Goal: Task Accomplishment & Management: Manage account settings

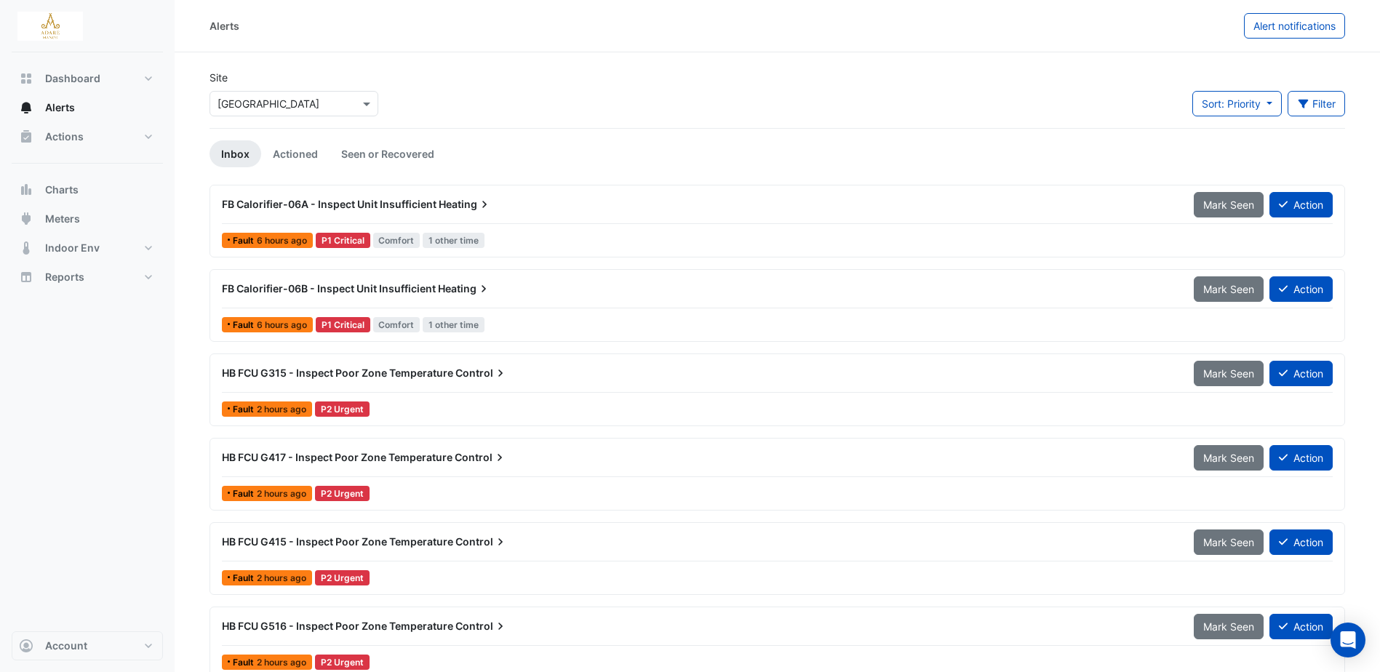
click at [392, 205] on span "FB Calorifier-06A - Inspect Unit Insufficient" at bounding box center [329, 204] width 215 height 12
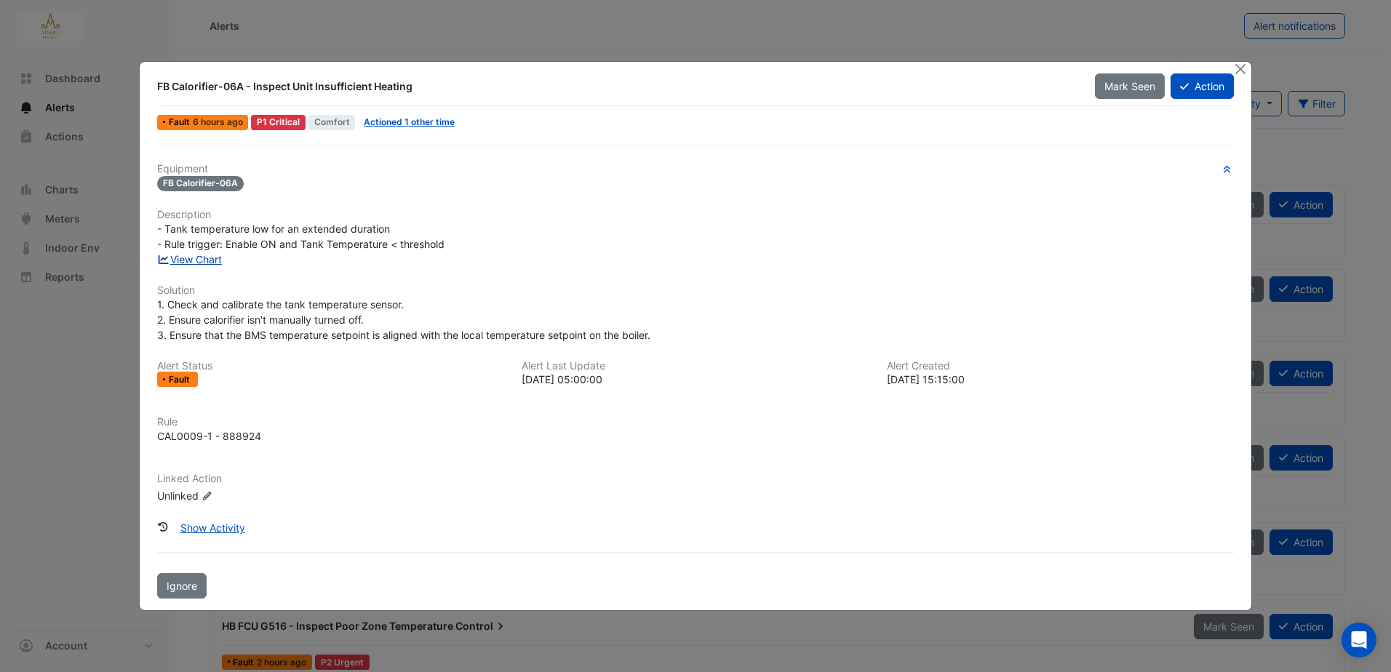
click at [211, 257] on link "View Chart" at bounding box center [189, 259] width 65 height 12
click at [1212, 85] on button "Action" at bounding box center [1202, 85] width 63 height 25
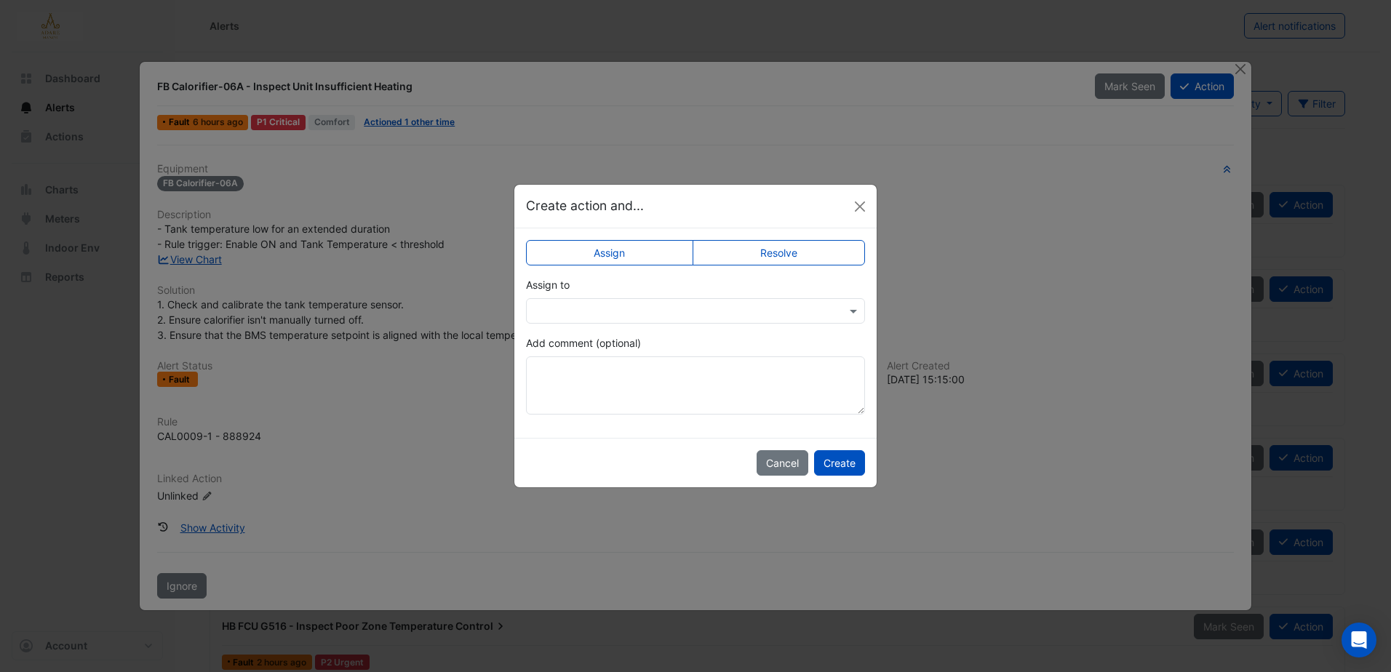
click at [698, 304] on input "text" at bounding box center [681, 311] width 294 height 15
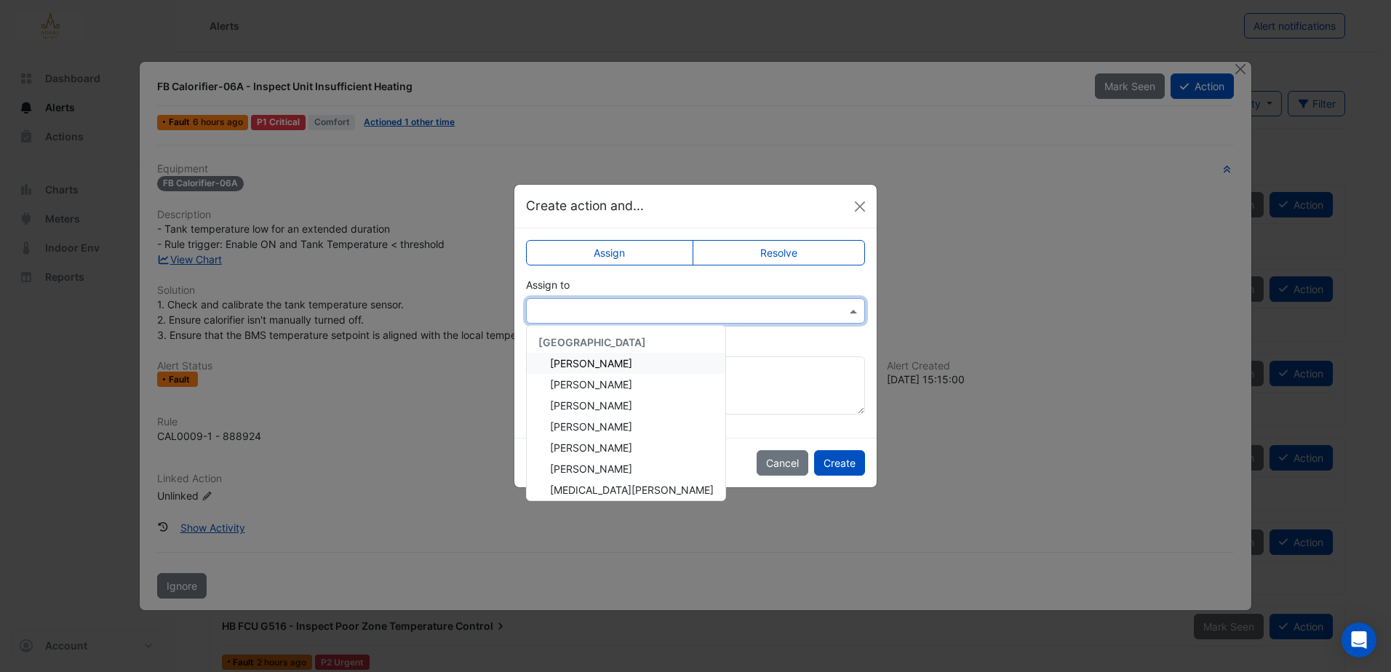
drag, startPoint x: 1145, startPoint y: 262, endPoint x: 1176, endPoint y: 176, distance: 91.1
click at [1146, 262] on ngb-modal-window "Create action and... Assign Resolve Assign to Adare Manor Brendan O'Connor Eddi…" at bounding box center [695, 336] width 1391 height 672
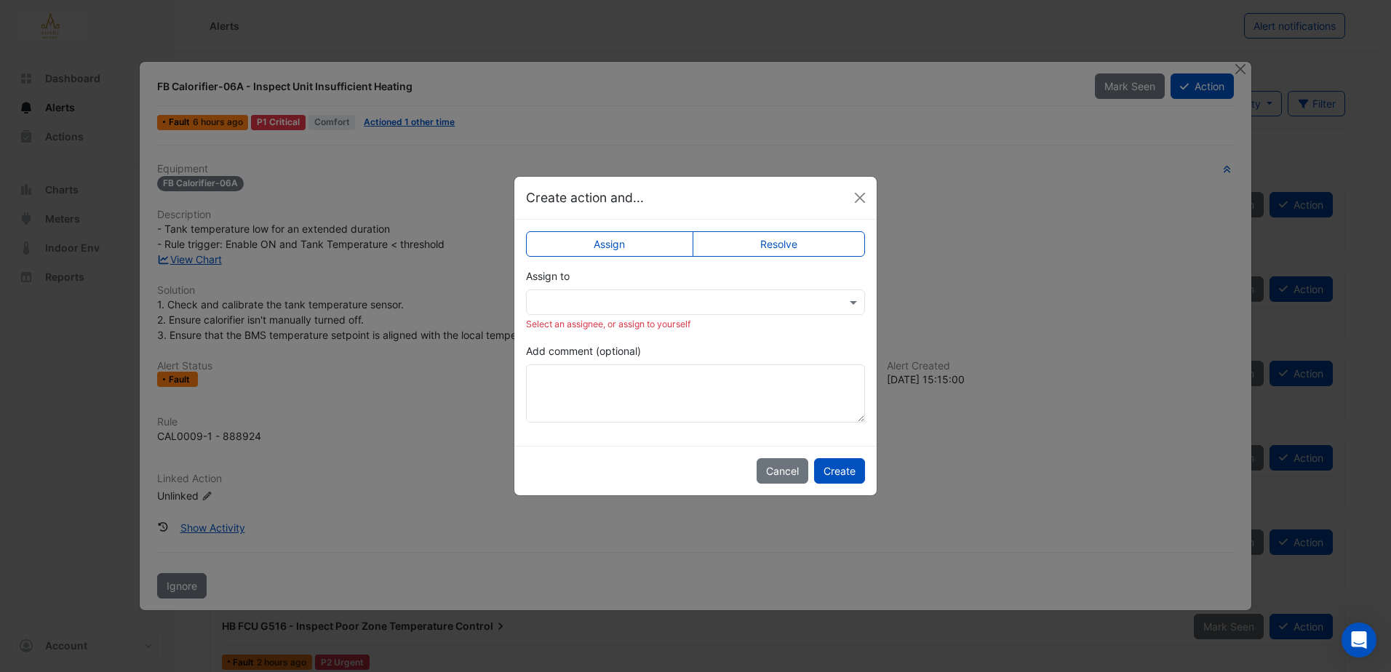
click at [1146, 132] on ngb-modal-window "Create action and... Assign Resolve Assign to Select an assignee, or assign to …" at bounding box center [695, 336] width 1391 height 672
click at [858, 193] on button "Close" at bounding box center [860, 198] width 22 height 22
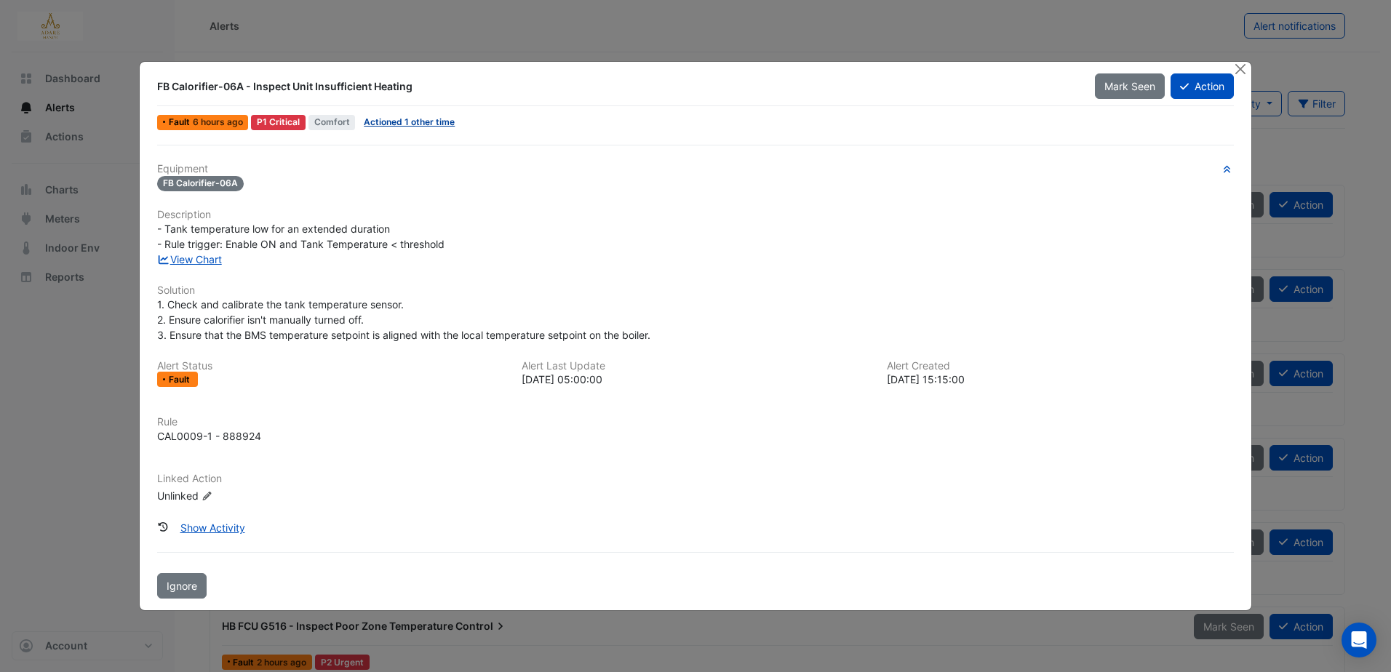
click at [412, 119] on link "Actioned 1 other time" at bounding box center [409, 121] width 91 height 11
click at [1236, 69] on button "Close" at bounding box center [1240, 69] width 15 height 15
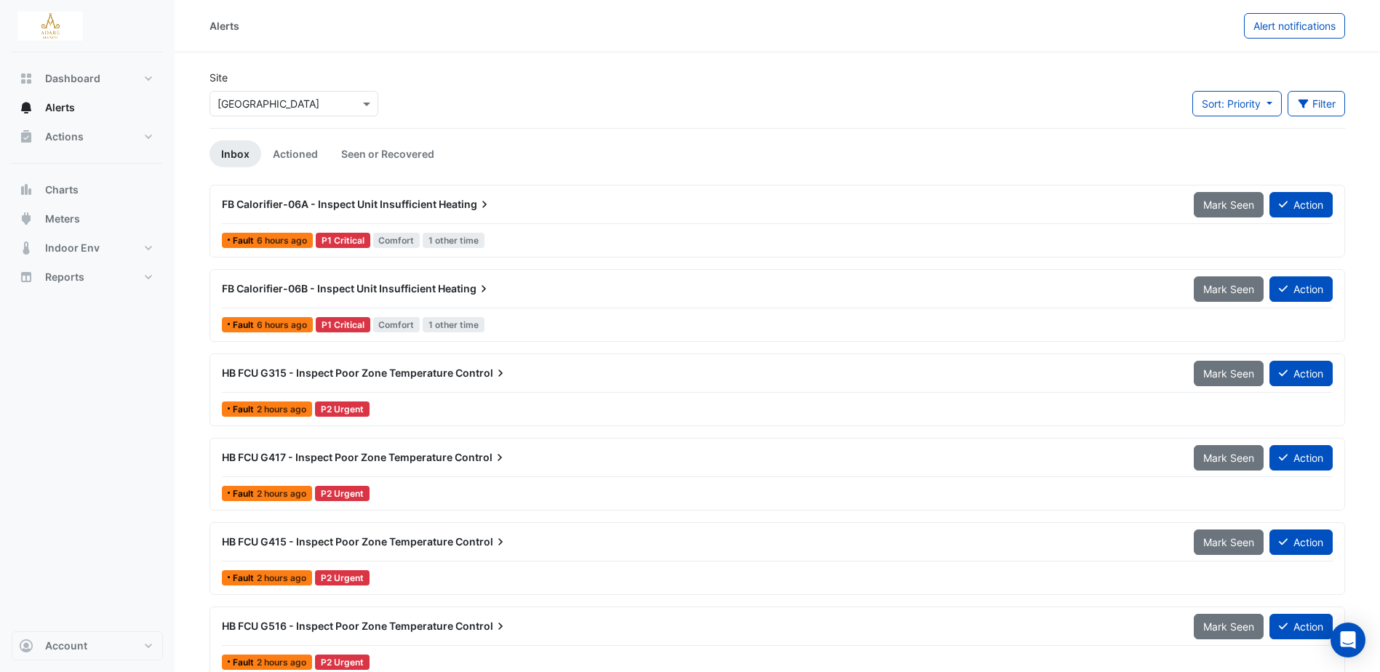
click at [321, 200] on span "FB Calorifier-06A - Inspect Unit Insufficient" at bounding box center [329, 204] width 215 height 12
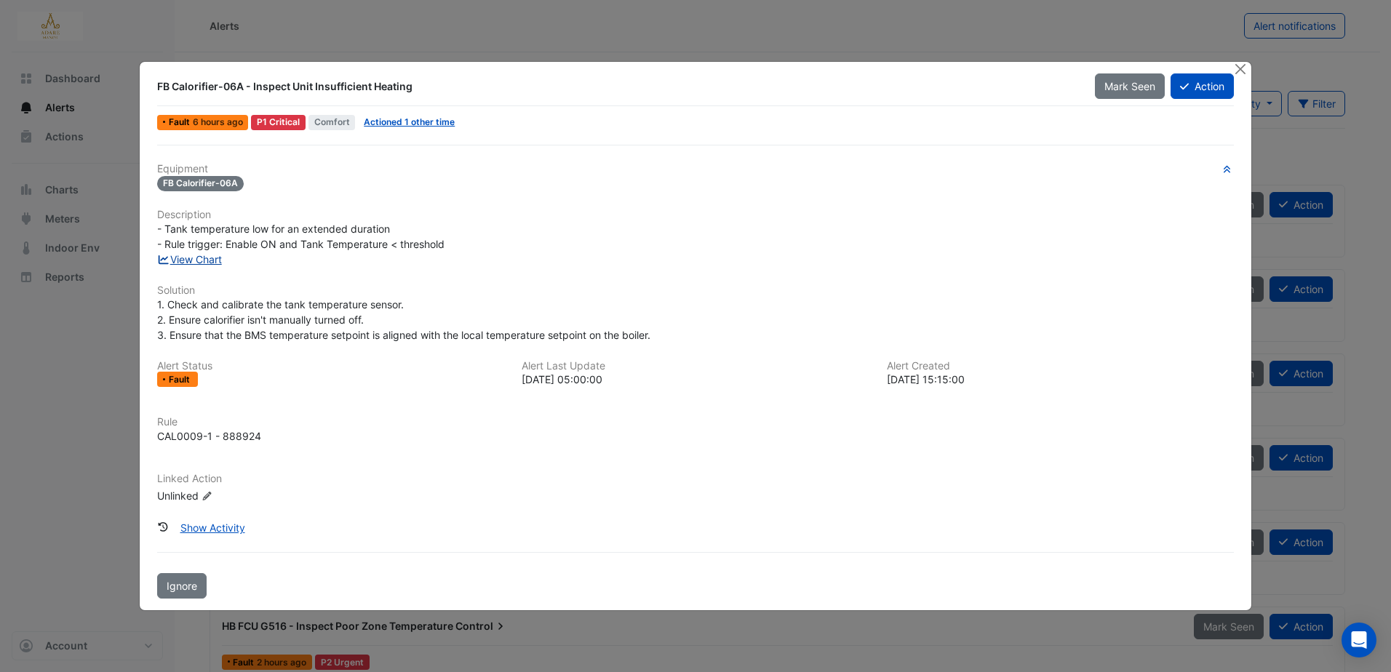
click at [202, 260] on link "View Chart" at bounding box center [189, 259] width 65 height 12
click at [438, 119] on link "Actioned 1 other time" at bounding box center [409, 121] width 91 height 11
click at [1210, 89] on button "Action" at bounding box center [1202, 85] width 63 height 25
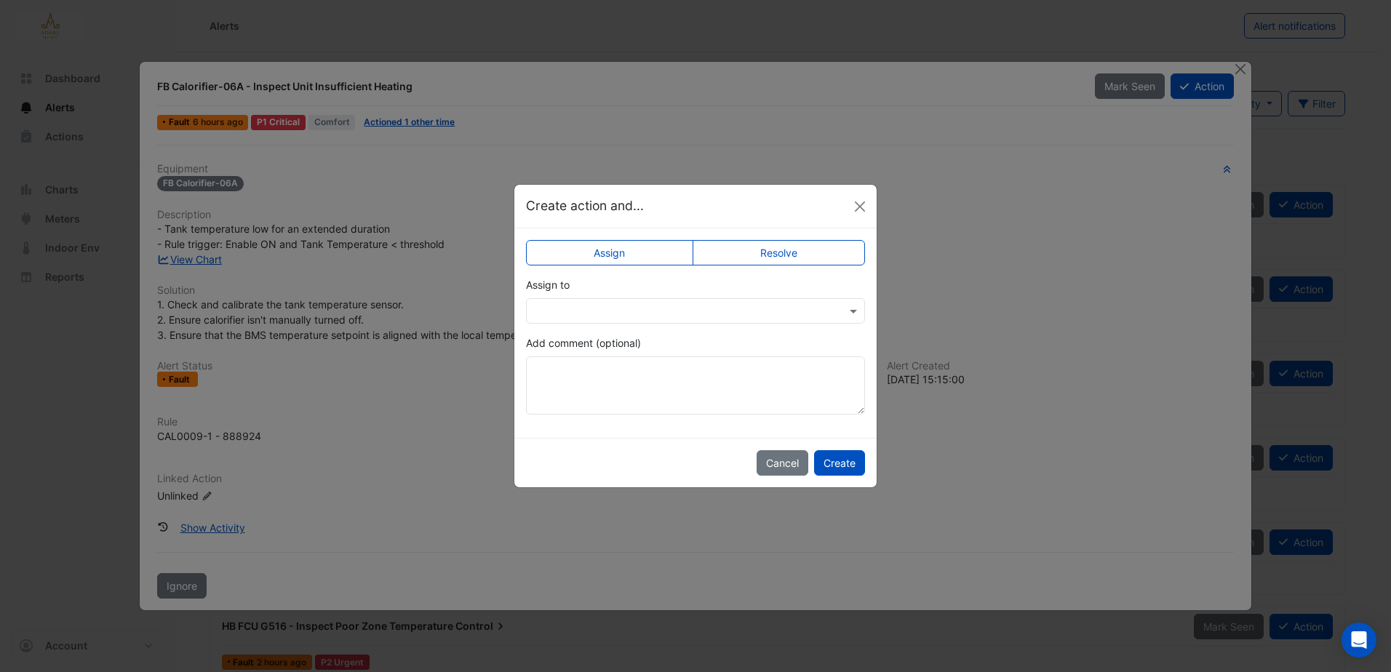
click at [639, 296] on div "Assign to" at bounding box center [695, 300] width 339 height 47
click at [657, 301] on div at bounding box center [695, 310] width 339 height 25
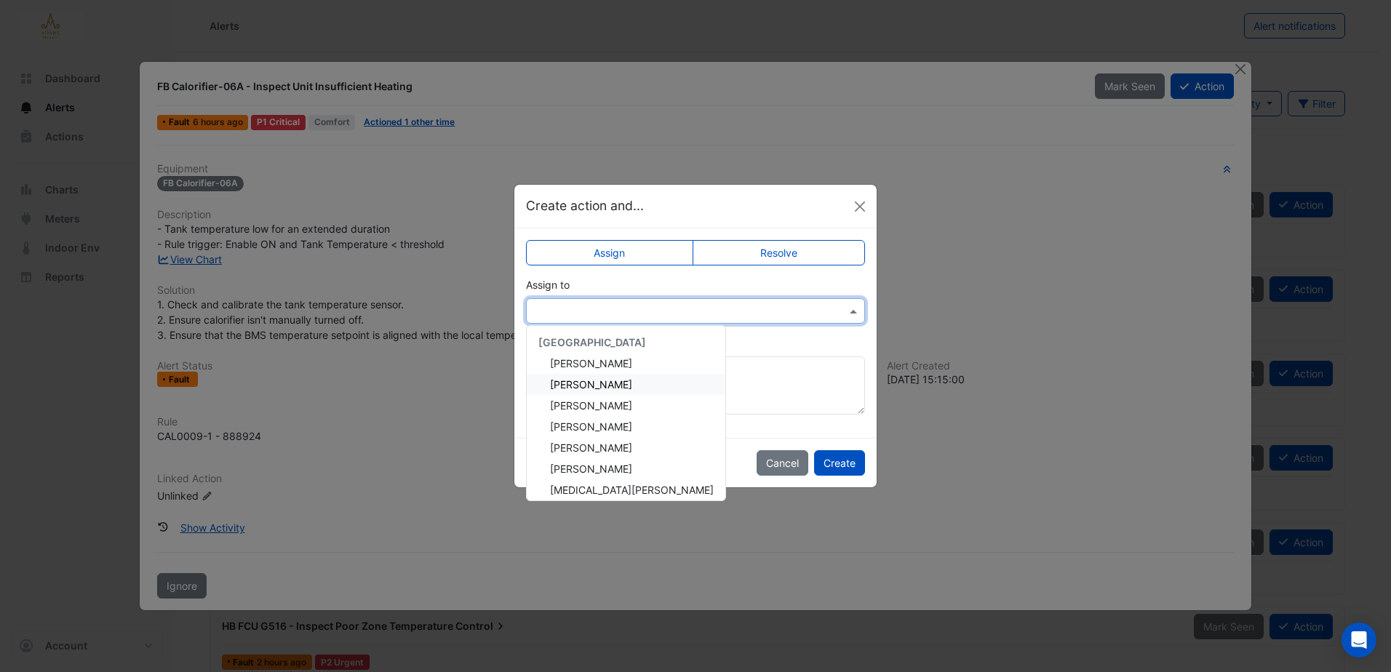
click at [601, 374] on div "Eddie Reale" at bounding box center [626, 384] width 199 height 21
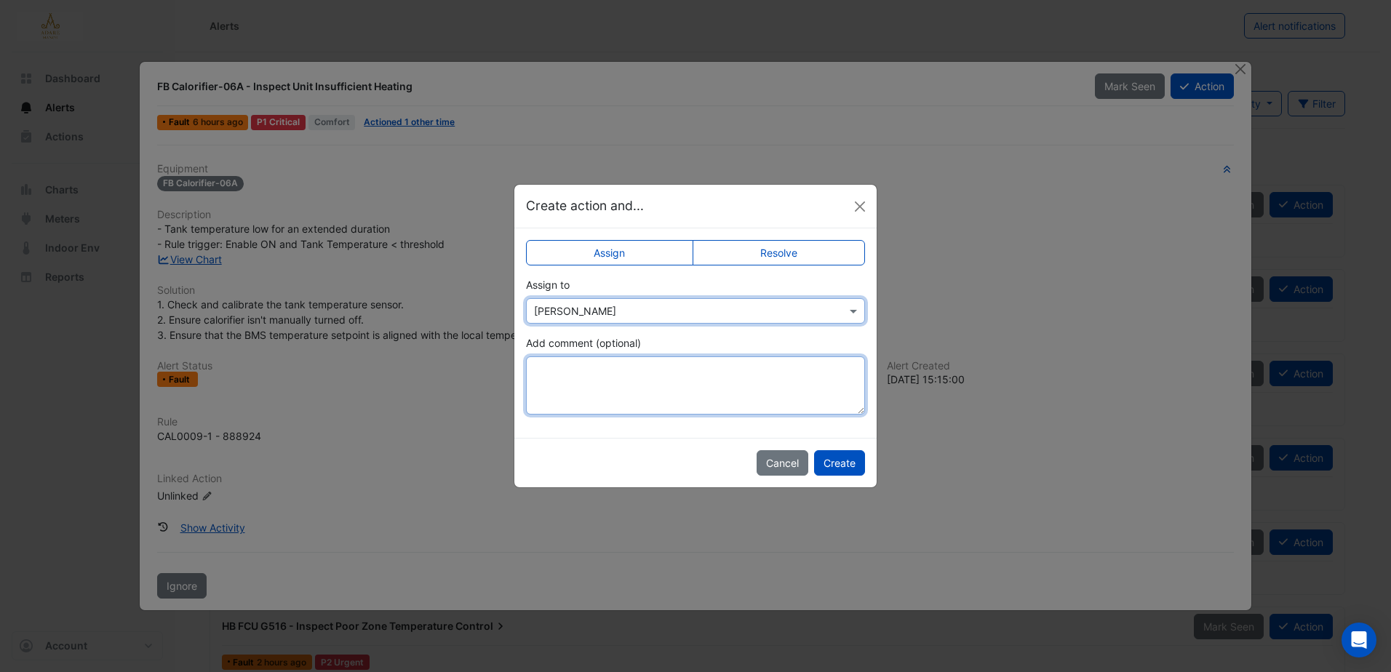
click at [633, 378] on textarea "Add comment (optional)" at bounding box center [695, 385] width 339 height 58
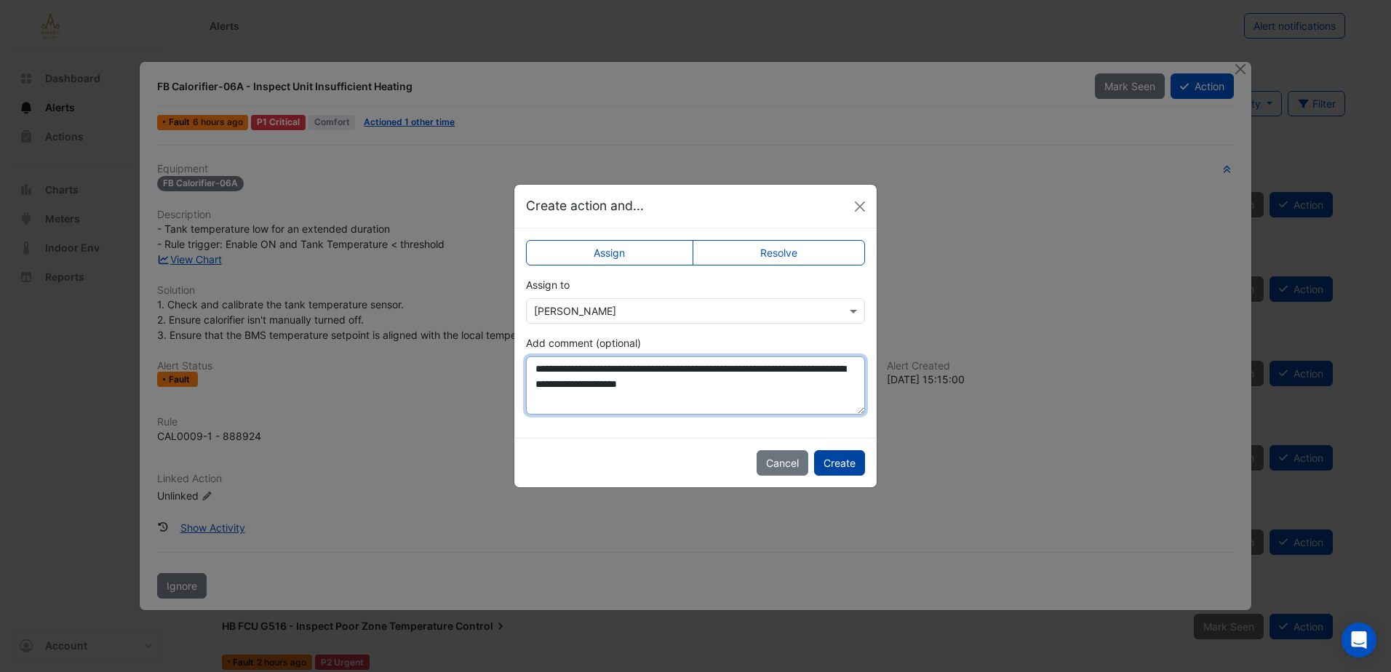
type textarea "**********"
click at [845, 463] on button "Create" at bounding box center [839, 462] width 51 height 25
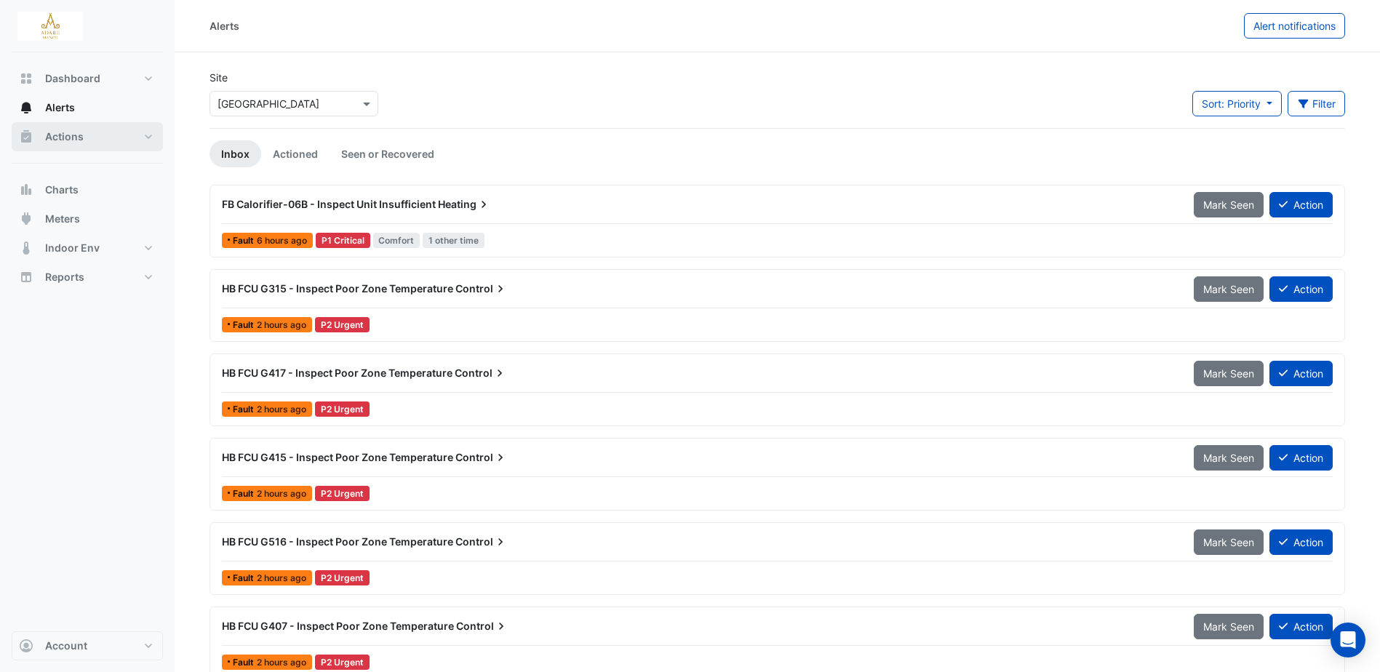
click at [65, 130] on span "Actions" at bounding box center [64, 136] width 39 height 15
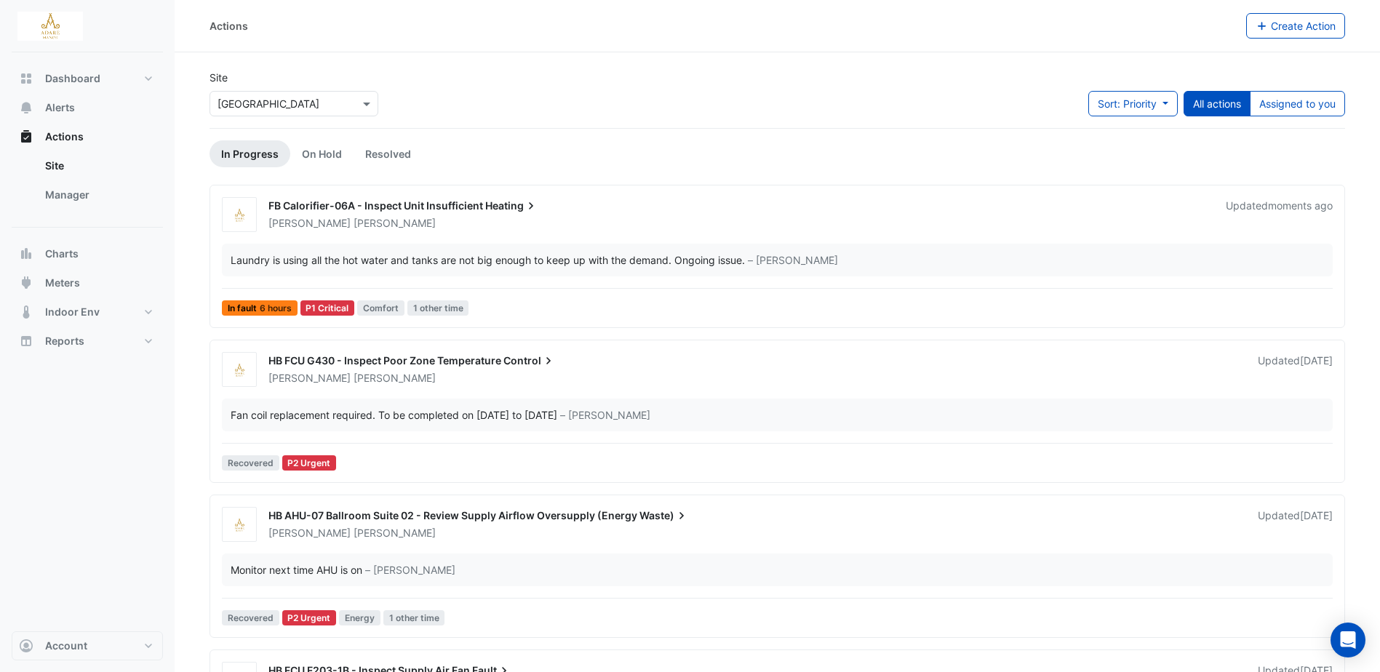
click at [390, 202] on span "FB Calorifier-06A - Inspect Unit Insufficient" at bounding box center [375, 205] width 215 height 12
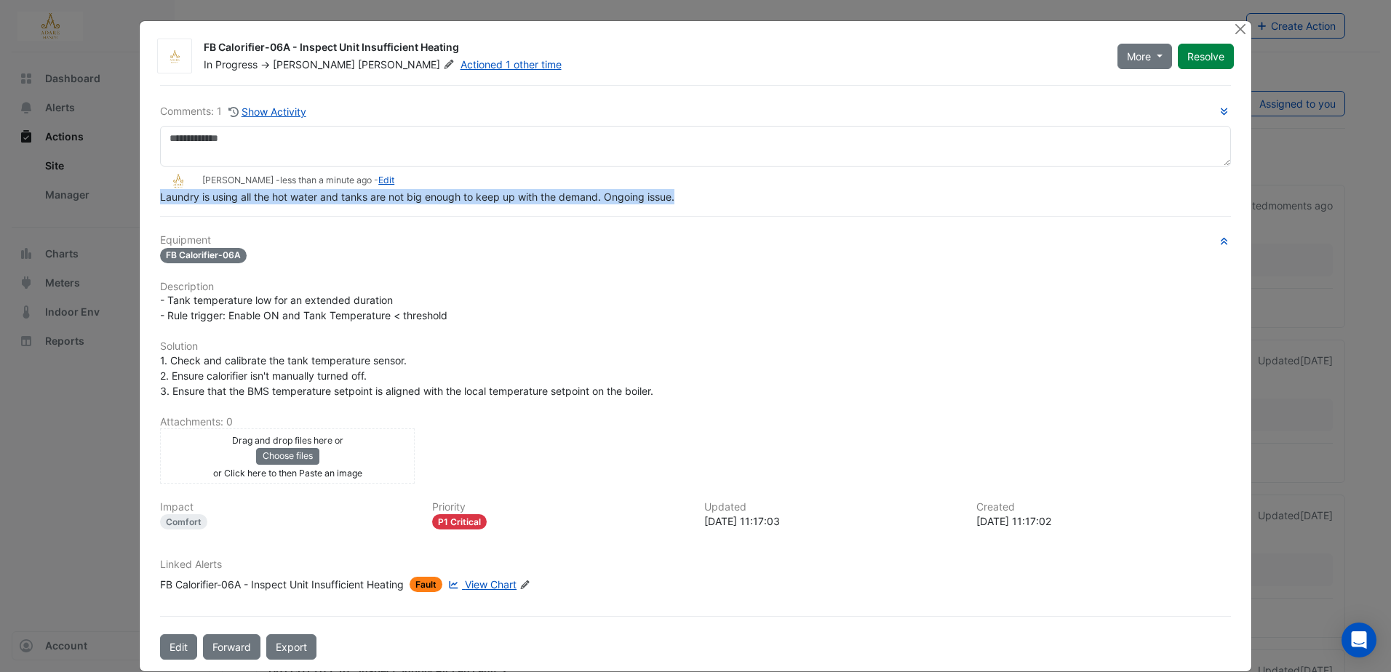
drag, startPoint x: 708, startPoint y: 202, endPoint x: 131, endPoint y: 198, distance: 576.9
click at [131, 198] on ngb-modal-window "FB Calorifier-06A - Inspect Unit Insufficient Heating In Progress -> Eddie Real…" at bounding box center [695, 336] width 1391 height 672
copy span "Laundry is using all the hot water and tanks are not big enough to keep up with…"
click at [1233, 29] on button "Close" at bounding box center [1240, 28] width 15 height 15
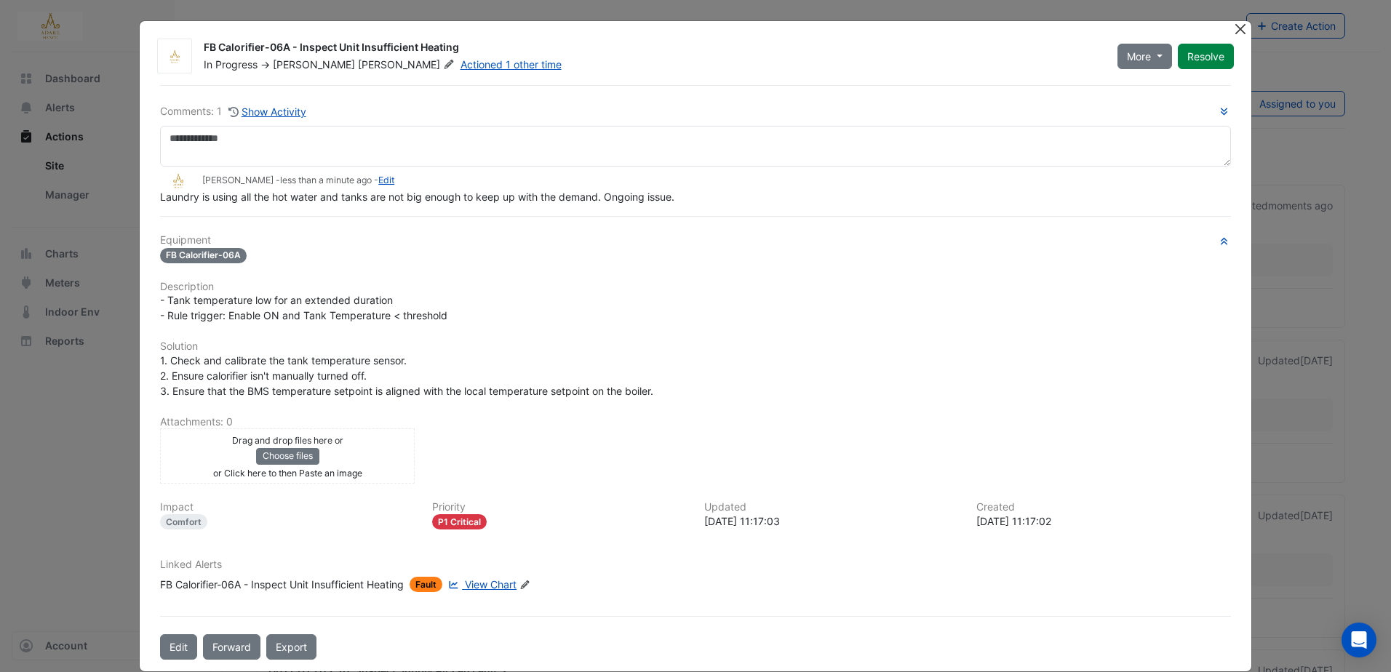
click at [1242, 25] on button "Close" at bounding box center [1240, 28] width 15 height 15
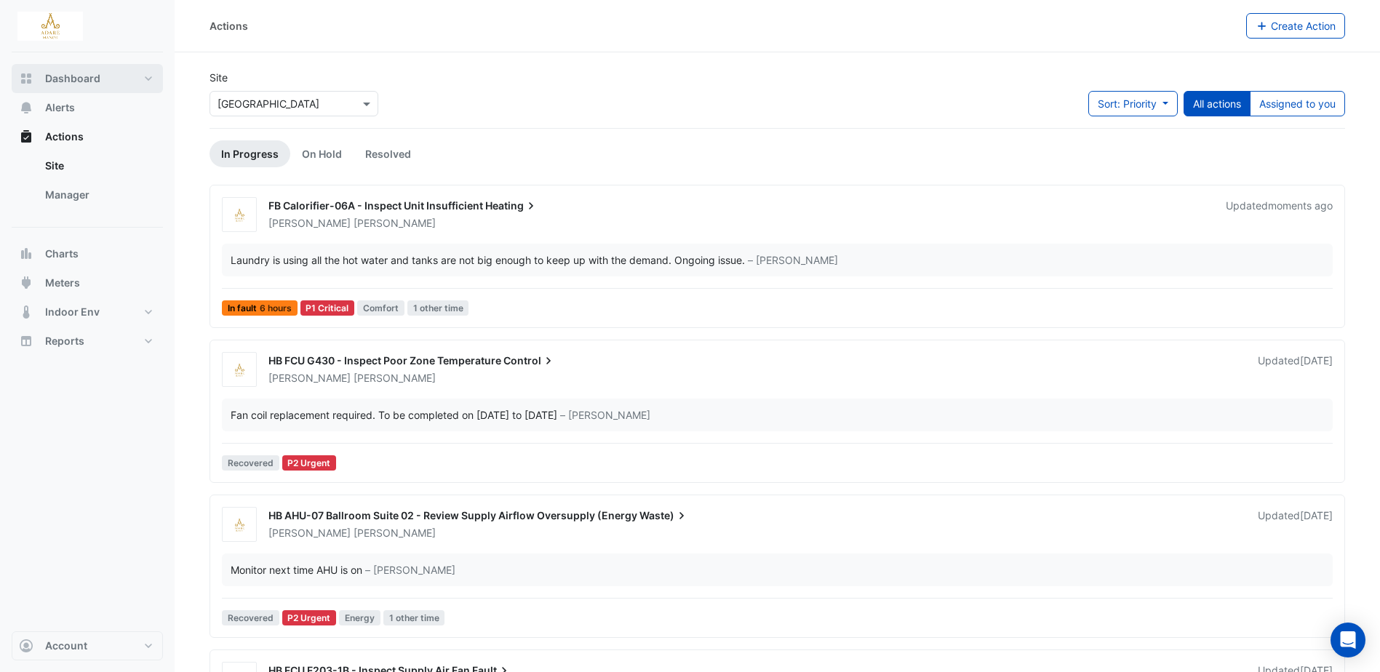
click at [92, 77] on span "Dashboard" at bounding box center [72, 78] width 55 height 15
select select "***"
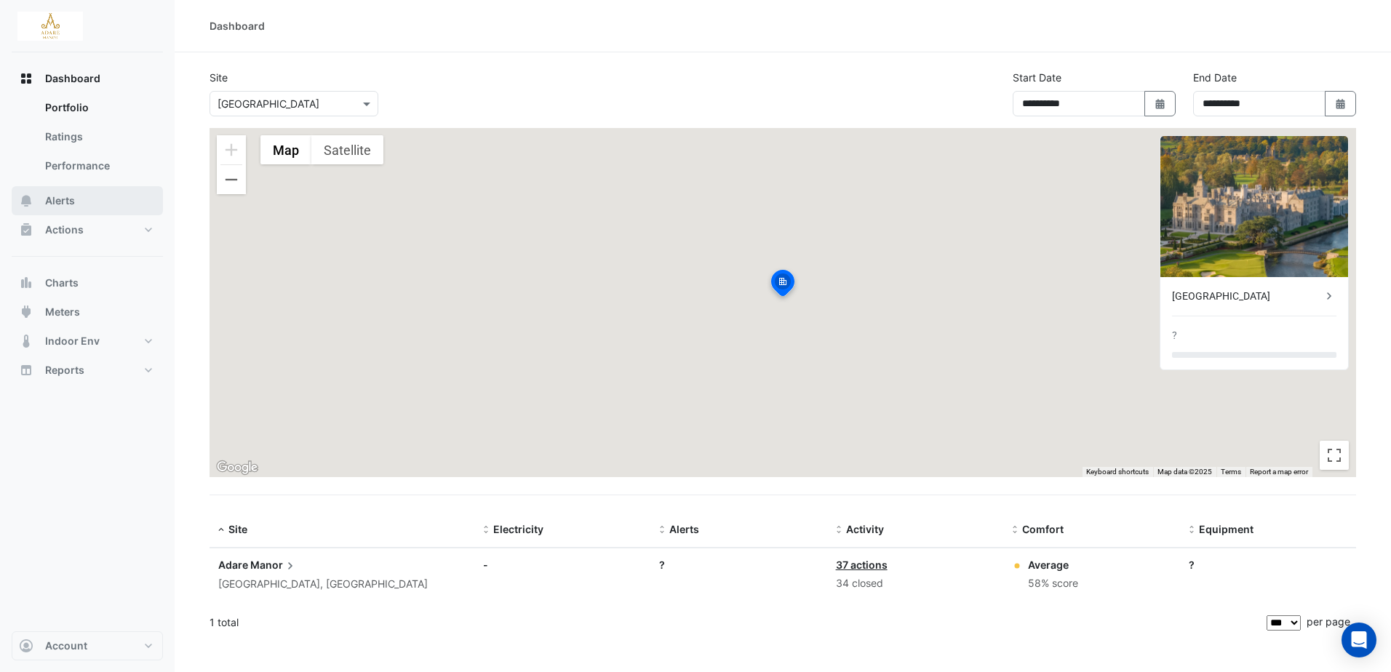
click at [63, 208] on button "Alerts" at bounding box center [87, 200] width 151 height 29
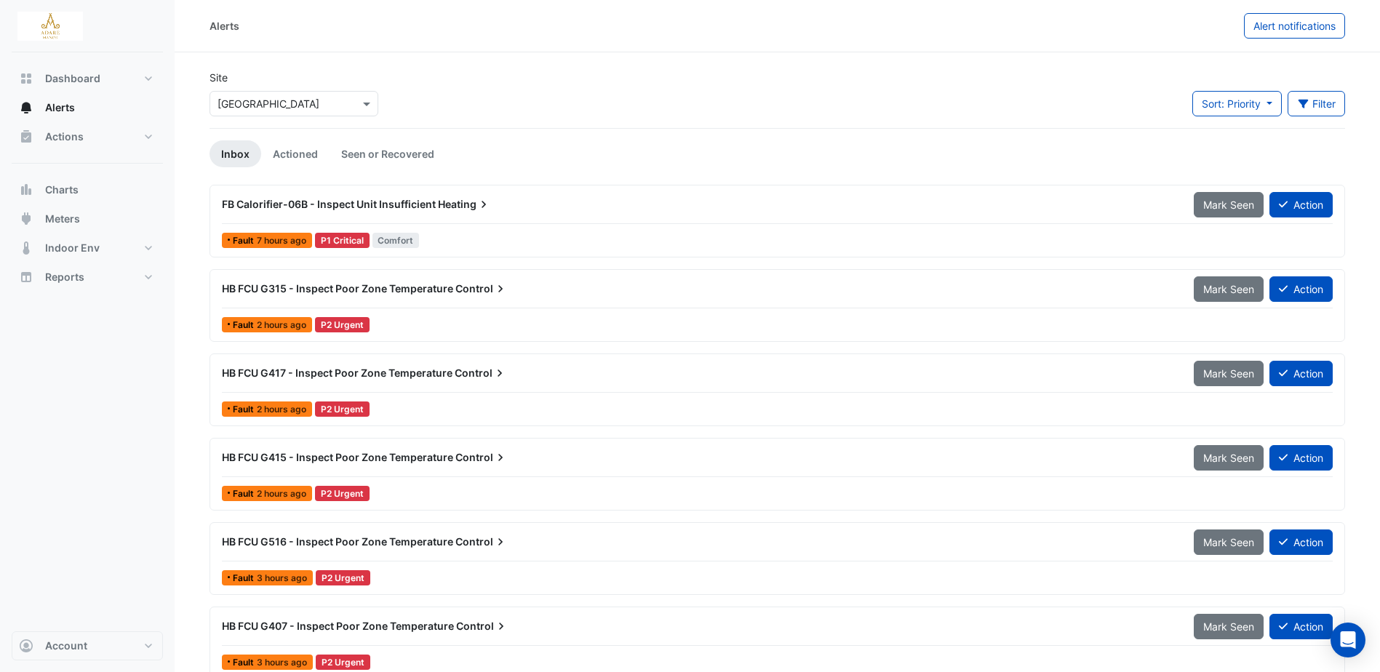
click at [356, 199] on span "FB Calorifier-06B - Inspect Unit Insufficient" at bounding box center [329, 204] width 214 height 12
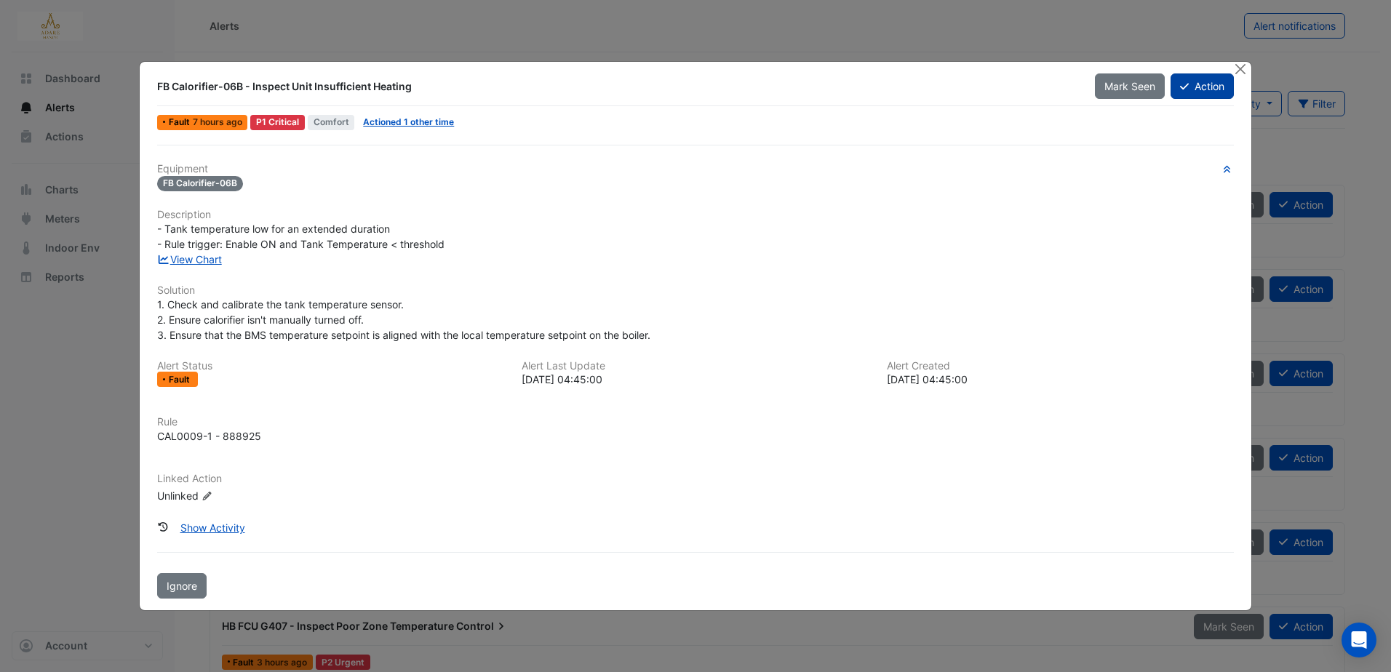
click at [1206, 92] on button "Action" at bounding box center [1202, 85] width 63 height 25
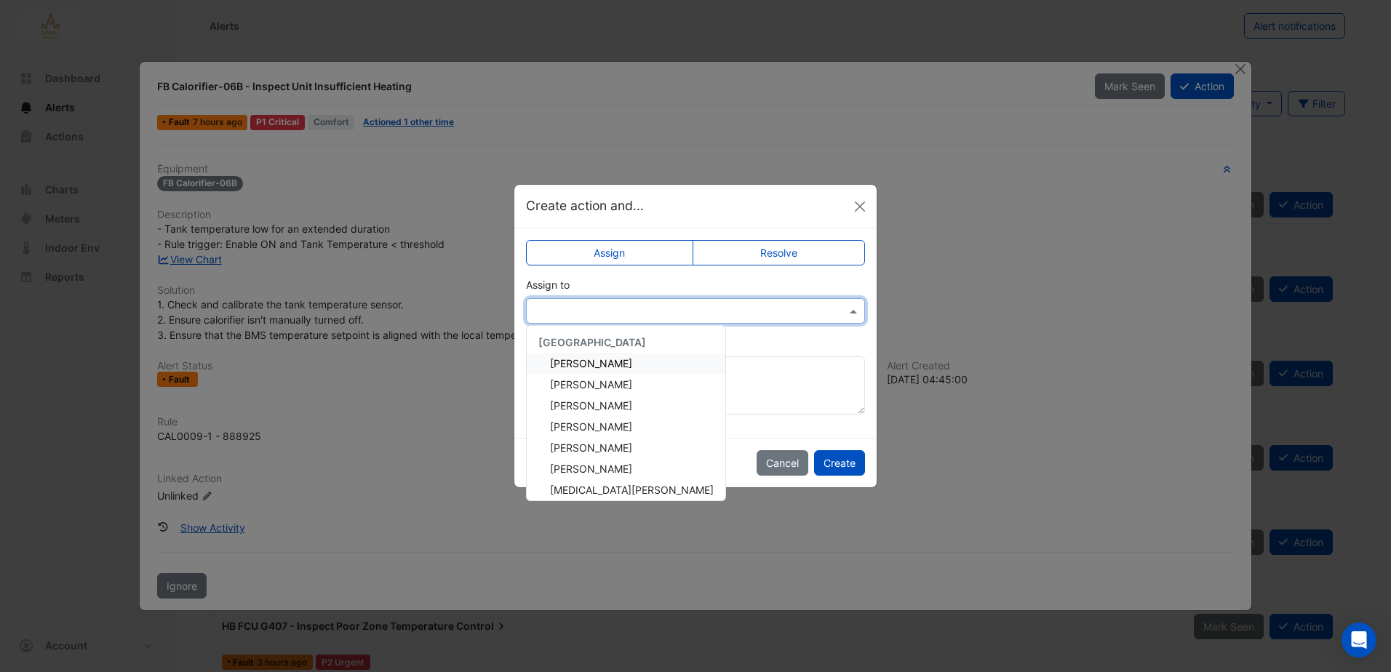
drag, startPoint x: 629, startPoint y: 305, endPoint x: 617, endPoint y: 316, distance: 16.0
click at [628, 306] on input "text" at bounding box center [681, 311] width 294 height 15
click at [613, 381] on div "Eddie Reale" at bounding box center [626, 384] width 199 height 21
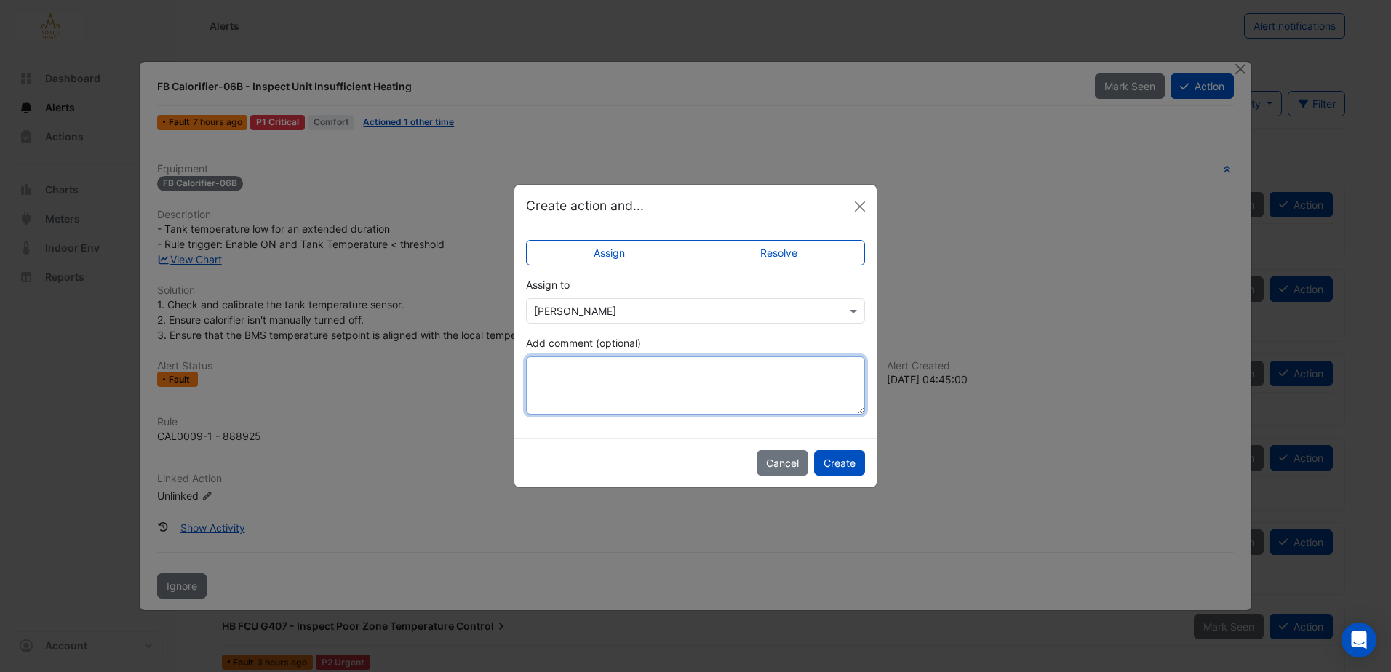
paste textarea "**********"
type textarea "**********"
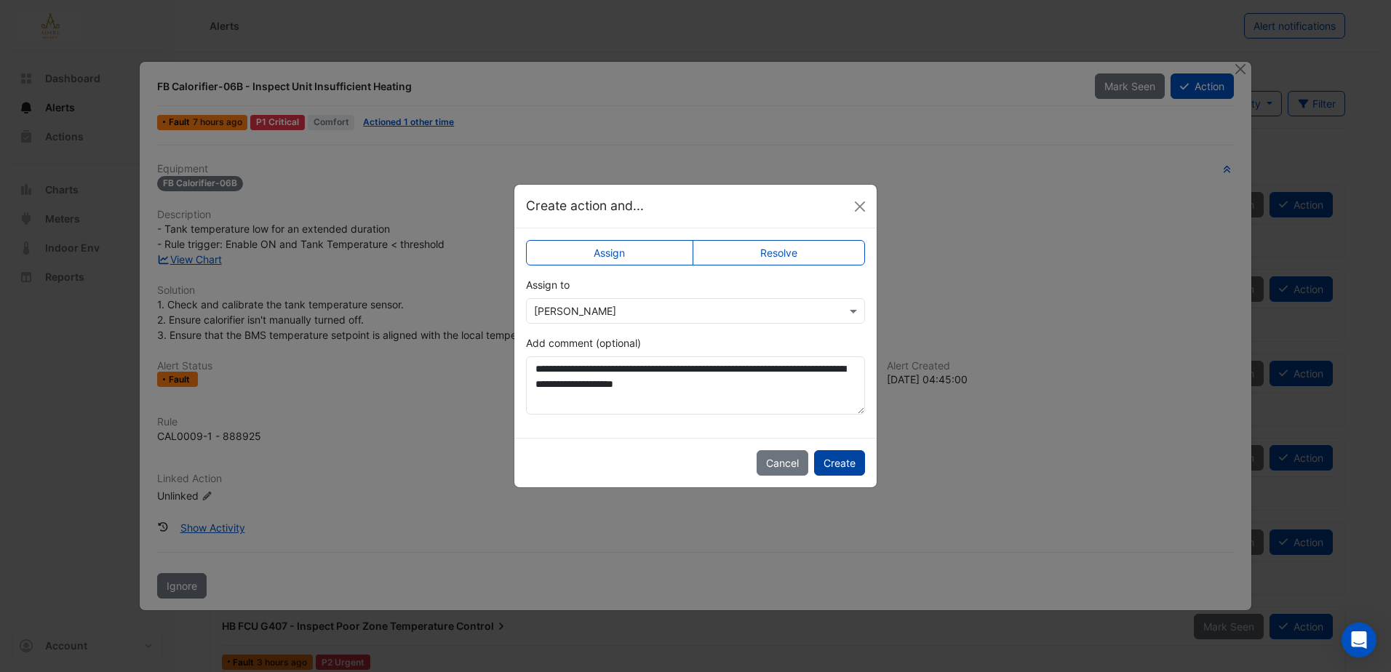
click at [837, 461] on button "Create" at bounding box center [839, 462] width 51 height 25
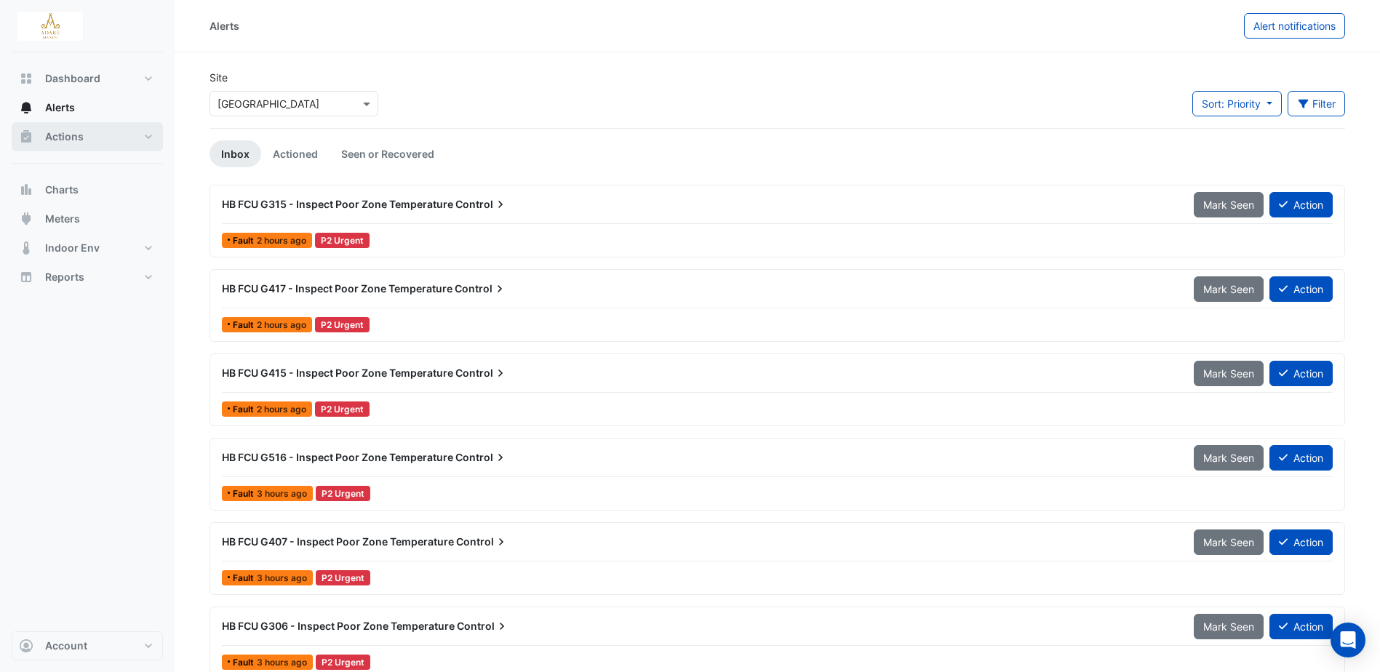
click at [63, 132] on span "Actions" at bounding box center [64, 136] width 39 height 15
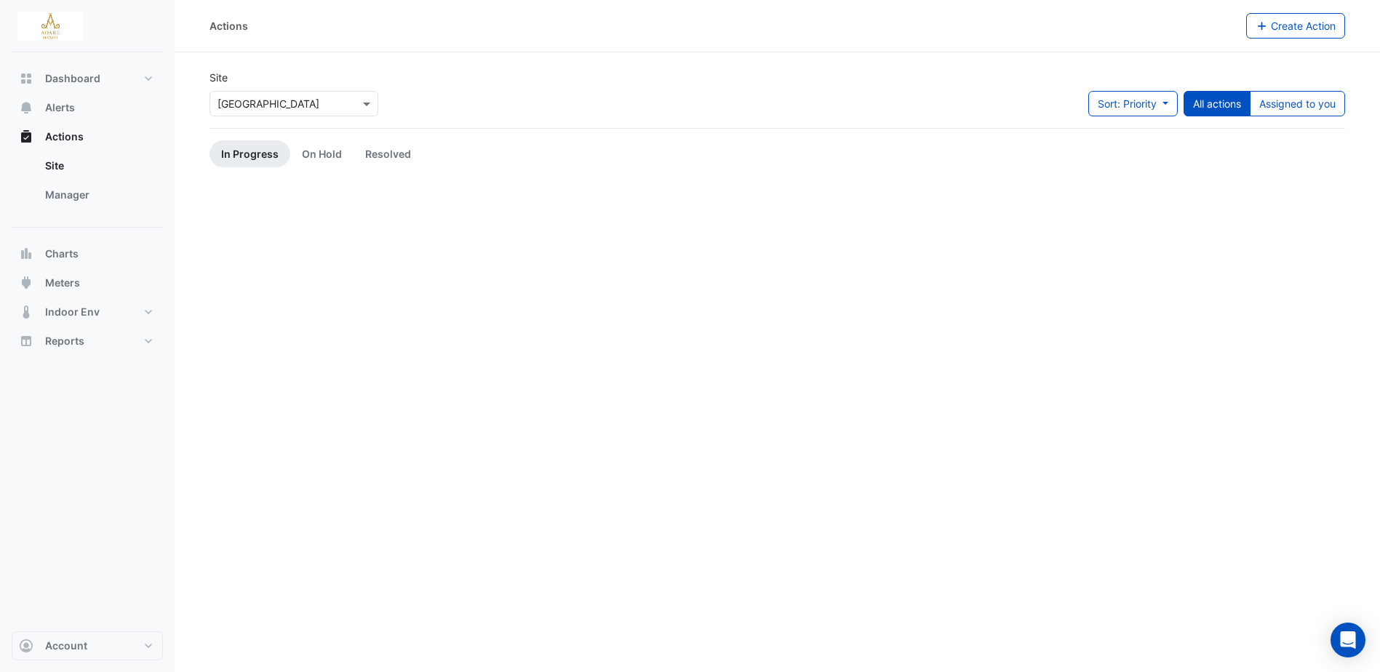
click at [241, 148] on link "In Progress" at bounding box center [250, 153] width 81 height 27
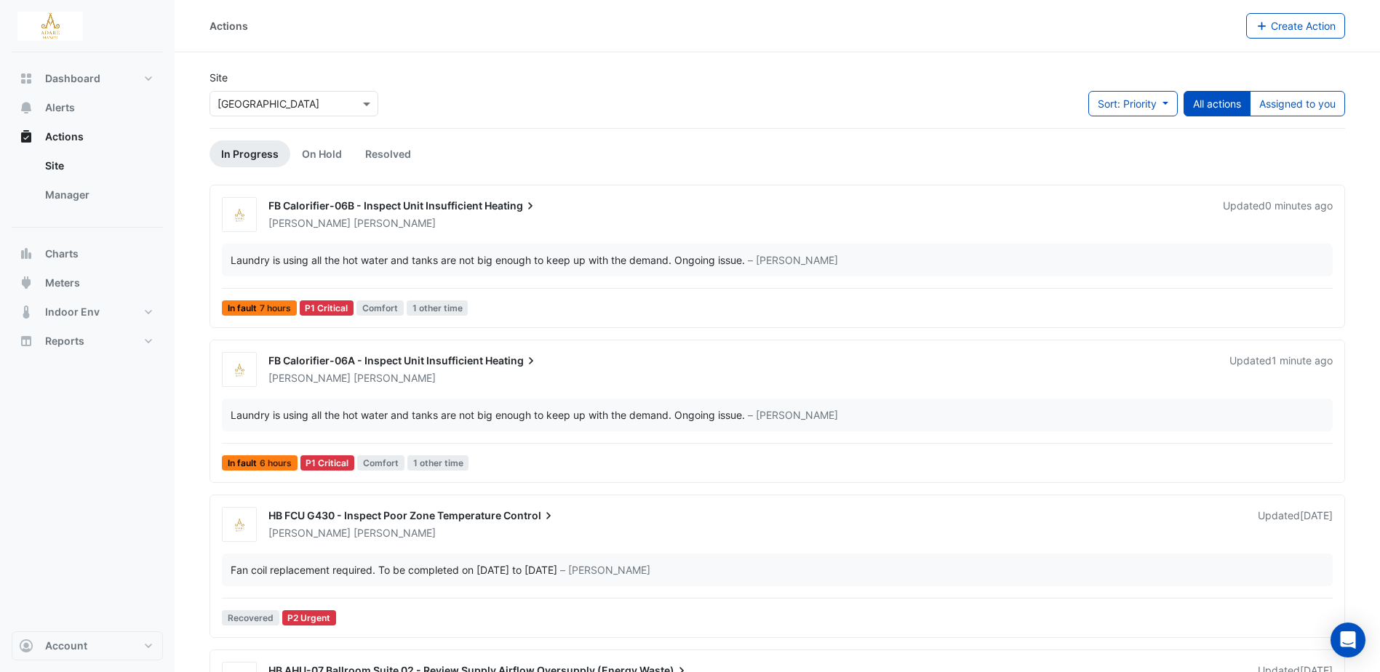
click at [486, 512] on span "HB FCU G430 - Inspect Poor Zone Temperature" at bounding box center [384, 515] width 233 height 12
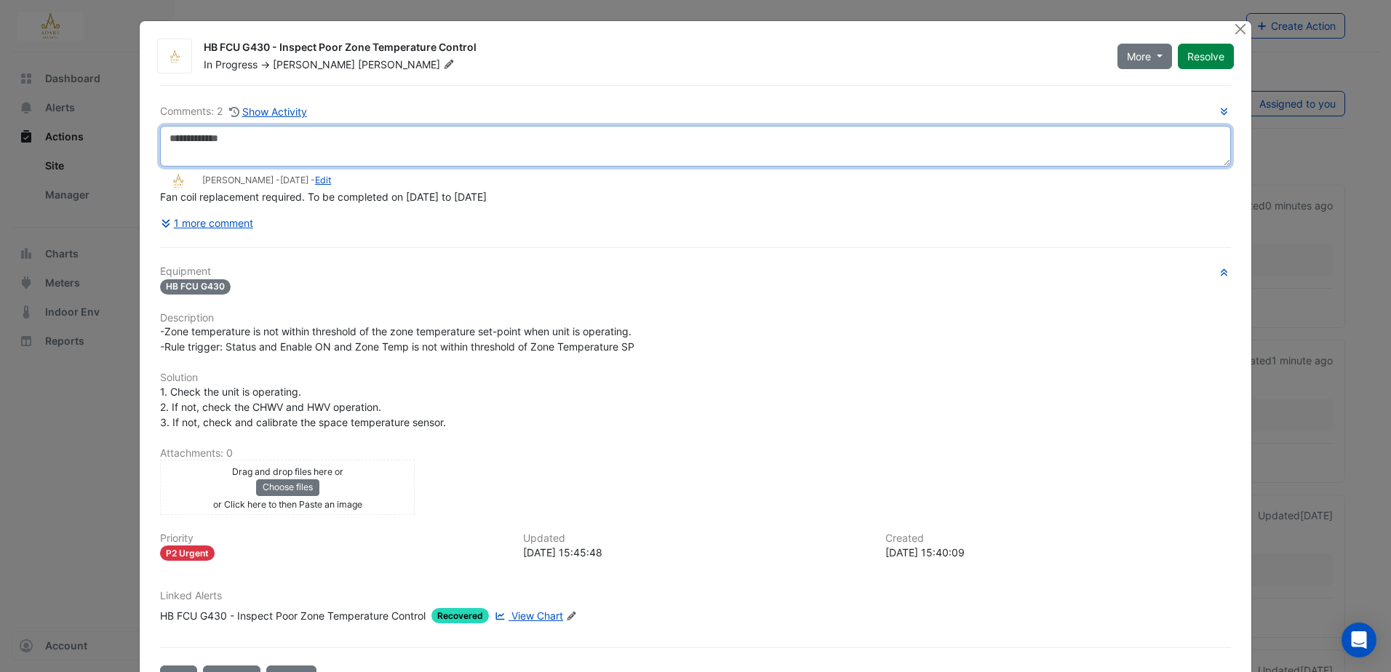
click at [476, 143] on textarea at bounding box center [695, 146] width 1071 height 41
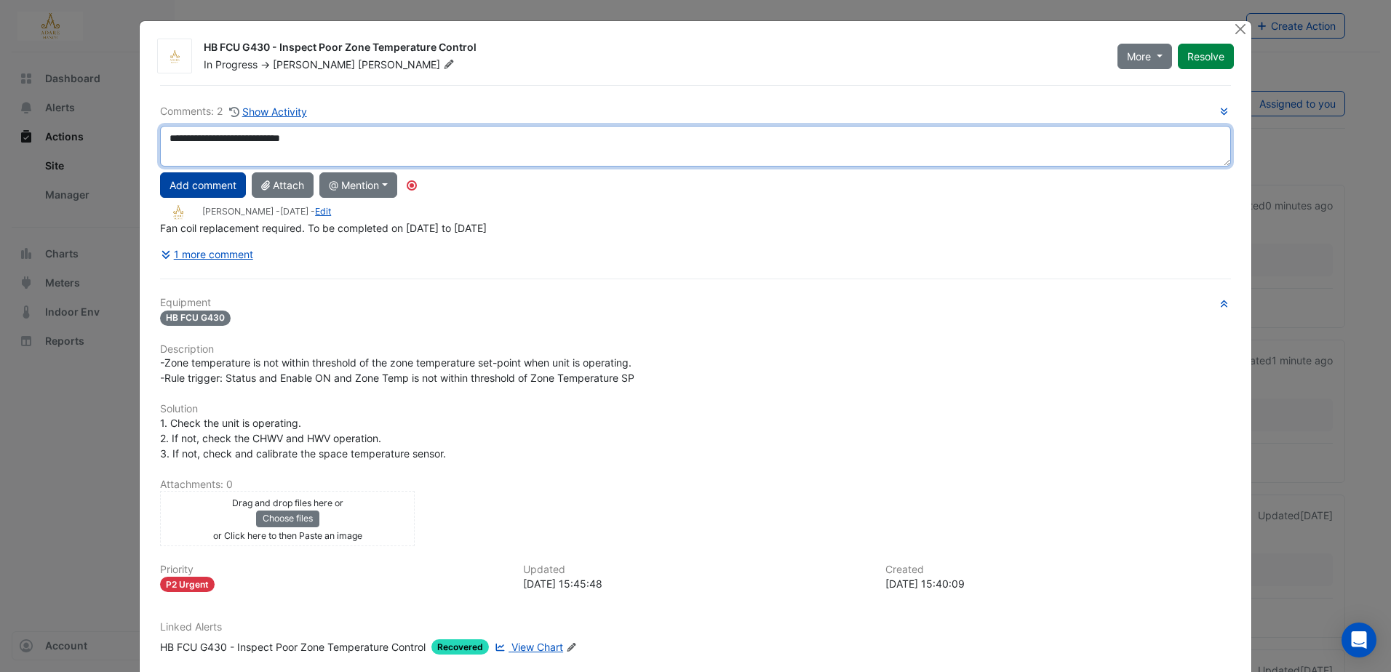
type textarea "**********"
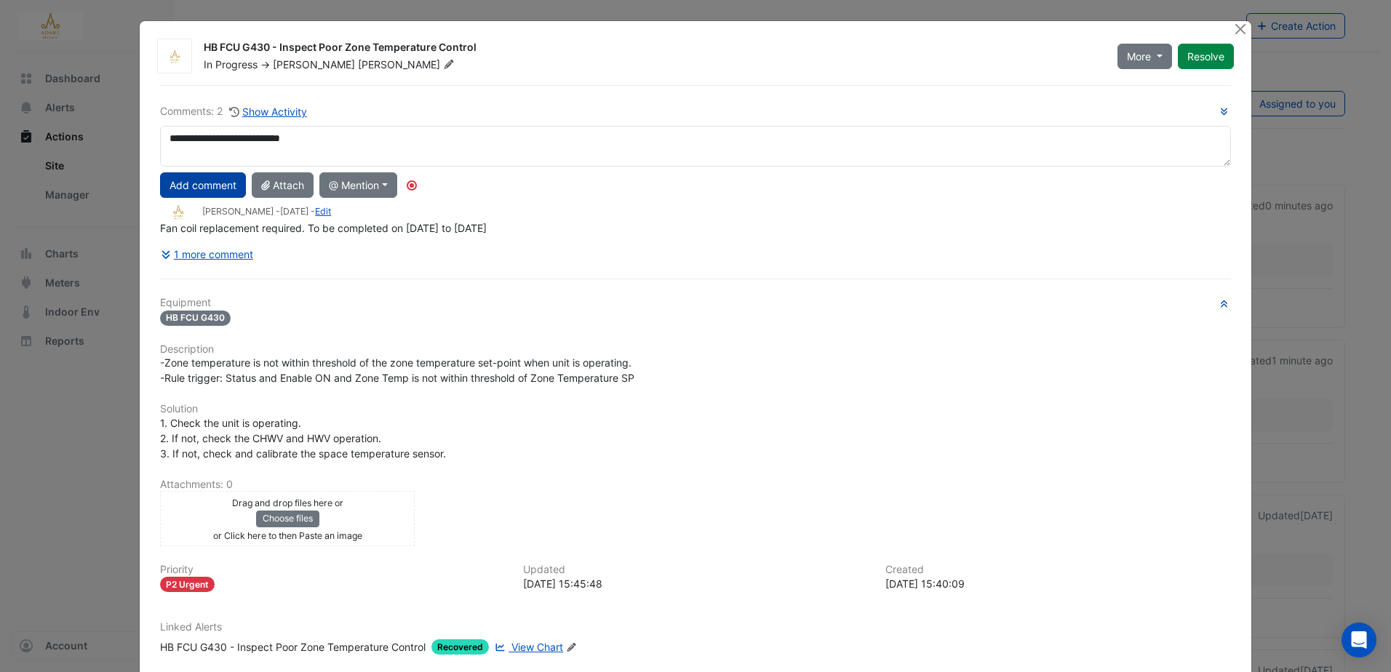
click at [202, 179] on button "Add comment" at bounding box center [203, 184] width 86 height 25
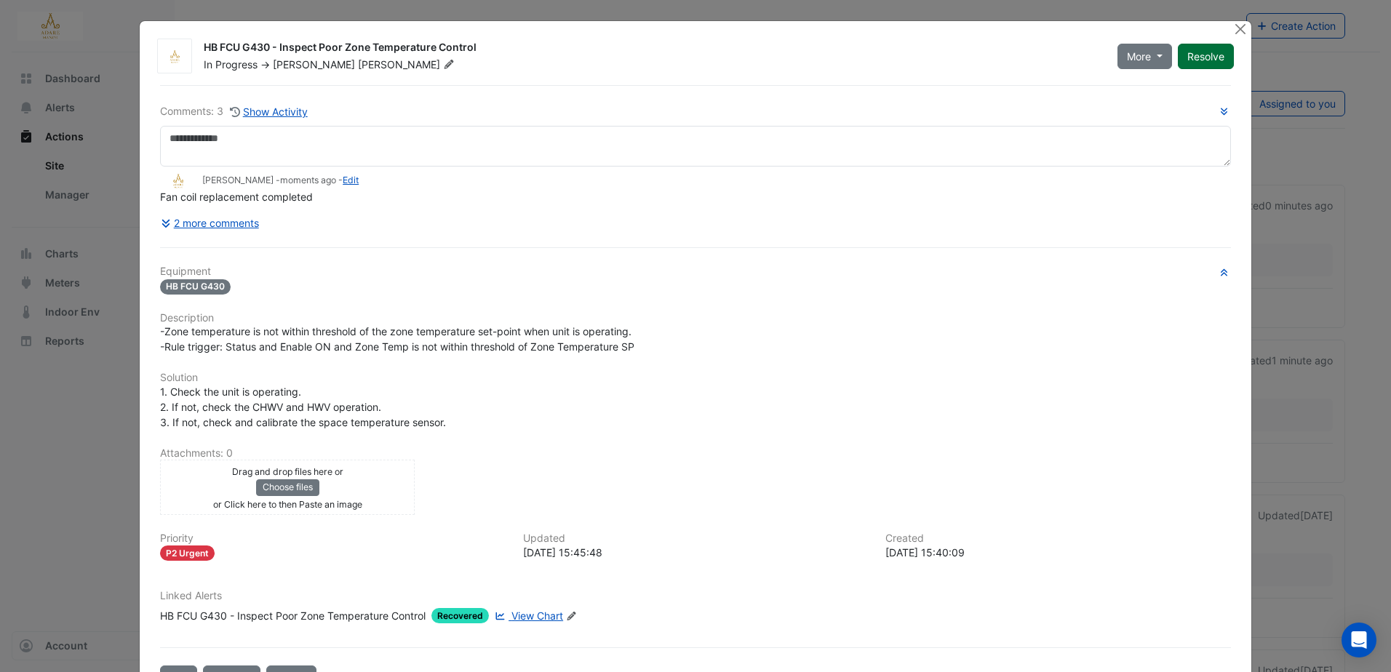
click at [1206, 53] on button "Resolve" at bounding box center [1206, 56] width 56 height 25
click at [1238, 30] on button "Close" at bounding box center [1240, 28] width 15 height 15
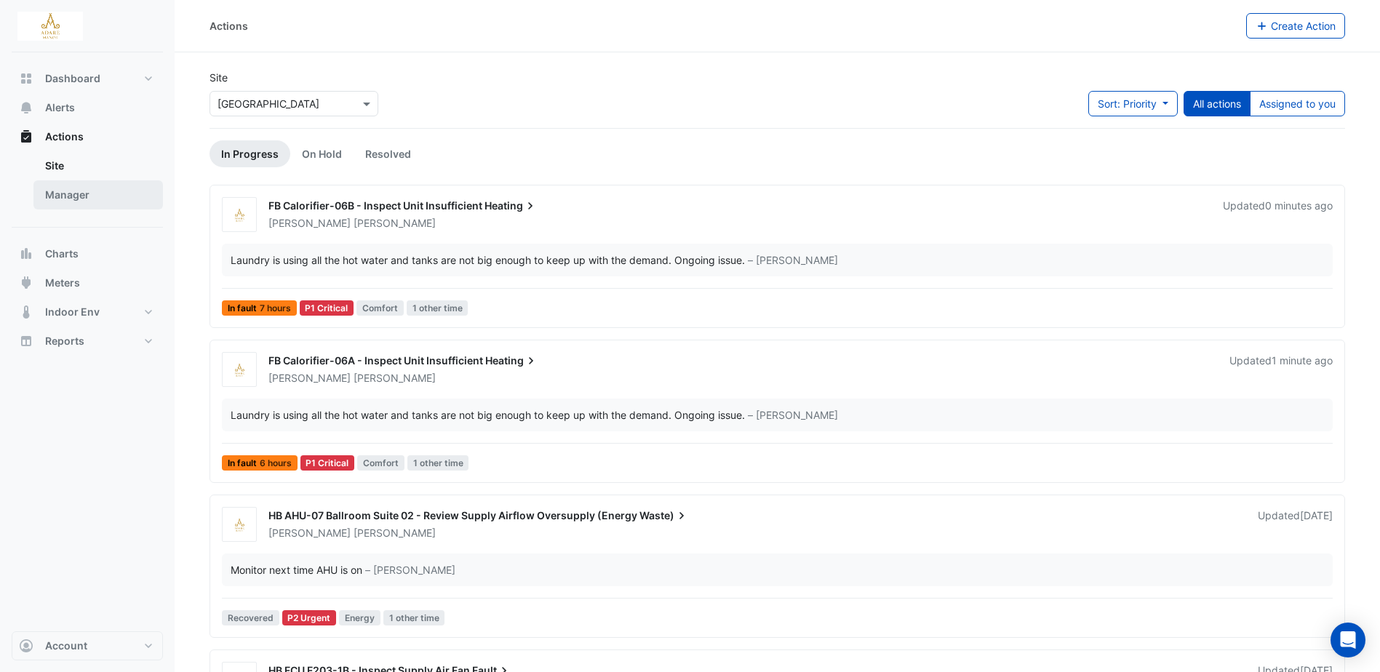
click at [68, 195] on link "Manager" at bounding box center [97, 194] width 129 height 29
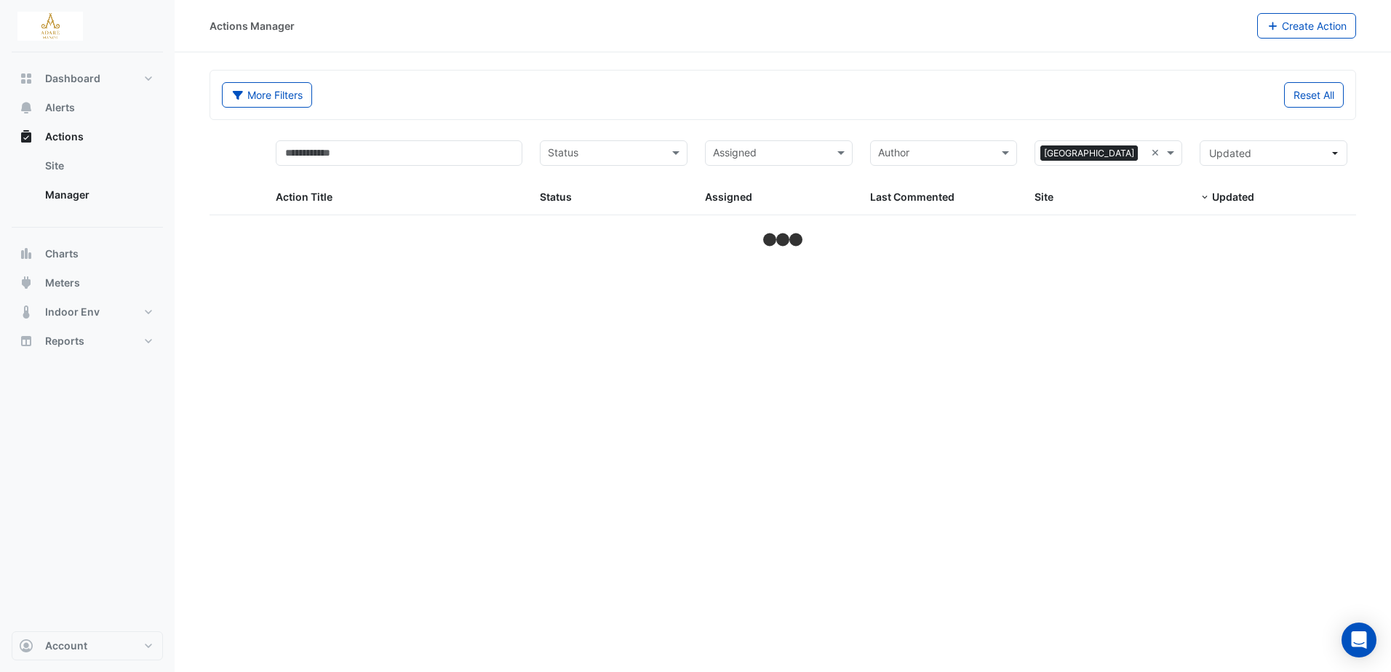
select select "***"
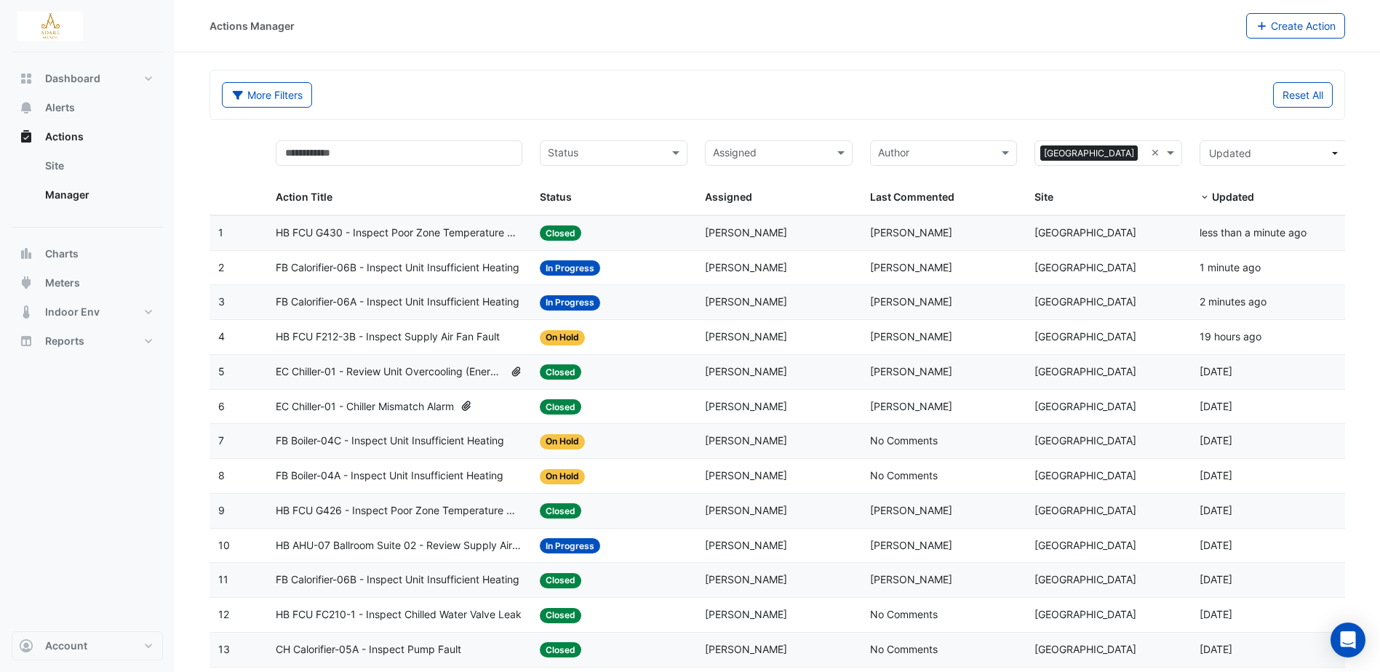
click at [471, 337] on span "HB FCU F212-3B - Inspect Supply Air Fan Fault" at bounding box center [388, 337] width 224 height 17
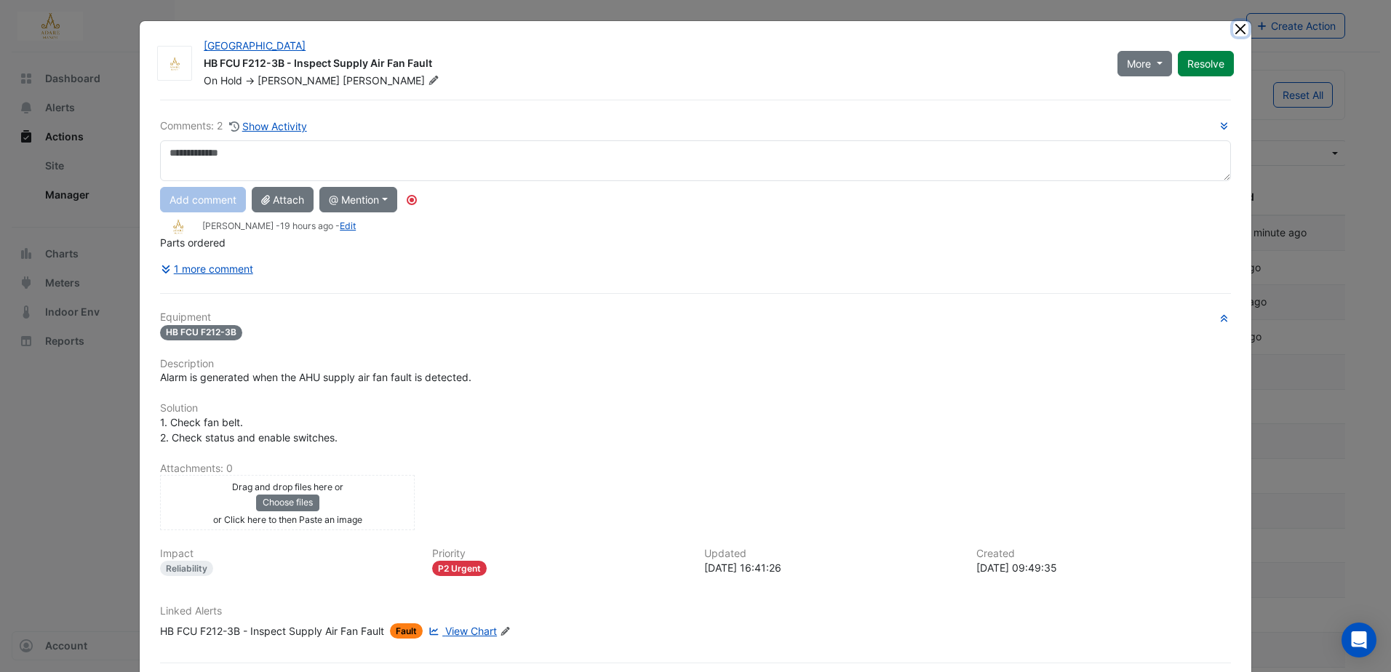
click at [1233, 29] on button "Close" at bounding box center [1240, 28] width 15 height 15
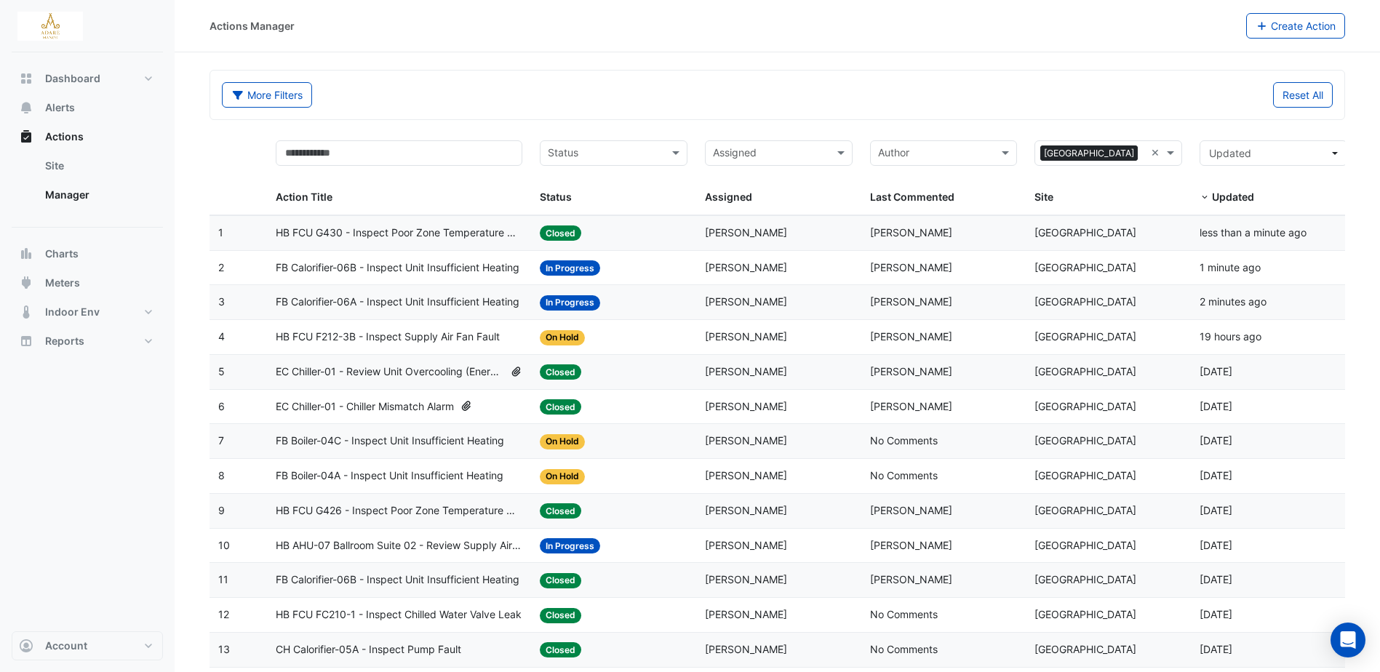
click at [415, 441] on span "FB Boiler-04C - Inspect Unit Insufficient Heating" at bounding box center [390, 441] width 228 height 17
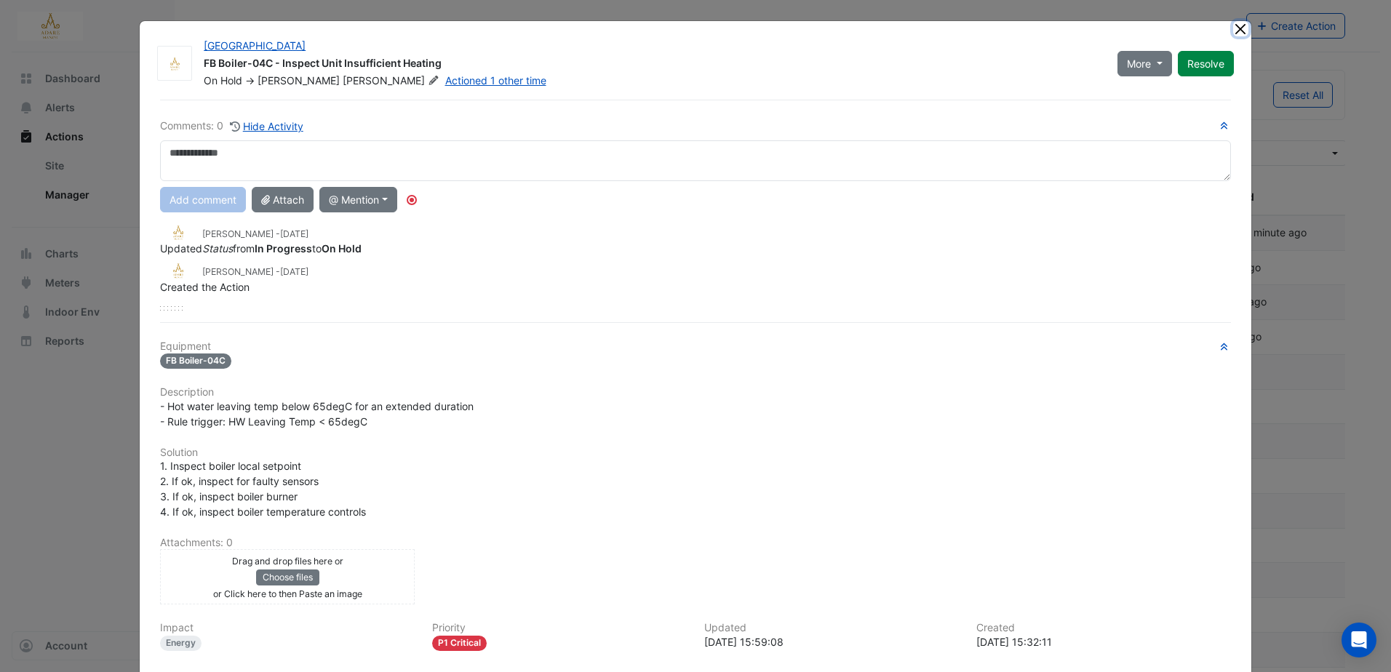
click at [1238, 23] on button "Close" at bounding box center [1240, 28] width 15 height 15
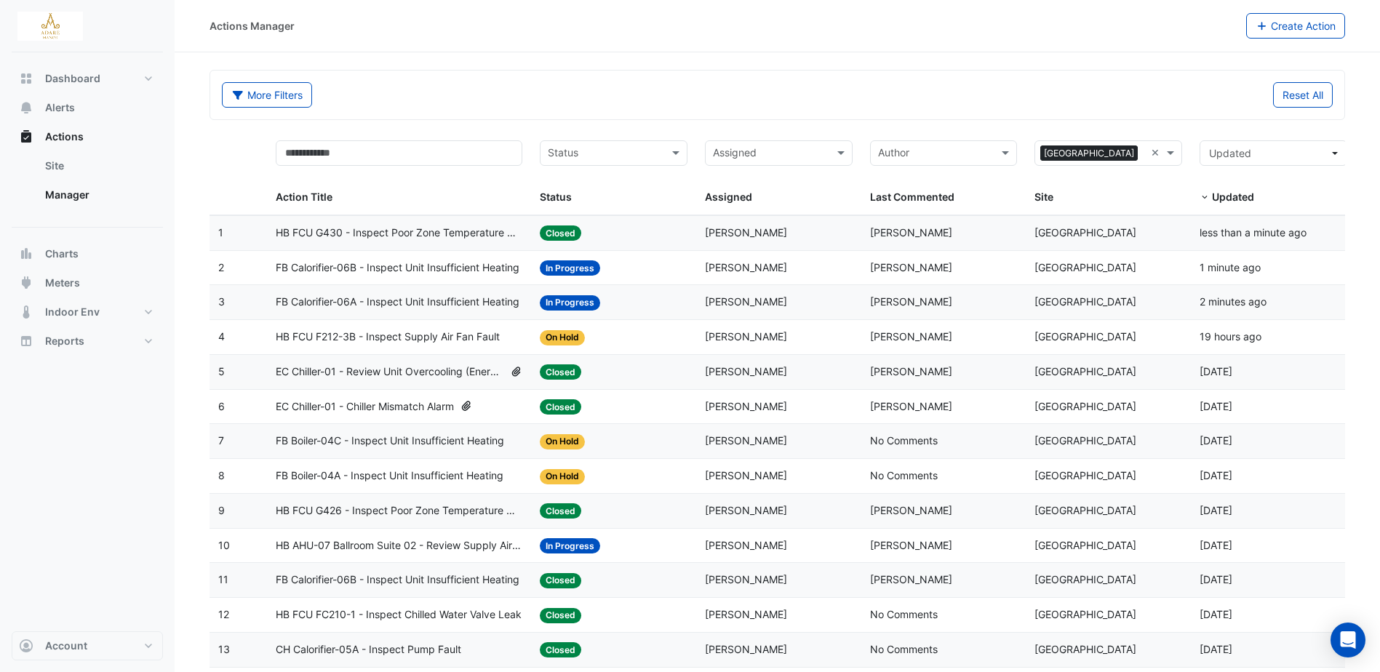
click at [423, 300] on span "FB Calorifier-06A - Inspect Unit Insufficient Heating" at bounding box center [398, 302] width 244 height 17
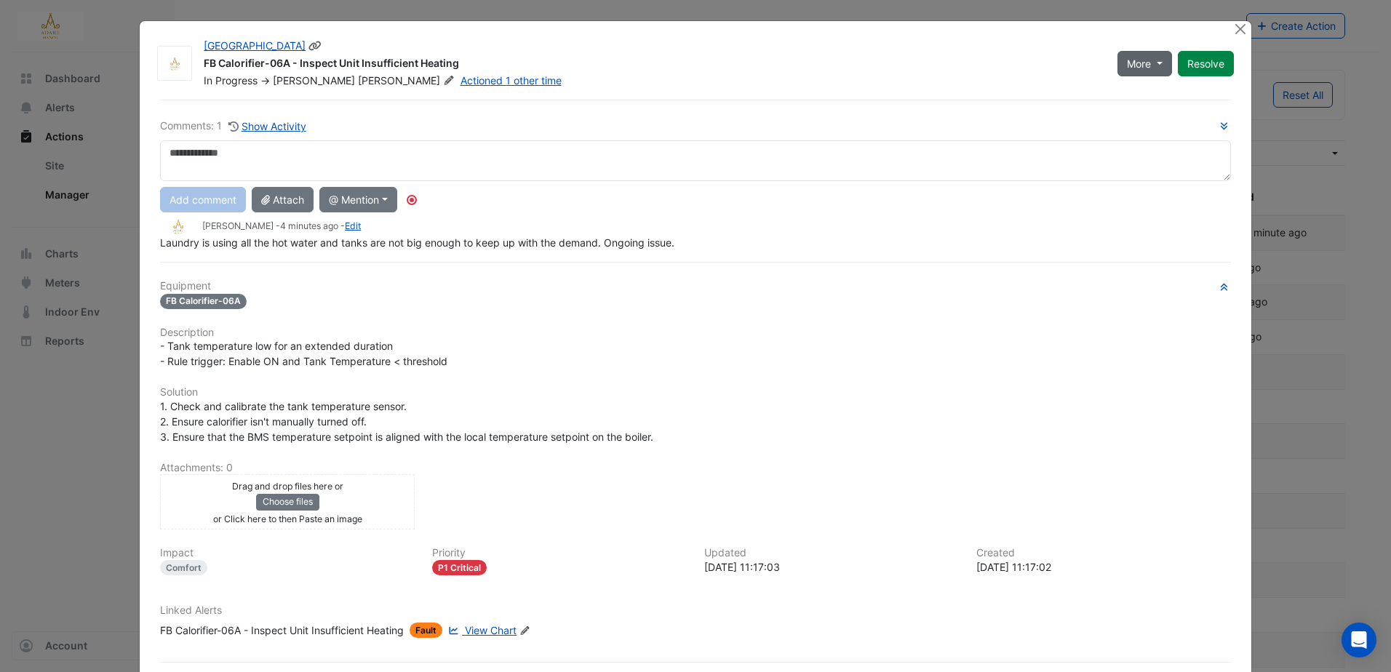
click at [1157, 64] on button "More" at bounding box center [1144, 63] width 55 height 25
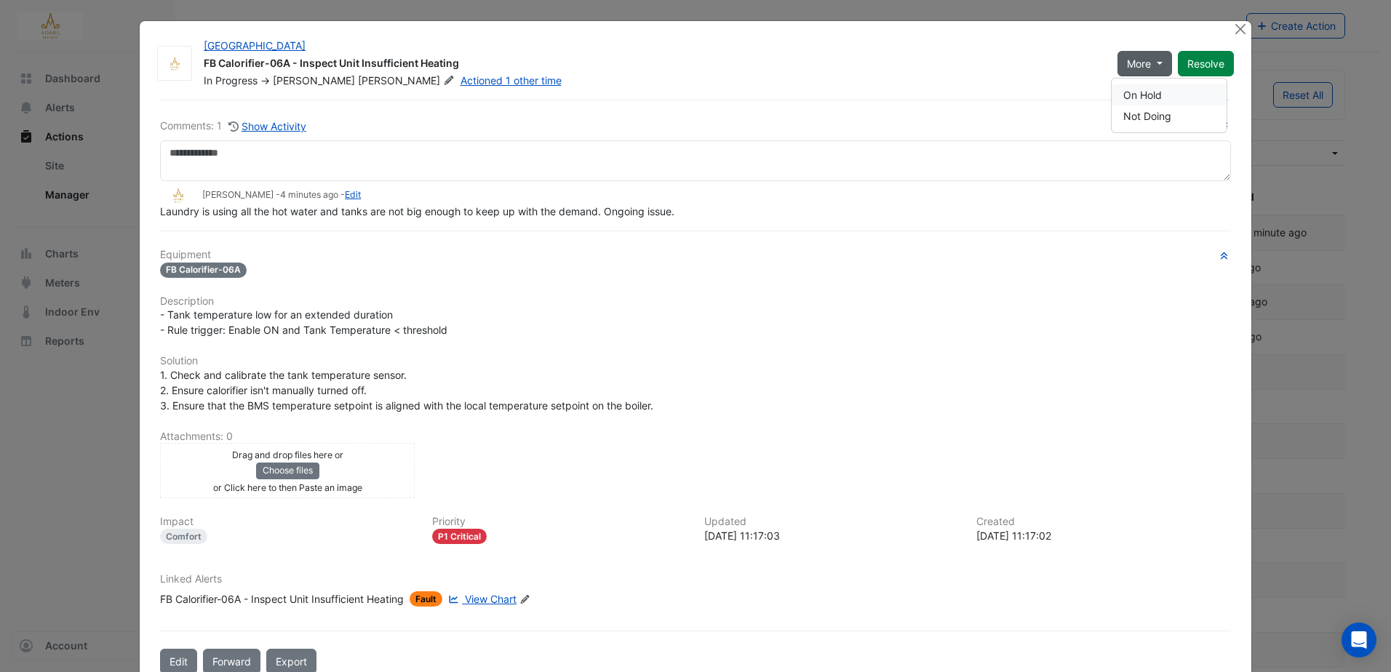
click at [1153, 93] on button "On Hold" at bounding box center [1169, 94] width 115 height 21
click at [1235, 32] on button "Close" at bounding box center [1240, 28] width 15 height 15
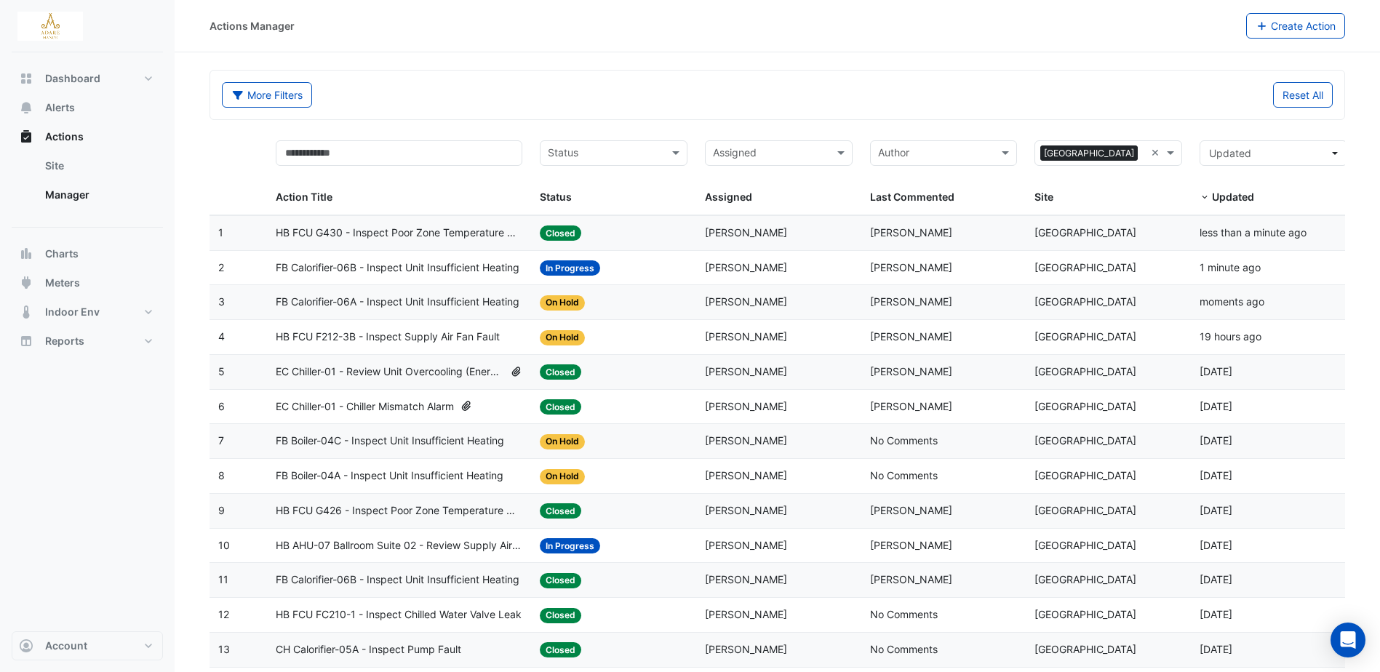
click at [418, 271] on span "FB Calorifier-06B - Inspect Unit Insufficient Heating" at bounding box center [398, 268] width 244 height 17
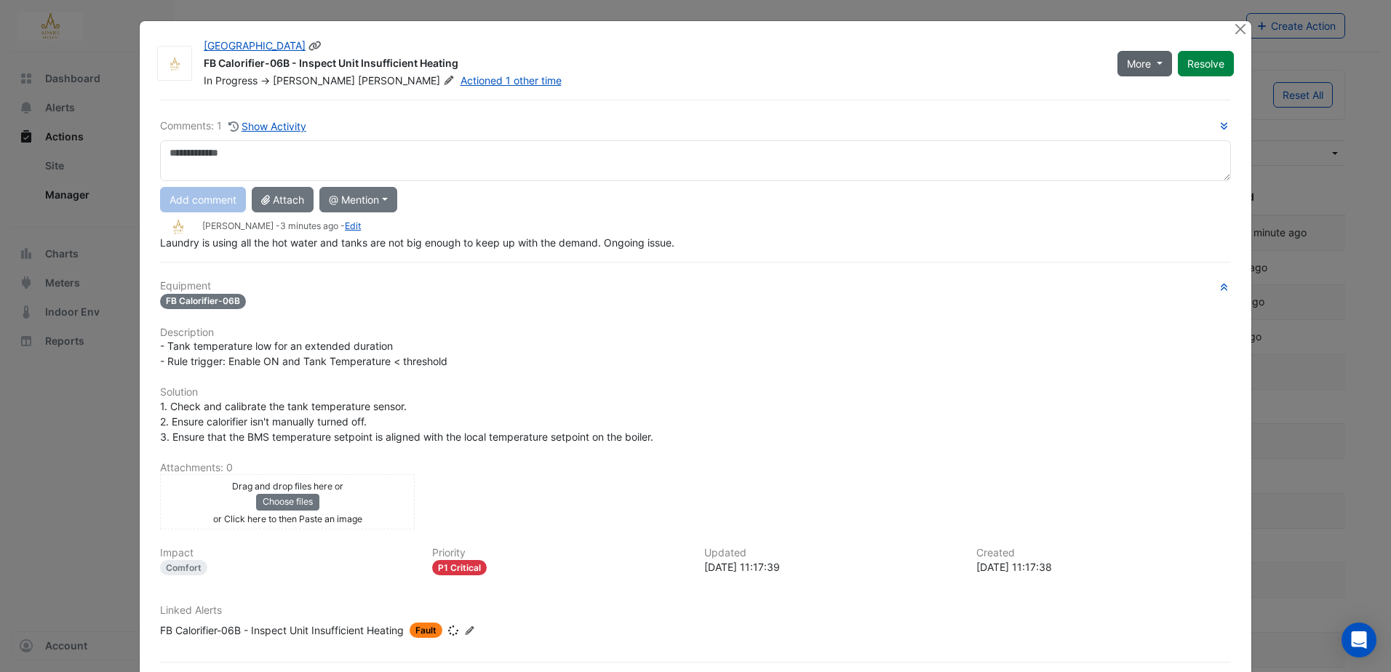
click at [1158, 62] on button "More" at bounding box center [1144, 63] width 55 height 25
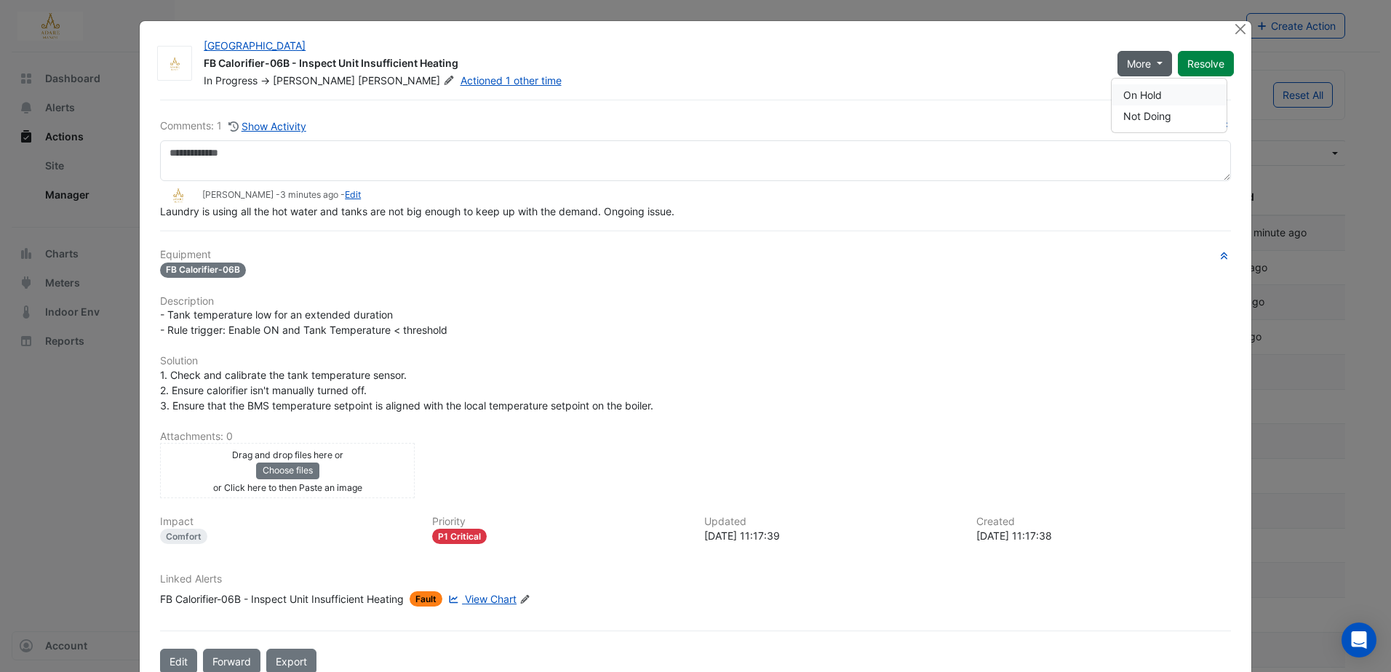
click at [1151, 93] on button "On Hold" at bounding box center [1169, 94] width 115 height 21
click at [1233, 29] on button "Close" at bounding box center [1240, 28] width 15 height 15
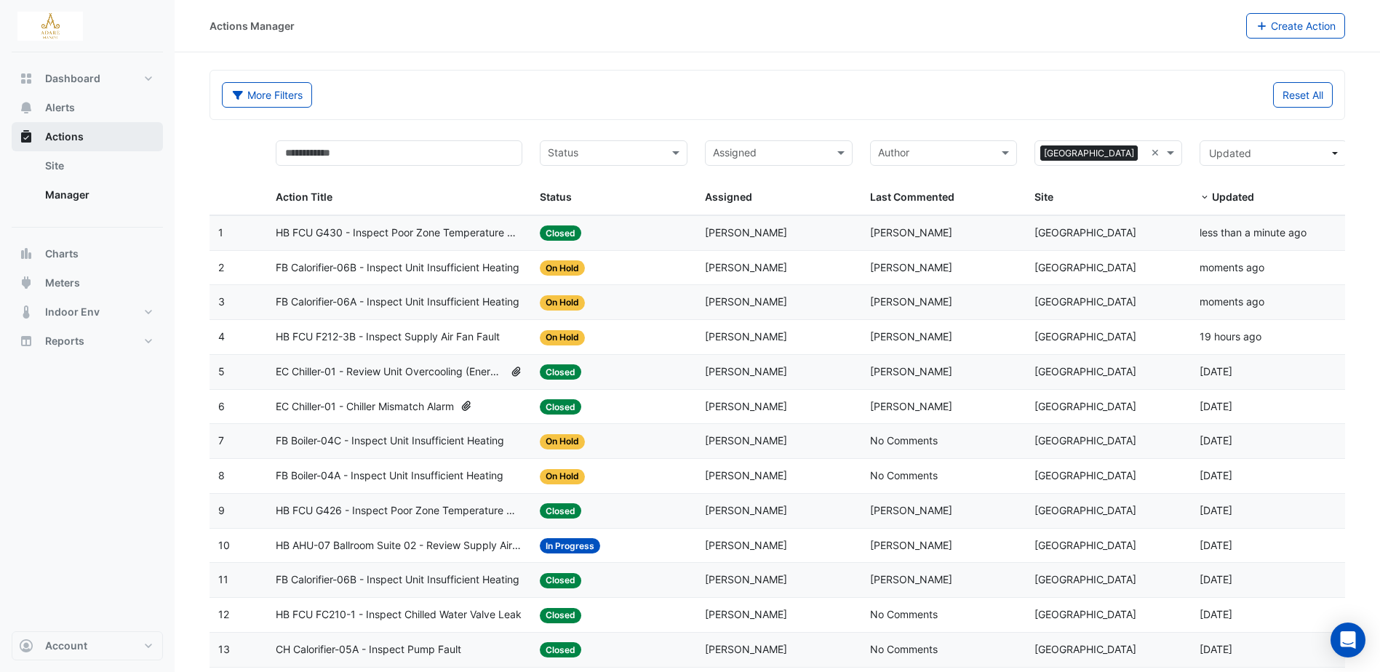
click at [83, 136] on button "Actions" at bounding box center [87, 136] width 151 height 29
click at [65, 106] on span "Alerts" at bounding box center [60, 107] width 30 height 15
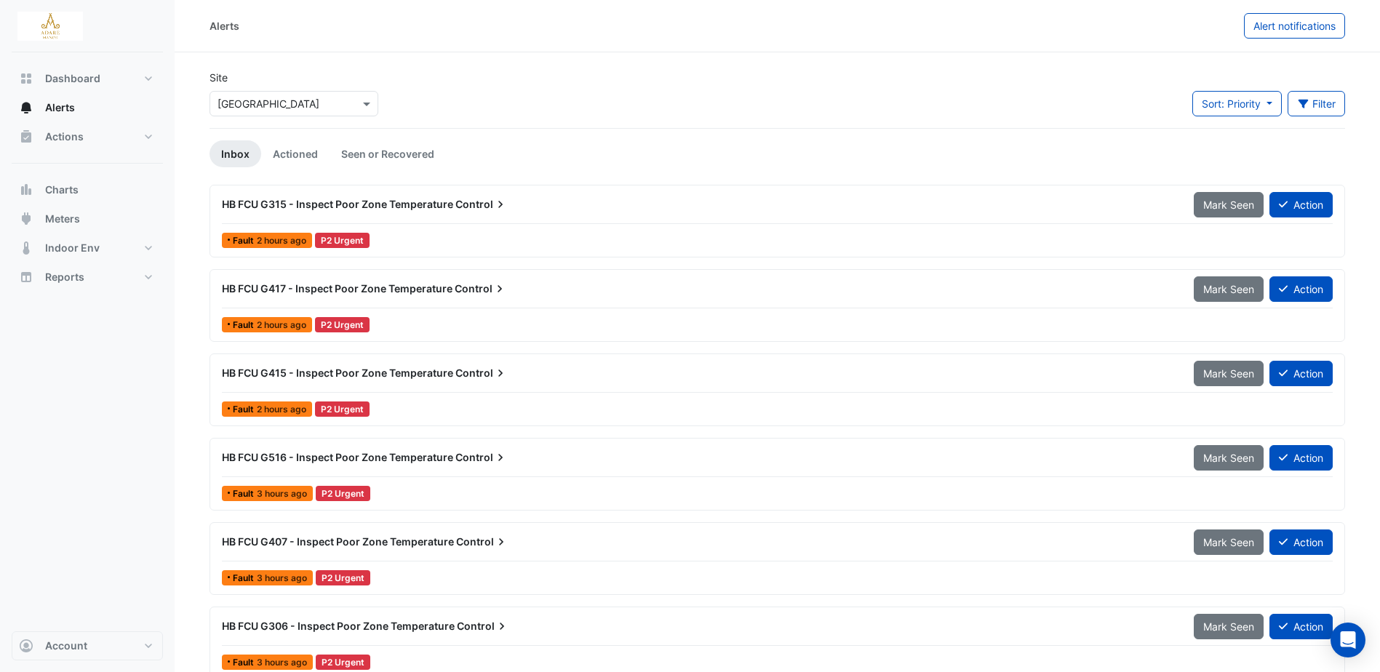
click at [425, 202] on span "HB FCU G315 - Inspect Poor Zone Temperature" at bounding box center [337, 204] width 231 height 12
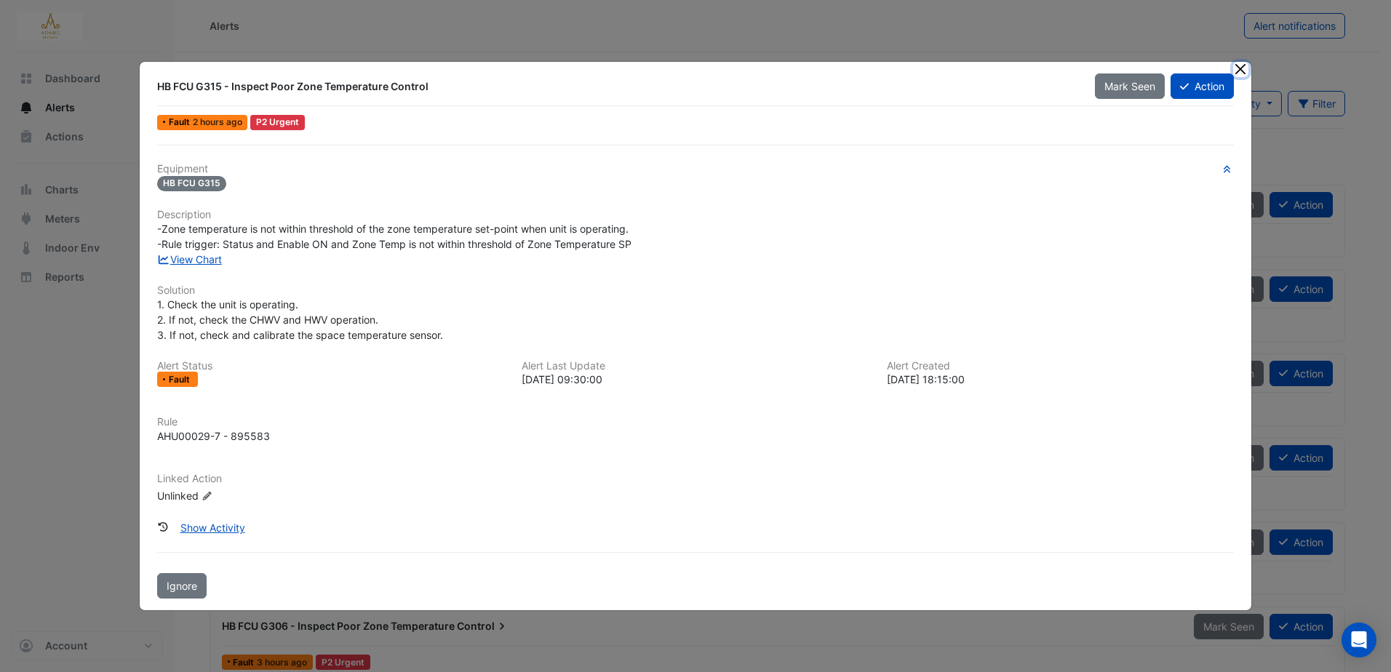
click at [1245, 66] on button "Close" at bounding box center [1240, 69] width 15 height 15
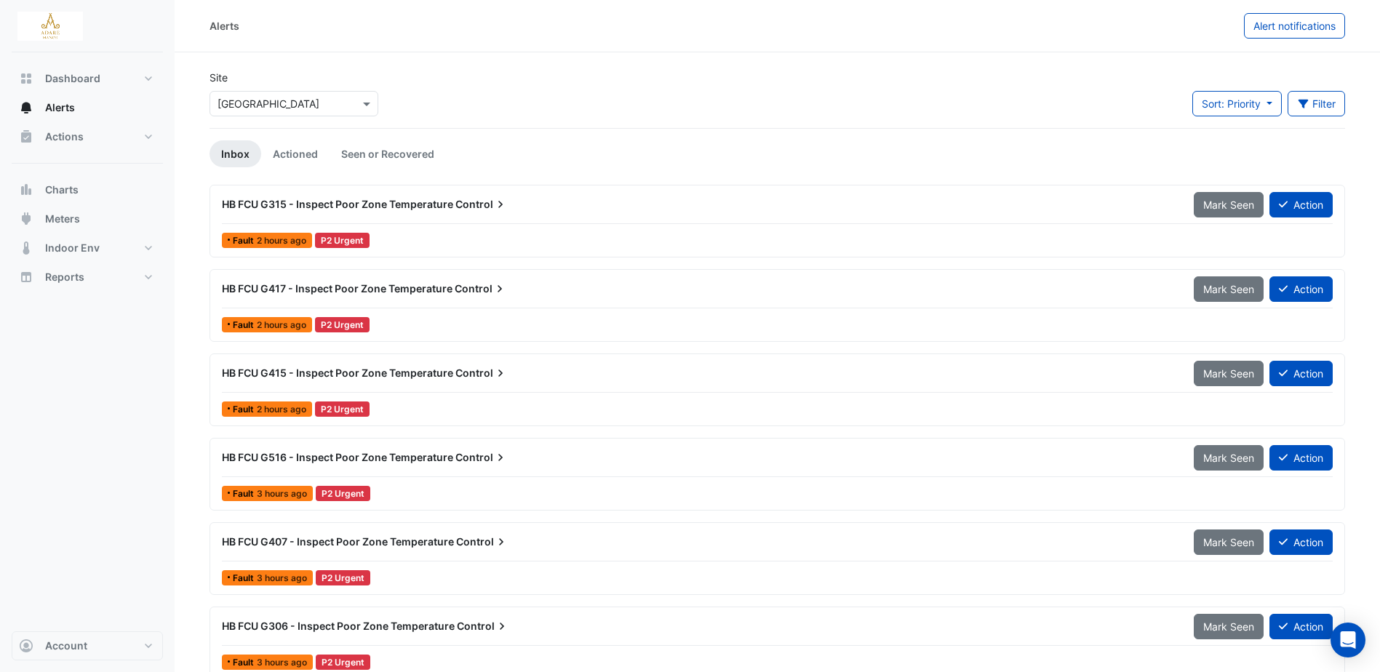
click at [428, 202] on span "HB FCU G315 - Inspect Poor Zone Temperature" at bounding box center [337, 204] width 231 height 12
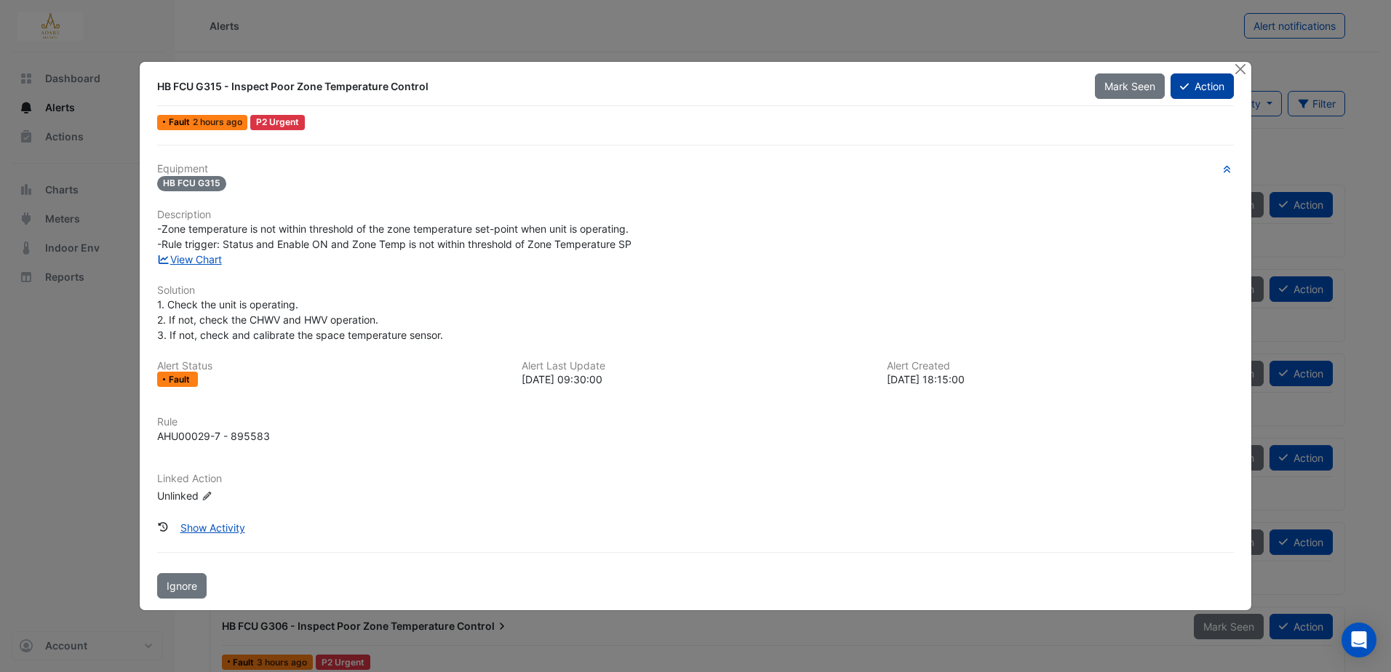
click at [1203, 83] on button "Action" at bounding box center [1202, 85] width 63 height 25
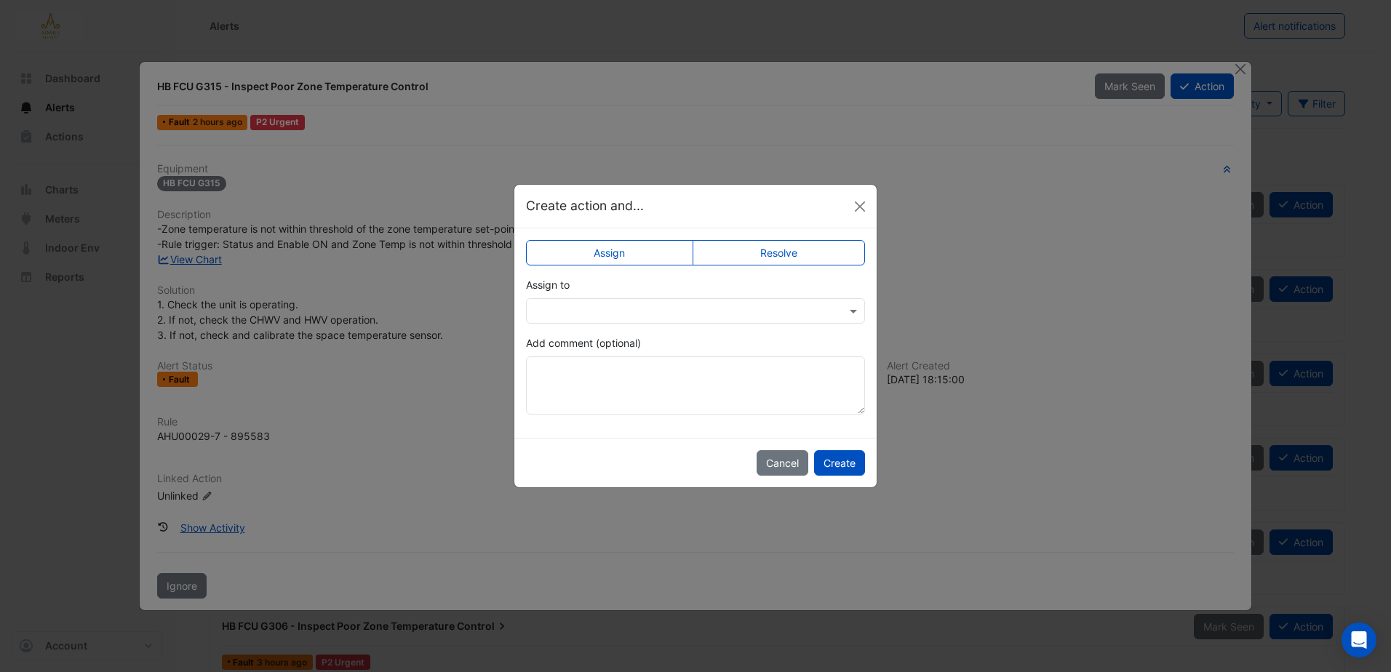
click at [650, 312] on input "text" at bounding box center [681, 311] width 294 height 15
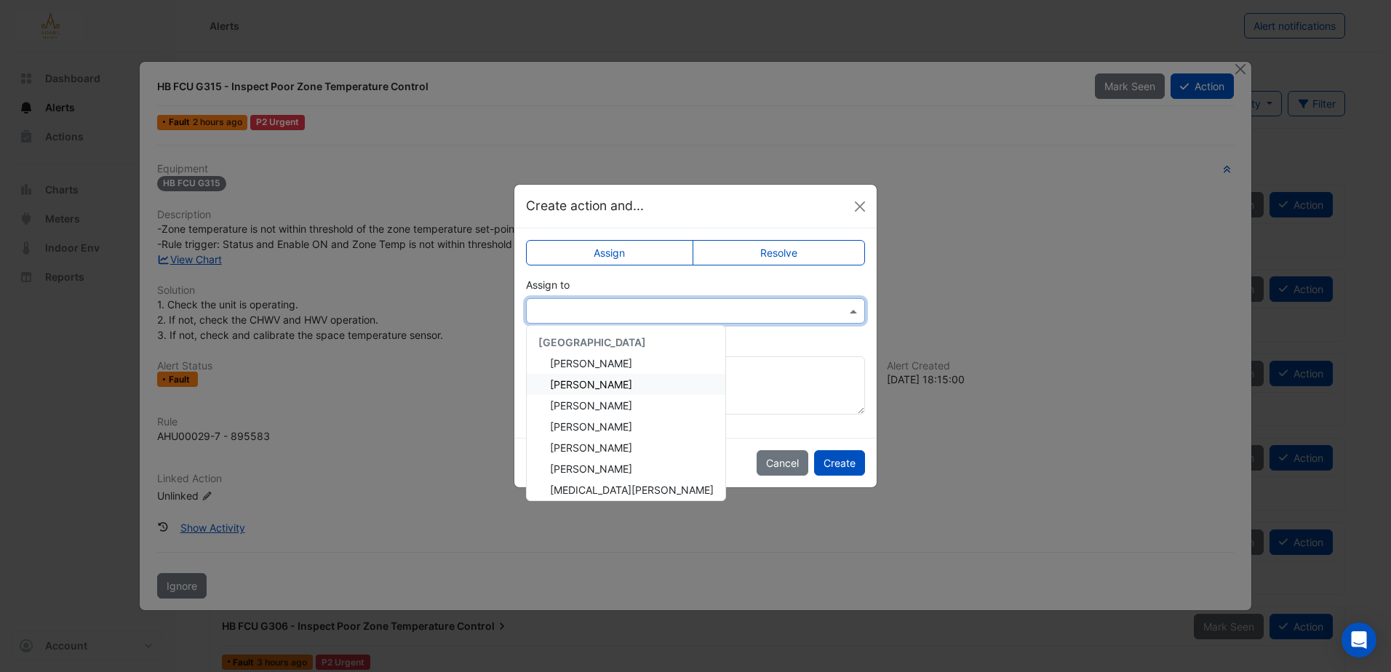
click at [592, 384] on span "Eddie Reale" at bounding box center [591, 384] width 82 height 12
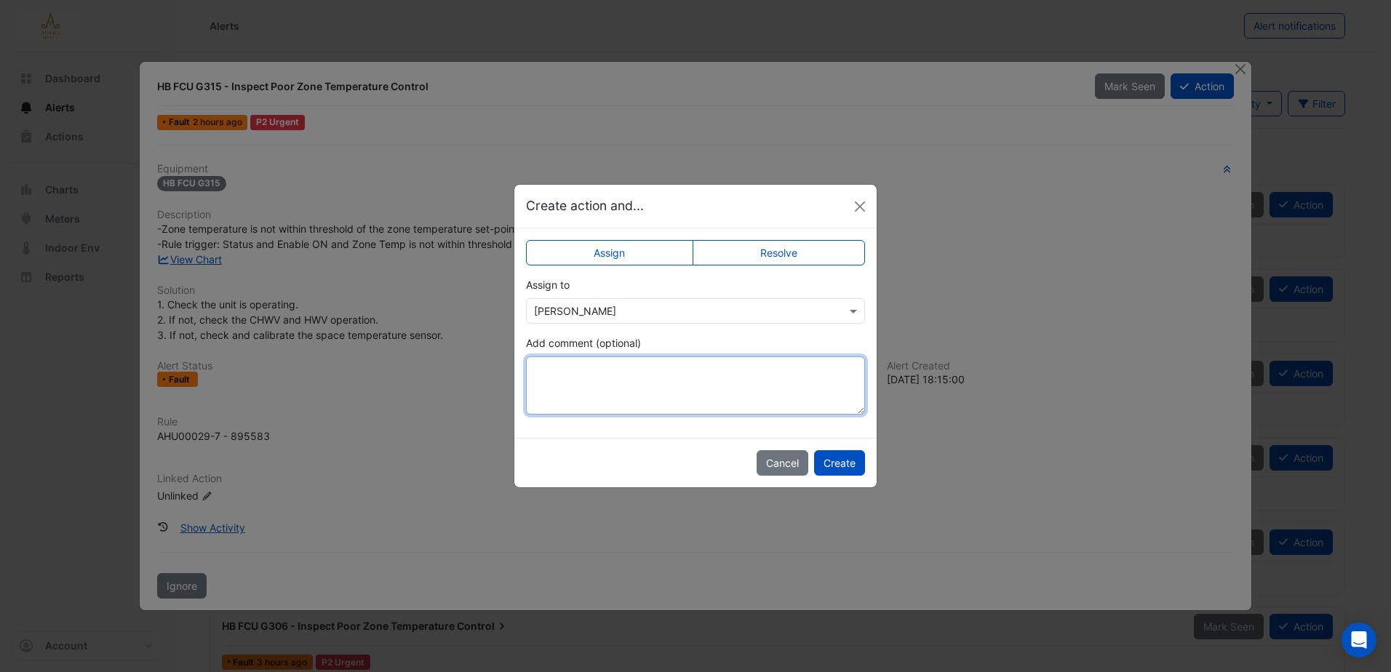
click at [594, 392] on textarea "Add comment (optional)" at bounding box center [695, 385] width 339 height 58
drag, startPoint x: 536, startPoint y: 372, endPoint x: 632, endPoint y: 396, distance: 98.8
click at [632, 396] on textarea "**********" at bounding box center [695, 385] width 339 height 58
type textarea "**********"
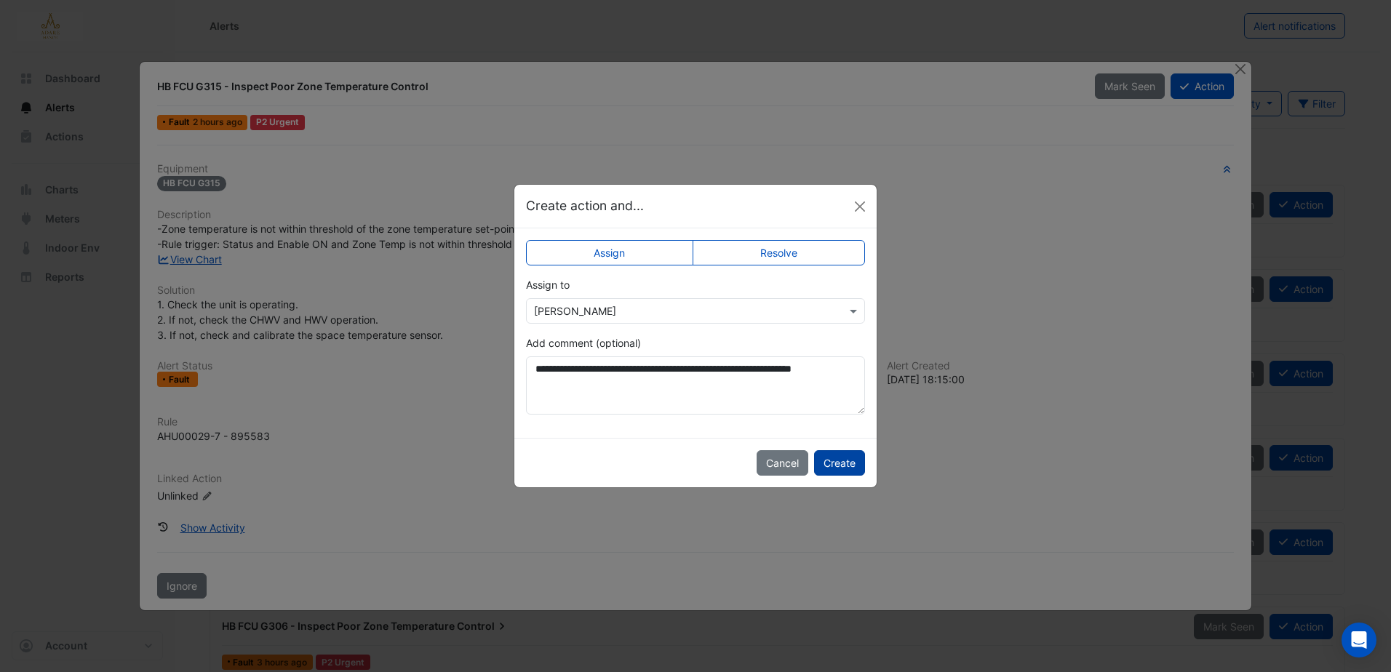
click at [845, 464] on button "Create" at bounding box center [839, 462] width 51 height 25
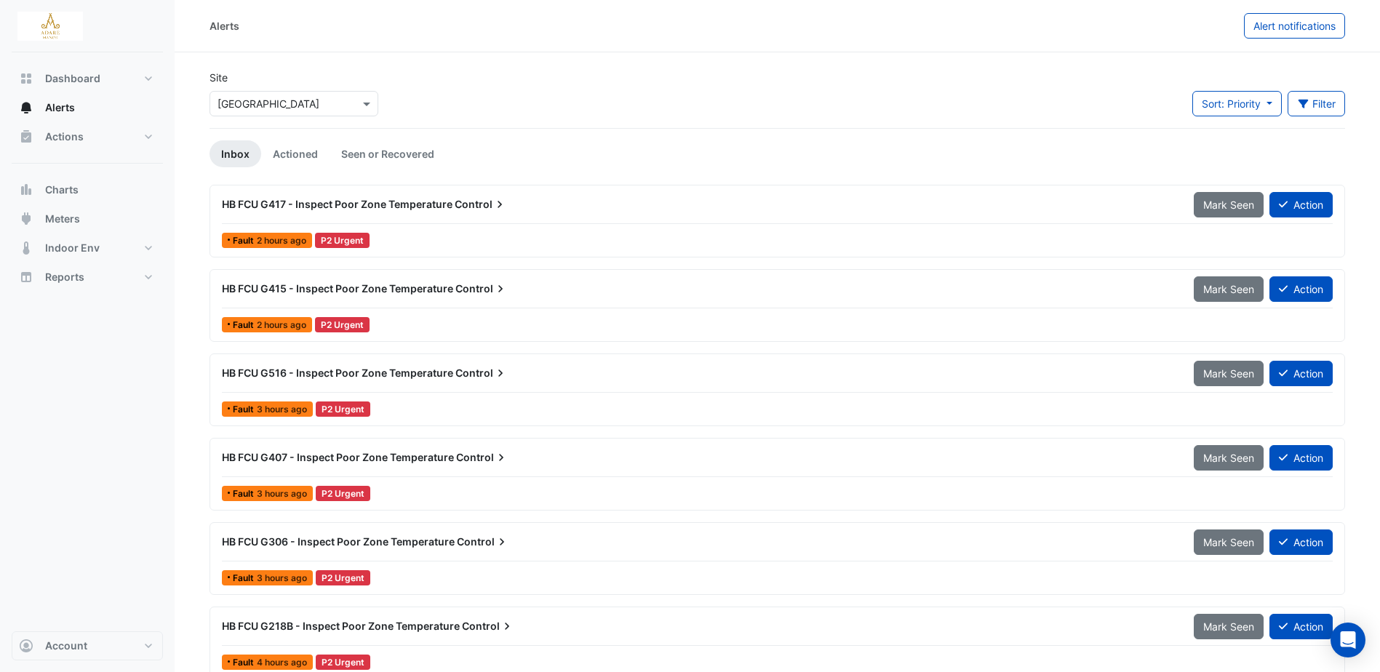
click at [406, 204] on span "HB FCU G417 - Inspect Poor Zone Temperature" at bounding box center [337, 204] width 231 height 12
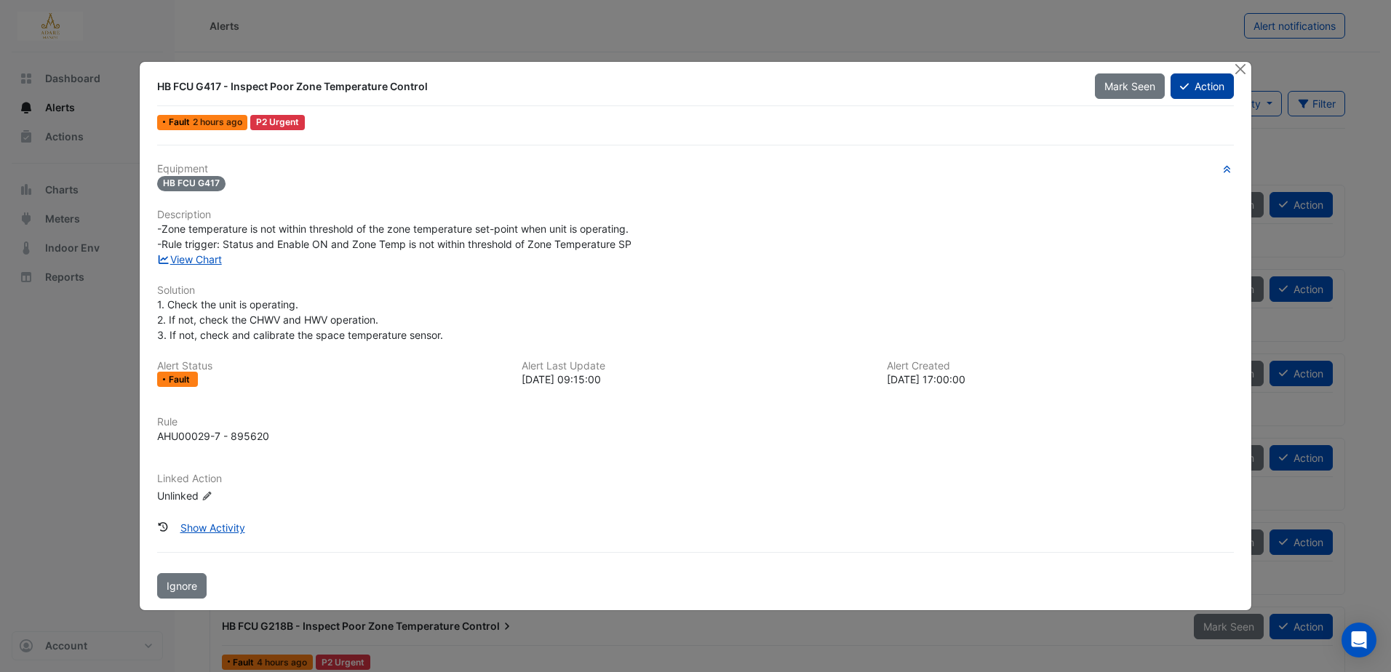
click at [1194, 86] on button "Action" at bounding box center [1202, 85] width 63 height 25
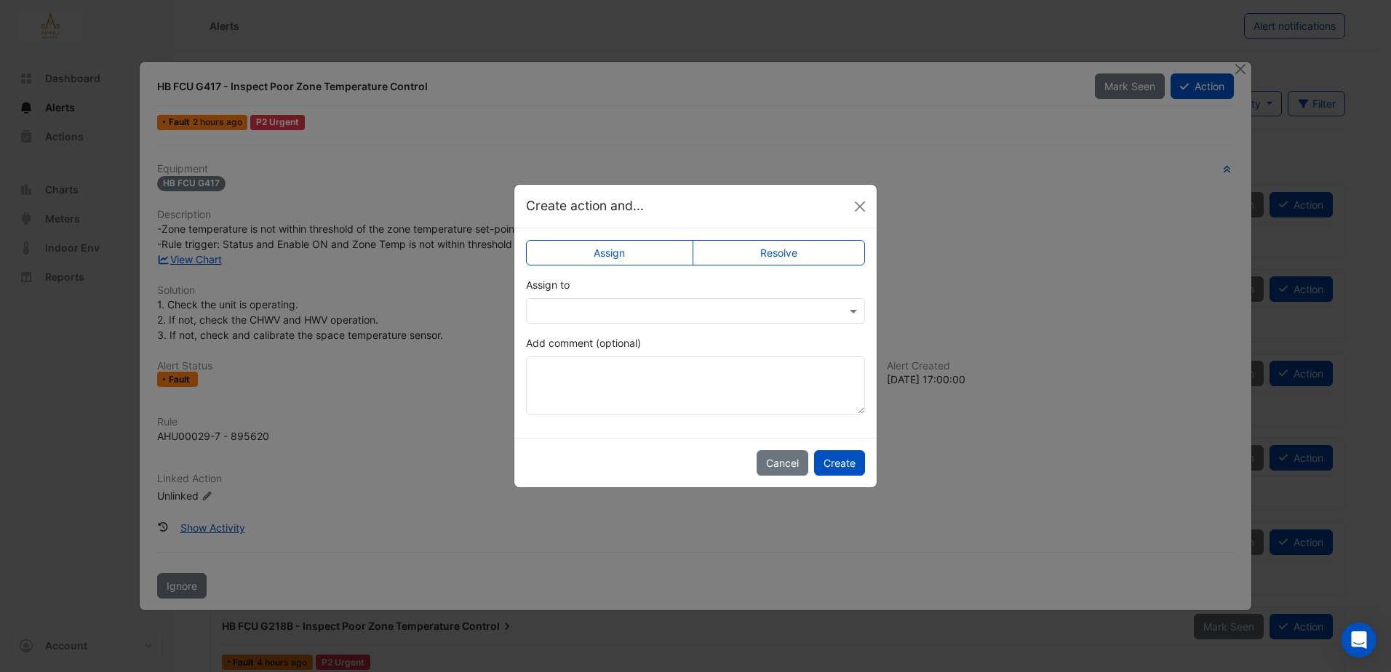
click at [650, 311] on input "text" at bounding box center [681, 311] width 294 height 15
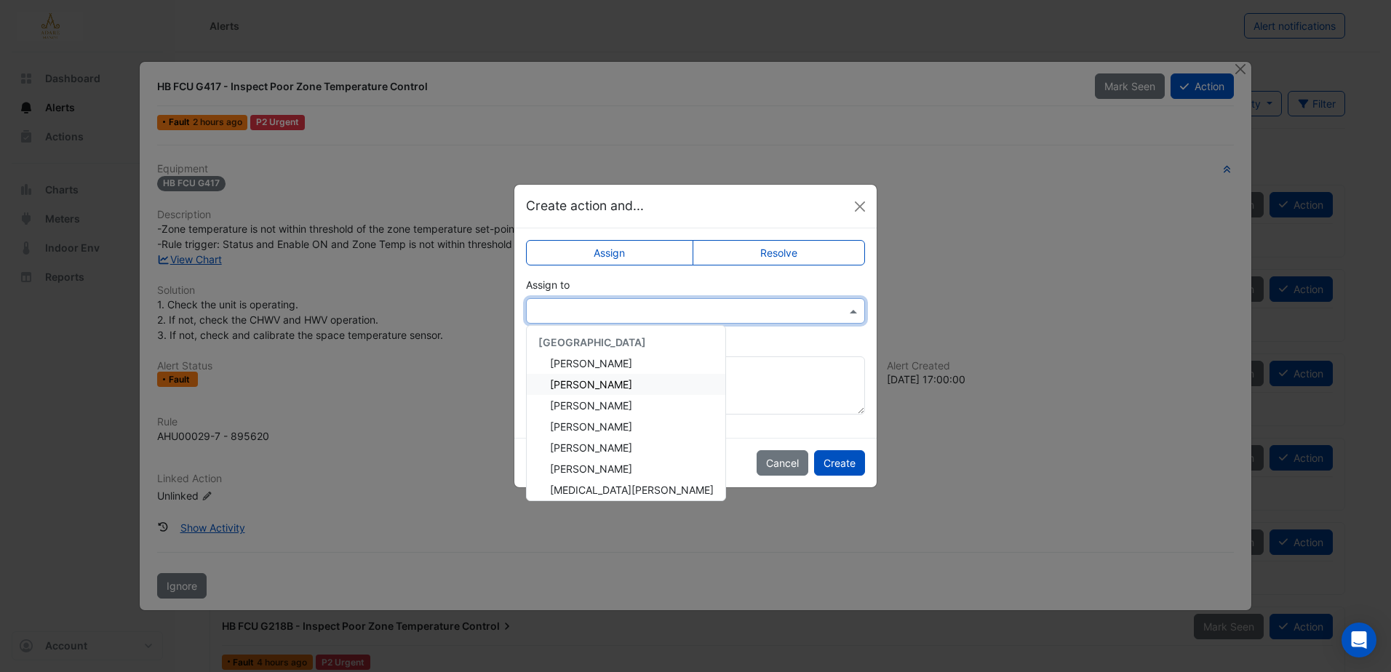
click at [602, 384] on span "Eddie Reale" at bounding box center [591, 384] width 82 height 12
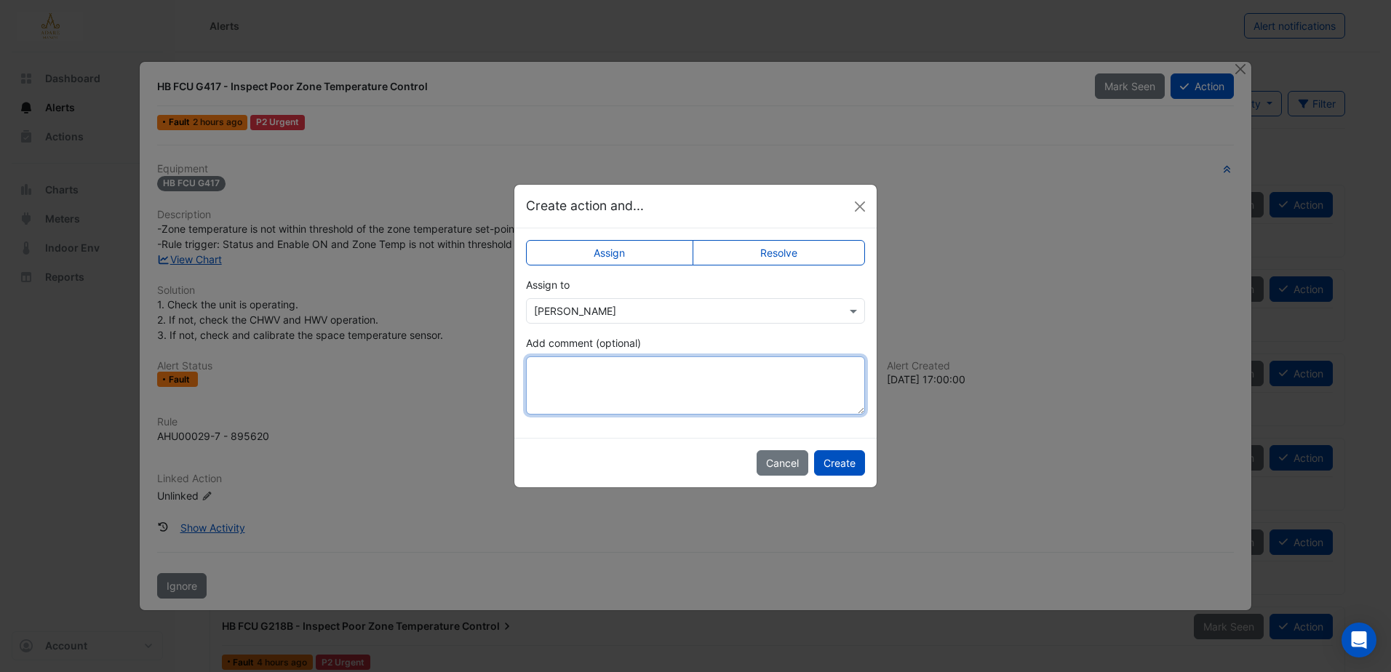
paste textarea "**********"
type textarea "**********"
drag, startPoint x: 788, startPoint y: 396, endPoint x: 441, endPoint y: 377, distance: 347.5
click at [502, 367] on ngb-modal-window "**********" at bounding box center [695, 336] width 1391 height 672
click at [766, 461] on button "Cancel" at bounding box center [783, 462] width 52 height 25
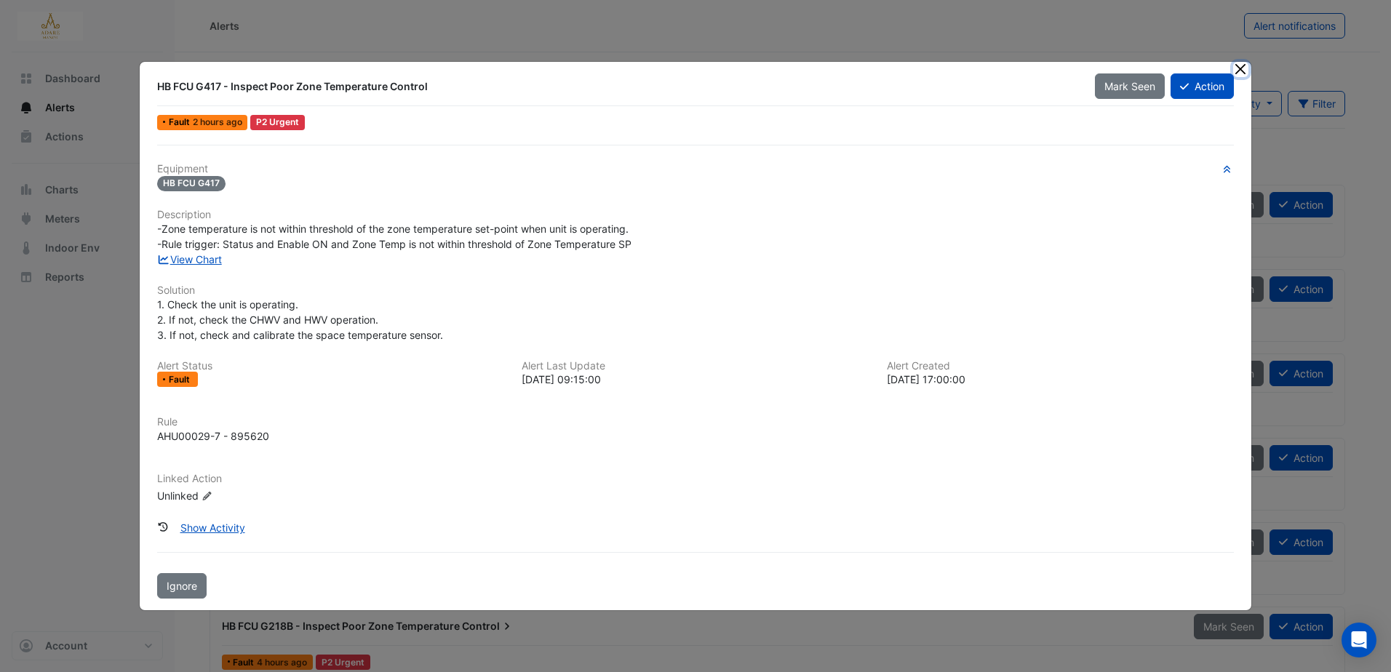
click at [1240, 69] on button "Close" at bounding box center [1240, 69] width 15 height 15
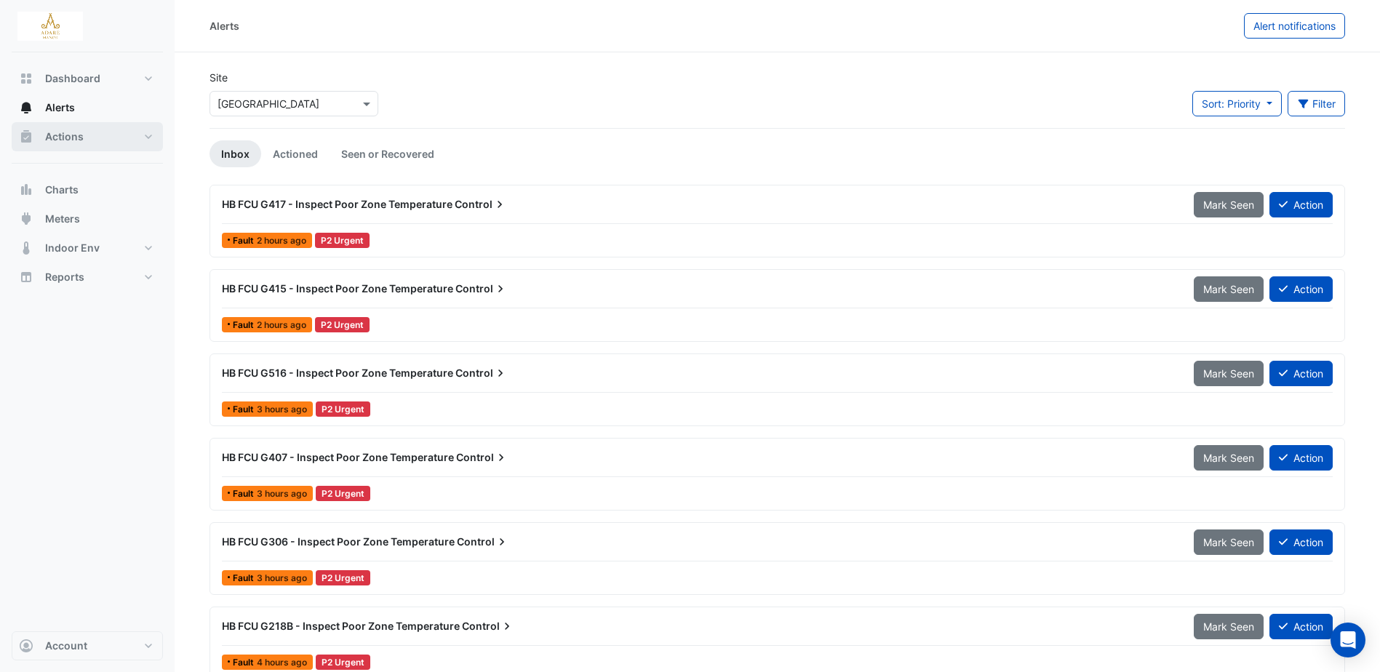
click at [63, 132] on span "Actions" at bounding box center [64, 136] width 39 height 15
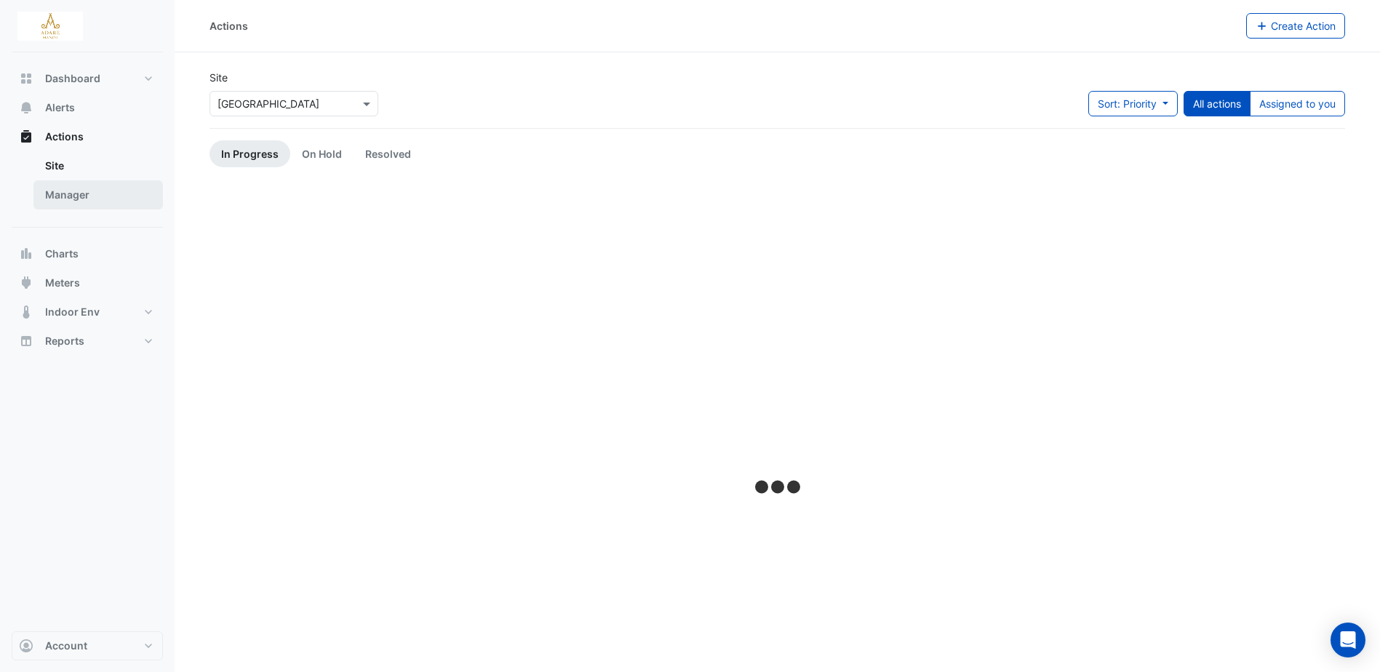
click at [72, 189] on link "Manager" at bounding box center [97, 194] width 129 height 29
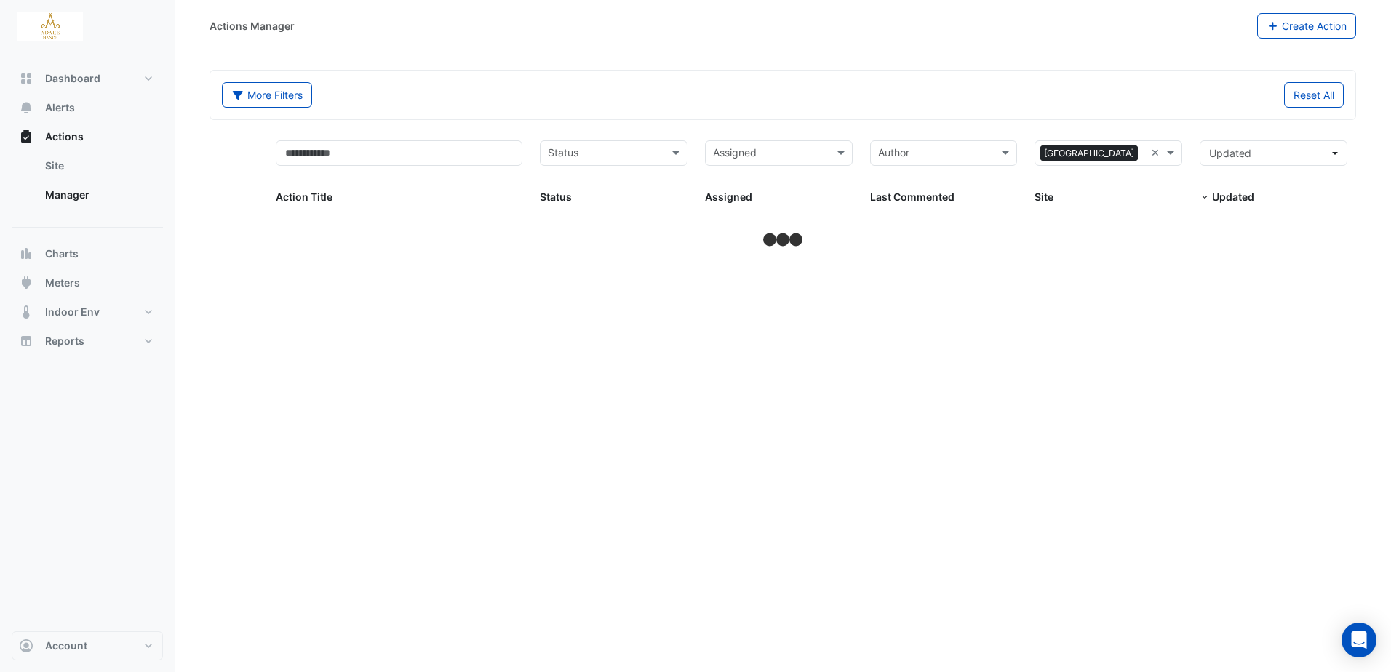
select select "***"
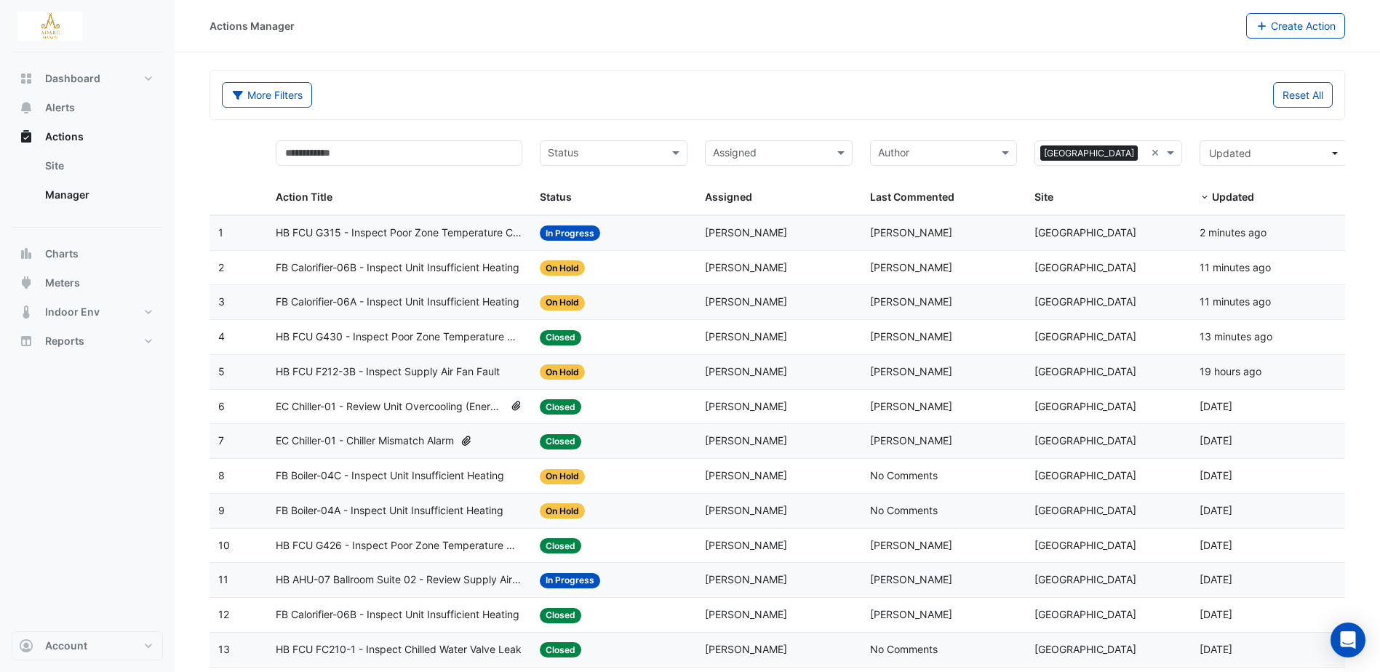
click at [360, 234] on span "HB FCU G315 - Inspect Poor Zone Temperature Control" at bounding box center [399, 233] width 247 height 17
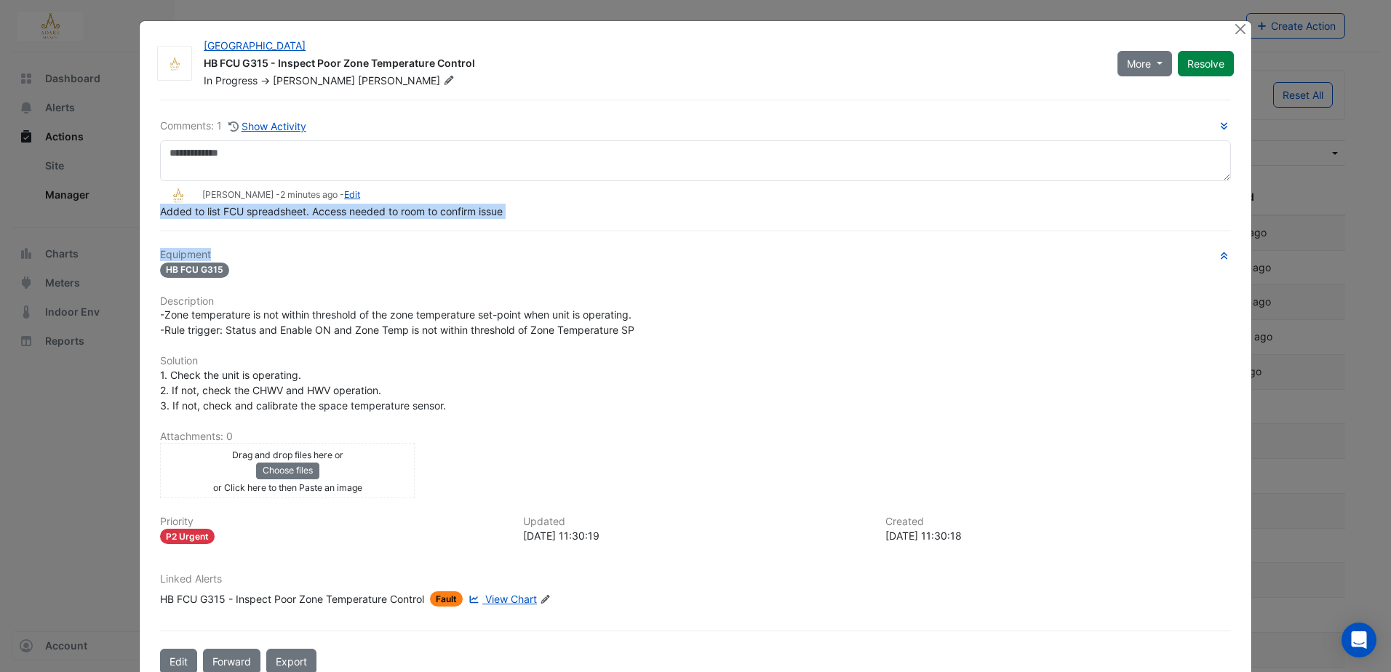
drag, startPoint x: 159, startPoint y: 242, endPoint x: 460, endPoint y: 255, distance: 300.7
click at [458, 255] on div "Comments: 1 Show Activity Eddie Reale - 2 minutes ago - Edit Added to list FCU …" at bounding box center [695, 387] width 1088 height 575
drag, startPoint x: 460, startPoint y: 255, endPoint x: 388, endPoint y: 222, distance: 79.4
click at [361, 223] on div "Comments: 1 Show Activity Eddie Reale - 2 minutes ago - Edit Added to list FCU …" at bounding box center [695, 387] width 1088 height 575
drag, startPoint x: 512, startPoint y: 207, endPoint x: 148, endPoint y: 217, distance: 364.6
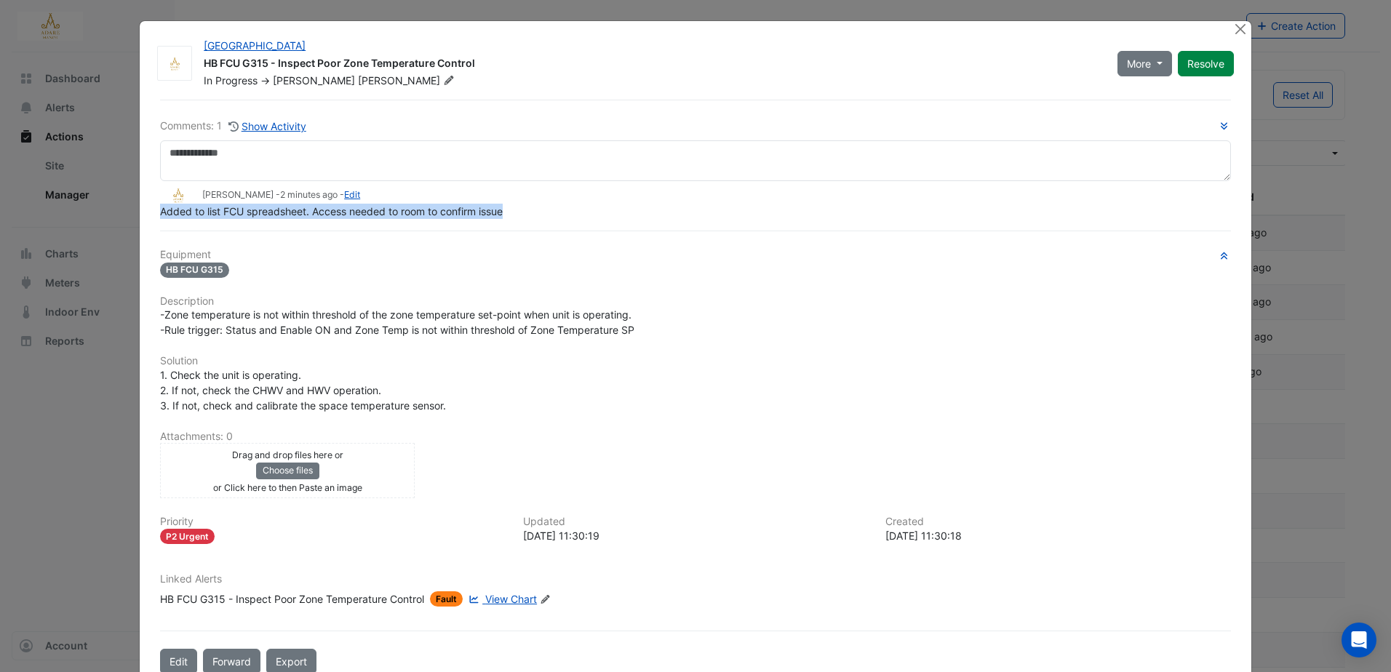
click at [151, 217] on div "Comments: 1 Show Activity Eddie Reale - 2 minutes ago - Edit Added to list FCU …" at bounding box center [695, 387] width 1088 height 575
copy span "Added to list FCU spreadsheet. Access needed to room to confirm issue"
click at [1225, 29] on div "Adare Manor HB FCU G315 - Inspect Poor Zone Temperature Control In Progress -> …" at bounding box center [696, 353] width 1112 height 665
click at [1235, 28] on button "Close" at bounding box center [1240, 28] width 15 height 15
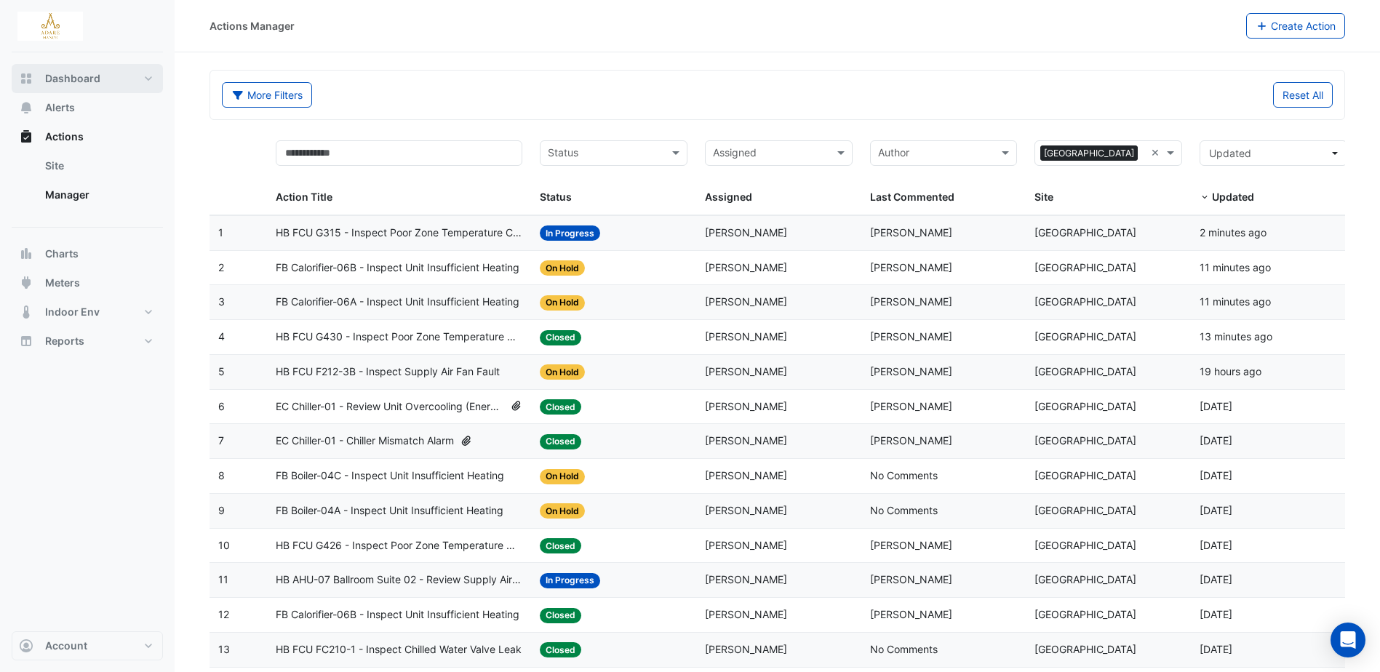
click at [69, 80] on span "Dashboard" at bounding box center [72, 78] width 55 height 15
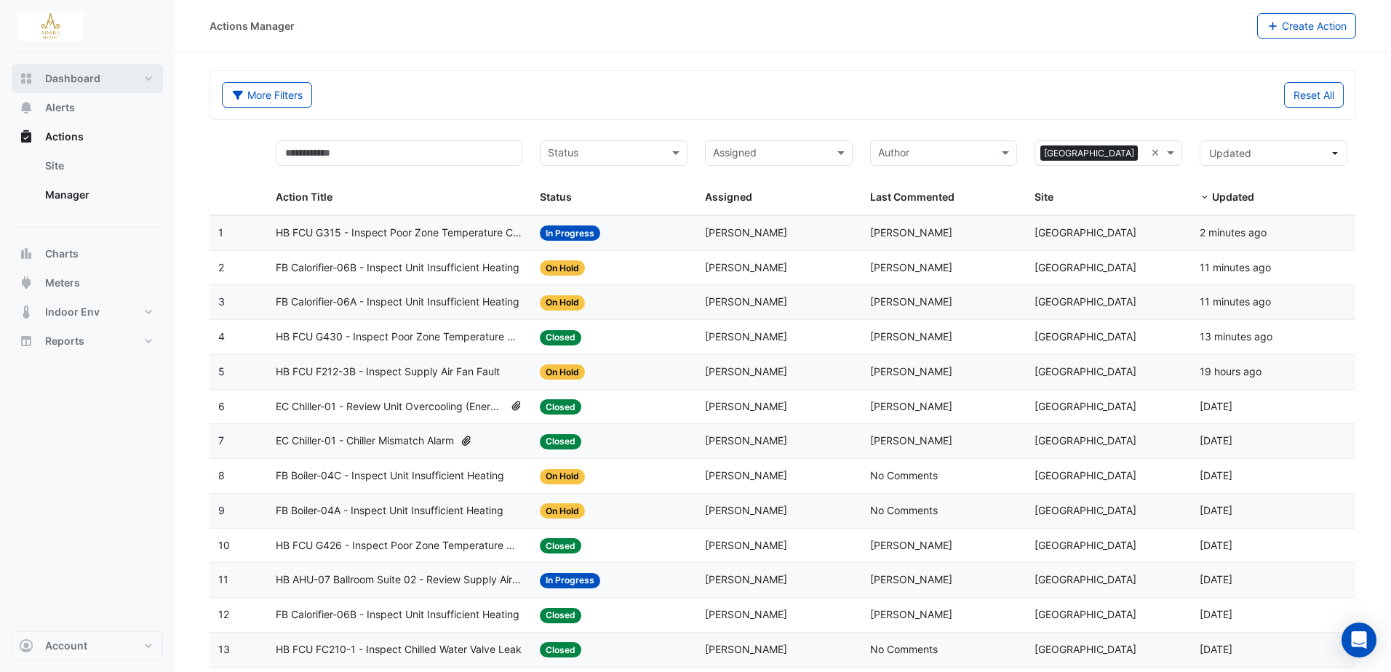
select select "***"
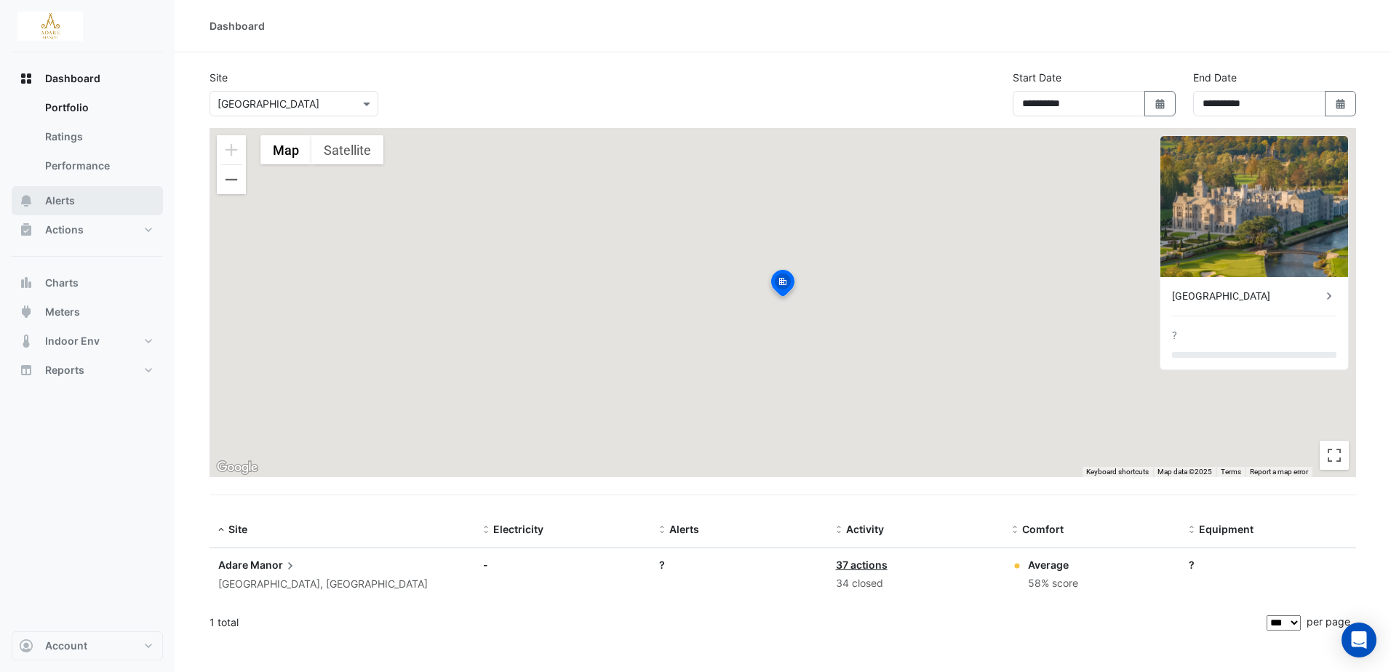
click at [60, 199] on span "Alerts" at bounding box center [60, 201] width 30 height 15
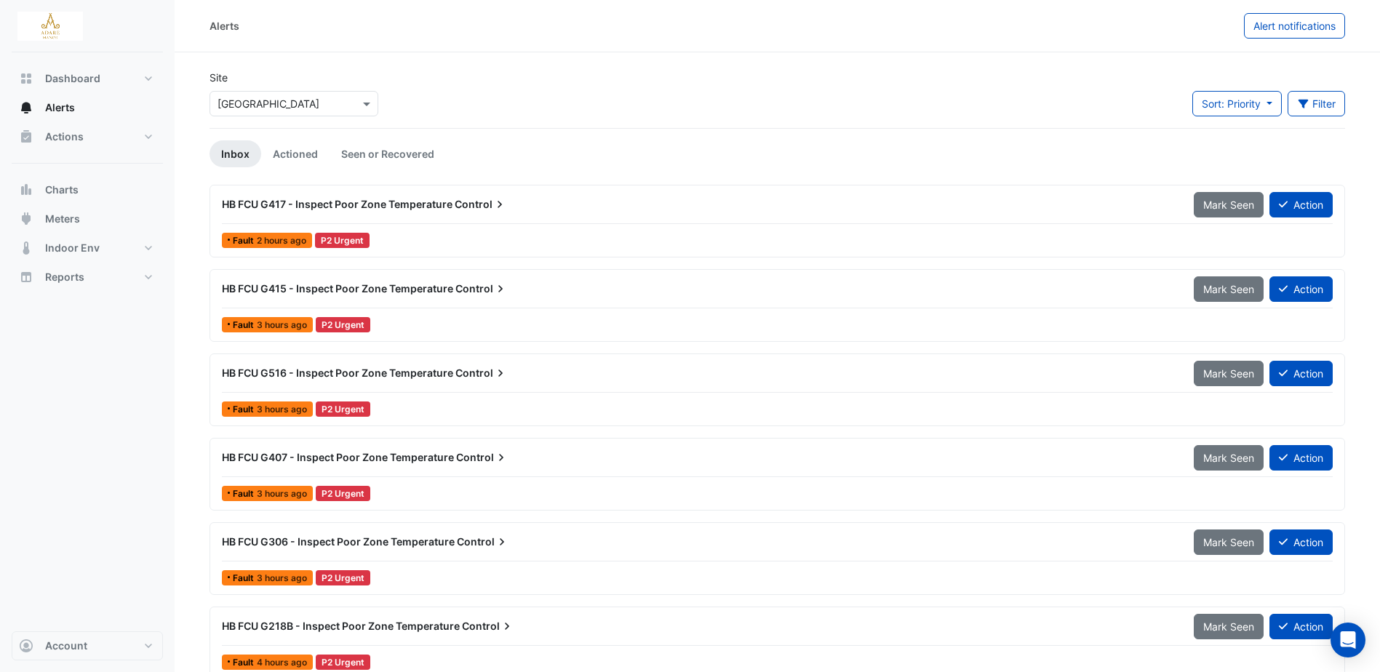
click at [394, 204] on span "HB FCU G417 - Inspect Poor Zone Temperature" at bounding box center [337, 204] width 231 height 12
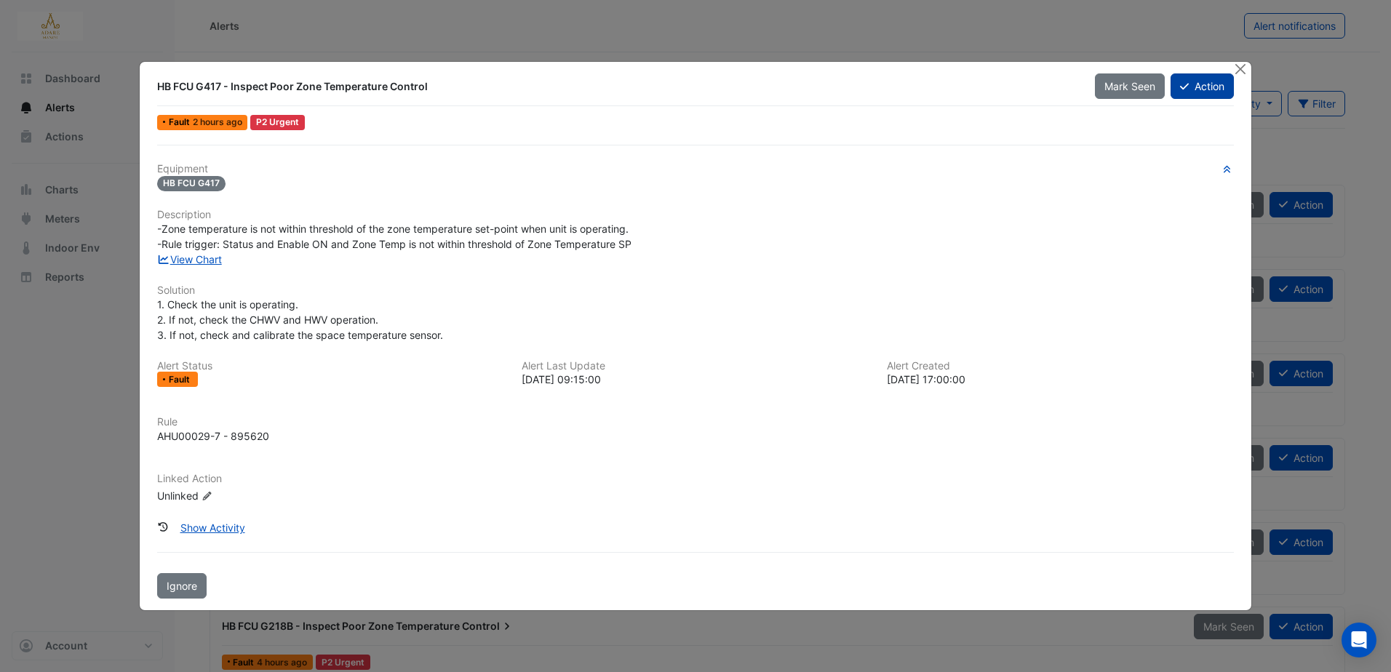
click at [1203, 85] on button "Action" at bounding box center [1202, 85] width 63 height 25
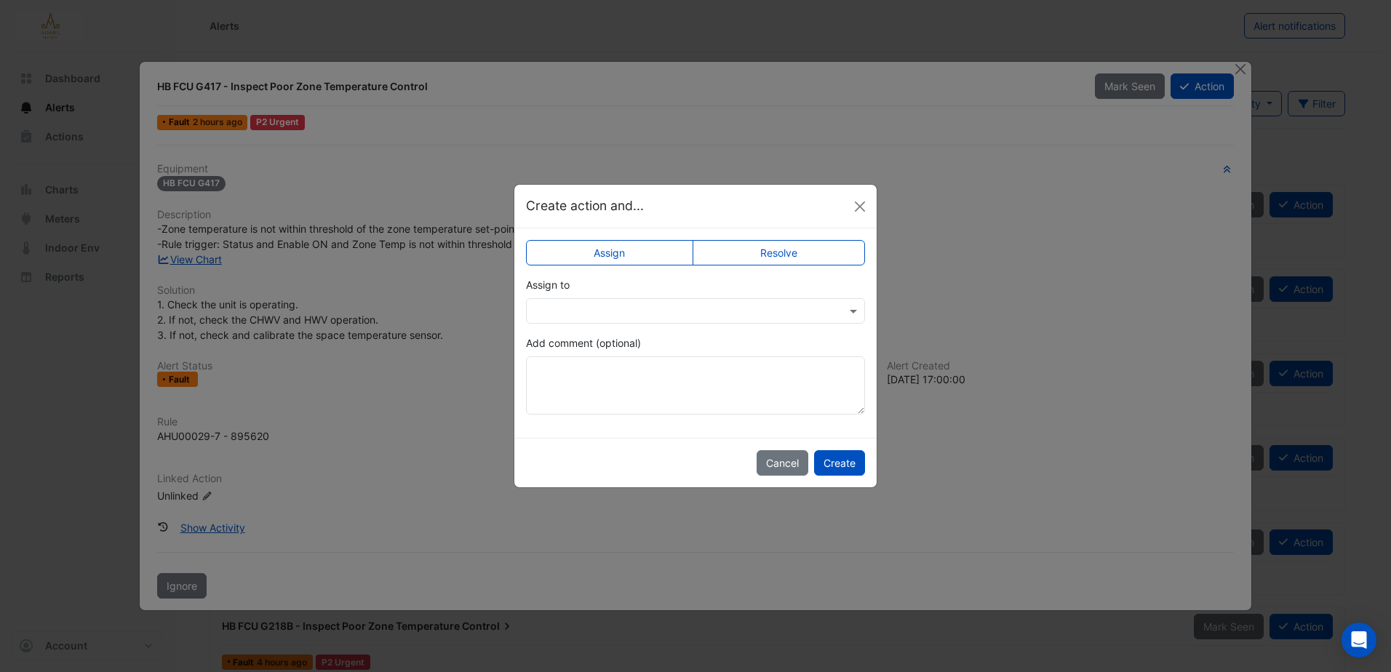
click at [765, 254] on label "Resolve" at bounding box center [779, 252] width 173 height 25
click at [610, 241] on label "Assign" at bounding box center [609, 252] width 167 height 25
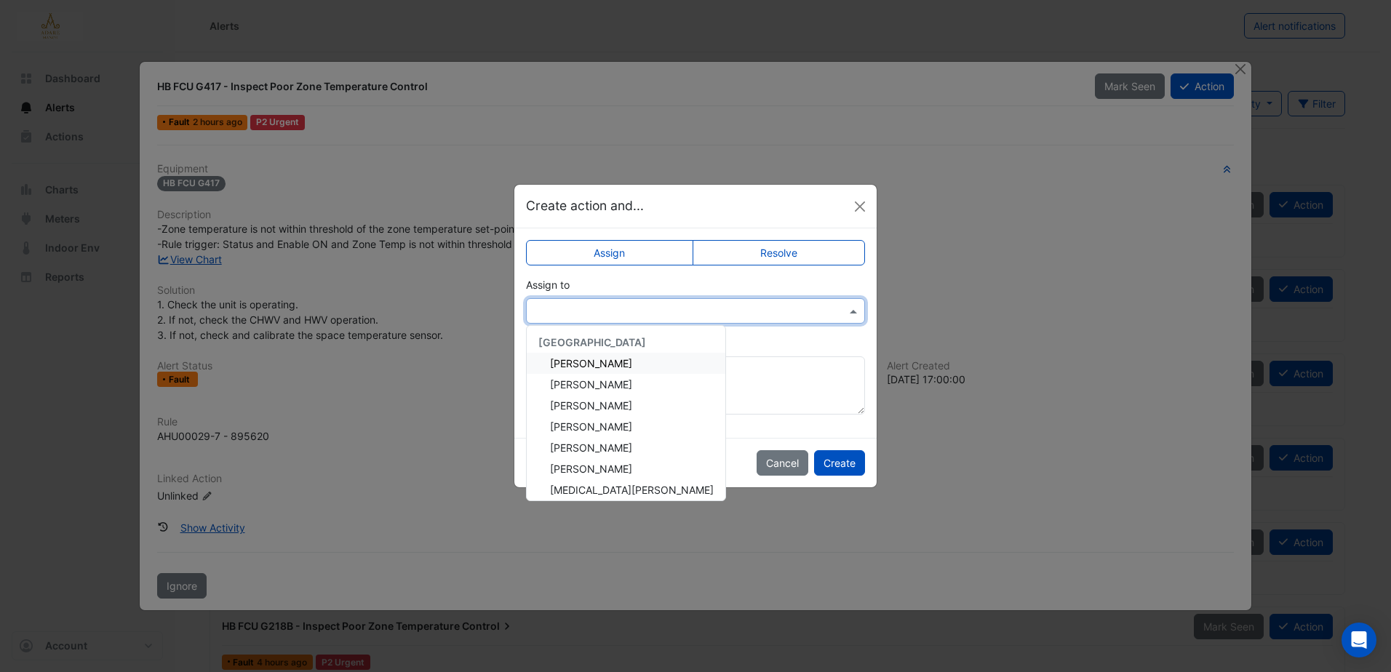
click at [666, 299] on div at bounding box center [695, 310] width 339 height 25
click at [605, 385] on span "Eddie Reale" at bounding box center [591, 384] width 82 height 12
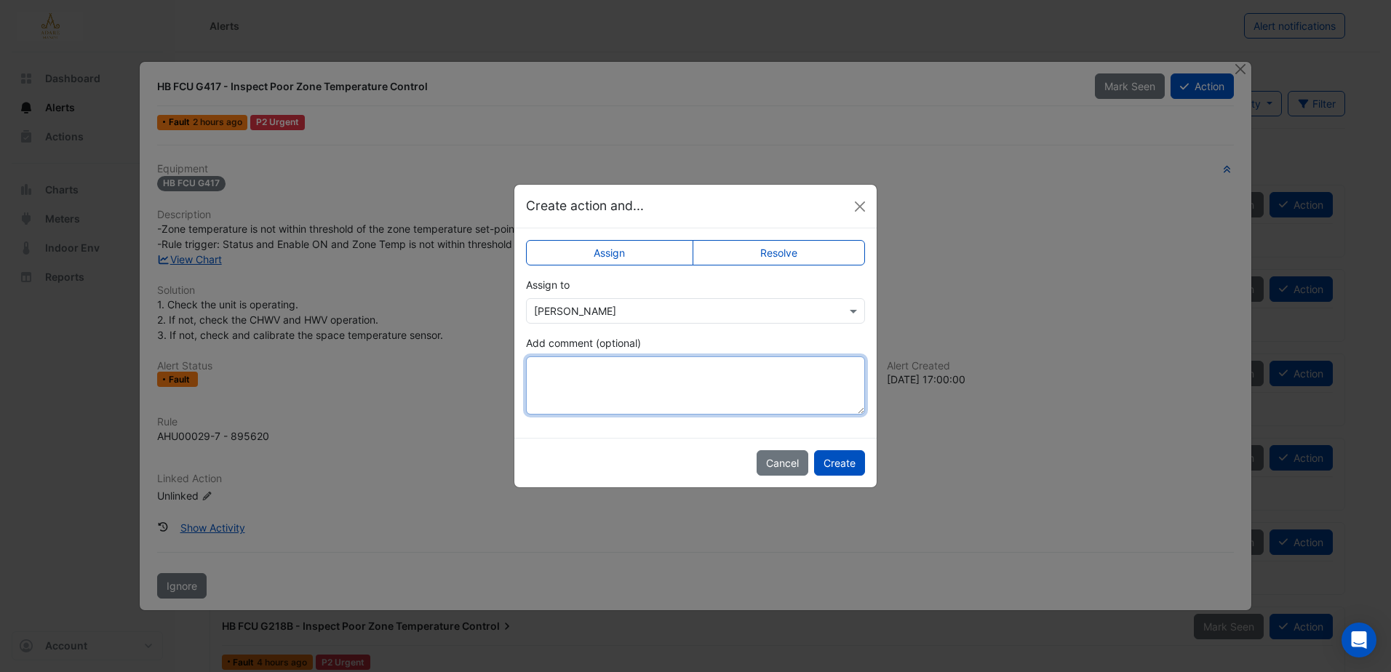
paste textarea "**********"
type textarea "**********"
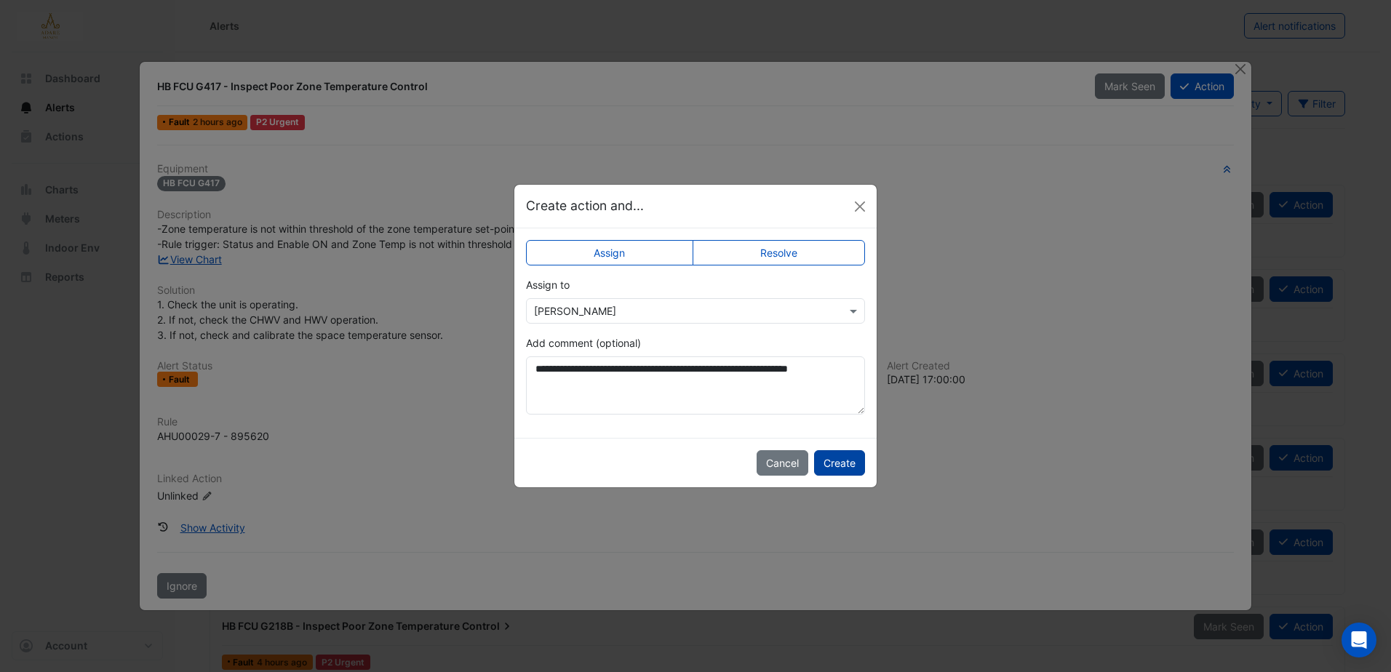
click at [826, 459] on button "Create" at bounding box center [839, 462] width 51 height 25
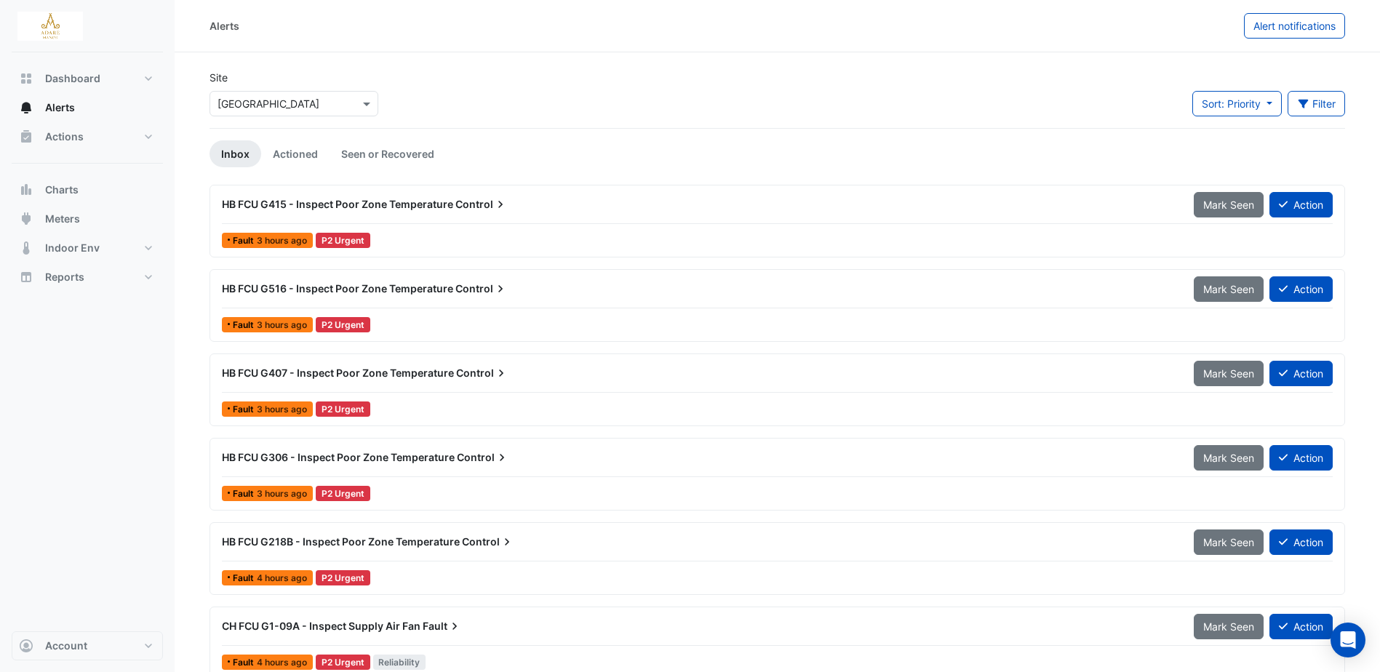
click at [433, 205] on span "HB FCU G415 - Inspect Poor Zone Temperature" at bounding box center [337, 204] width 231 height 12
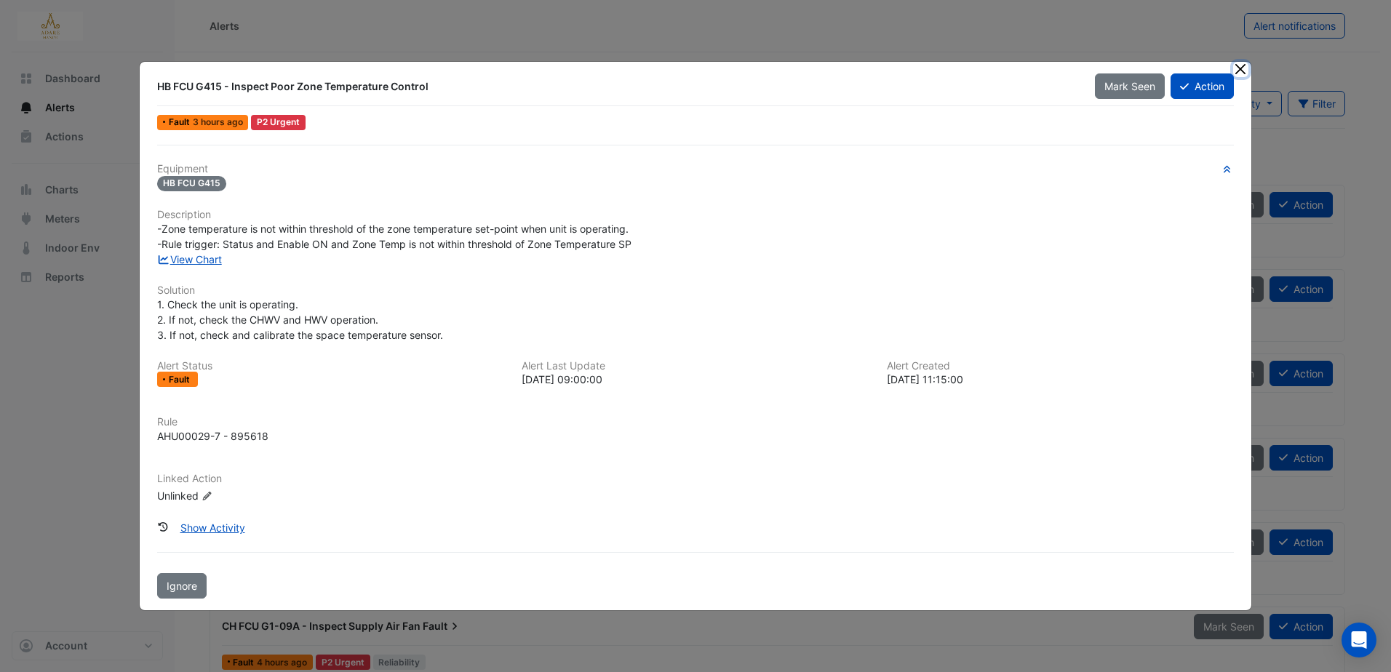
click at [1243, 68] on button "Close" at bounding box center [1240, 69] width 15 height 15
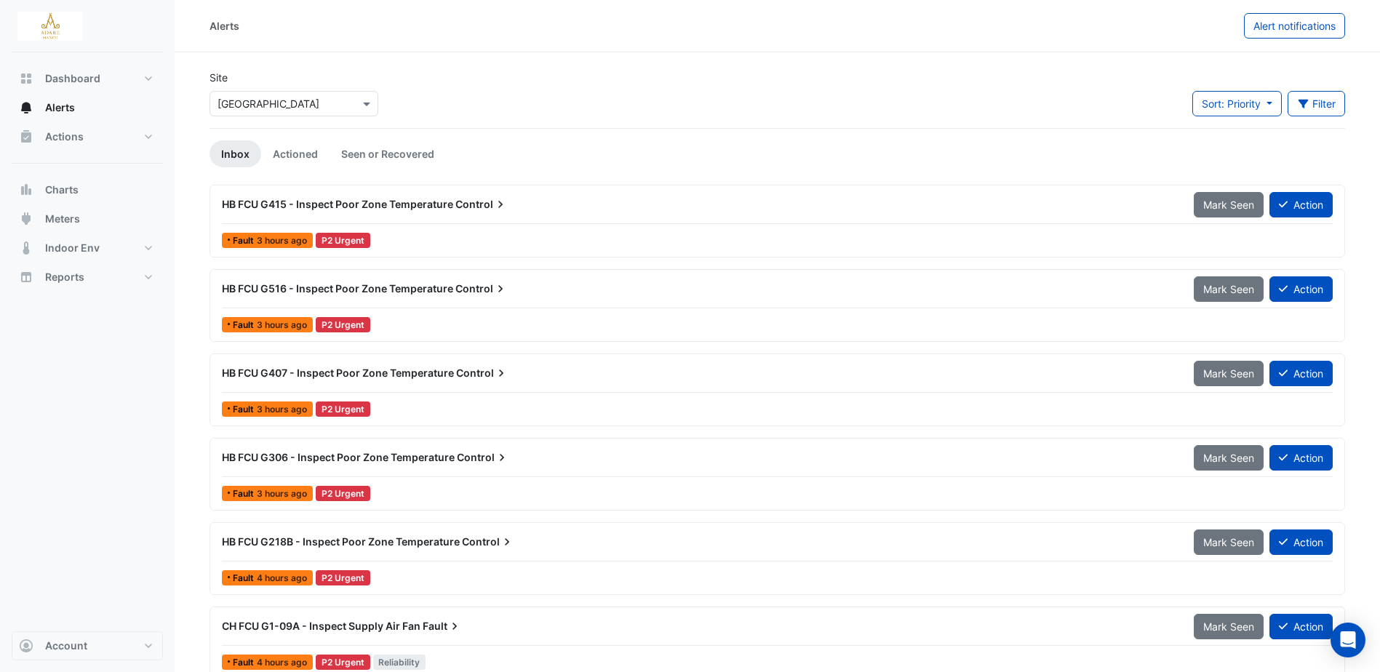
click at [343, 200] on span "HB FCU G415 - Inspect Poor Zone Temperature" at bounding box center [337, 204] width 231 height 12
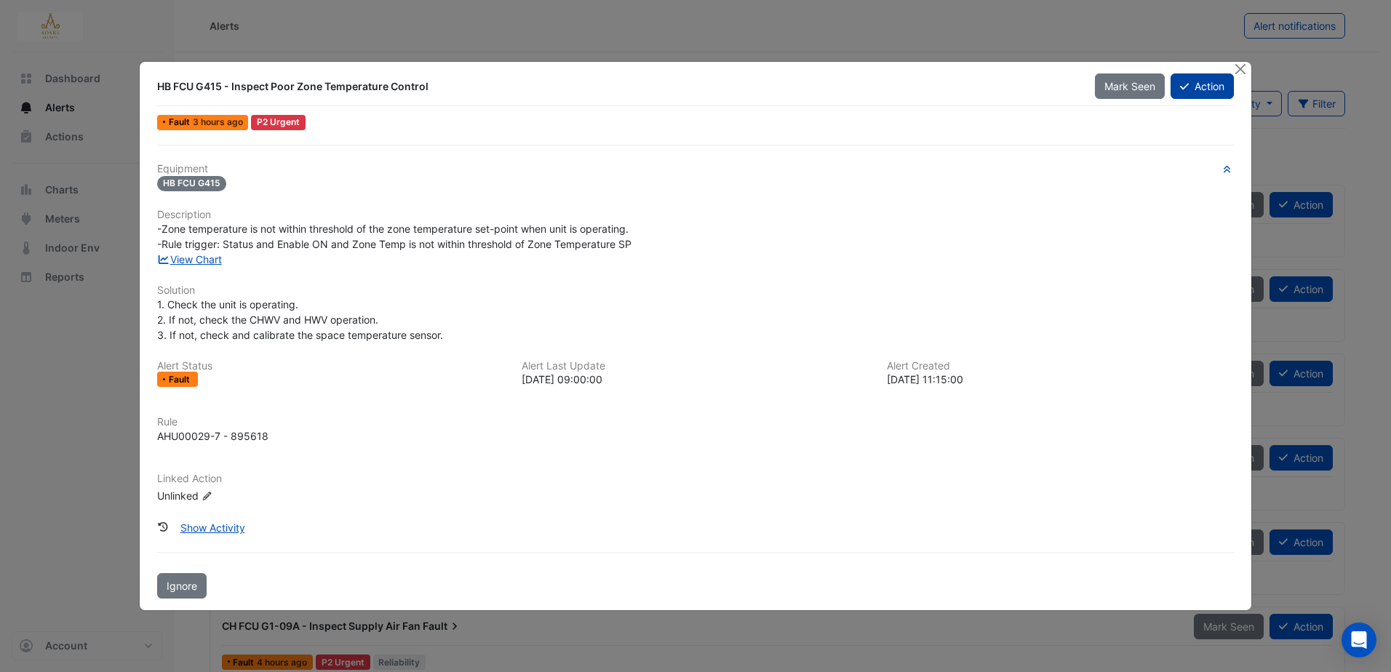
click at [1201, 91] on button "Action" at bounding box center [1202, 85] width 63 height 25
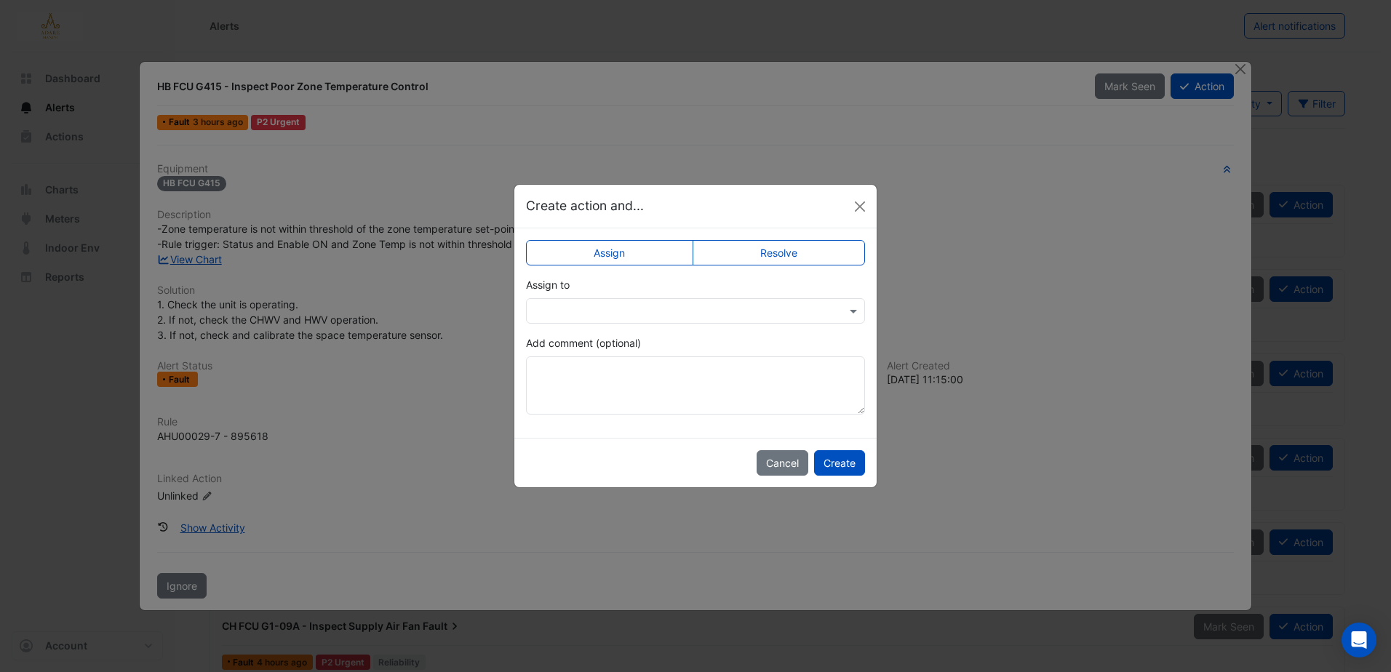
click at [623, 308] on input "text" at bounding box center [681, 311] width 294 height 15
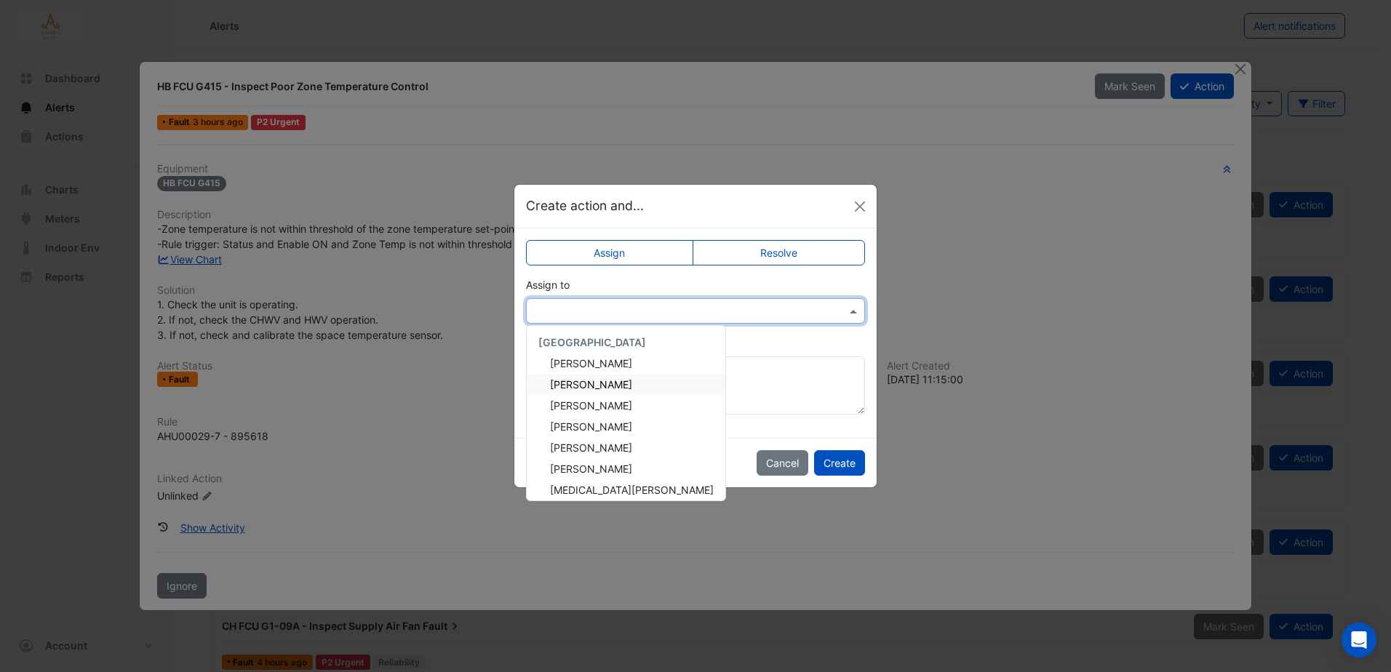
click at [605, 380] on span "Eddie Reale" at bounding box center [591, 384] width 82 height 12
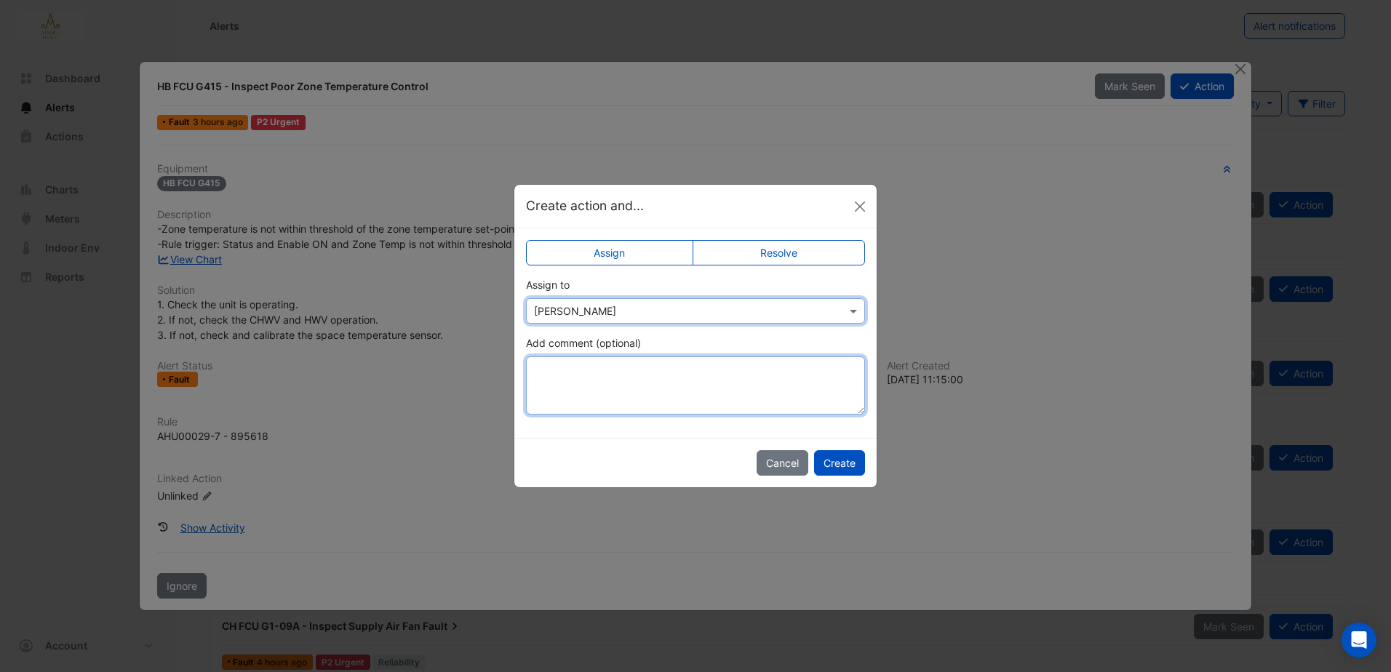
click at [653, 369] on textarea "Add comment (optional)" at bounding box center [695, 385] width 339 height 58
paste textarea "**********"
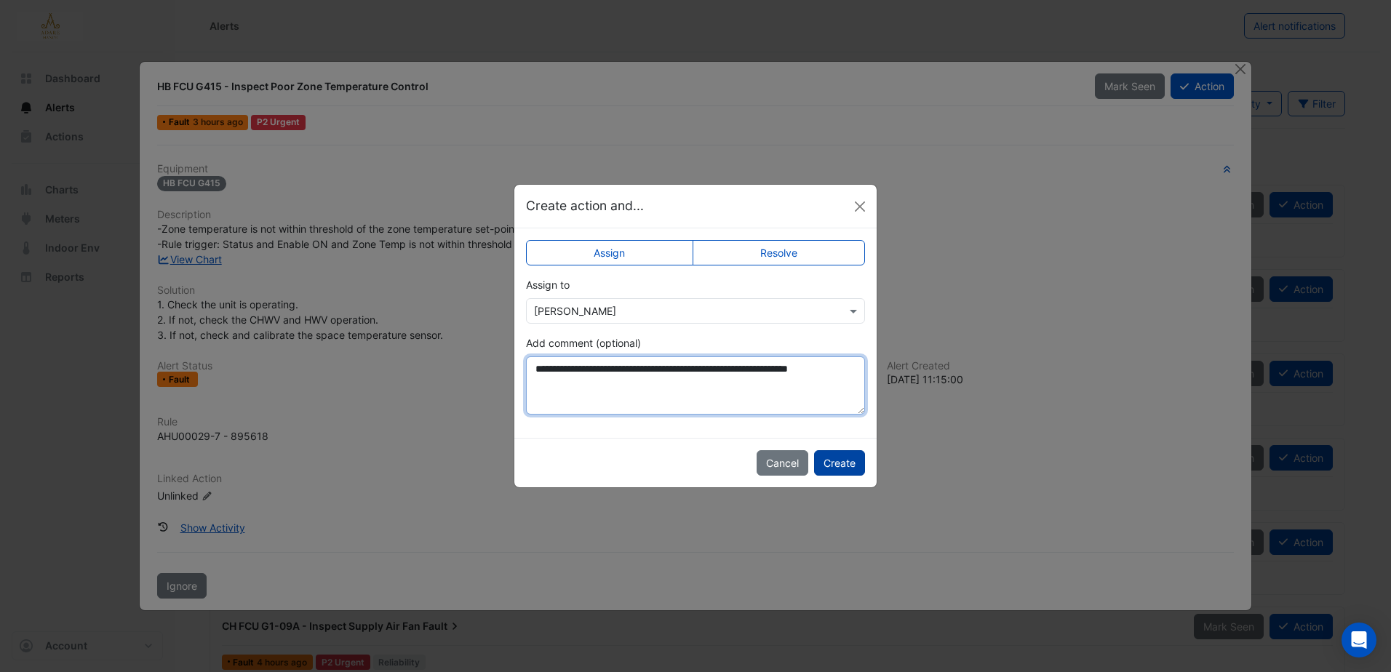
type textarea "**********"
click at [850, 463] on button "Create" at bounding box center [839, 462] width 51 height 25
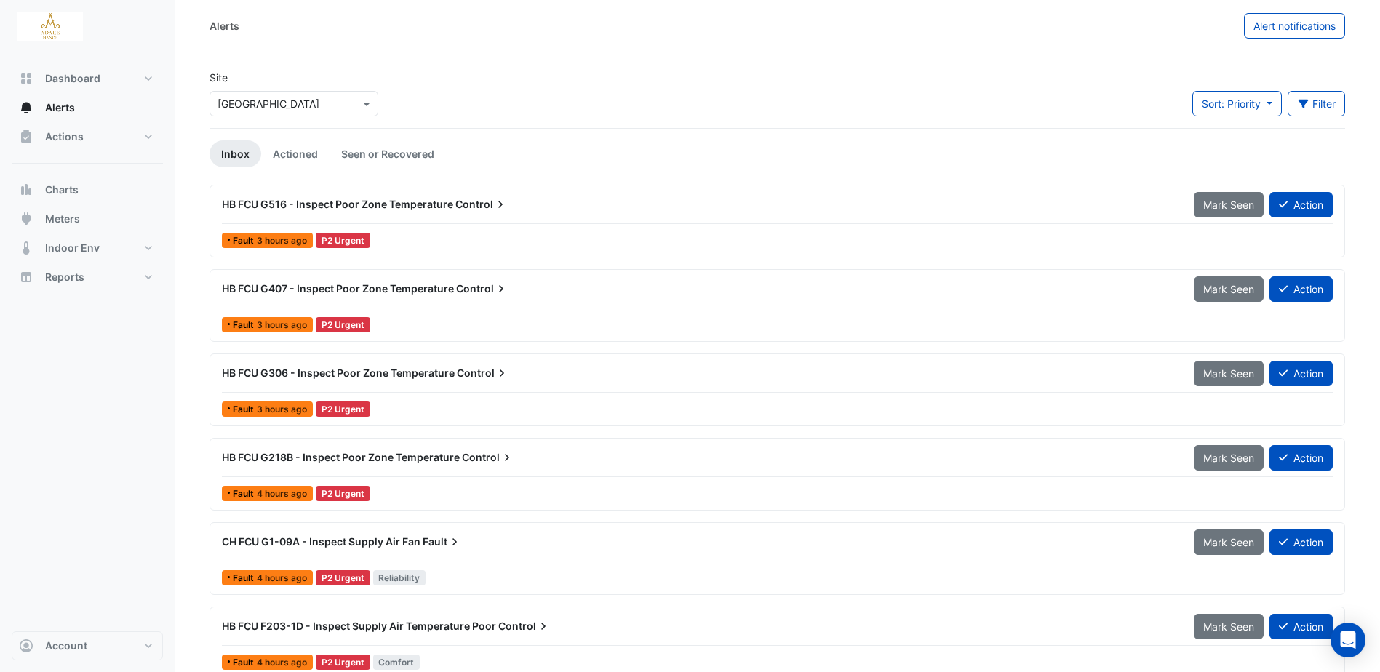
click at [407, 204] on span "HB FCU G516 - Inspect Poor Zone Temperature" at bounding box center [337, 204] width 231 height 12
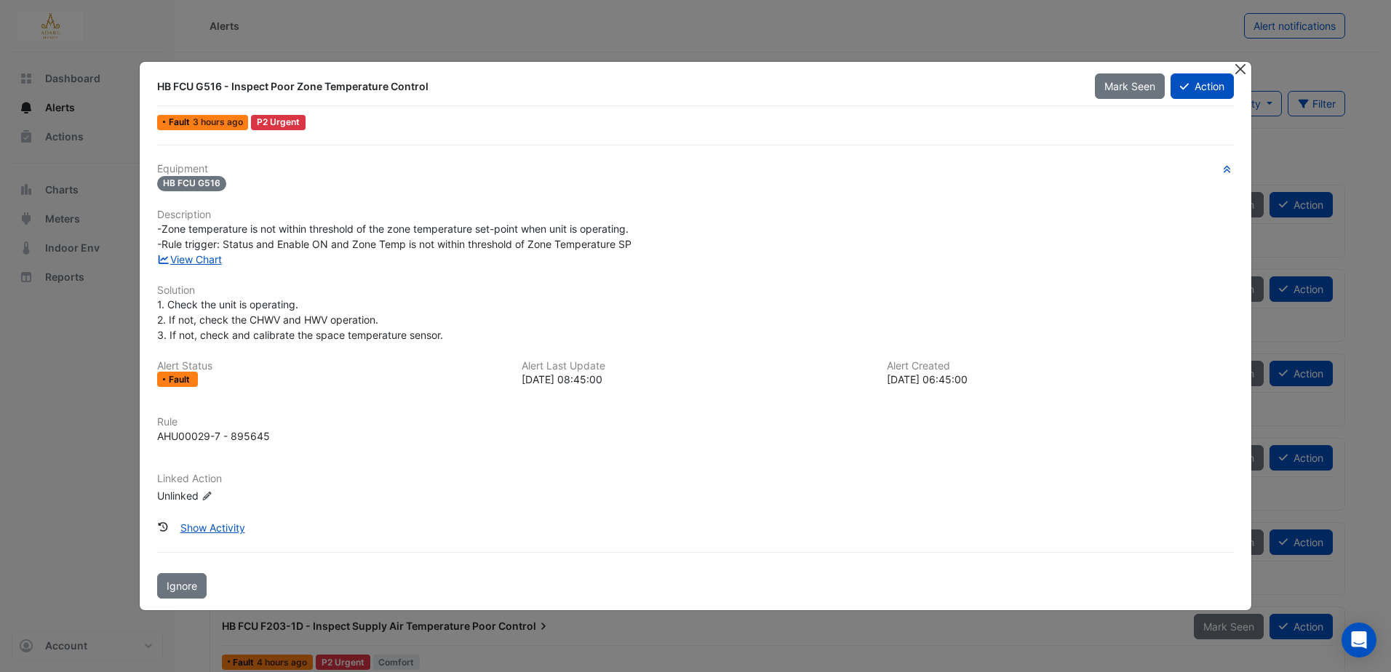
click at [1239, 71] on button "Close" at bounding box center [1240, 69] width 15 height 15
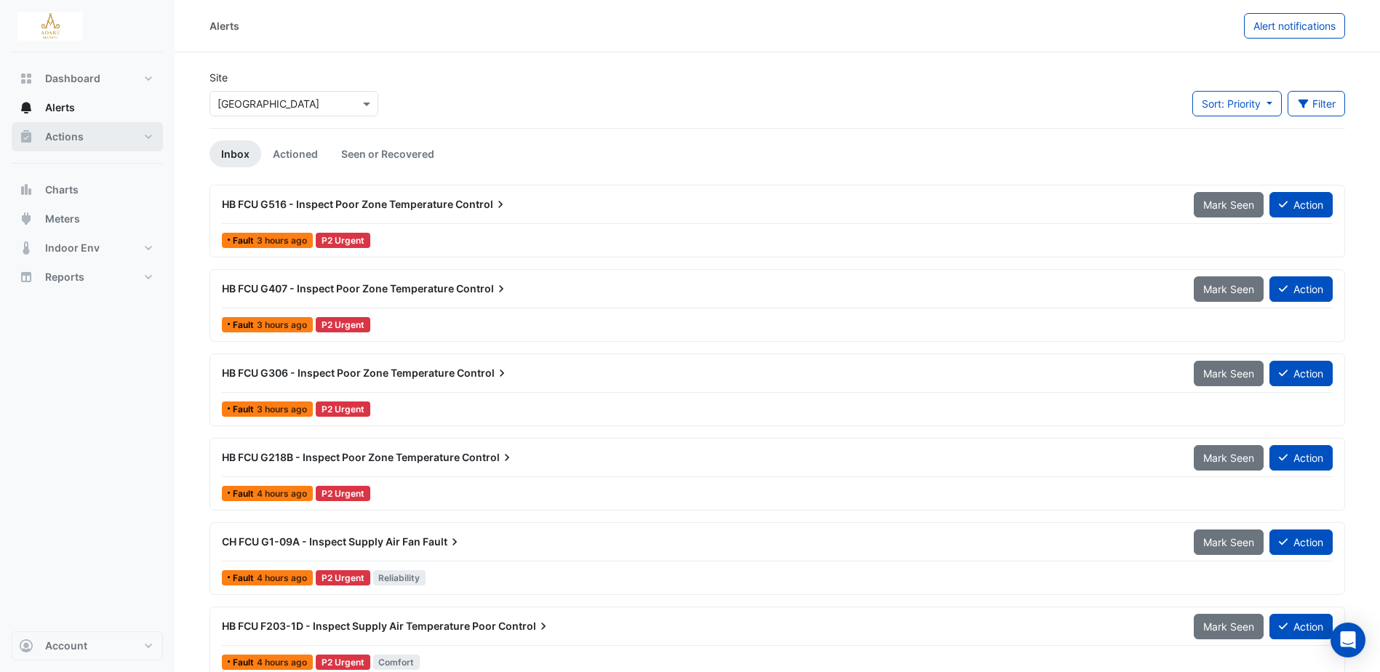
click at [75, 138] on span "Actions" at bounding box center [64, 136] width 39 height 15
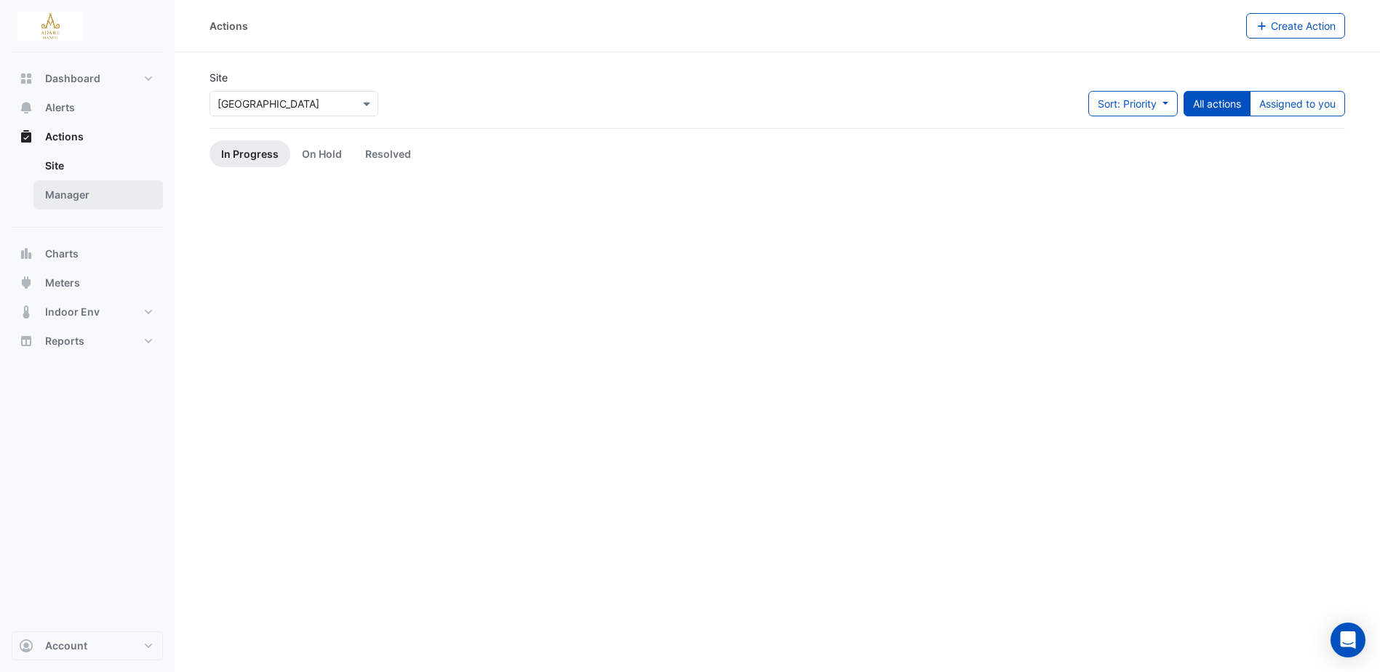
click at [84, 196] on link "Manager" at bounding box center [97, 194] width 129 height 29
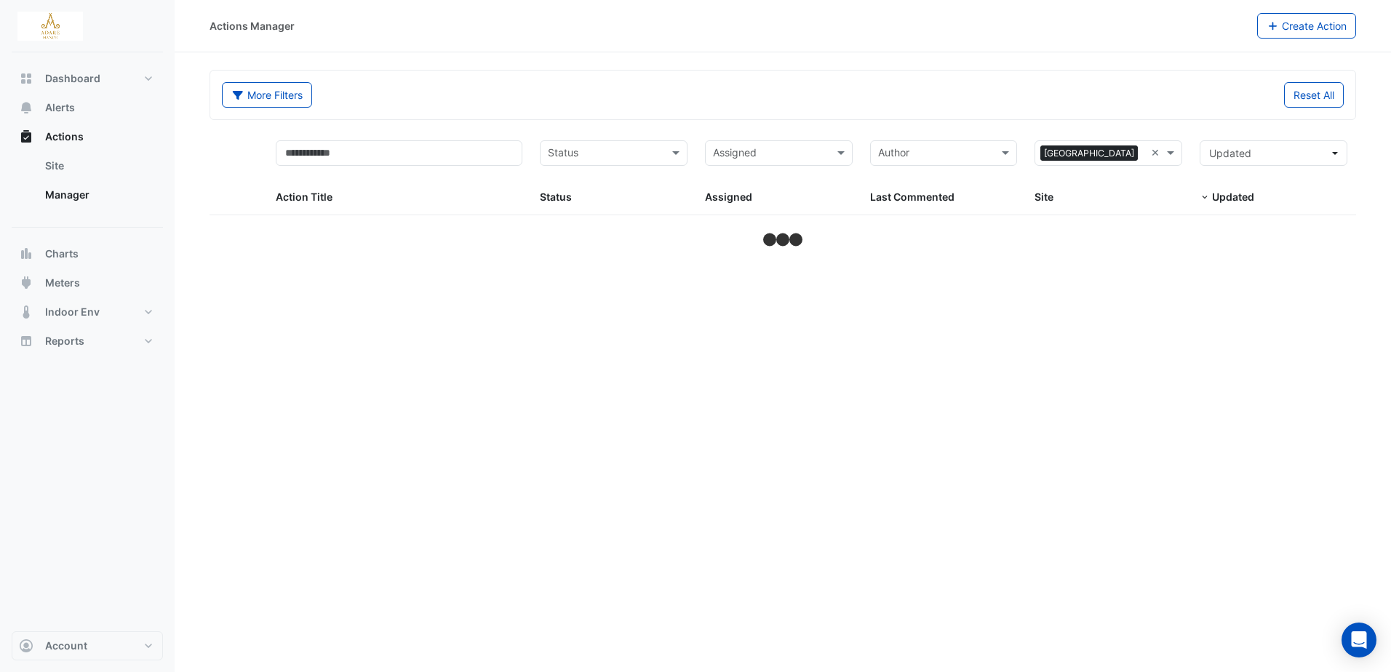
select select "***"
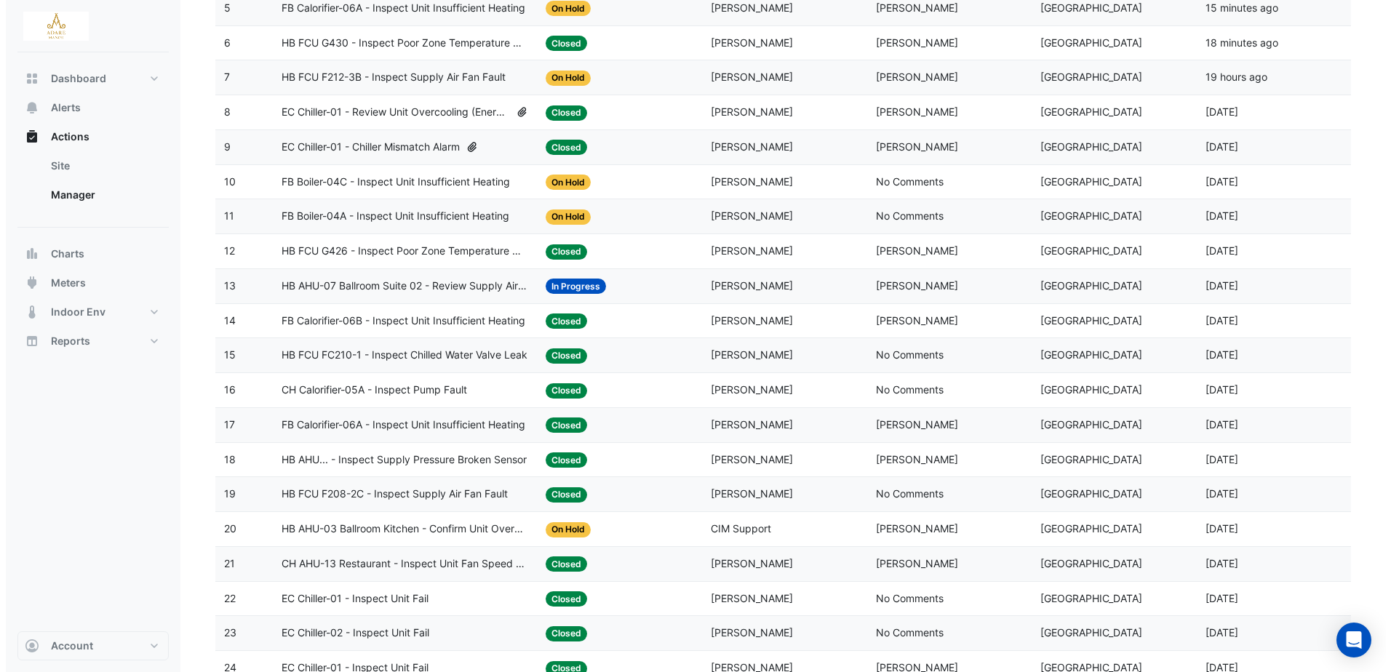
scroll to position [728, 0]
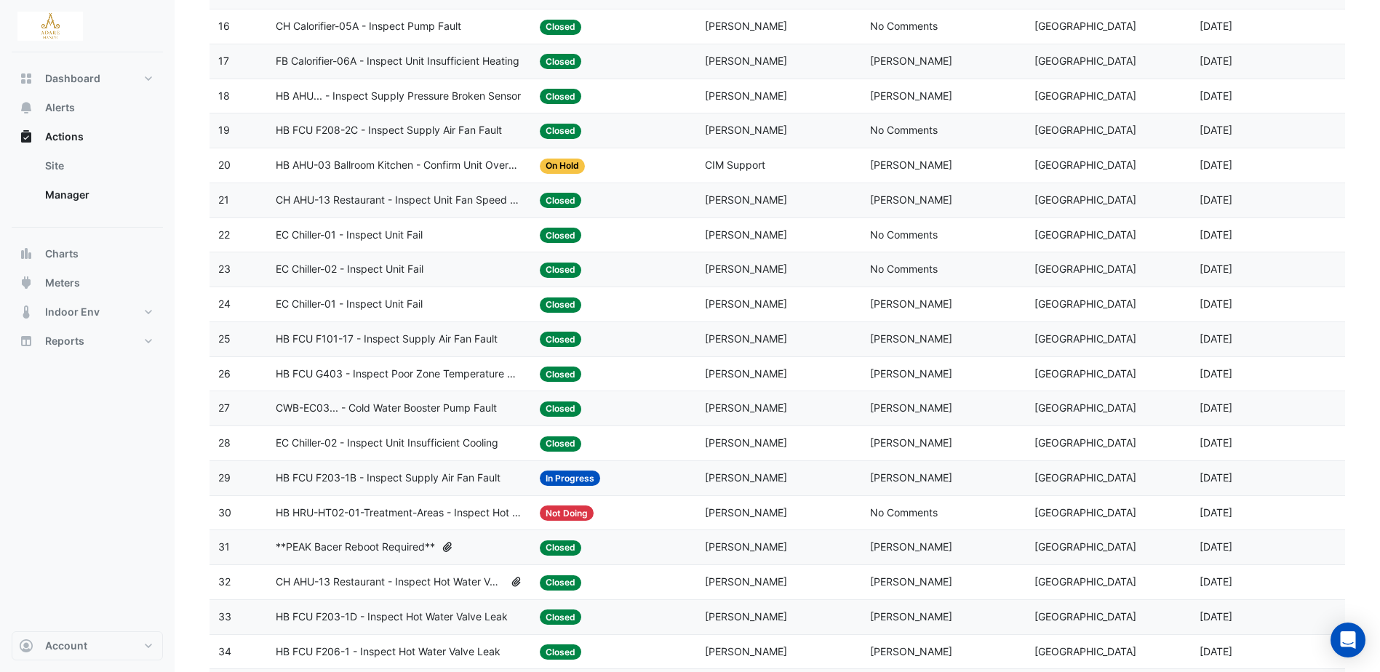
click at [410, 169] on span "HB AHU-03 Ballroom Kitchen - Confirm Unit Overnight Operation (Energy Waste)" at bounding box center [399, 165] width 247 height 17
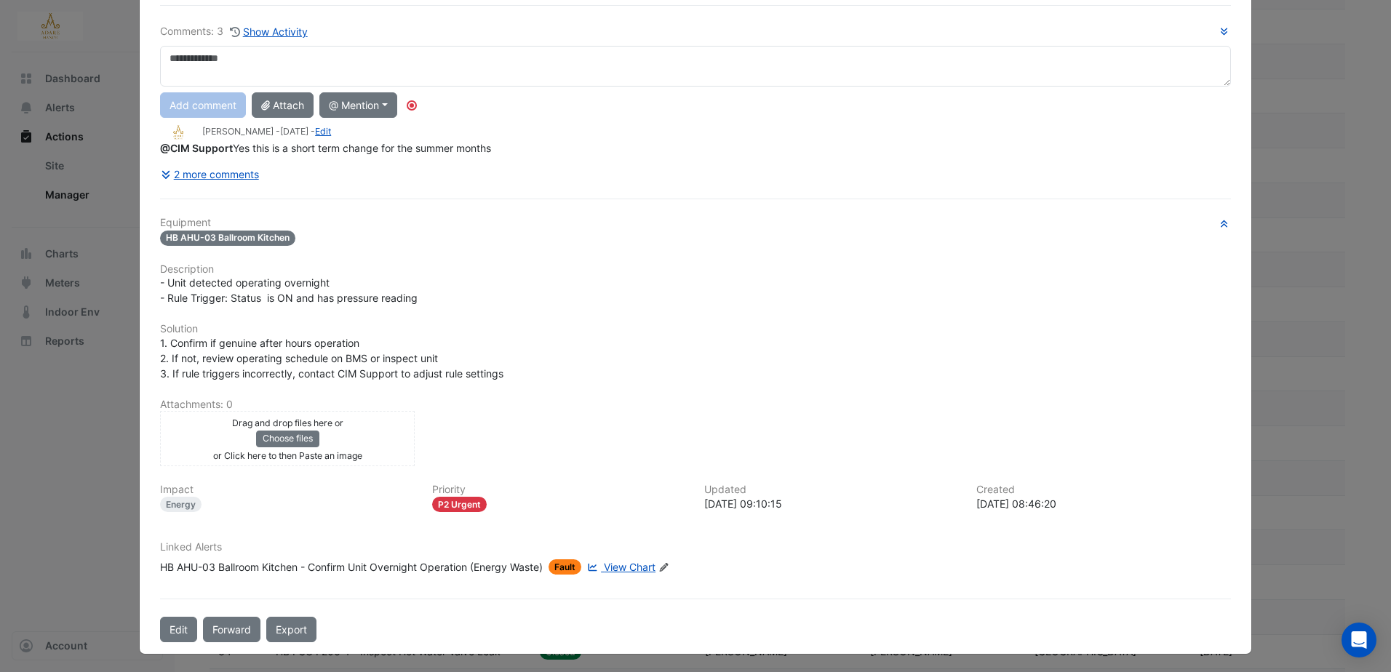
scroll to position [97, 0]
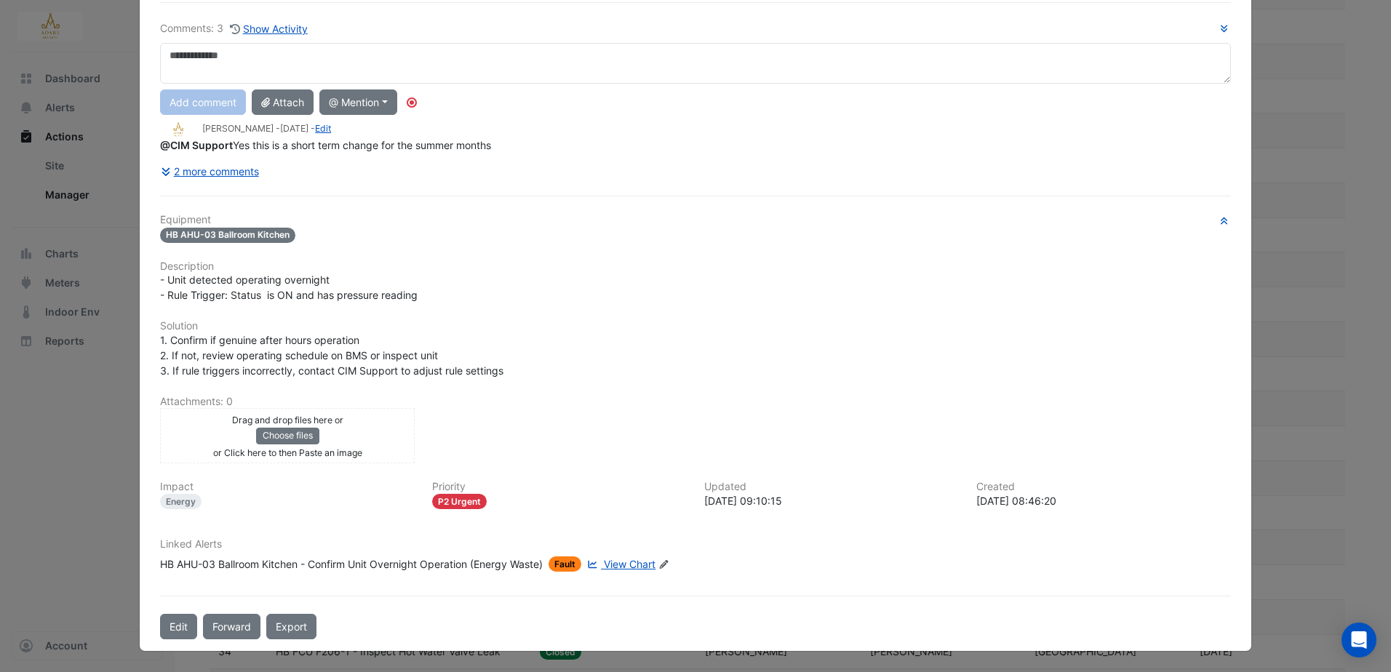
click at [614, 562] on span "View Chart" at bounding box center [630, 564] width 52 height 12
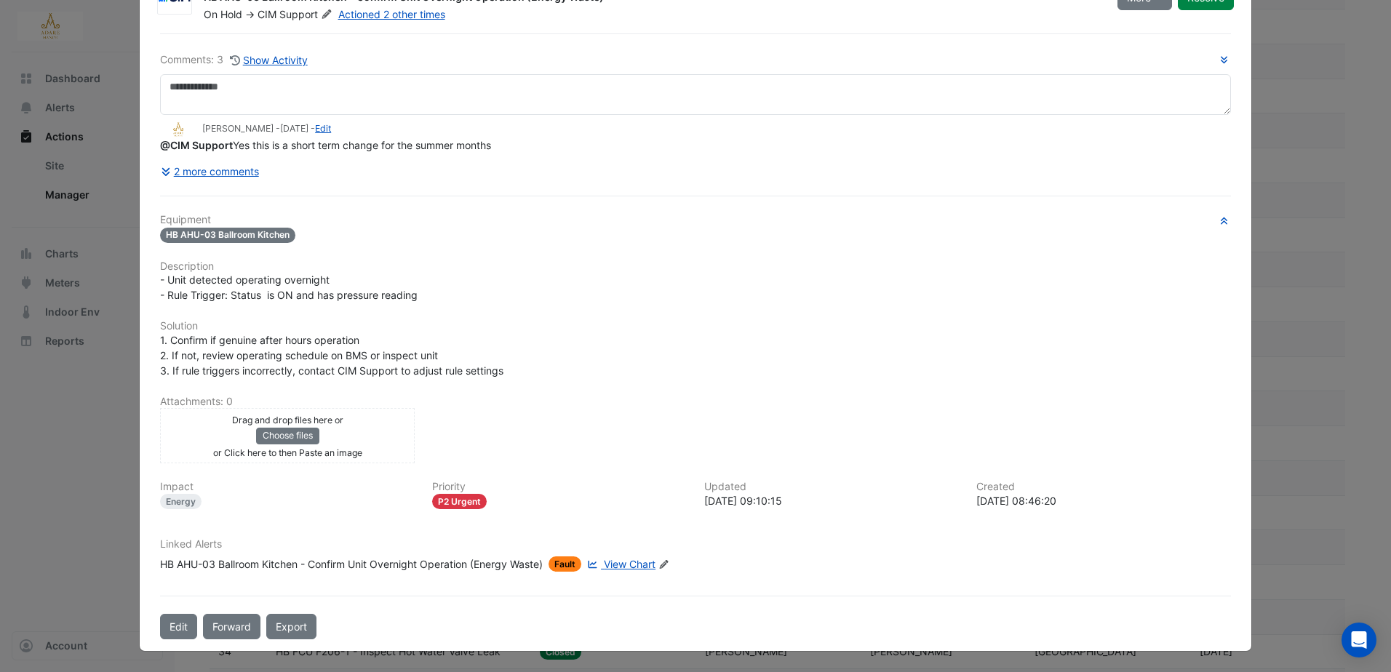
scroll to position [66, 0]
click at [252, 165] on button "2 more comments" at bounding box center [210, 171] width 100 height 25
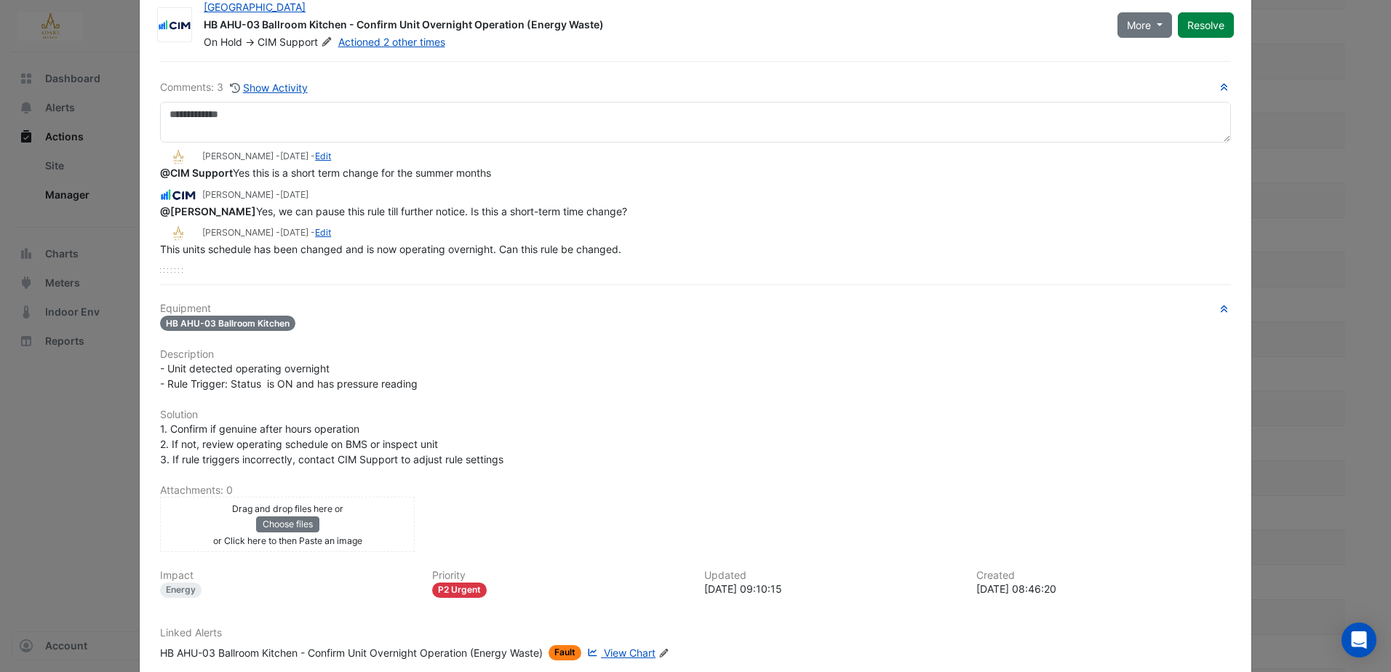
scroll to position [0, 0]
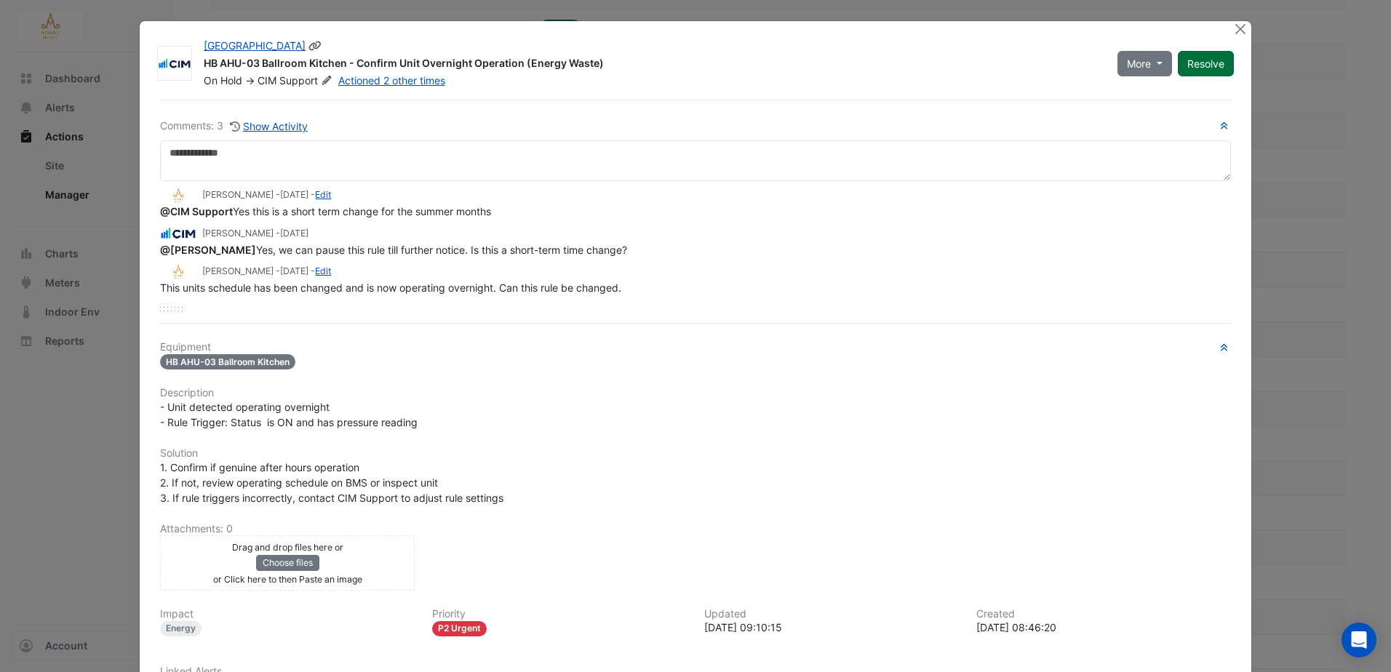
click at [1192, 61] on button "Resolve" at bounding box center [1206, 63] width 56 height 25
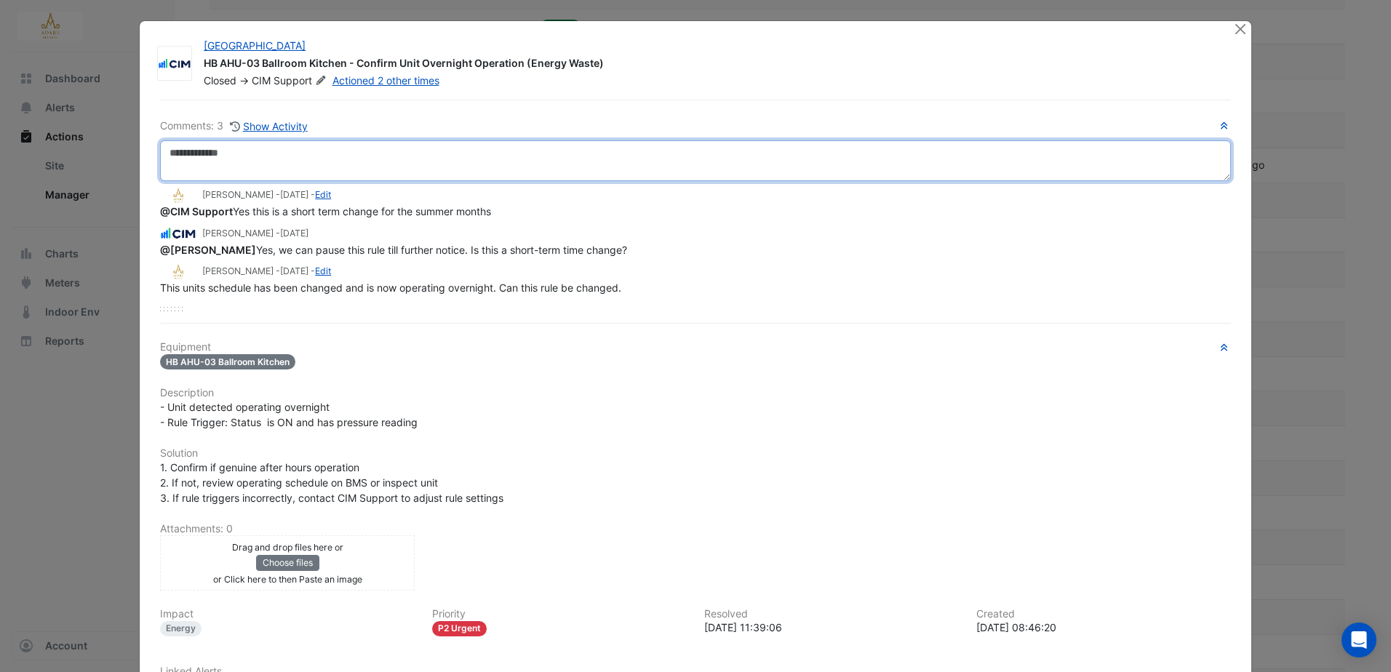
drag, startPoint x: 219, startPoint y: 152, endPoint x: 251, endPoint y: 156, distance: 32.2
click at [219, 152] on textarea at bounding box center [695, 160] width 1071 height 41
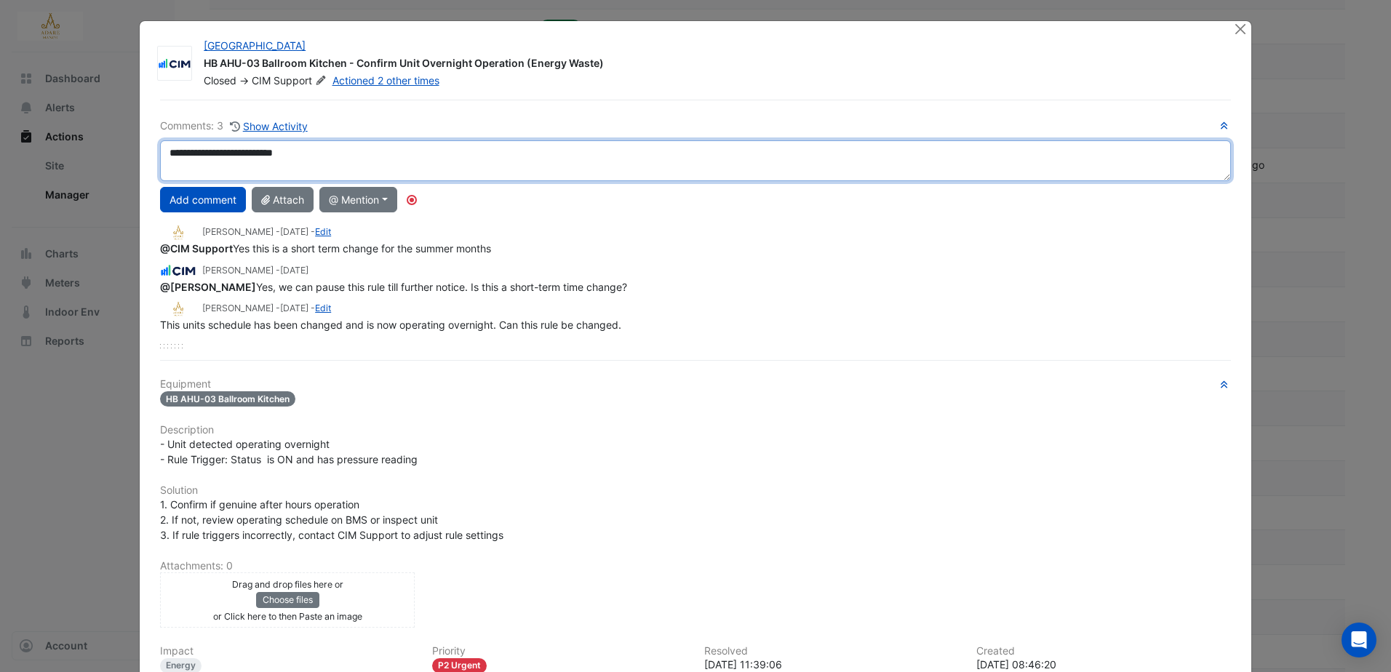
click at [347, 154] on textarea "**********" at bounding box center [695, 160] width 1071 height 41
type textarea "**********"
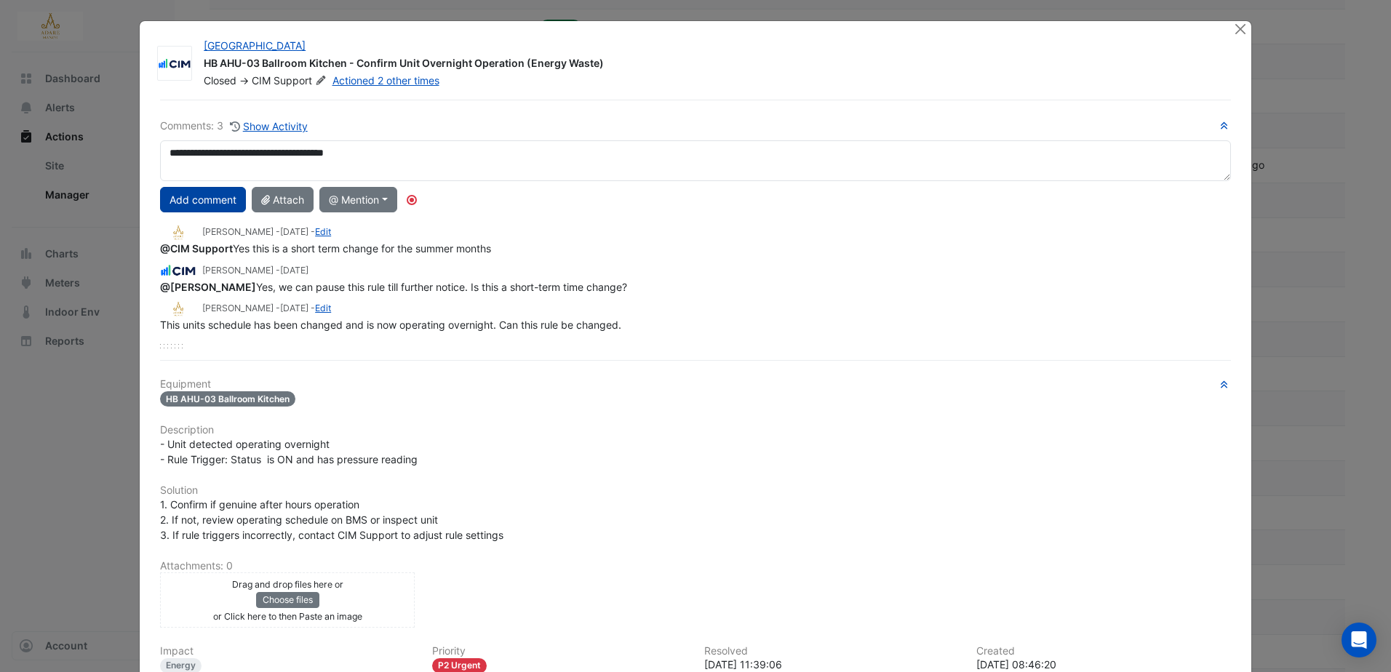
click at [180, 196] on button "Add comment" at bounding box center [203, 199] width 86 height 25
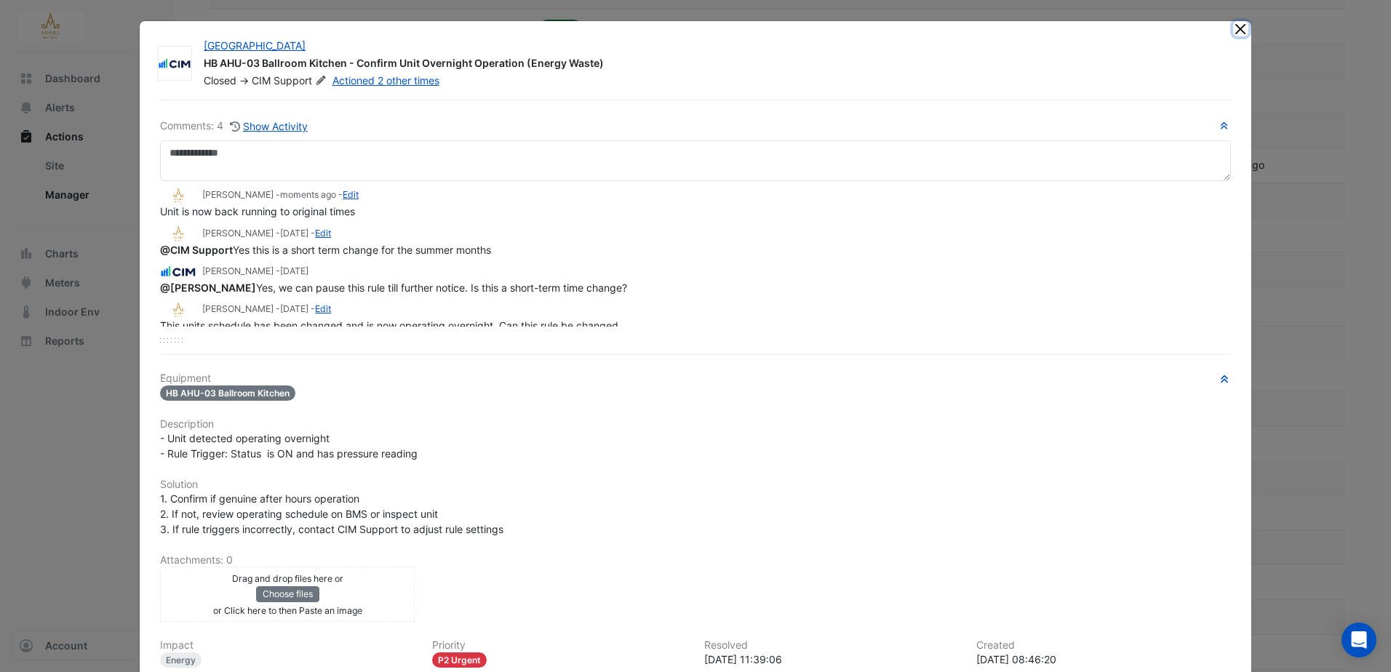
click at [1238, 26] on button "Close" at bounding box center [1240, 28] width 15 height 15
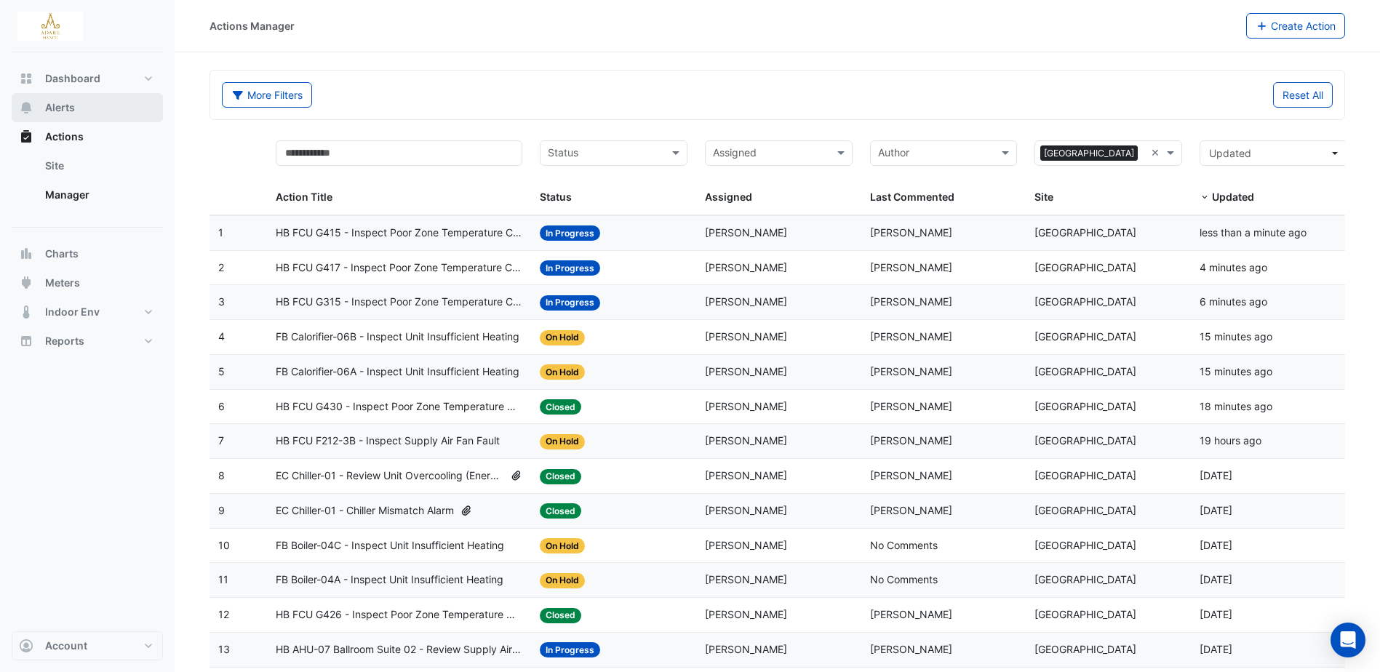
click at [81, 105] on button "Alerts" at bounding box center [87, 107] width 151 height 29
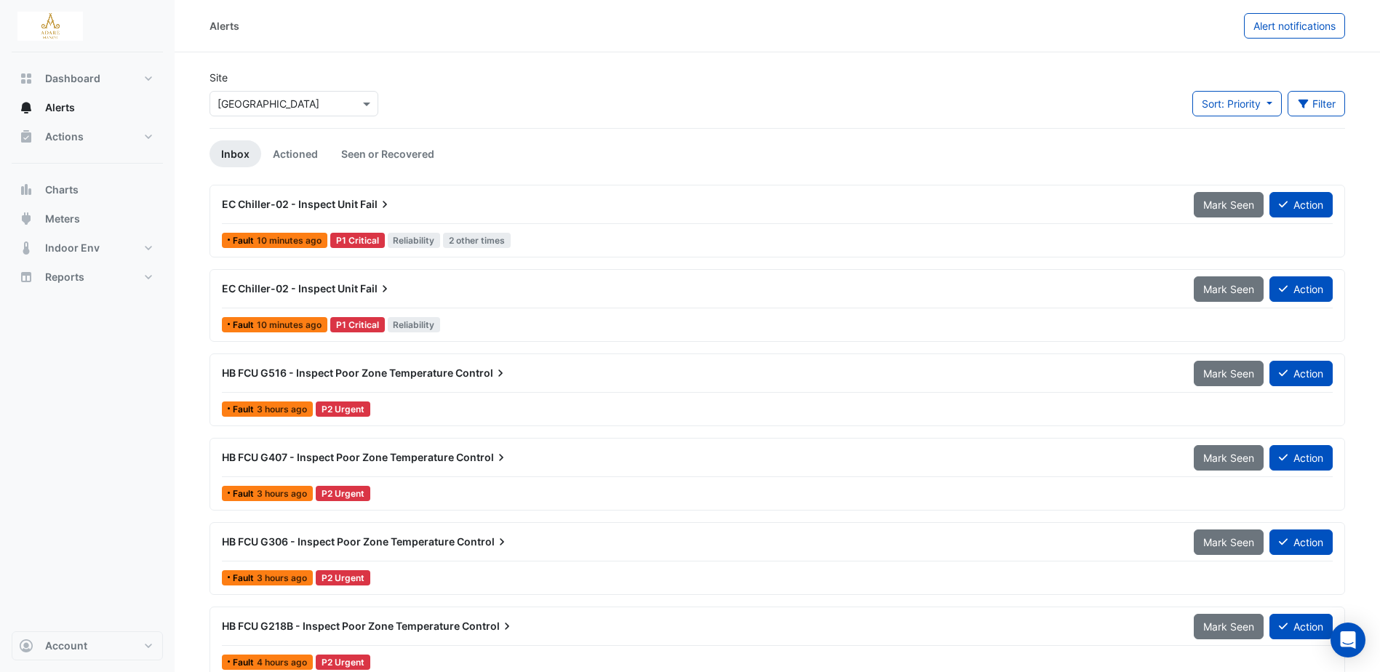
click at [309, 198] on span "EC Chiller-02 - Inspect Unit" at bounding box center [290, 204] width 136 height 12
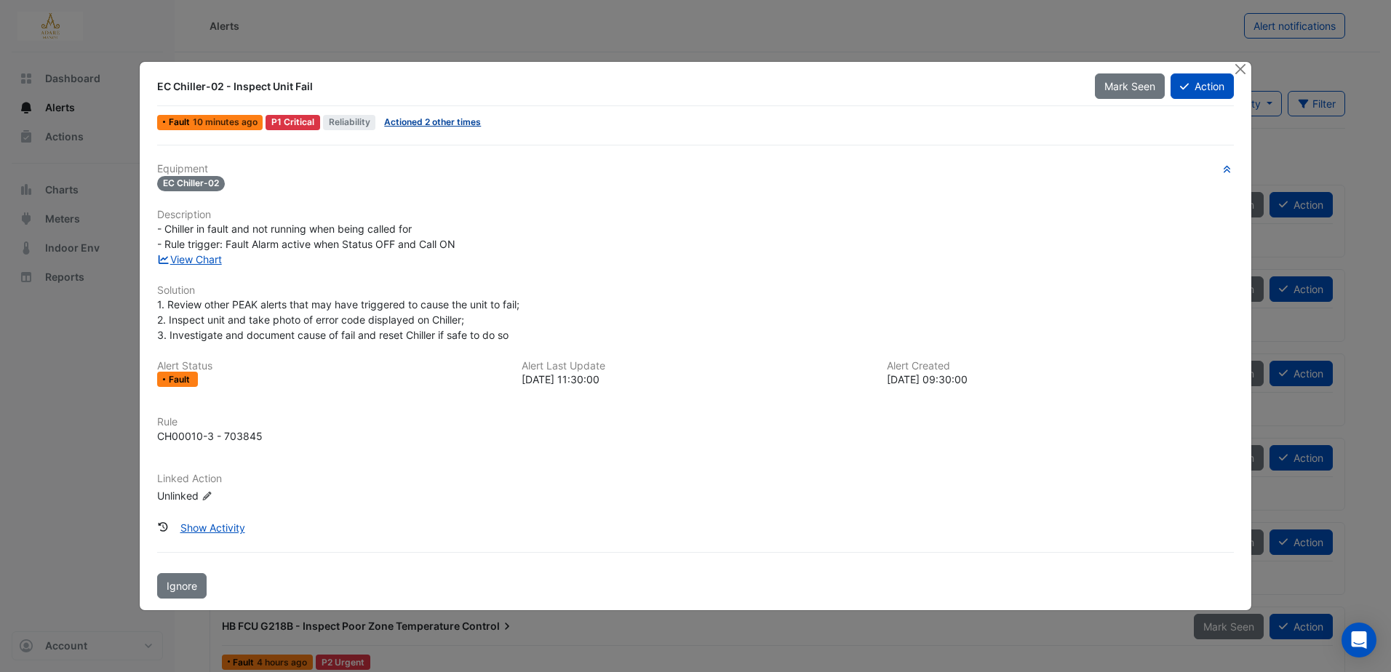
click at [438, 121] on link "Actioned 2 other times" at bounding box center [432, 121] width 97 height 11
click at [1200, 86] on button "Action" at bounding box center [1202, 85] width 63 height 25
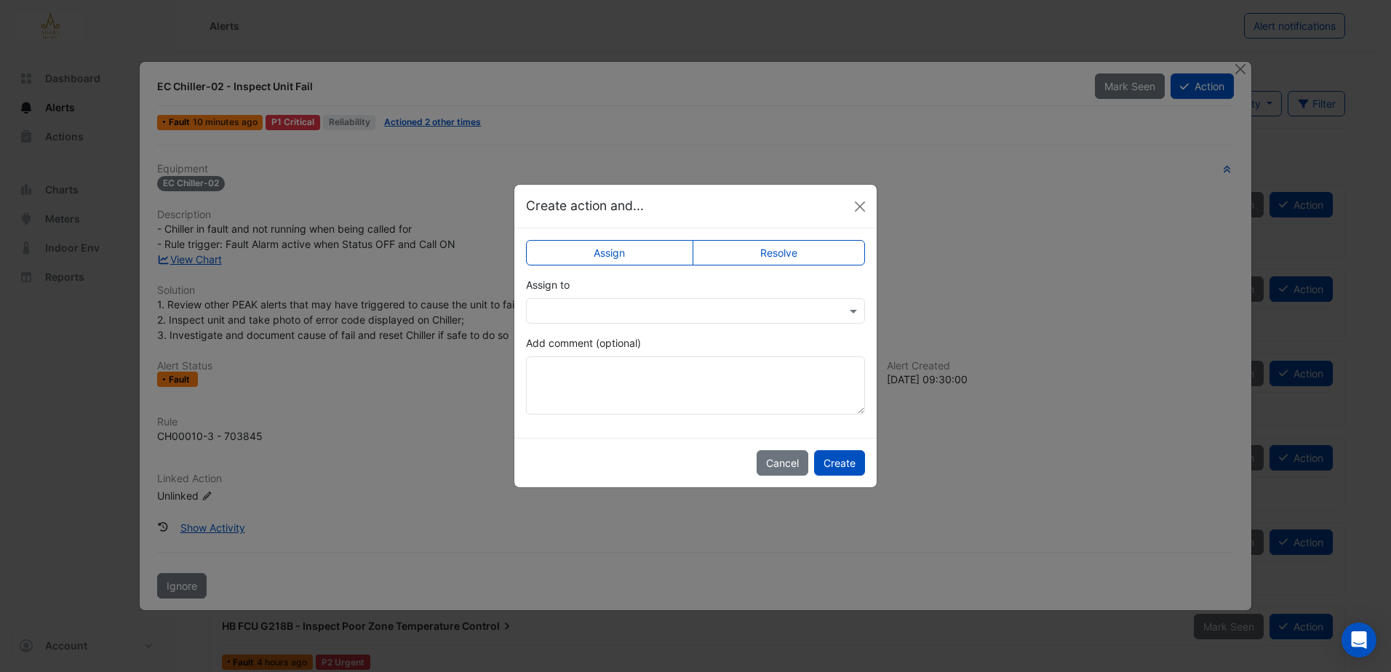
click at [777, 244] on label "Resolve" at bounding box center [779, 252] width 173 height 25
click at [630, 372] on textarea "Add comment (optional)" at bounding box center [695, 385] width 339 height 58
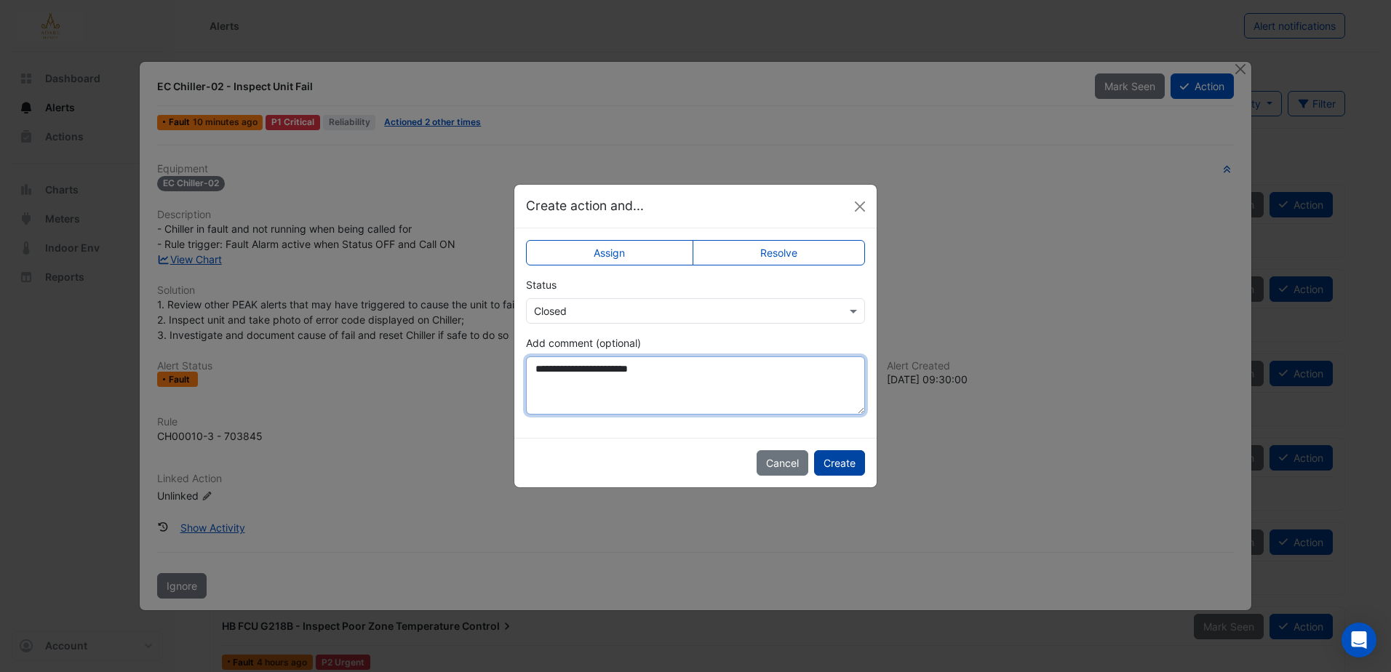
type textarea "**********"
click at [842, 460] on button "Create" at bounding box center [839, 462] width 51 height 25
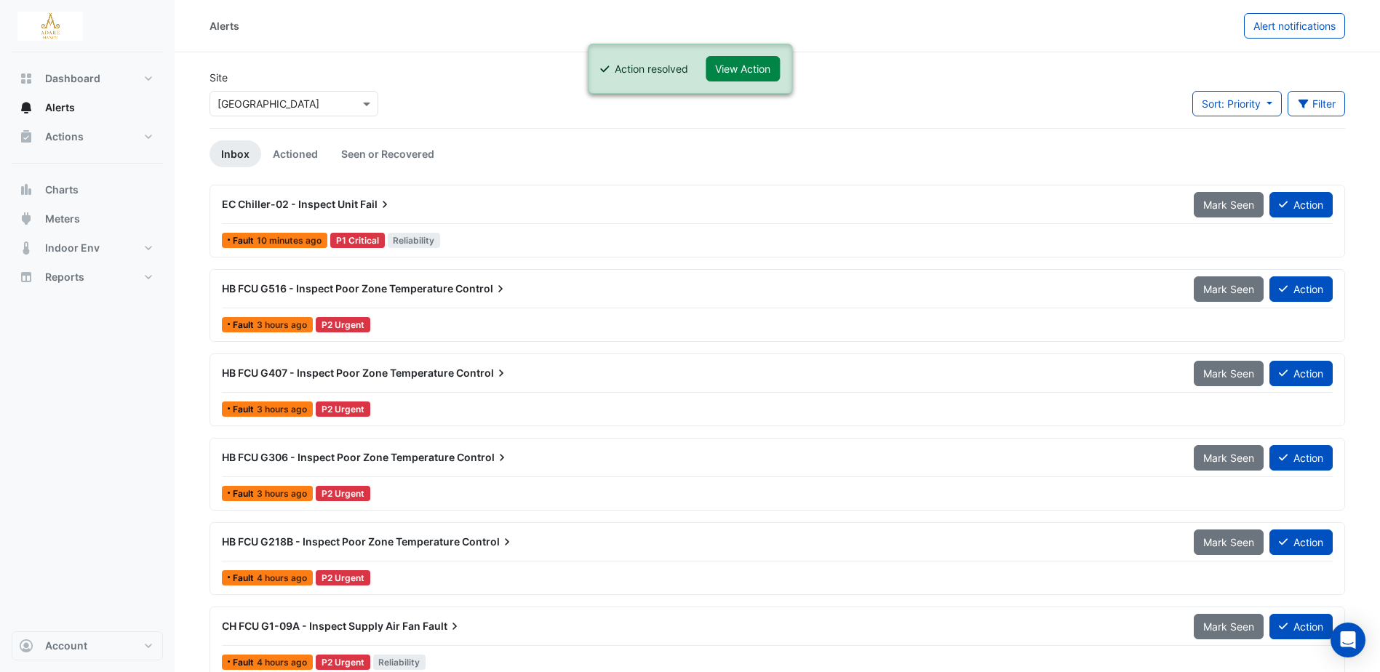
click at [321, 200] on span "EC Chiller-02 - Inspect Unit" at bounding box center [290, 204] width 136 height 12
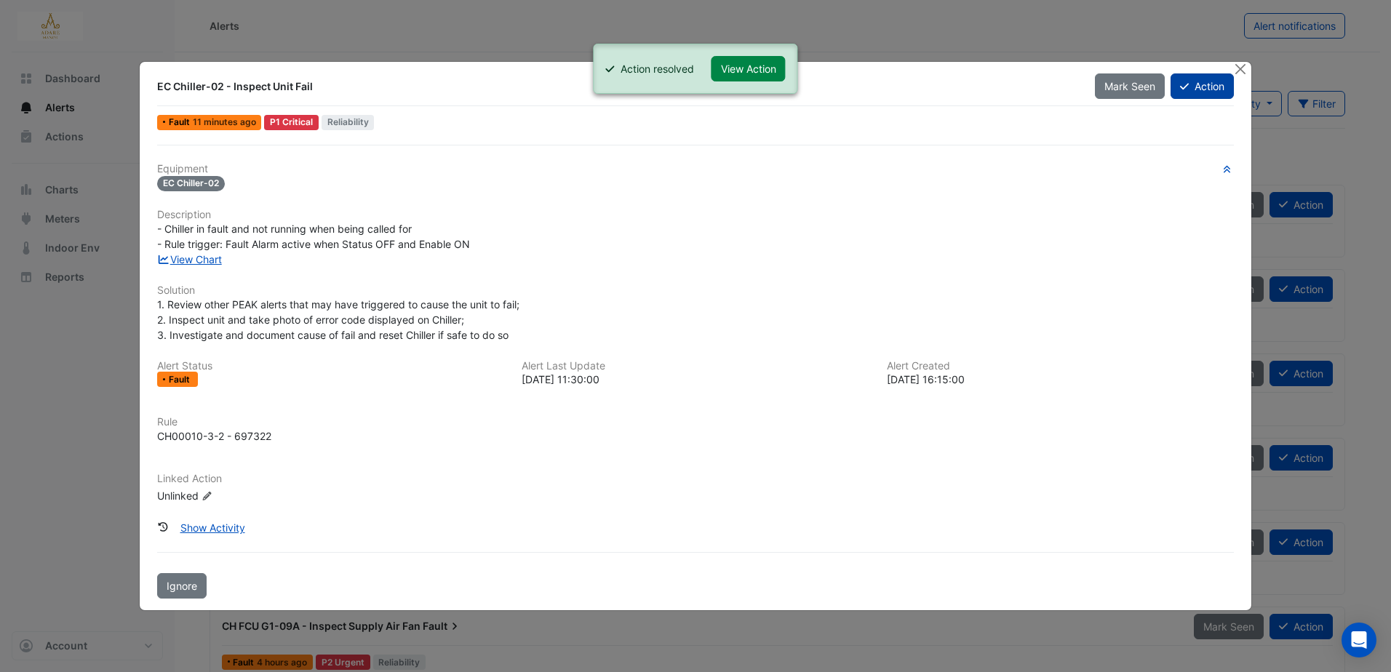
click at [1204, 86] on button "Action" at bounding box center [1202, 85] width 63 height 25
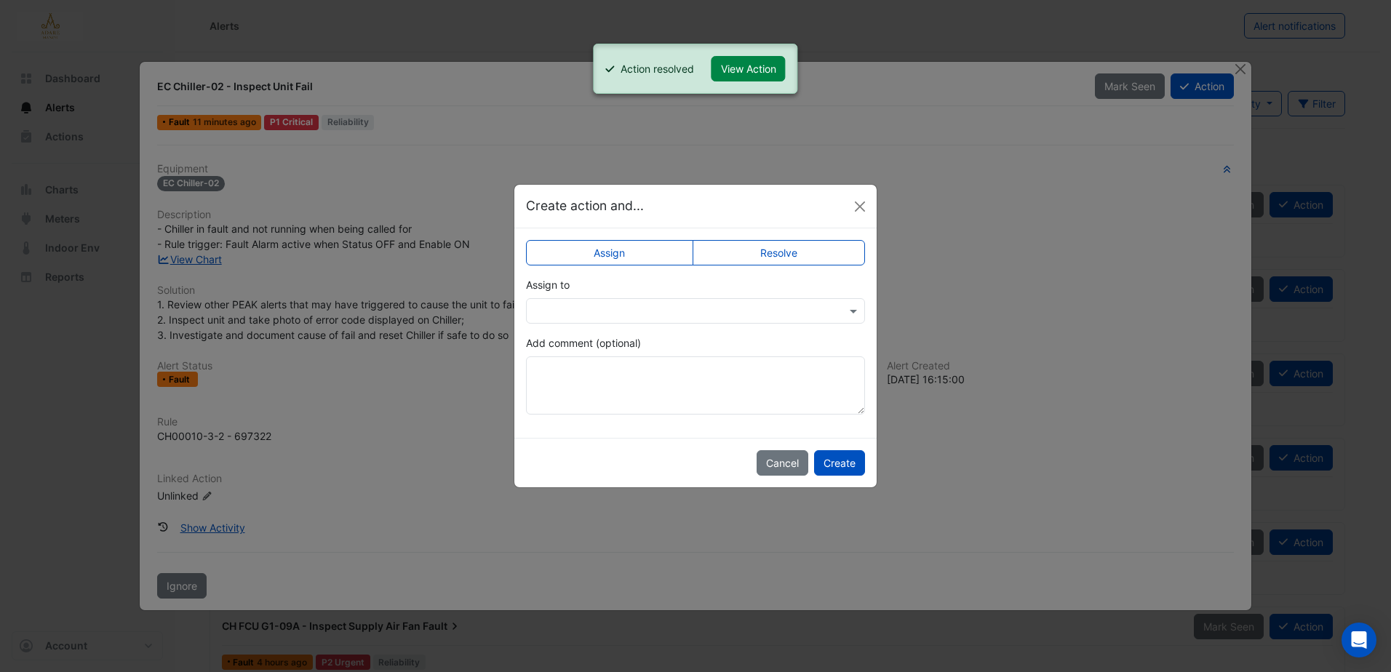
click at [833, 242] on label "Resolve" at bounding box center [779, 252] width 173 height 25
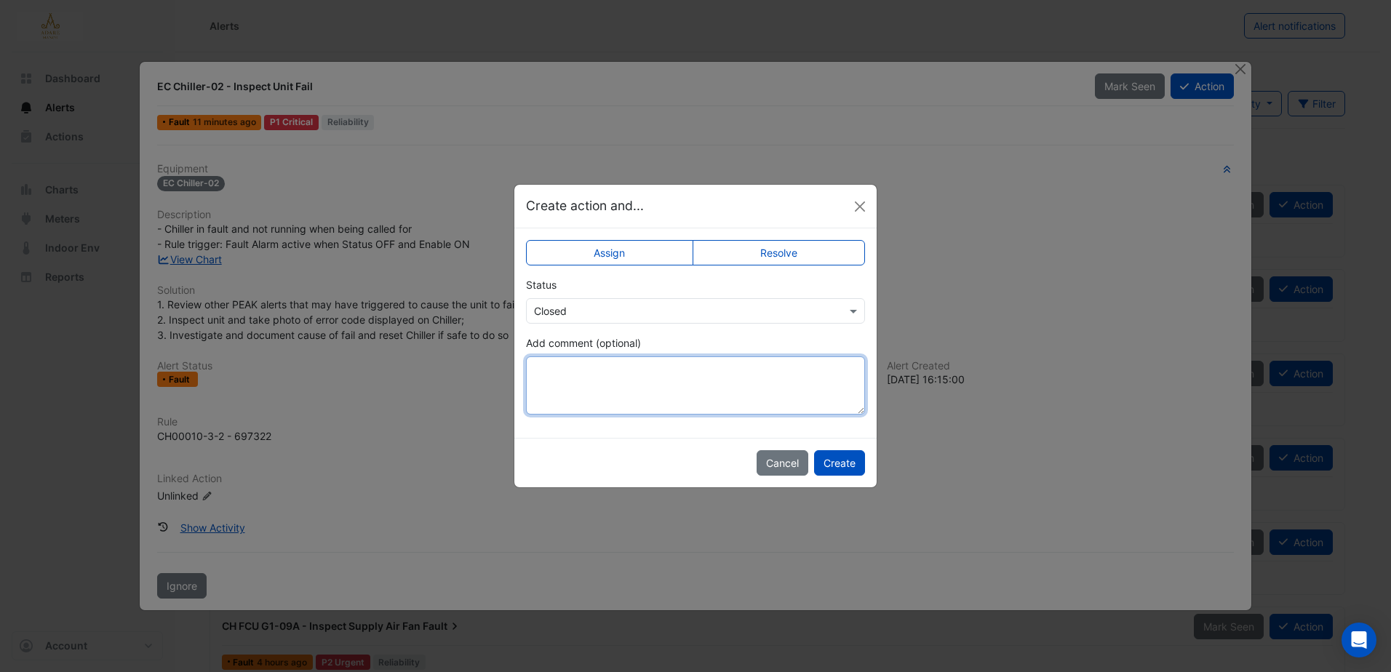
click at [615, 378] on textarea "Add comment (optional)" at bounding box center [695, 385] width 339 height 58
type textarea "**********"
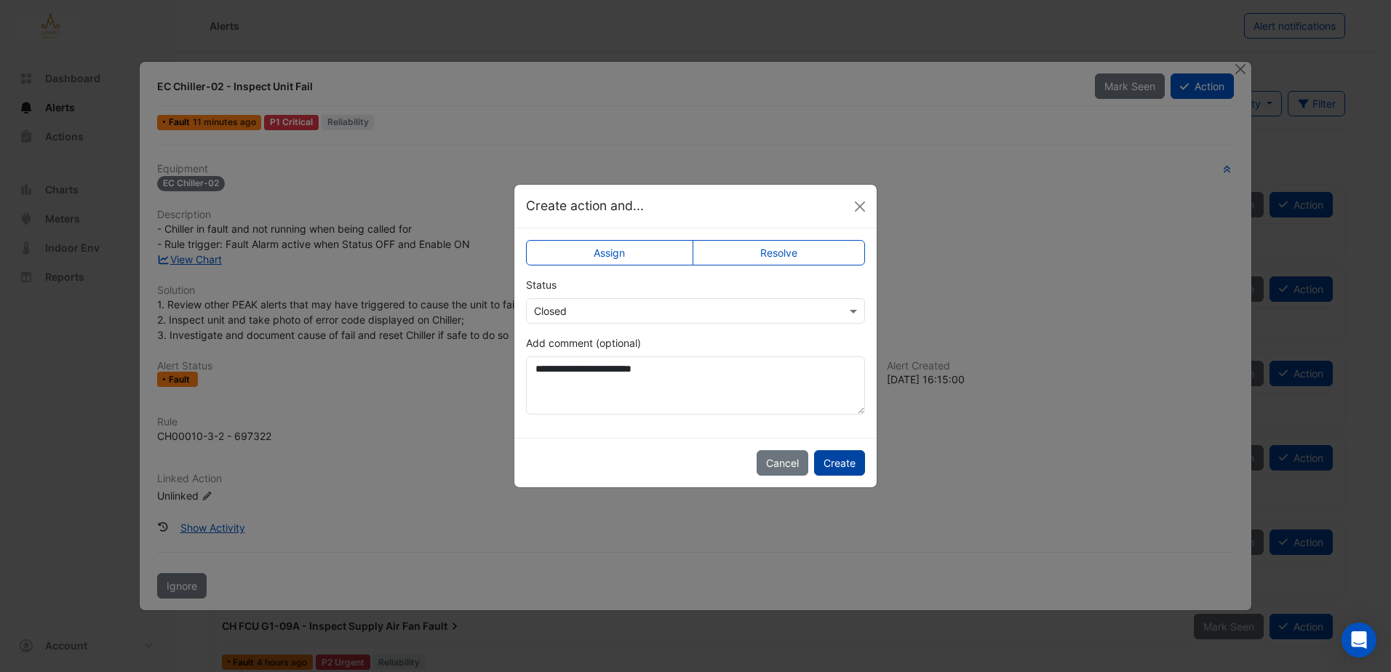
click at [834, 462] on button "Create" at bounding box center [839, 462] width 51 height 25
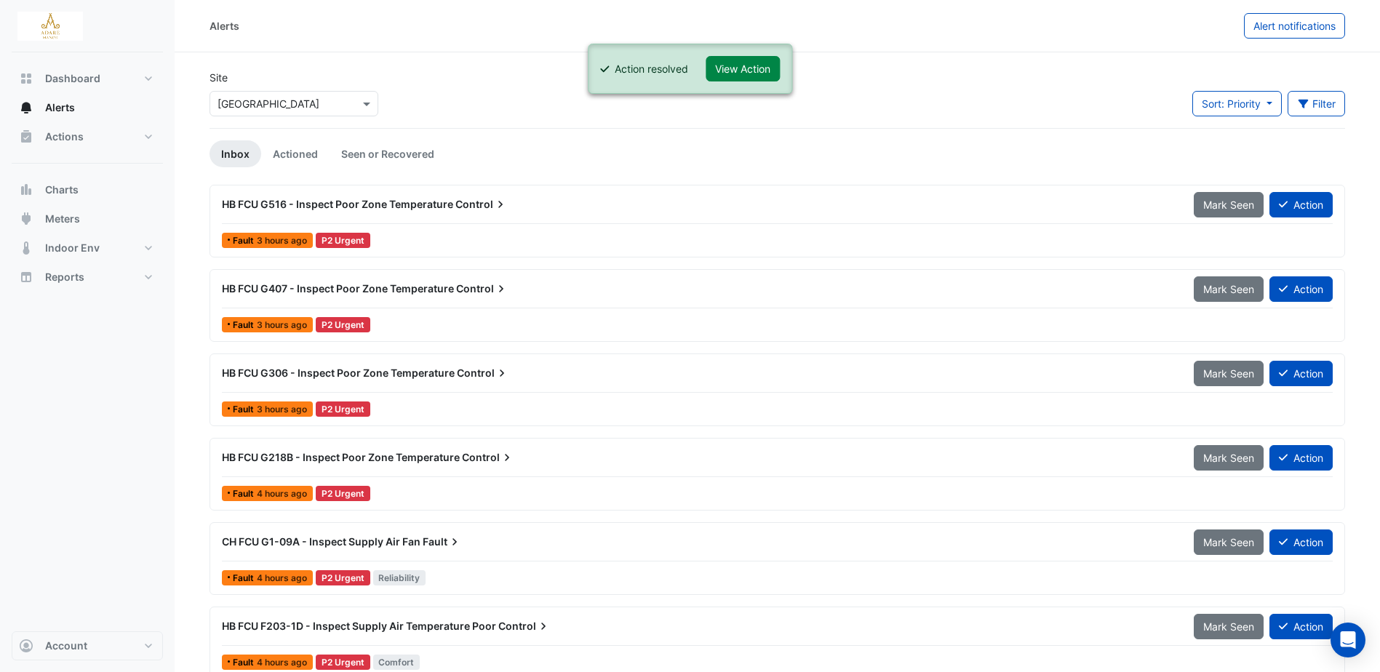
click at [982, 103] on div "Site Select a Site × Adare Manor Sort: Priority Priority Updated Filter Title P…" at bounding box center [777, 99] width 1153 height 58
click at [415, 202] on span "HB FCU G516 - Inspect Poor Zone Temperature" at bounding box center [337, 204] width 231 height 12
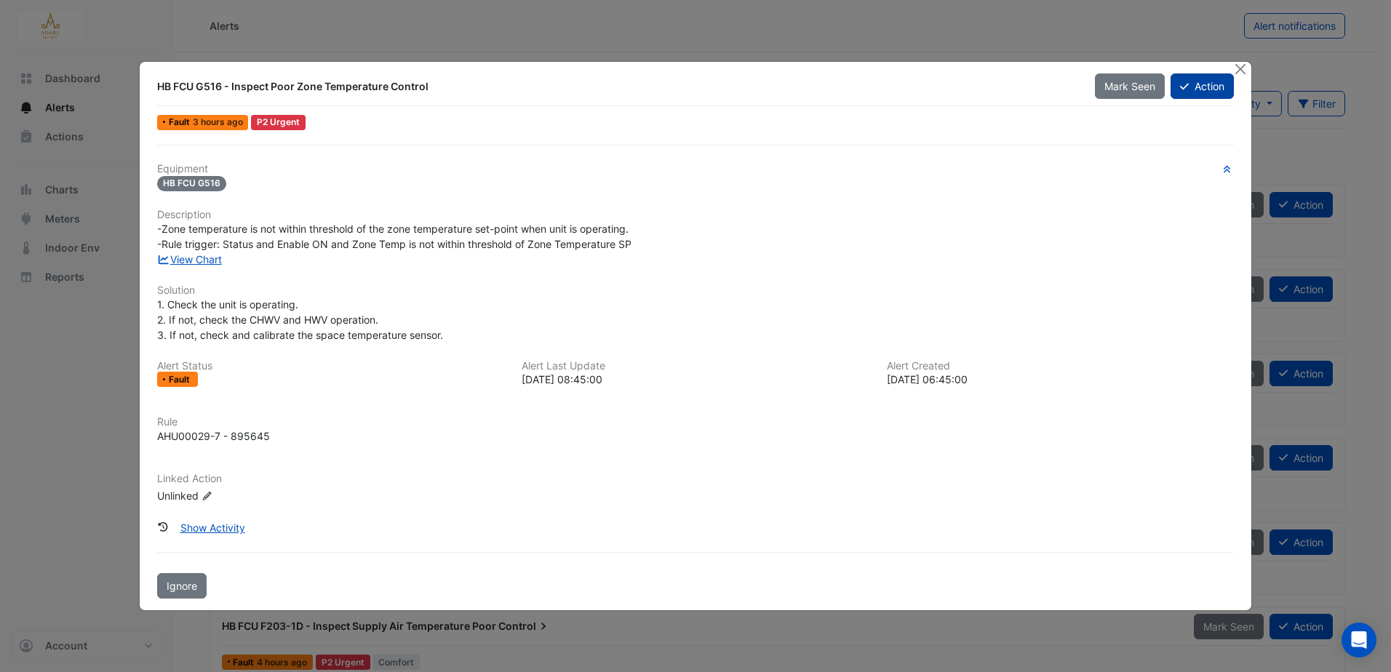
click at [1197, 87] on button "Action" at bounding box center [1202, 85] width 63 height 25
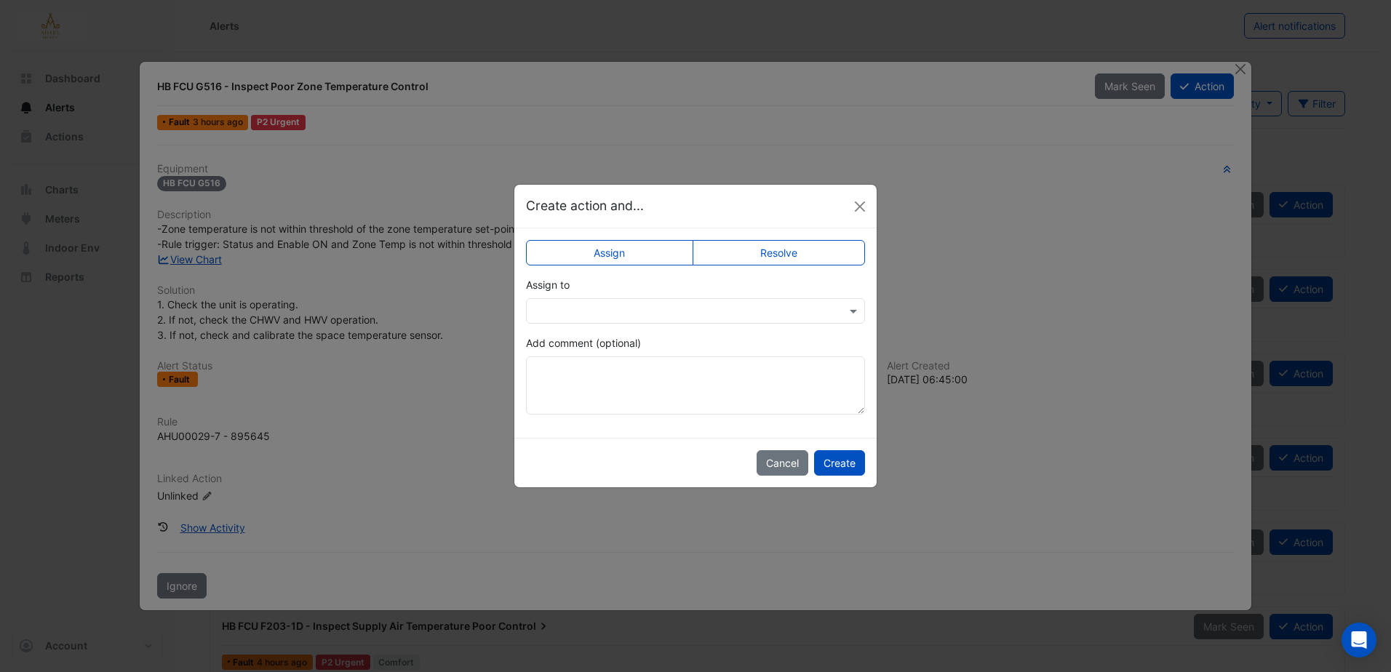
click at [571, 308] on input "text" at bounding box center [681, 311] width 294 height 15
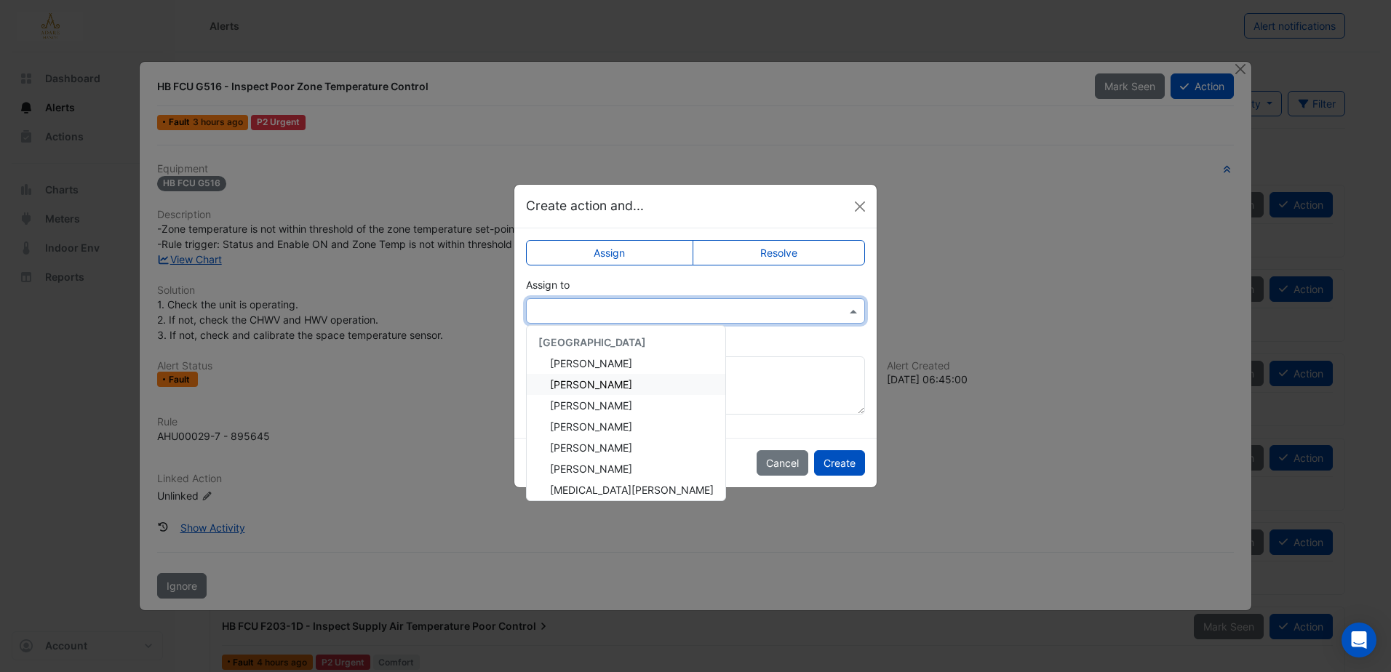
click at [583, 385] on span "Eddie Reale" at bounding box center [591, 384] width 82 height 12
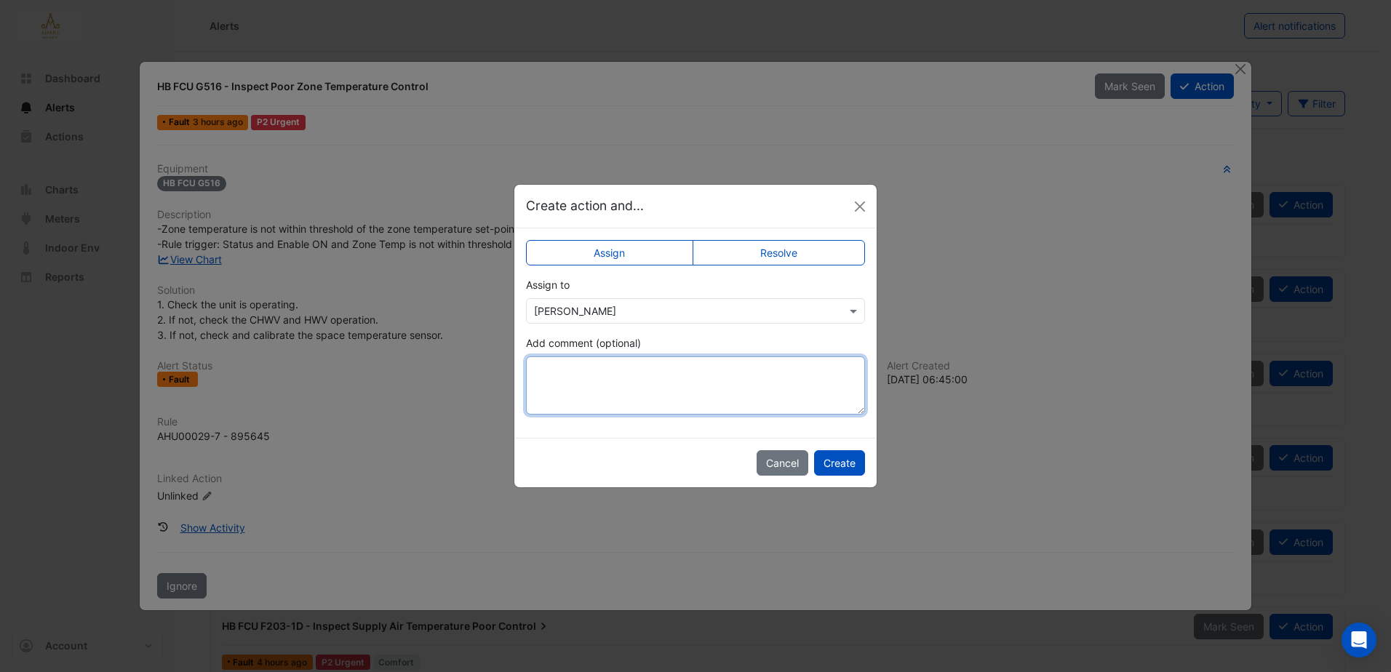
paste textarea "**********"
type textarea "**********"
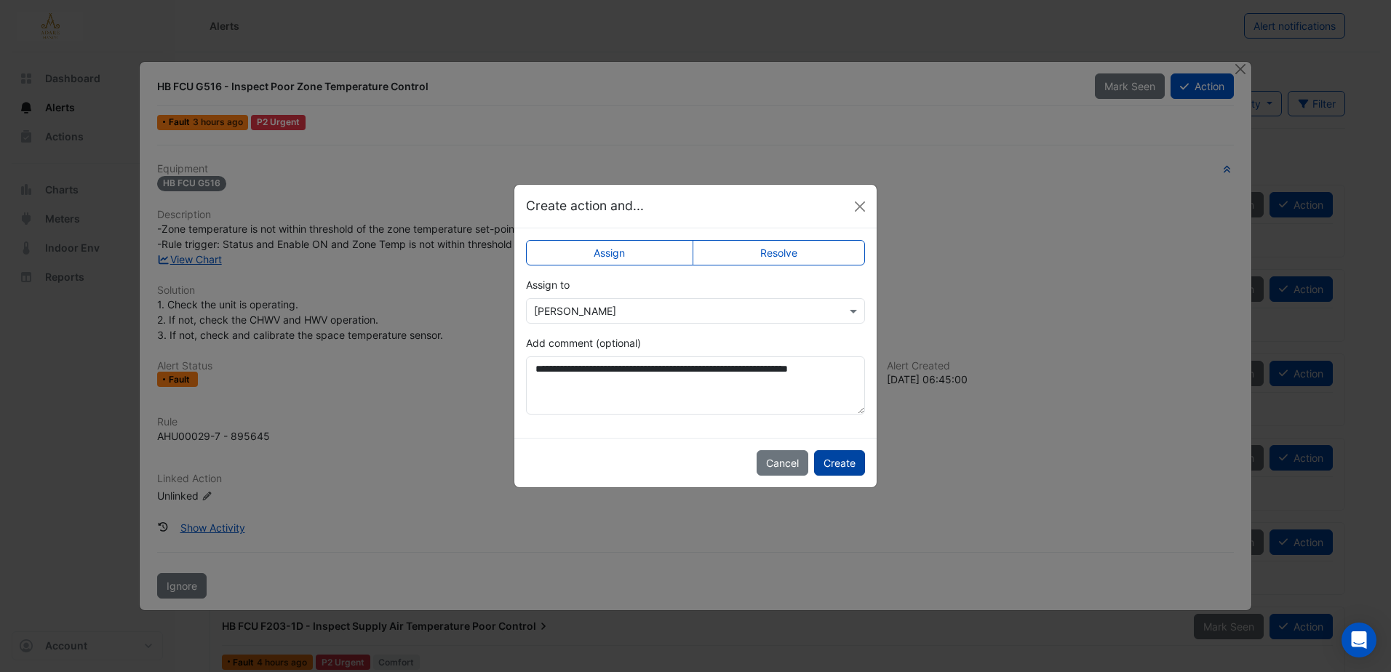
click at [836, 459] on button "Create" at bounding box center [839, 462] width 51 height 25
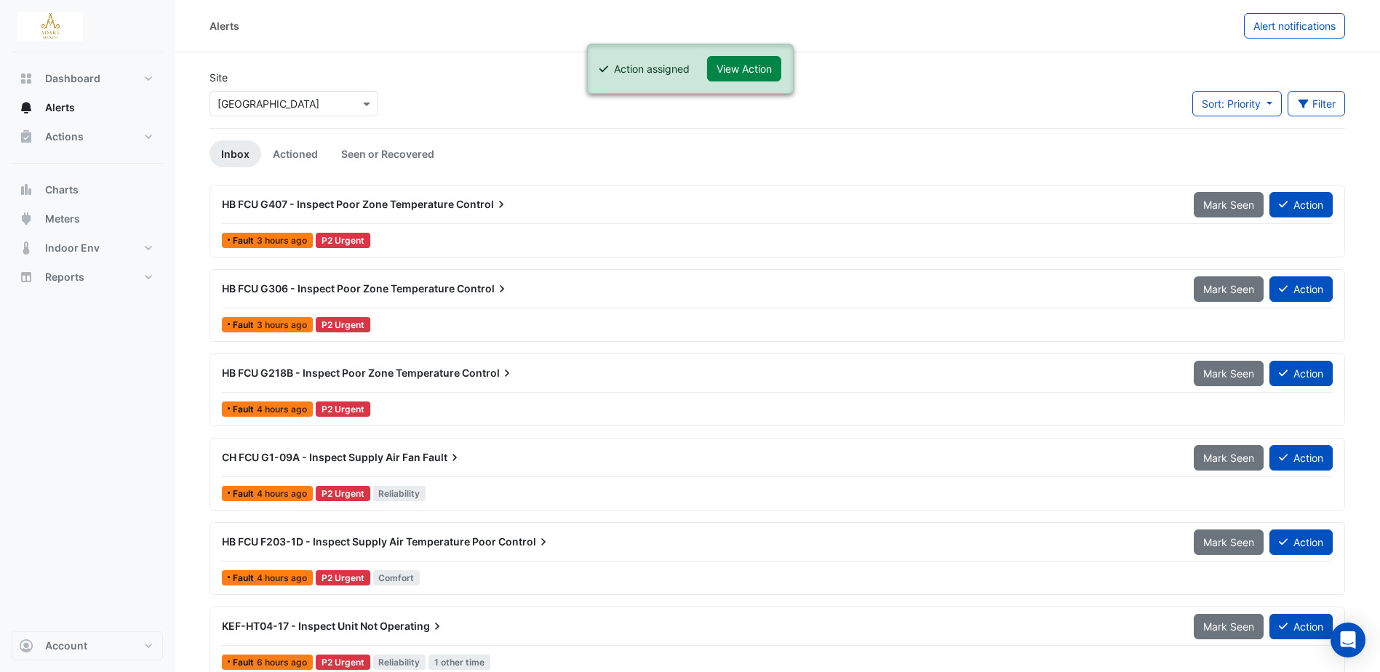
click at [450, 204] on span "HB FCU G407 - Inspect Poor Zone Temperature" at bounding box center [338, 204] width 232 height 12
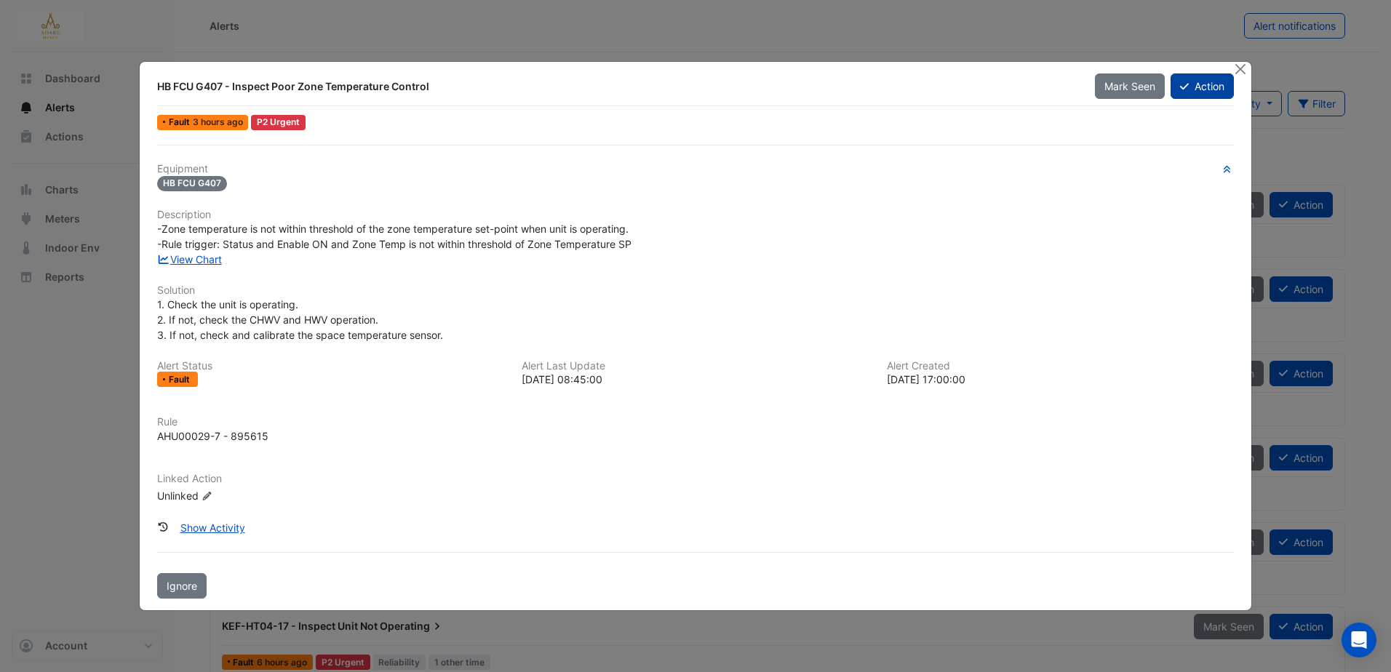
click at [1202, 87] on button "Action" at bounding box center [1202, 85] width 63 height 25
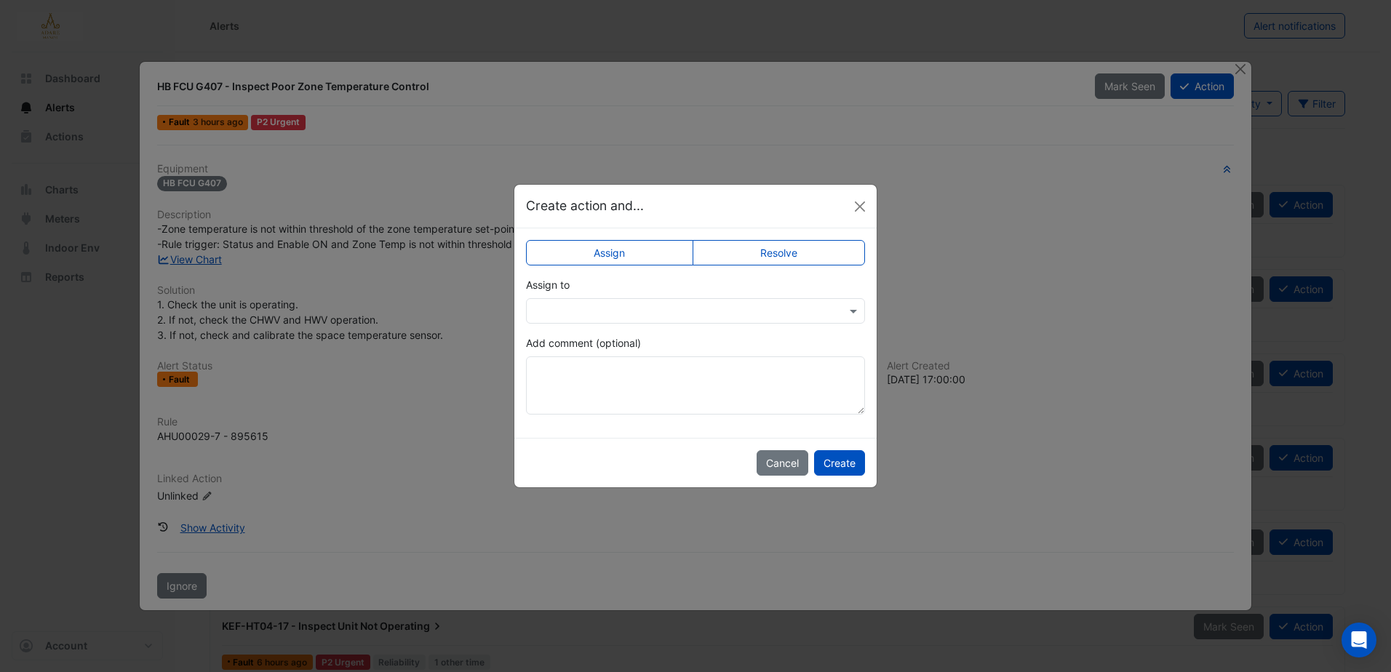
click at [700, 304] on input "text" at bounding box center [681, 311] width 294 height 15
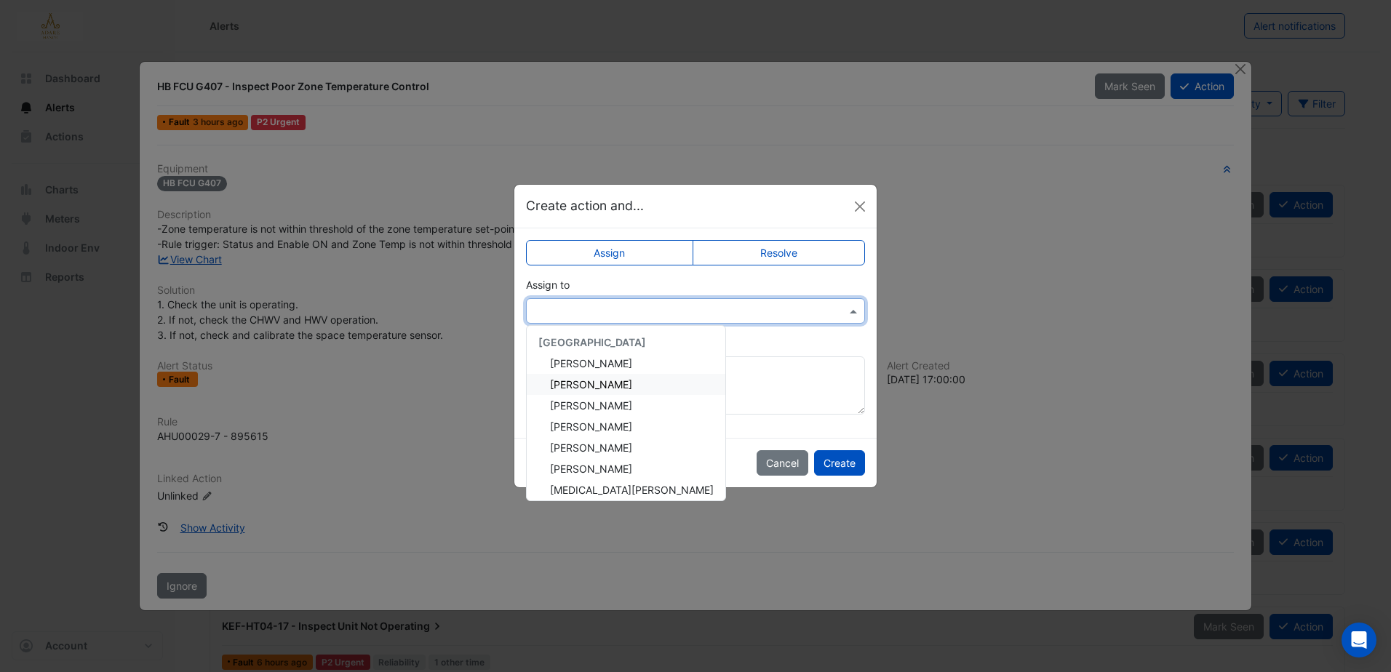
click at [589, 385] on span "Eddie Reale" at bounding box center [591, 384] width 82 height 12
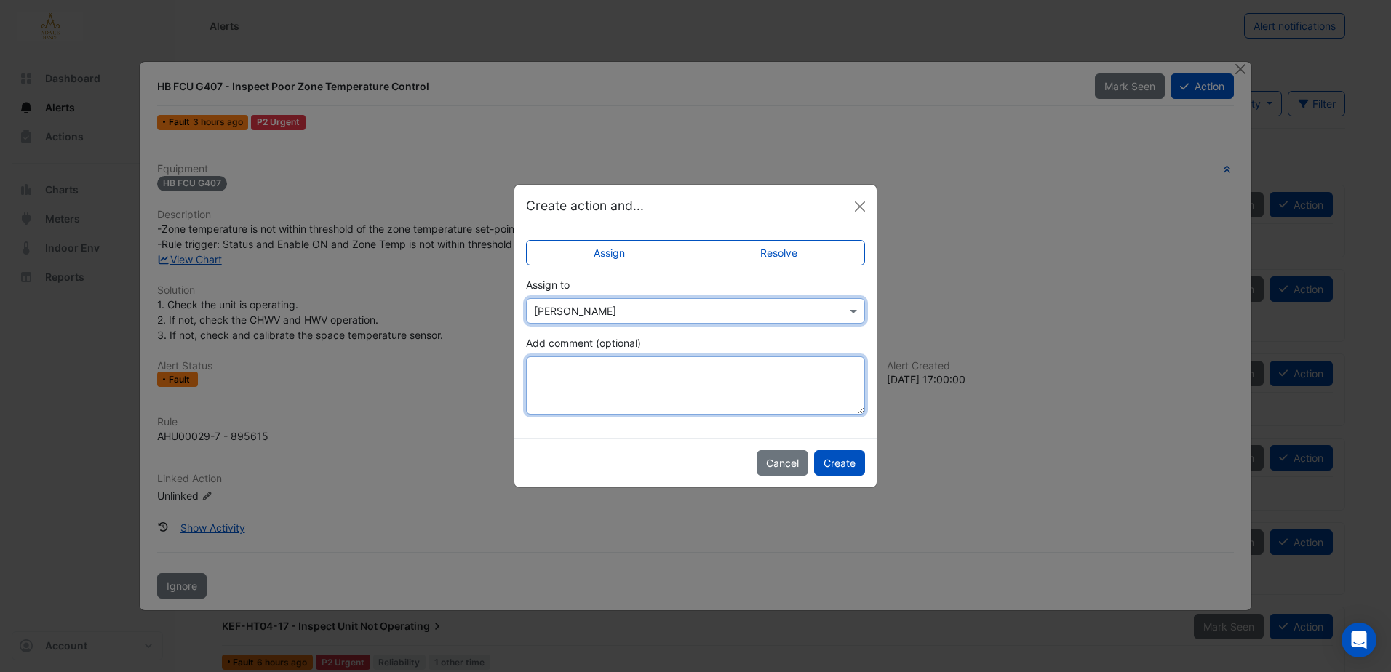
click at [594, 380] on textarea "Add comment (optional)" at bounding box center [695, 385] width 339 height 58
paste textarea "**********"
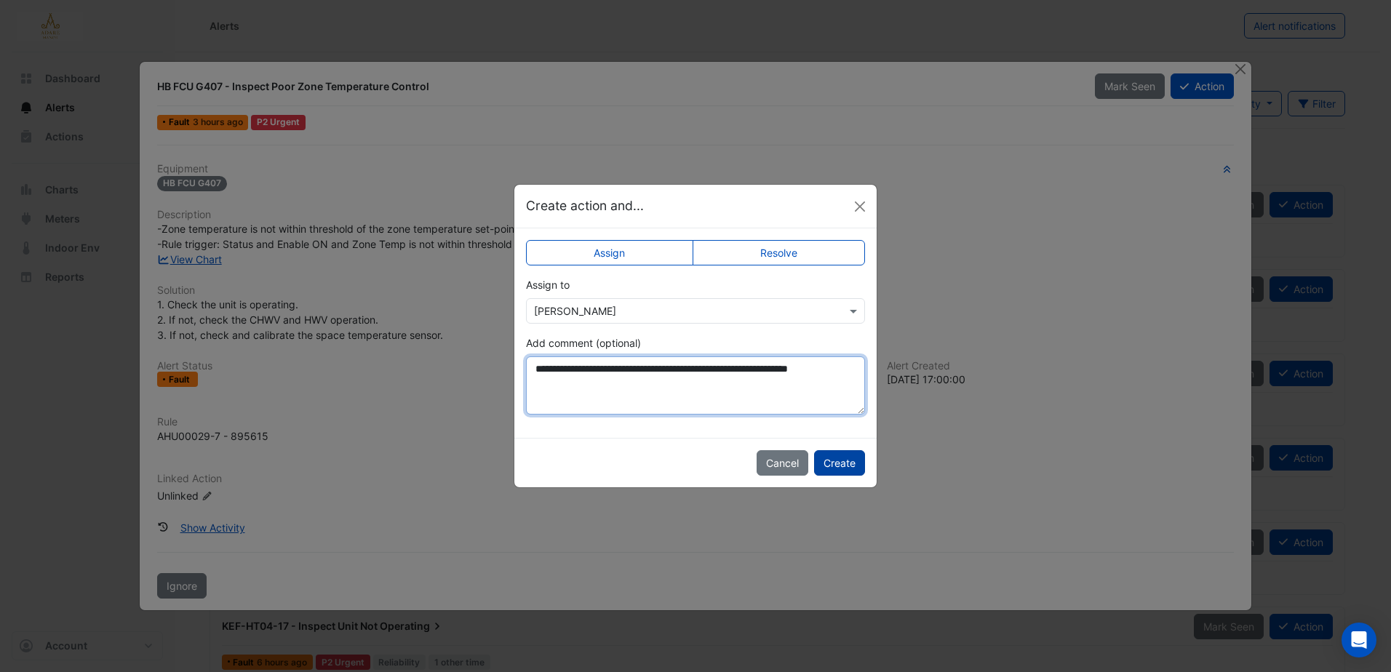
type textarea "**********"
click at [840, 463] on button "Create" at bounding box center [839, 462] width 51 height 25
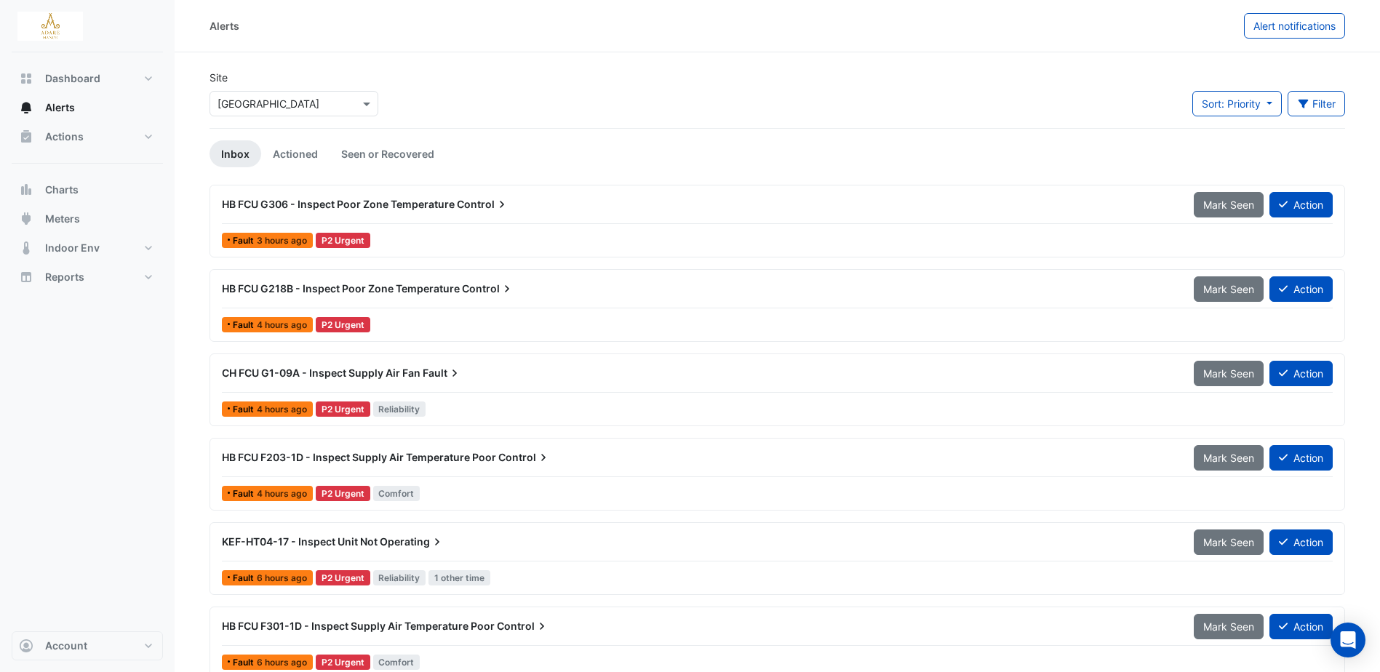
click at [442, 202] on span "HB FCU G306 - Inspect Poor Zone Temperature" at bounding box center [338, 204] width 233 height 12
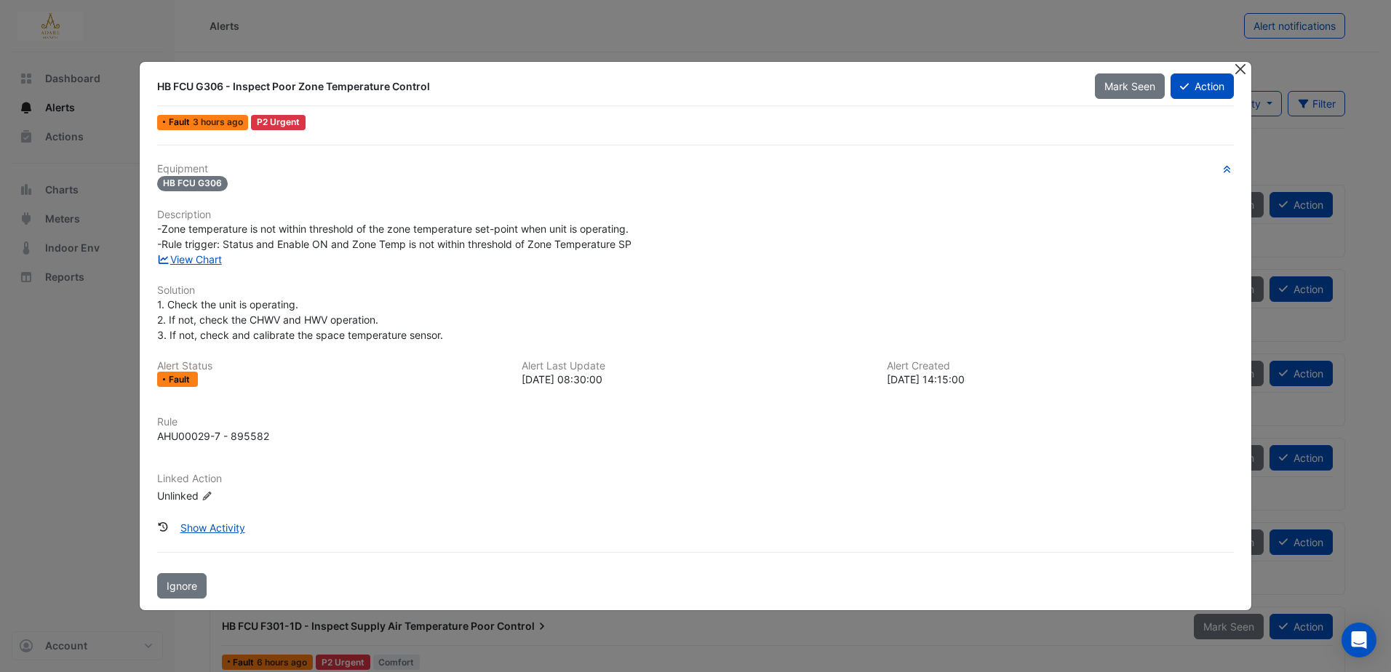
click at [1240, 72] on button "Close" at bounding box center [1240, 69] width 15 height 15
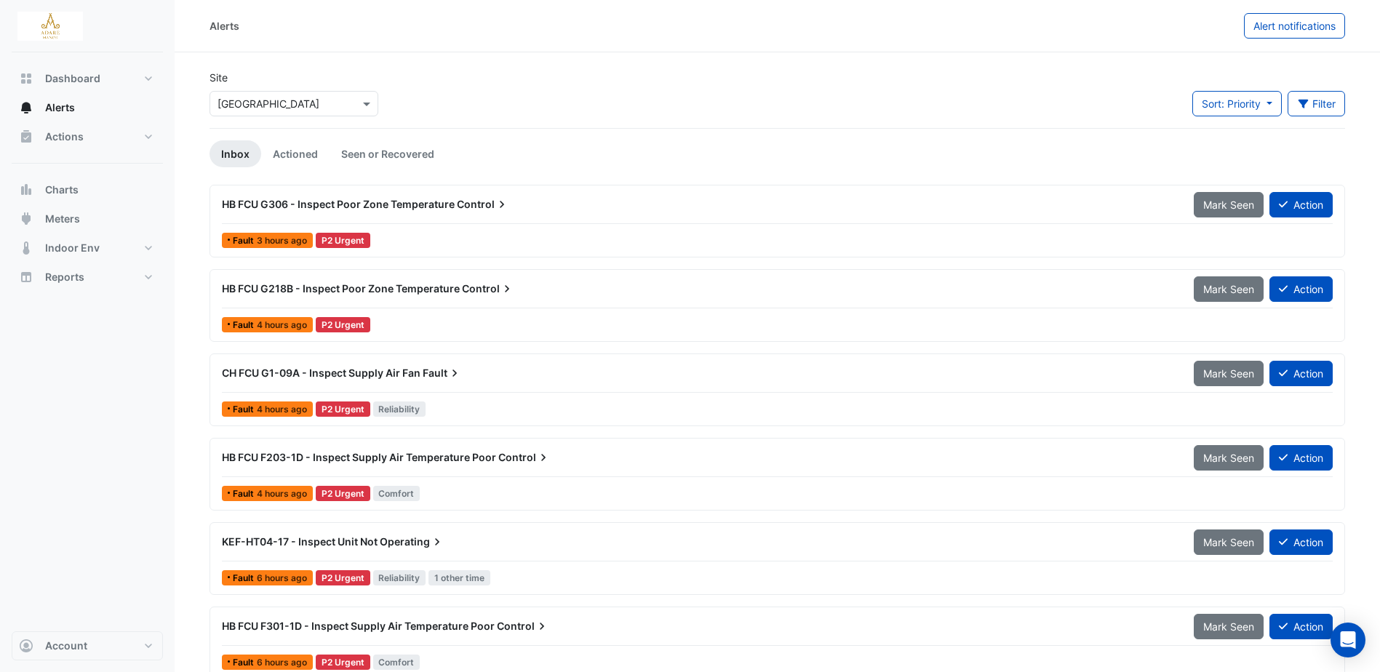
click at [406, 205] on span "HB FCU G306 - Inspect Poor Zone Temperature" at bounding box center [338, 204] width 233 height 12
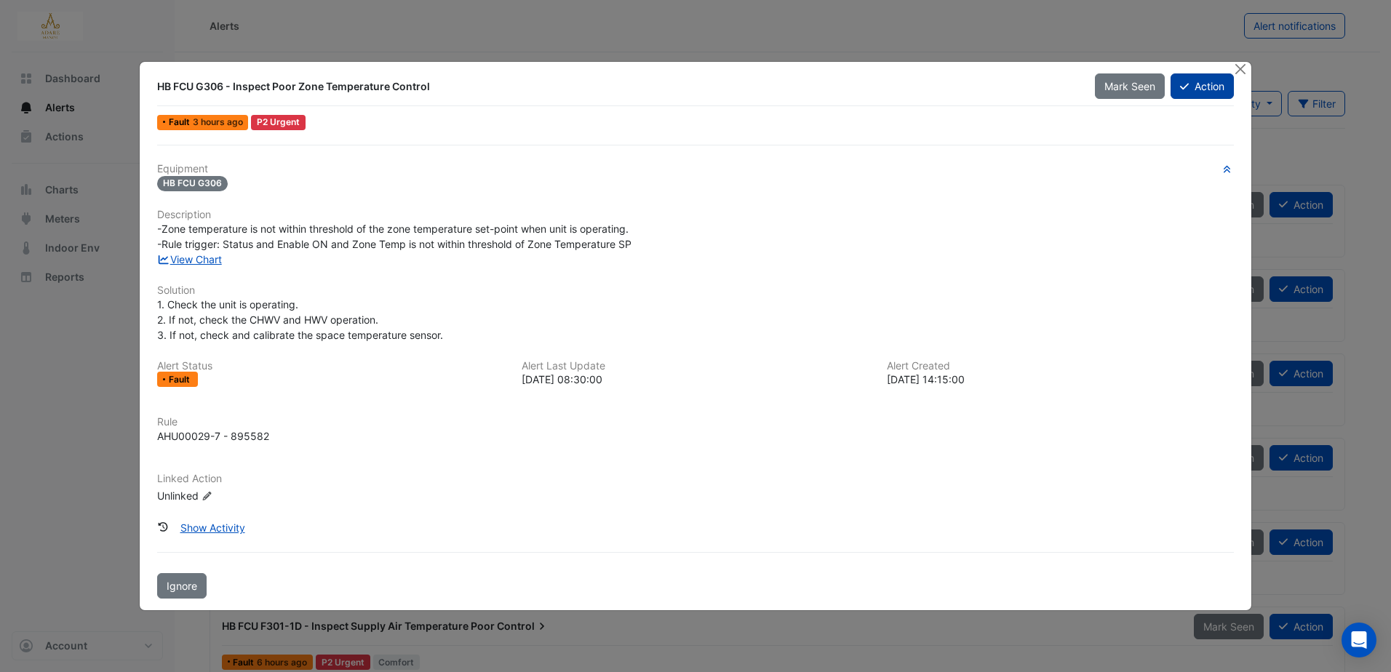
click at [1194, 84] on button "Action" at bounding box center [1202, 85] width 63 height 25
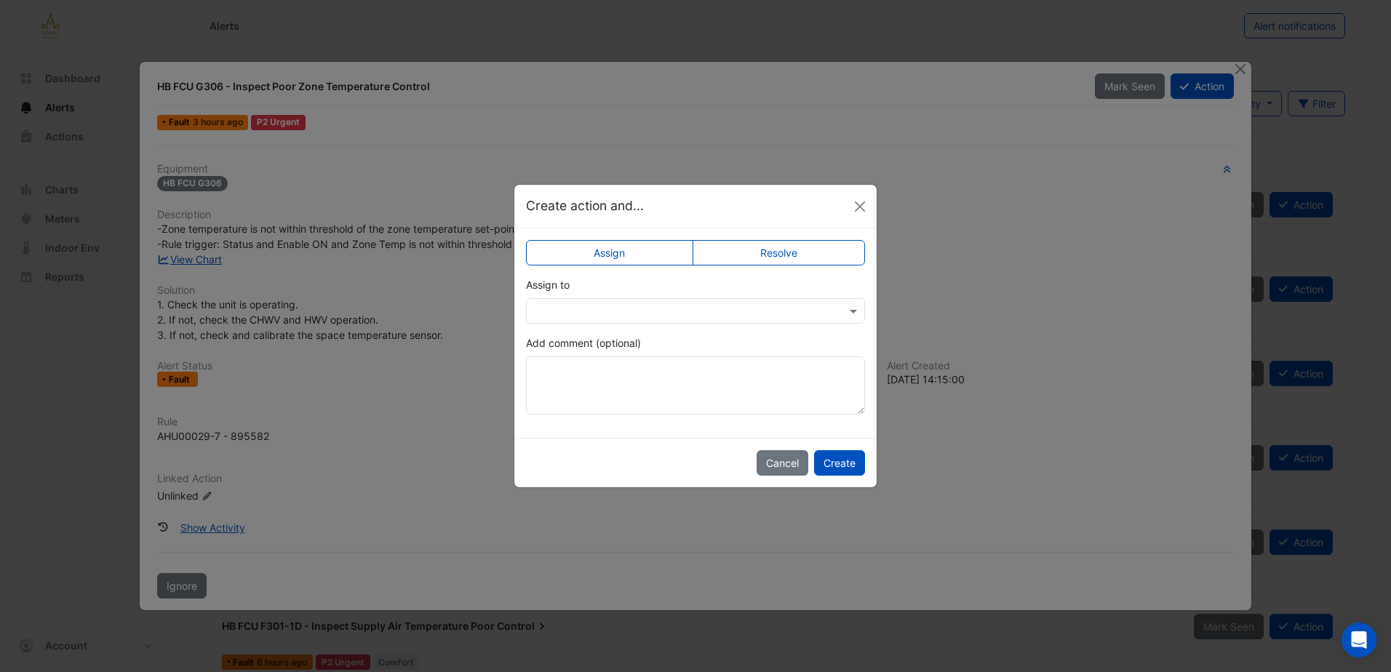
click at [627, 314] on input "text" at bounding box center [681, 311] width 294 height 15
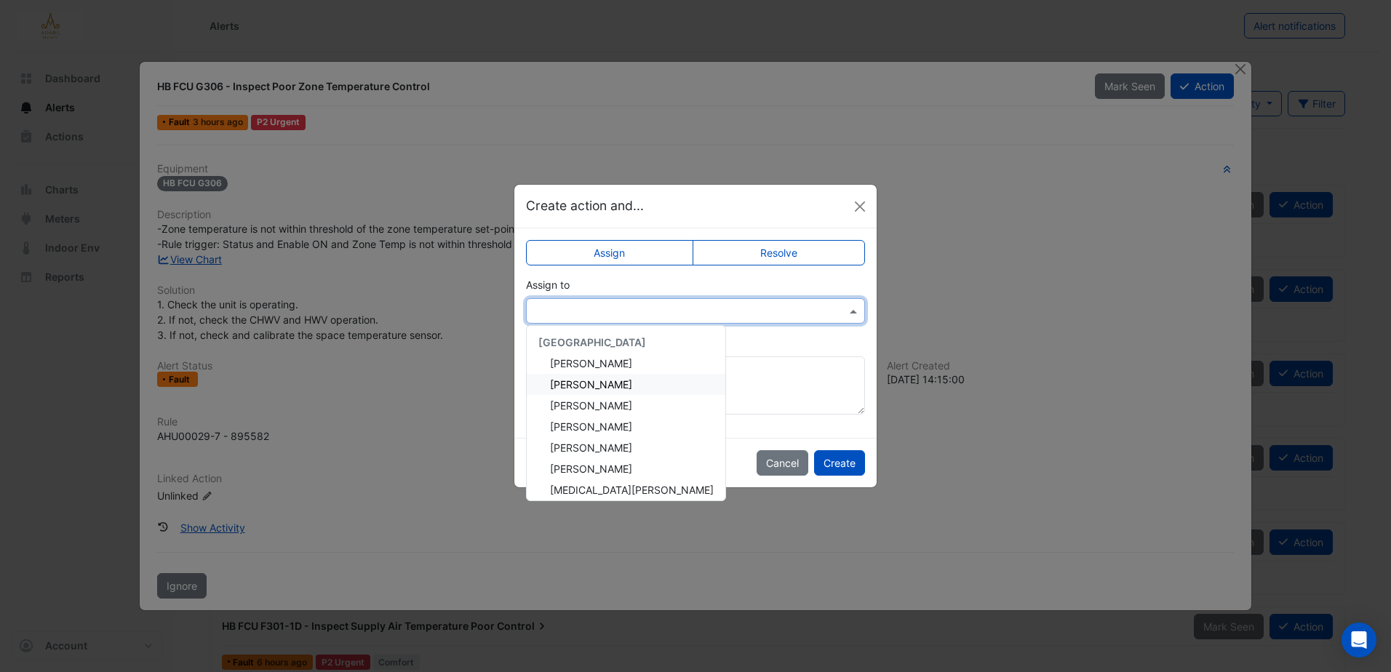
click at [591, 377] on div "Eddie Reale" at bounding box center [626, 384] width 199 height 21
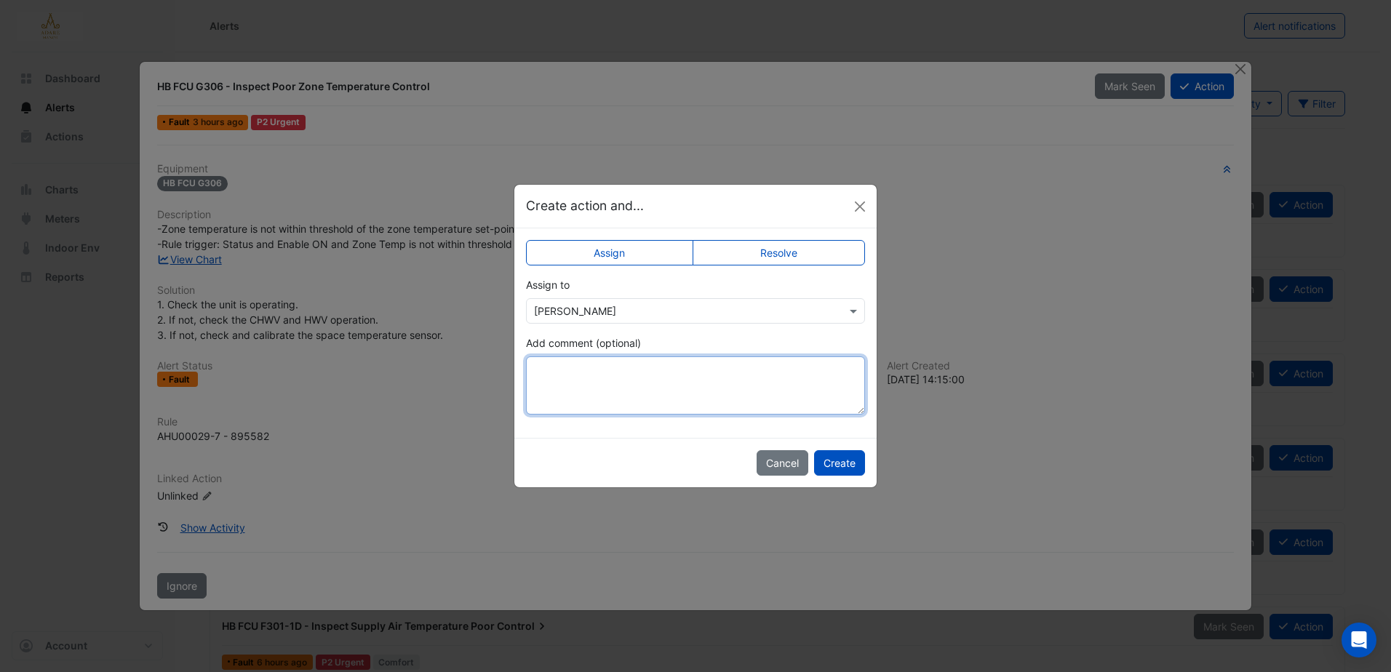
paste textarea "**********"
type textarea "**********"
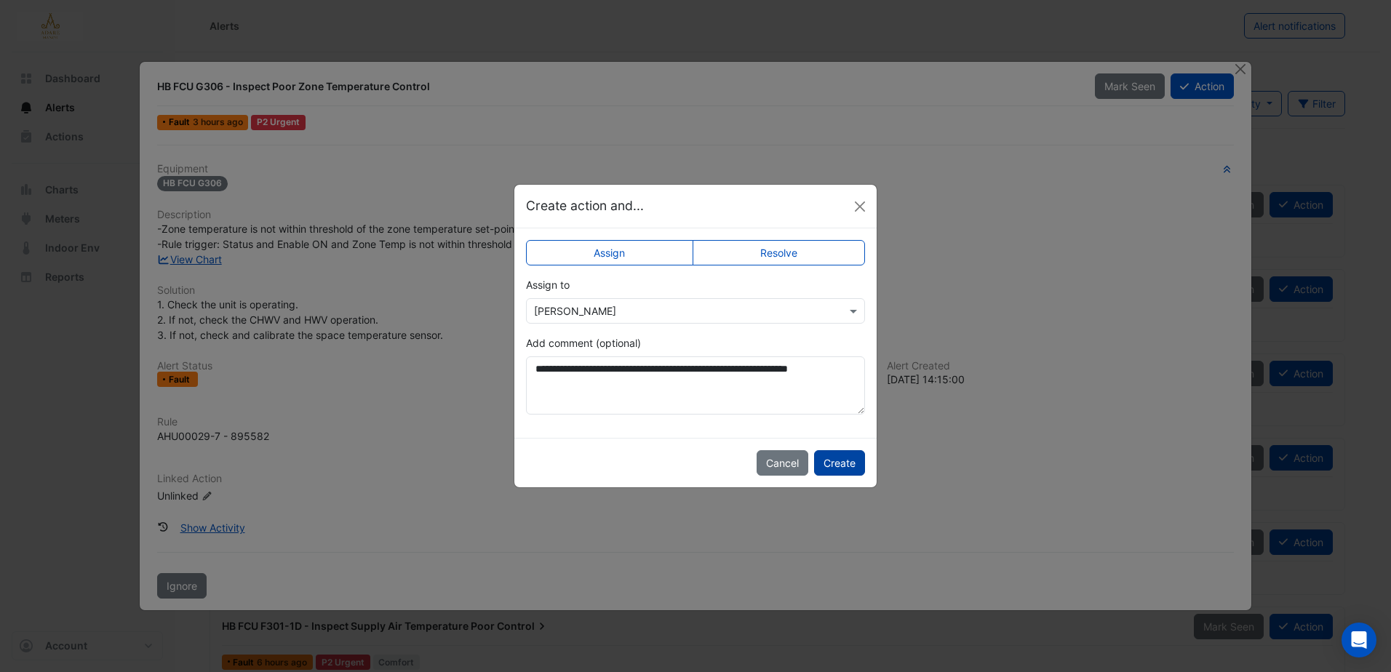
click at [840, 463] on button "Create" at bounding box center [839, 462] width 51 height 25
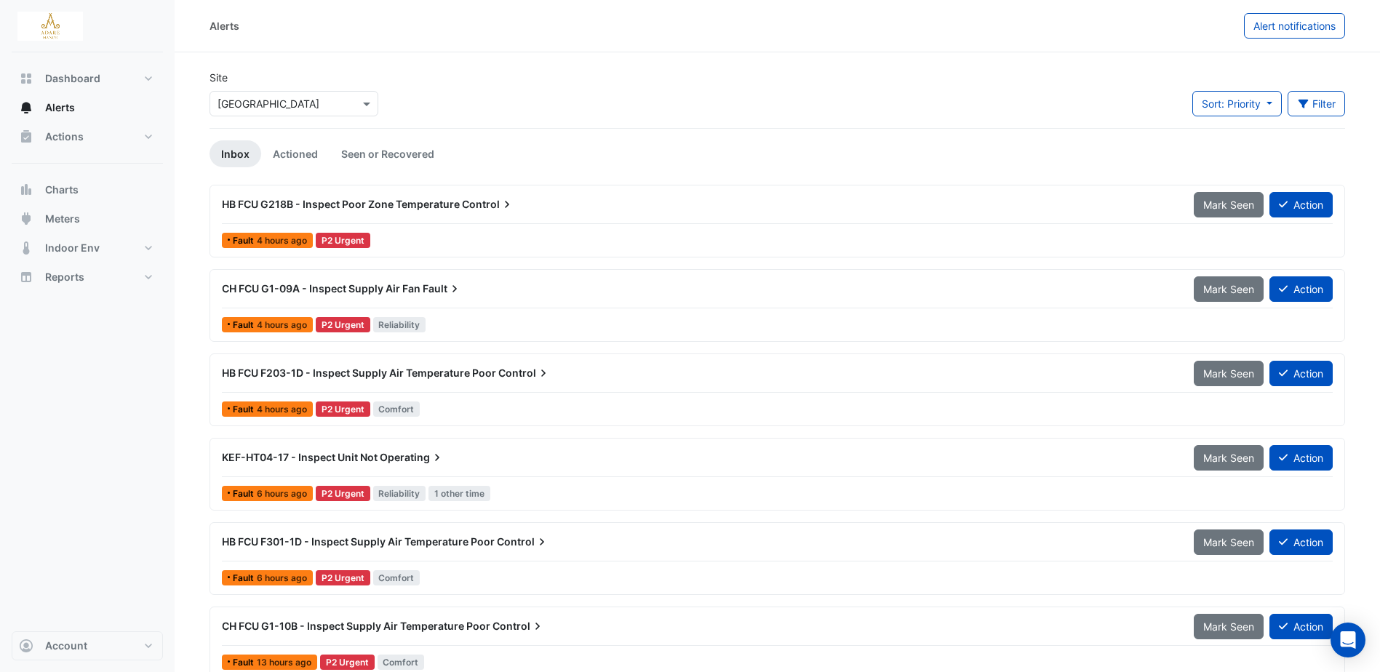
click at [350, 202] on span "HB FCU G218B - Inspect Poor Zone Temperature" at bounding box center [341, 204] width 238 height 12
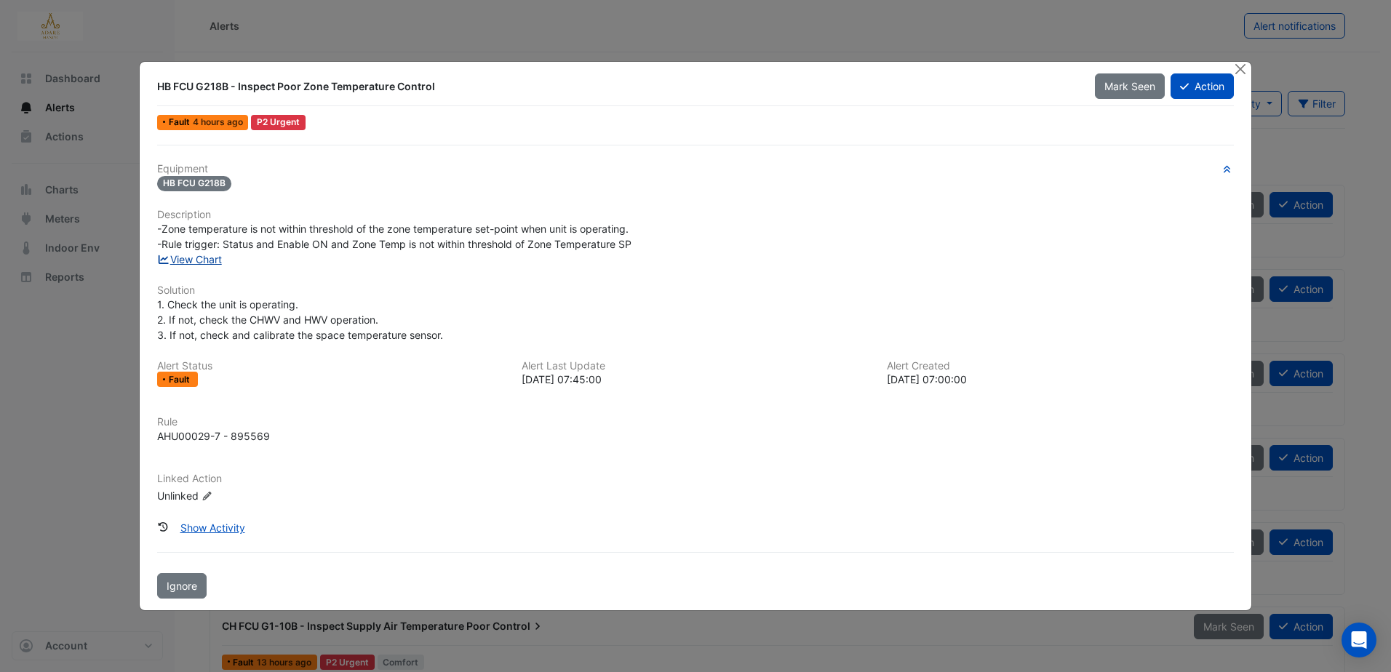
click at [205, 262] on link "View Chart" at bounding box center [189, 259] width 65 height 12
click at [1211, 82] on button "Action" at bounding box center [1202, 85] width 63 height 25
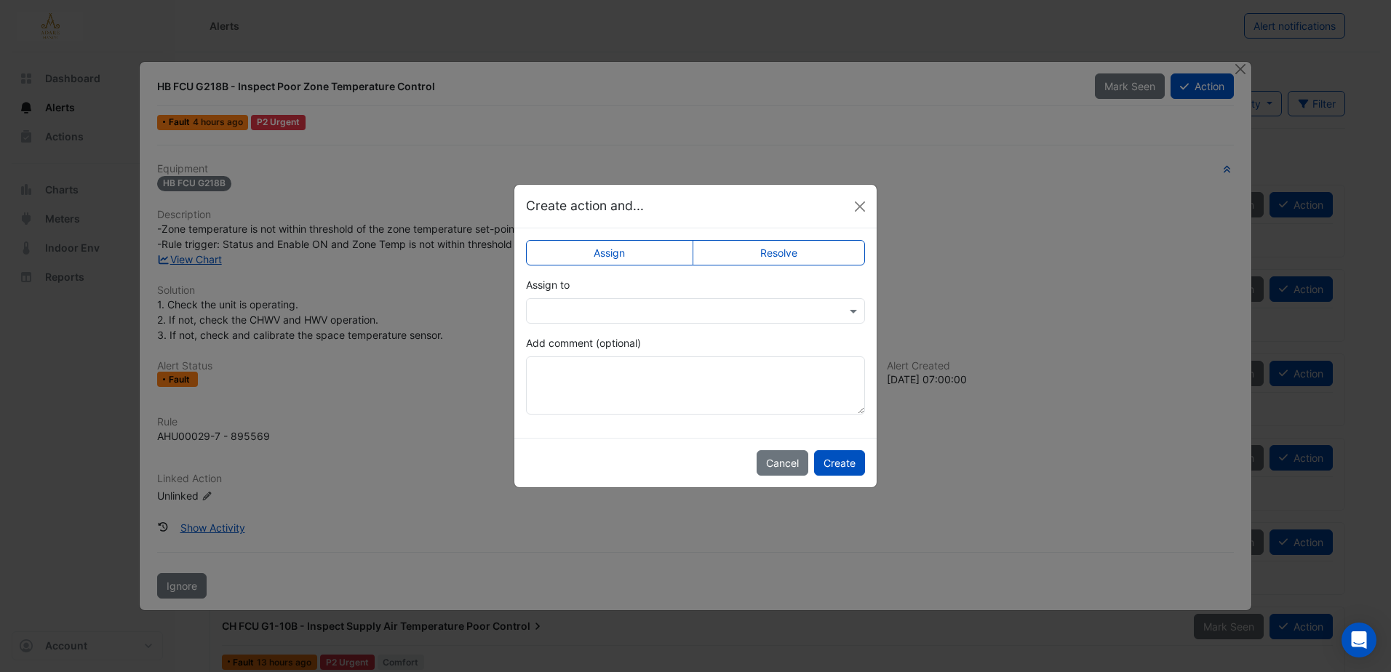
click at [660, 251] on label "Assign" at bounding box center [609, 252] width 167 height 25
click at [634, 313] on input "text" at bounding box center [681, 311] width 294 height 15
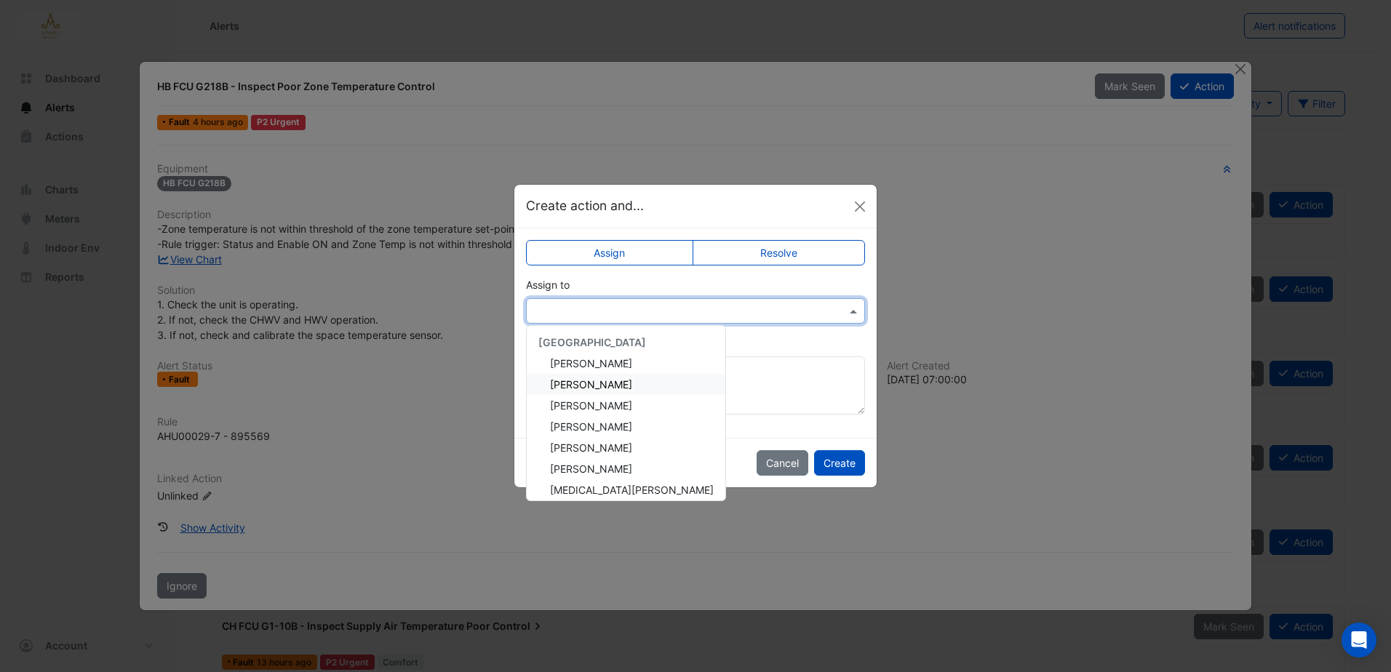
click at [604, 383] on span "Eddie Reale" at bounding box center [591, 384] width 82 height 12
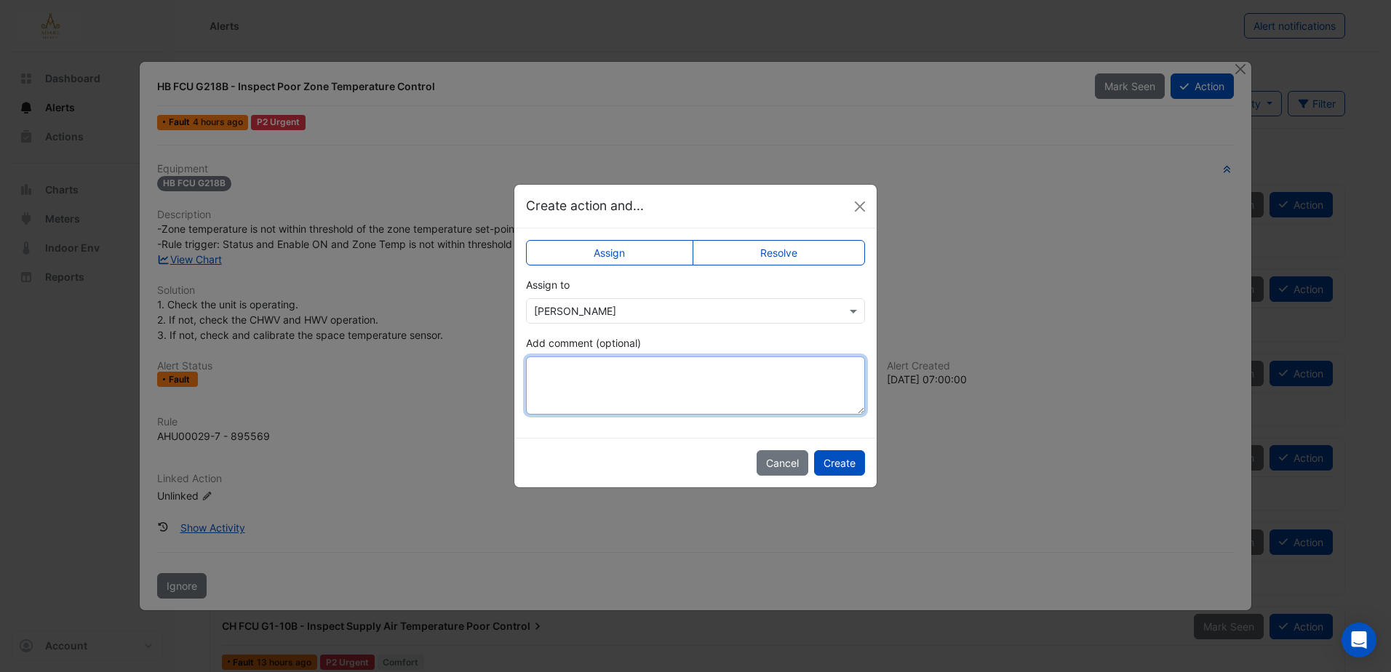
click at [610, 368] on textarea "Add comment (optional)" at bounding box center [695, 385] width 339 height 58
paste textarea "**********"
type textarea "**********"
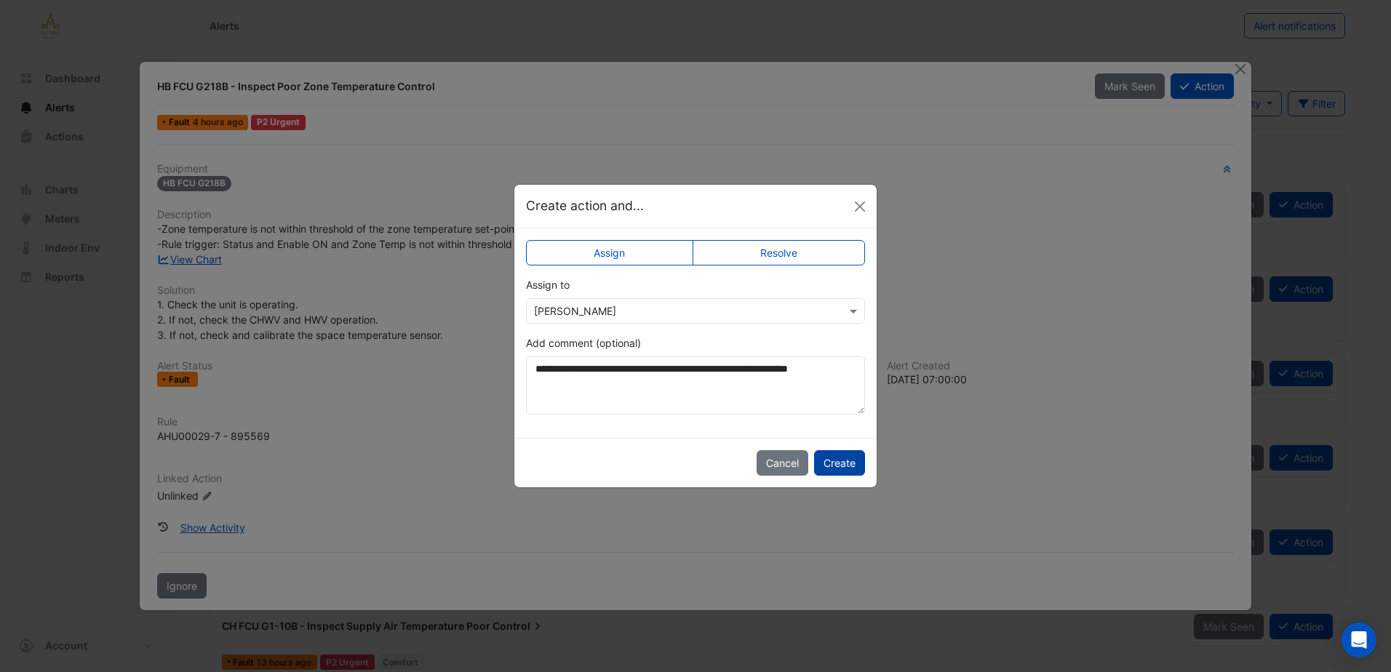
click at [841, 460] on button "Create" at bounding box center [839, 462] width 51 height 25
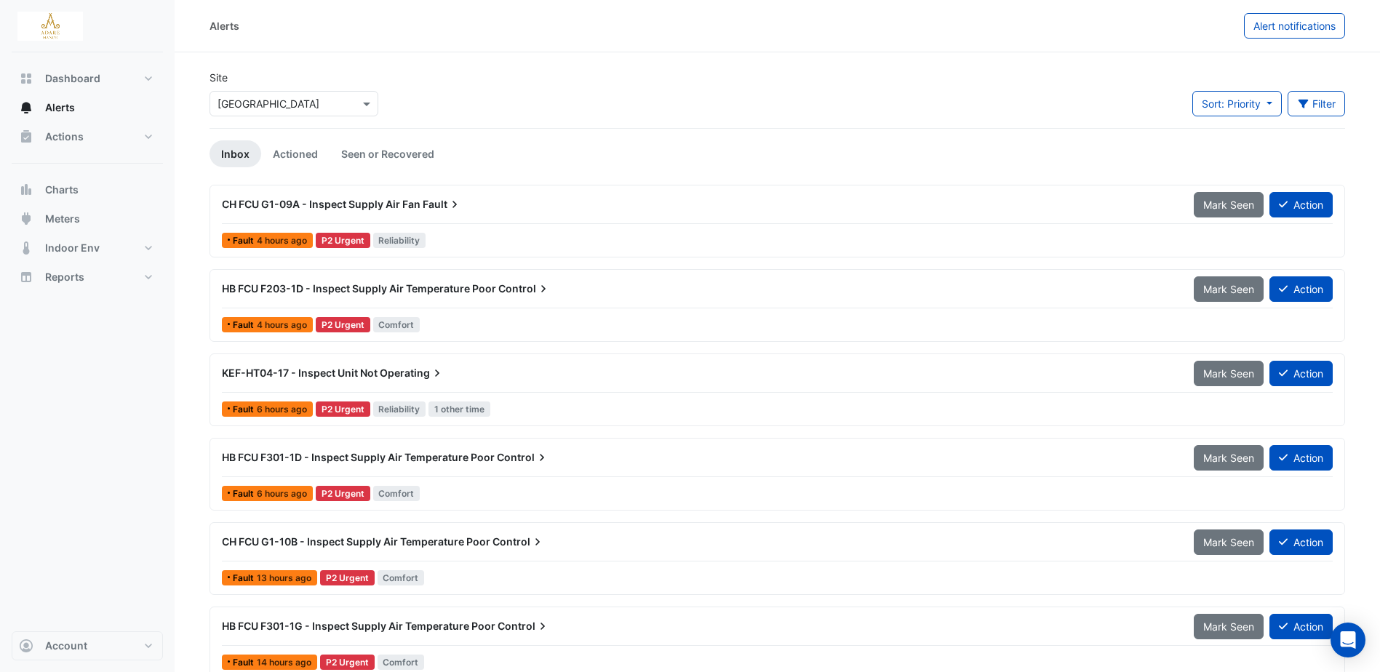
click at [429, 290] on span "HB FCU F203-1D - Inspect Supply Air Temperature Poor" at bounding box center [359, 288] width 274 height 12
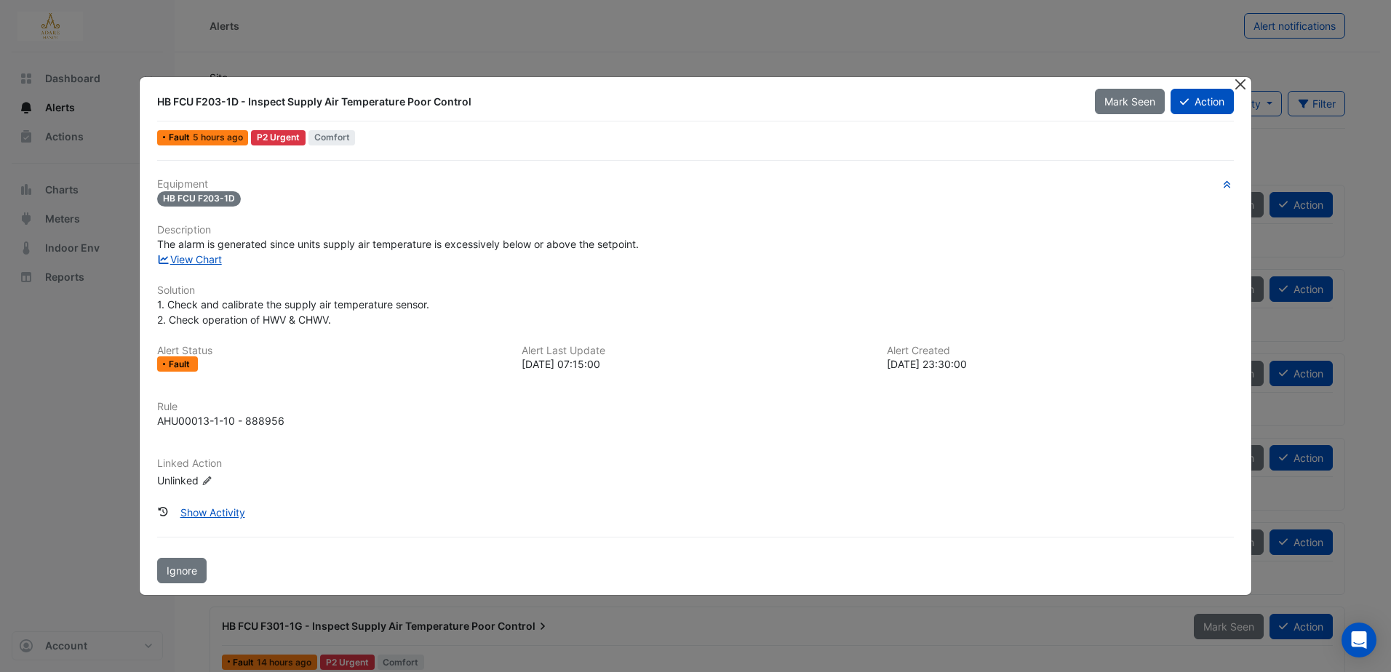
click at [1244, 86] on button "Close" at bounding box center [1240, 84] width 15 height 15
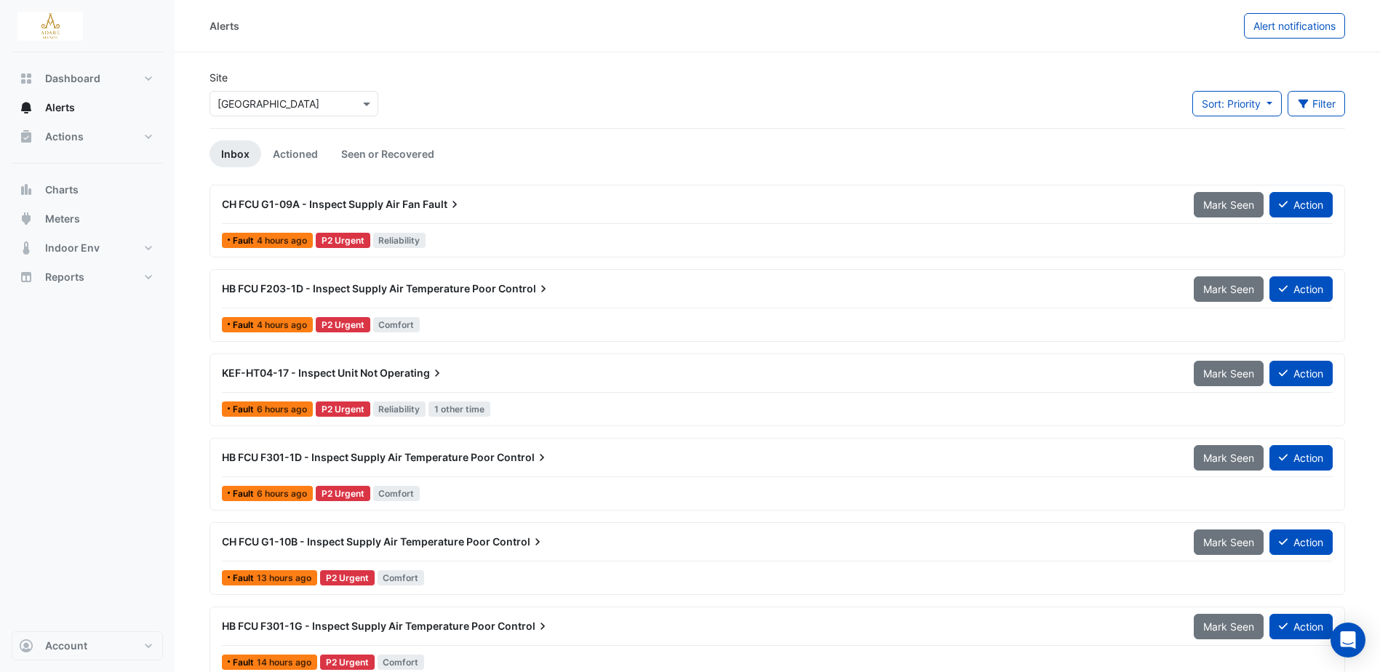
click at [376, 285] on span "HB FCU F203-1D - Inspect Supply Air Temperature Poor" at bounding box center [359, 288] width 274 height 12
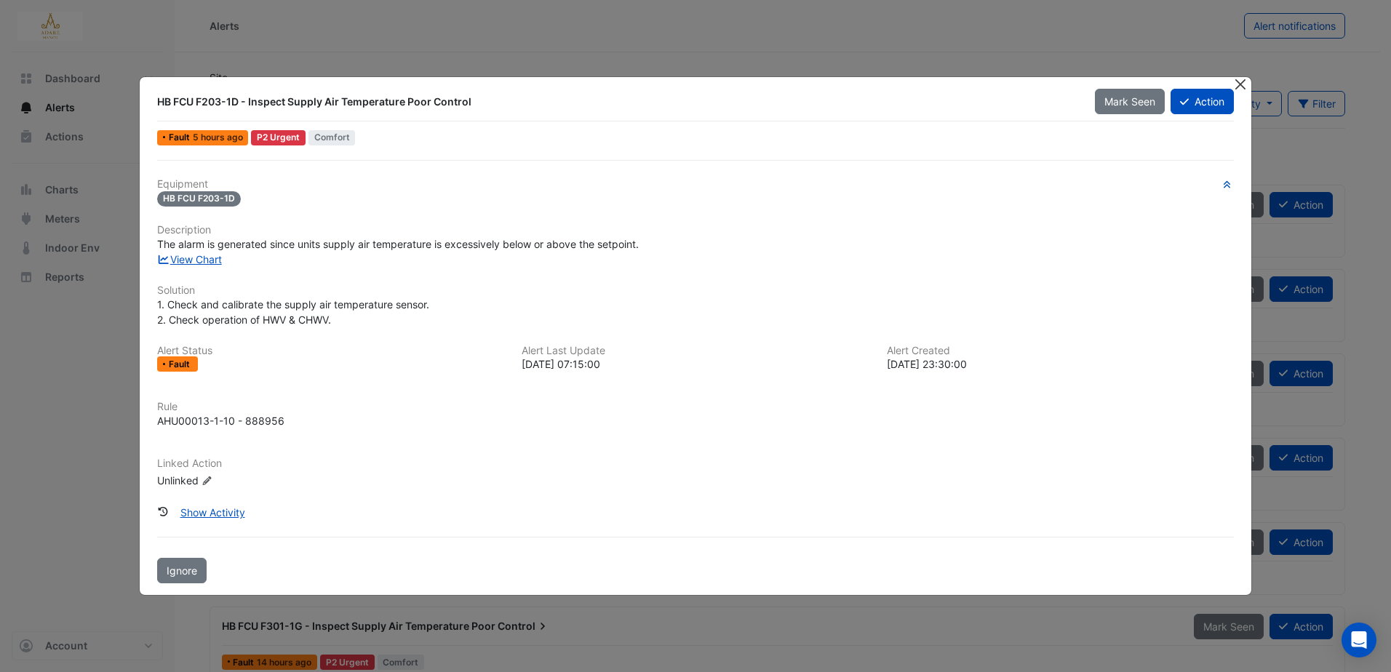
click at [1239, 82] on button "Close" at bounding box center [1240, 84] width 15 height 15
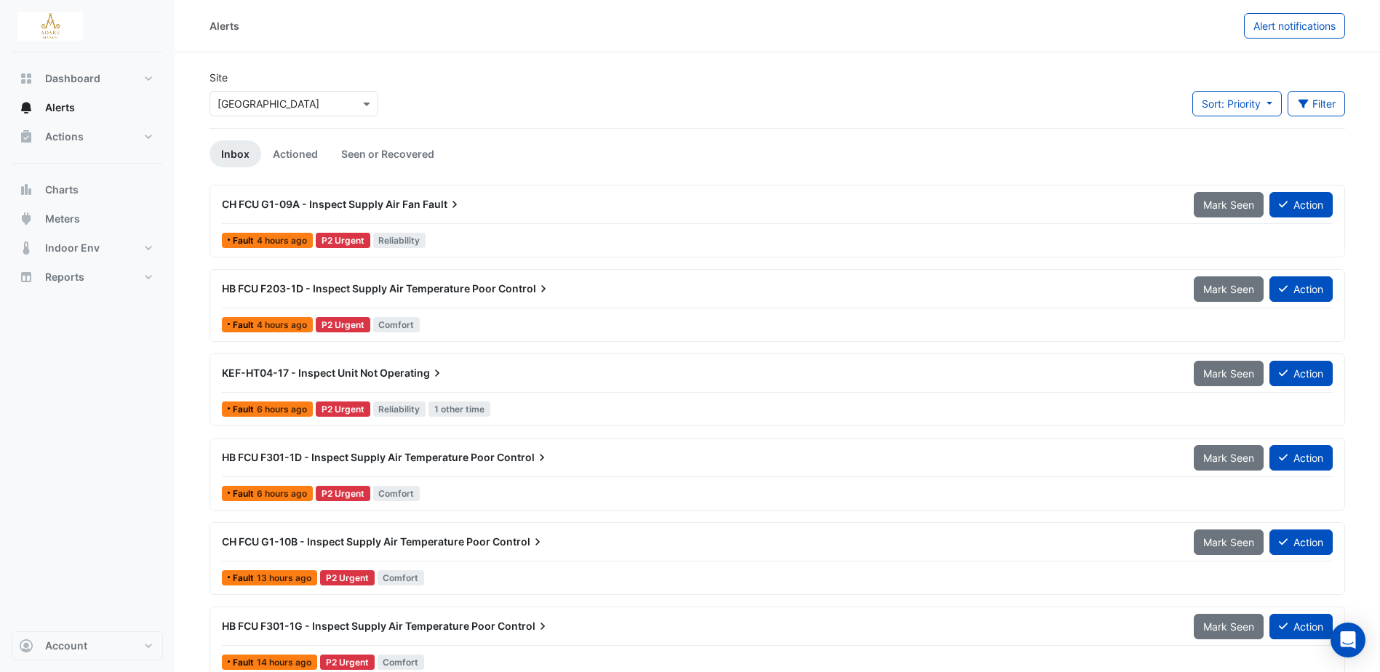
click at [417, 203] on span "CH FCU G1-09A - Inspect Supply Air Fan" at bounding box center [321, 204] width 199 height 12
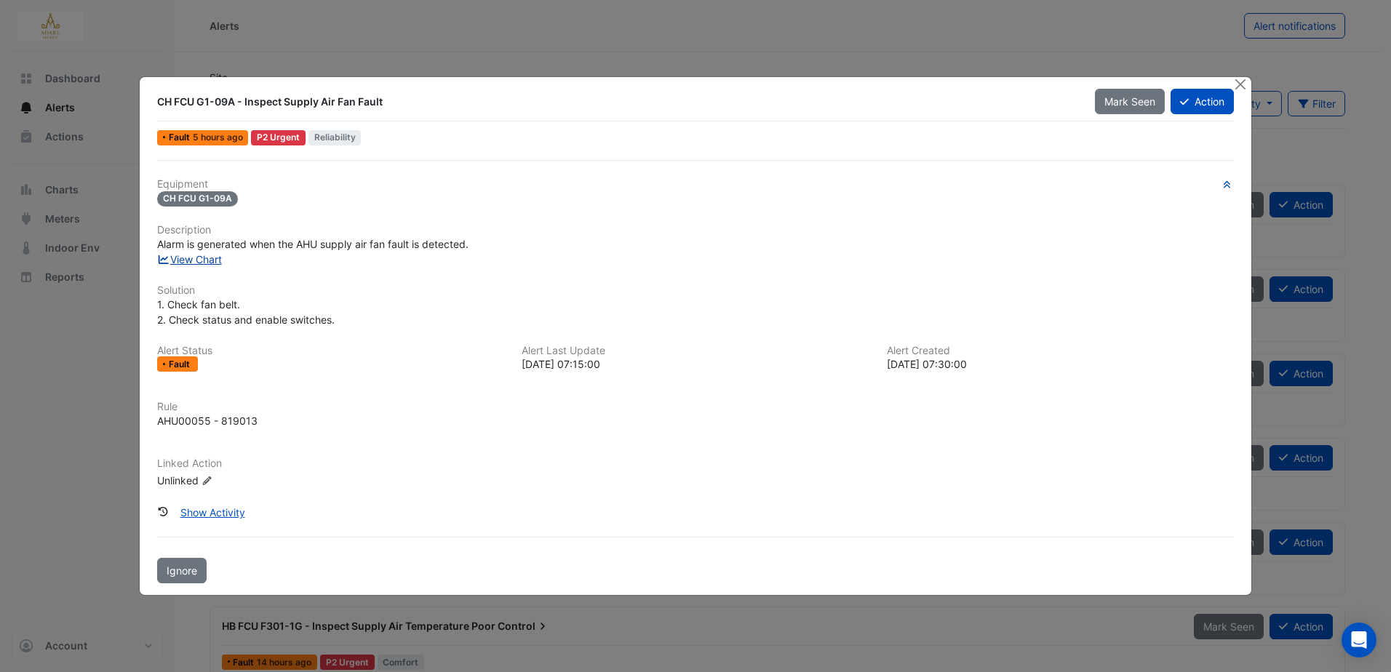
click at [215, 257] on link "View Chart" at bounding box center [189, 259] width 65 height 12
click at [1208, 108] on button "Action" at bounding box center [1202, 101] width 63 height 25
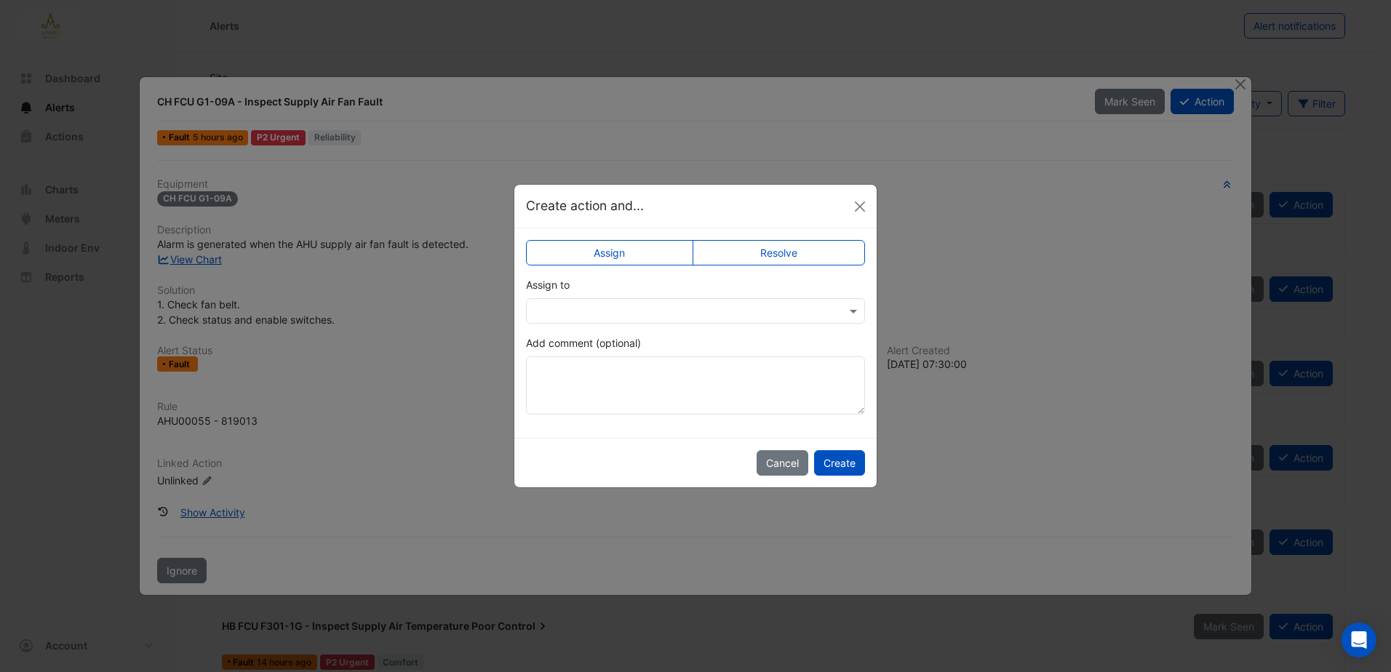
click at [594, 304] on input "text" at bounding box center [681, 311] width 294 height 15
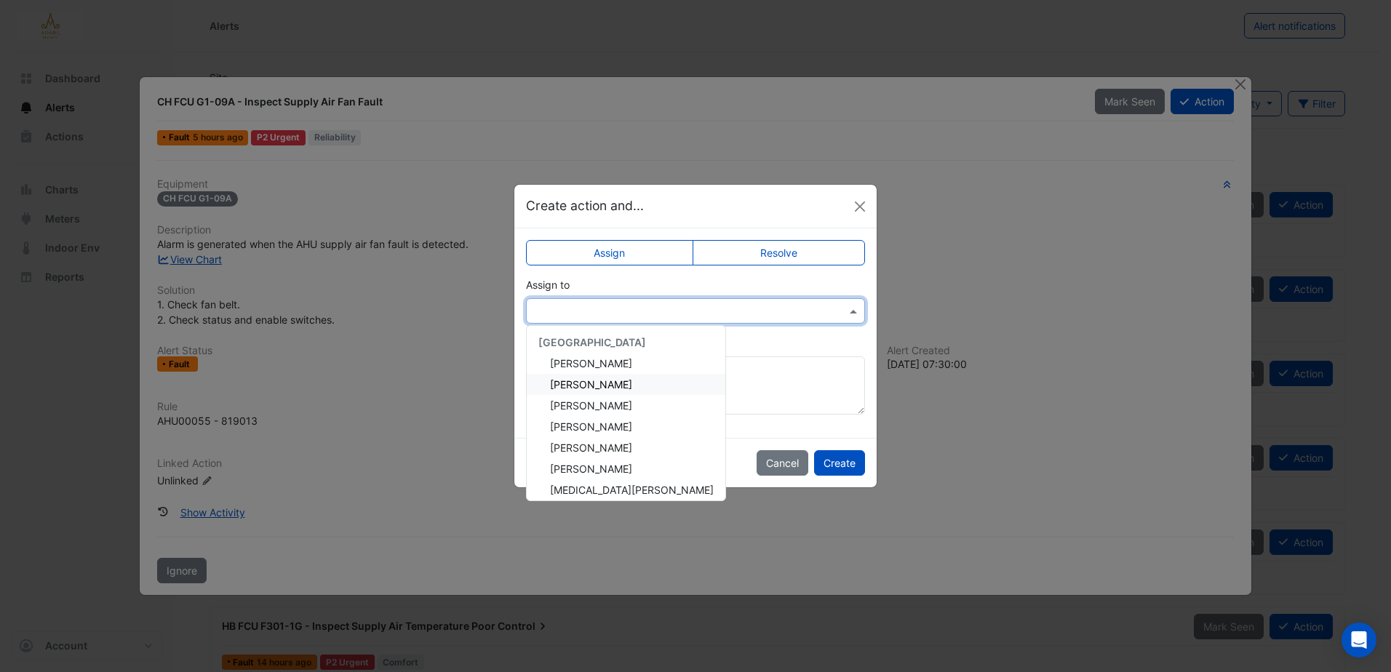
click at [589, 381] on span "Eddie Reale" at bounding box center [591, 384] width 82 height 12
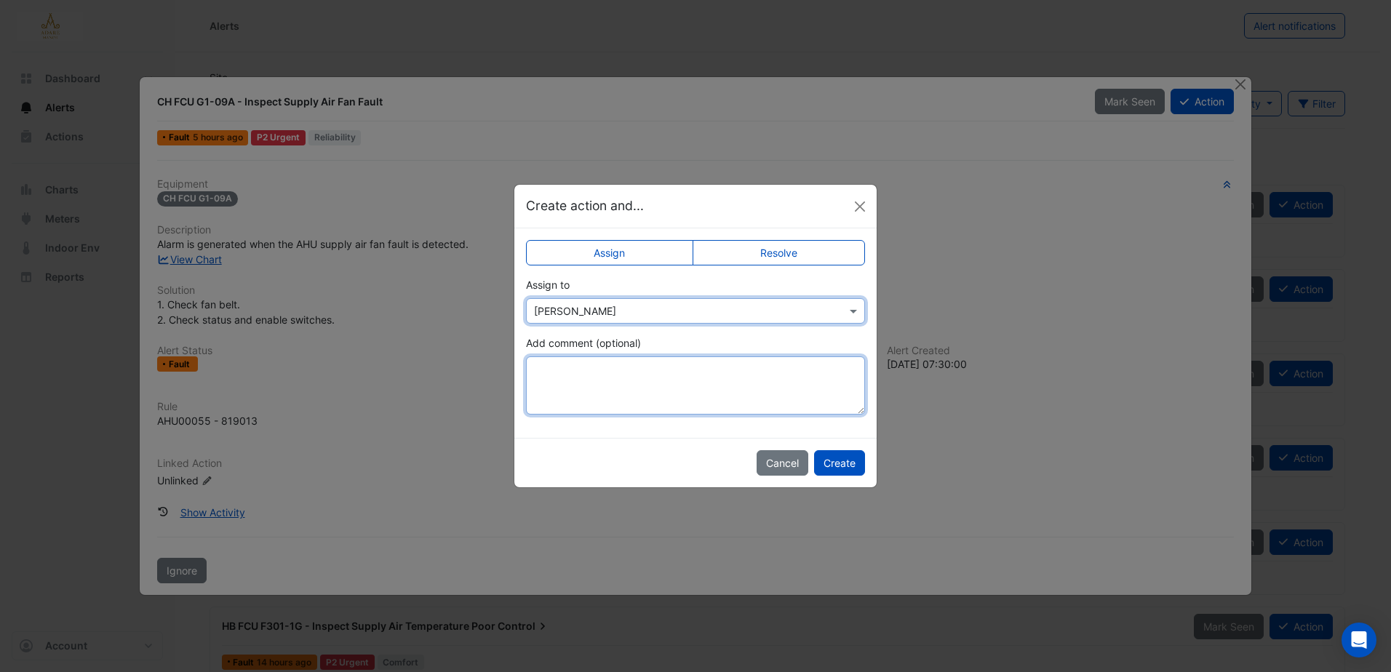
click at [603, 375] on textarea "Add comment (optional)" at bounding box center [695, 385] width 339 height 58
click at [712, 383] on textarea "**********" at bounding box center [695, 385] width 339 height 58
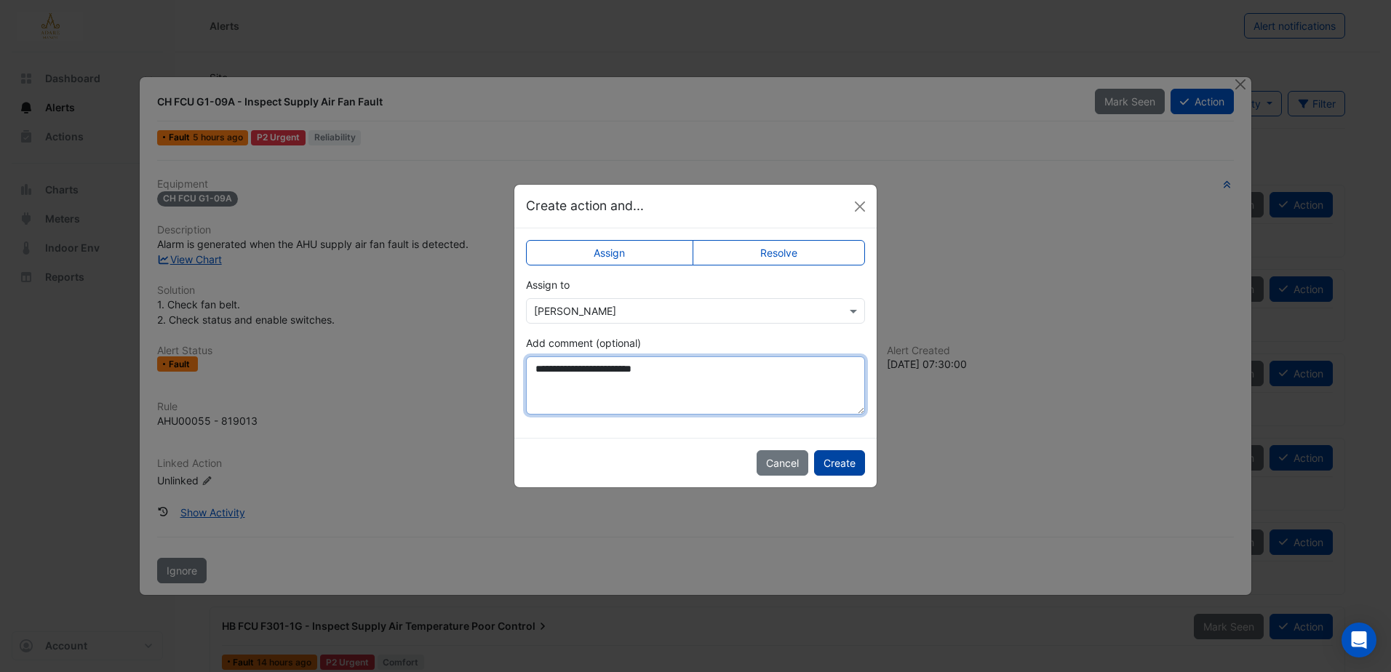
type textarea "**********"
click at [840, 464] on button "Create" at bounding box center [839, 462] width 51 height 25
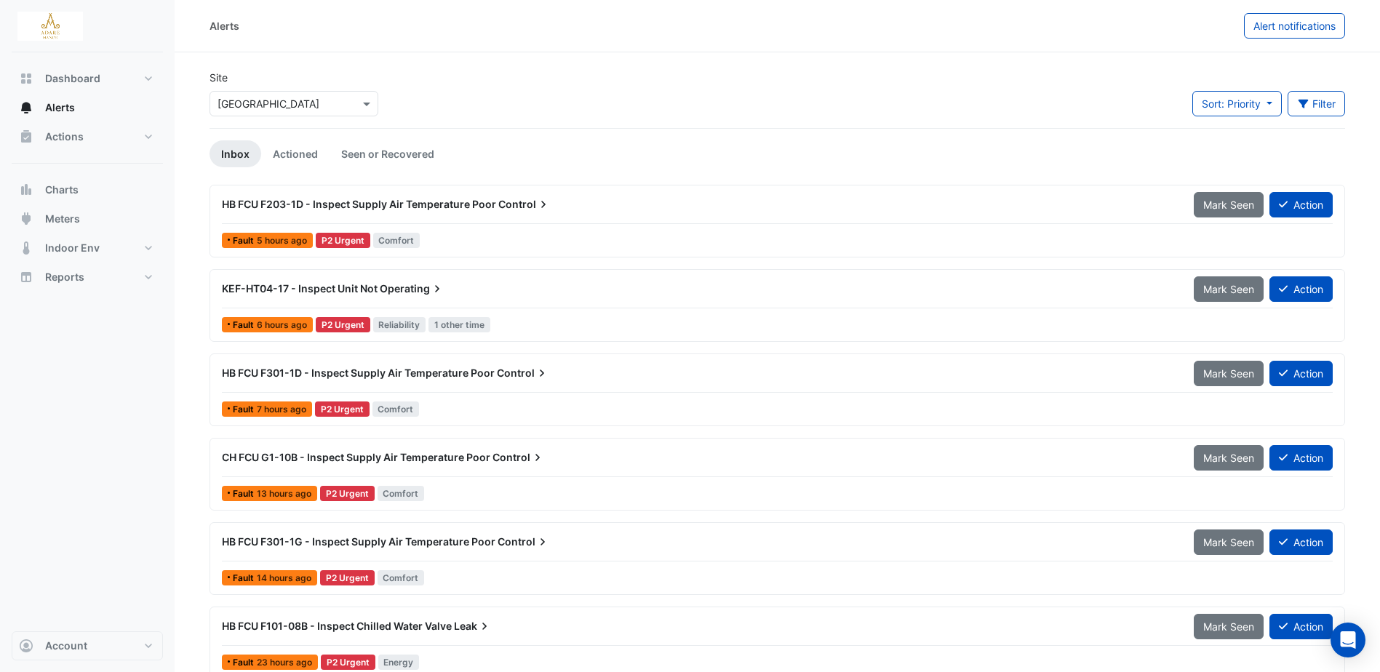
click at [480, 199] on span "HB FCU F203-1D - Inspect Supply Air Temperature Poor" at bounding box center [359, 204] width 274 height 12
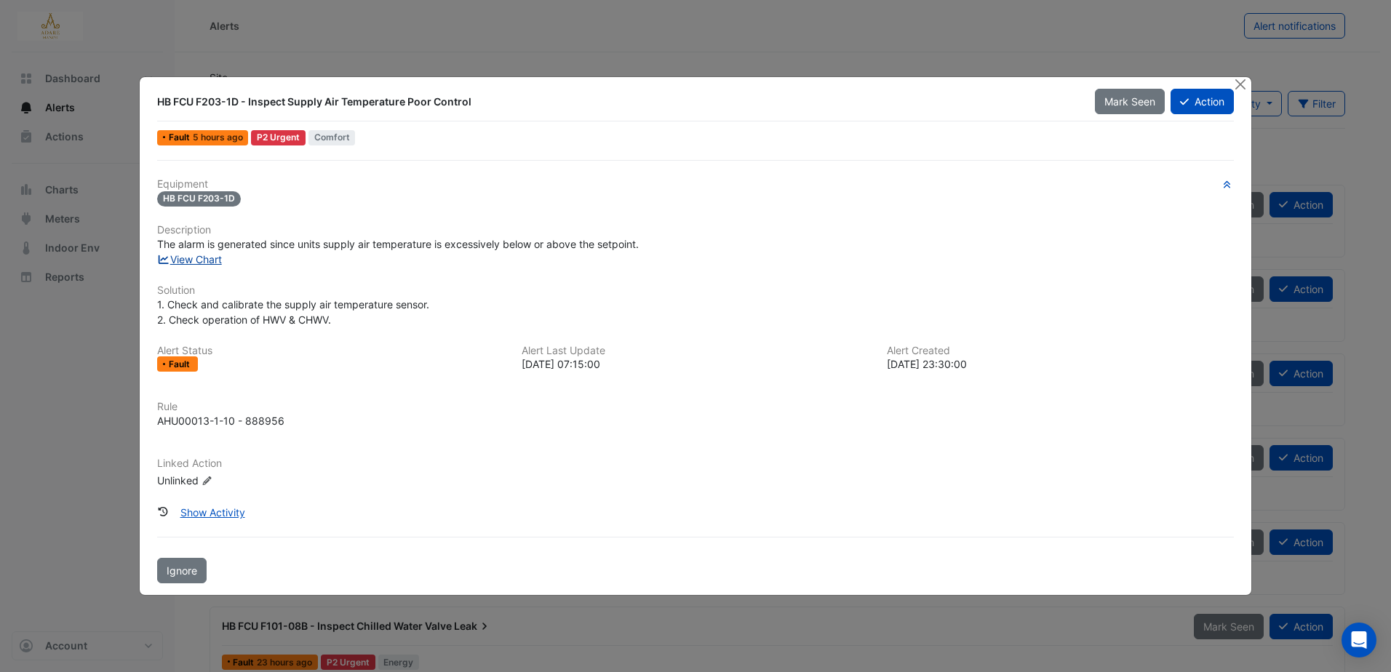
click at [205, 258] on link "View Chart" at bounding box center [189, 259] width 65 height 12
click at [1204, 101] on button "Action" at bounding box center [1202, 101] width 63 height 25
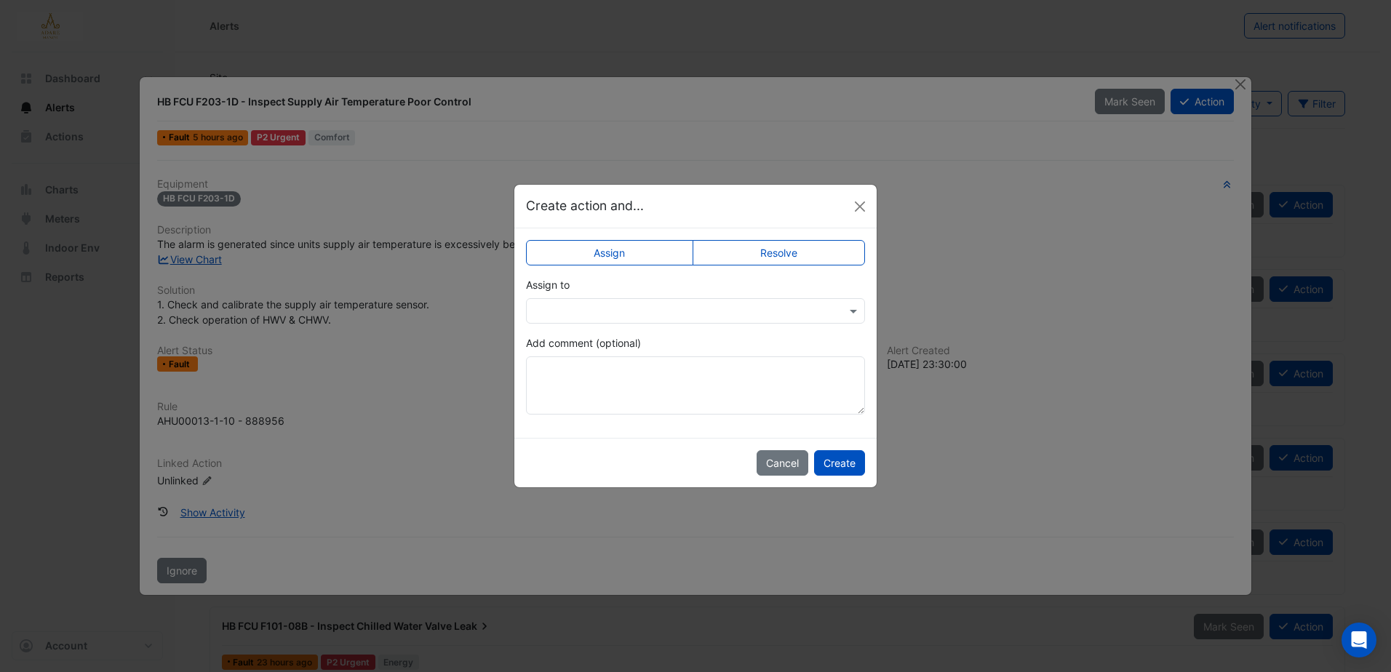
click at [622, 304] on input "text" at bounding box center [681, 311] width 294 height 15
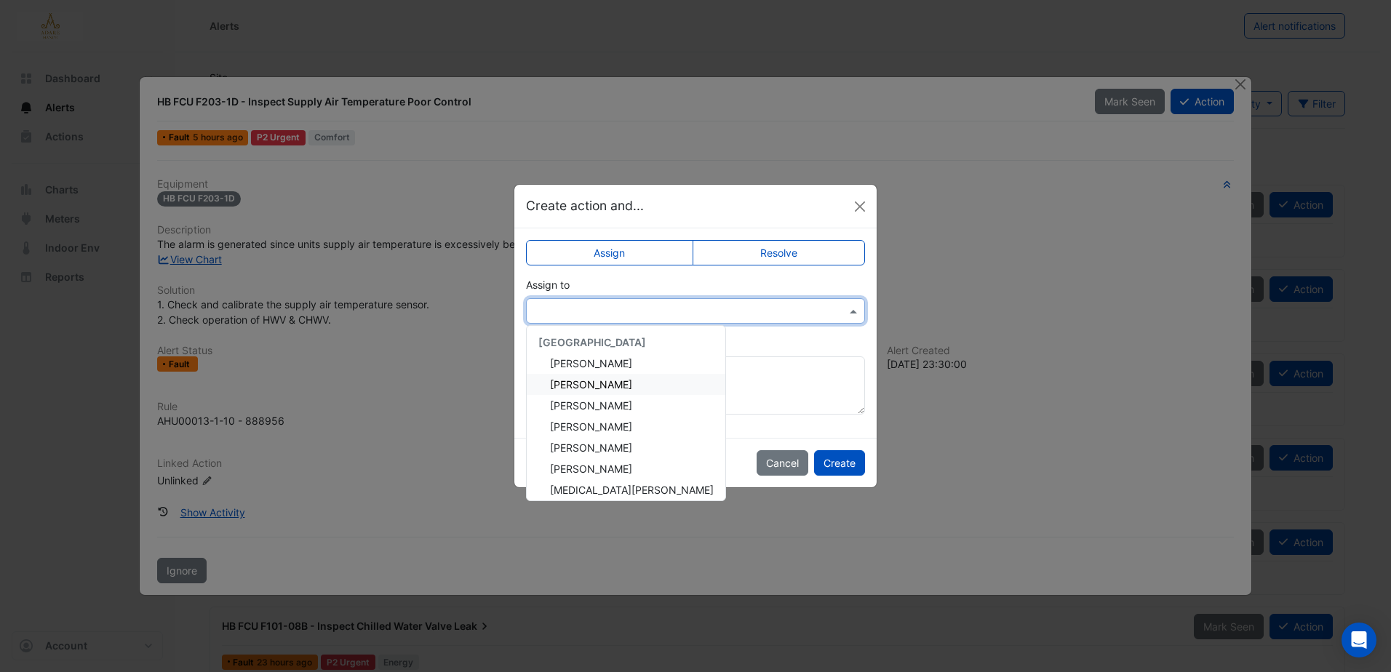
click at [603, 388] on span "Eddie Reale" at bounding box center [591, 384] width 82 height 12
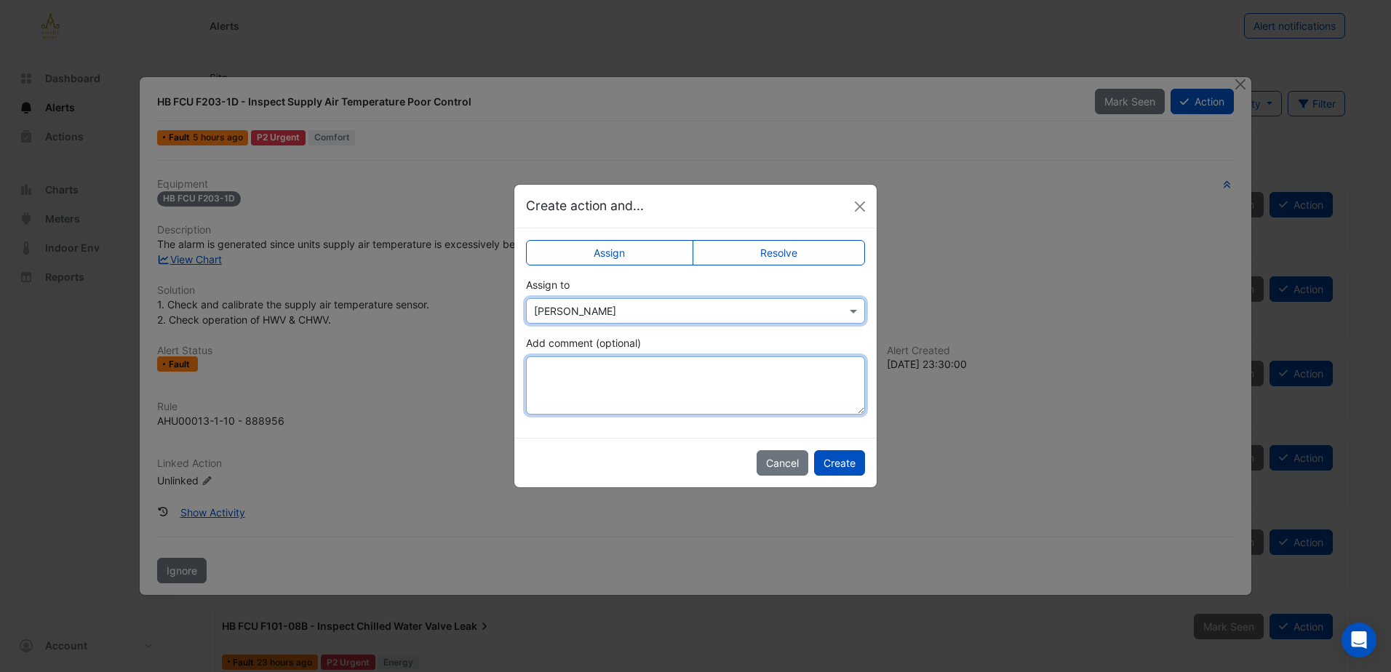
click at [608, 372] on textarea "Add comment (optional)" at bounding box center [695, 385] width 339 height 58
type textarea "*"
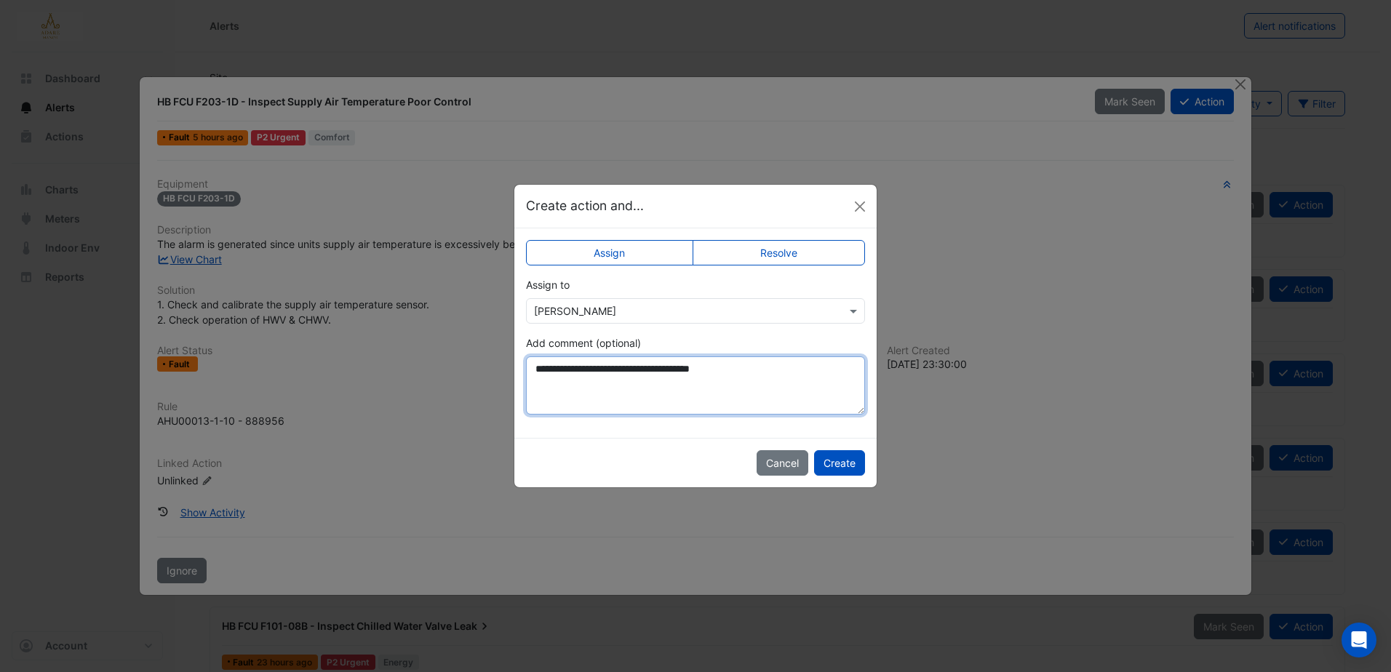
type textarea "**********"
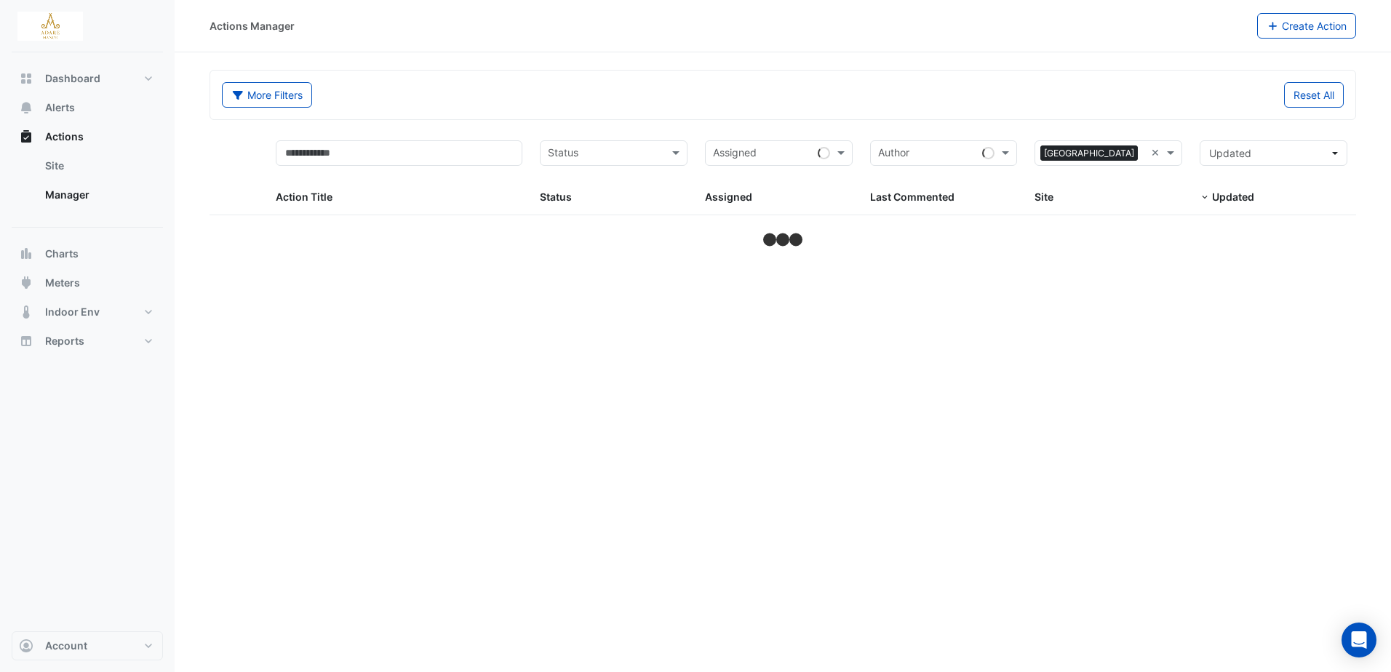
select select "***"
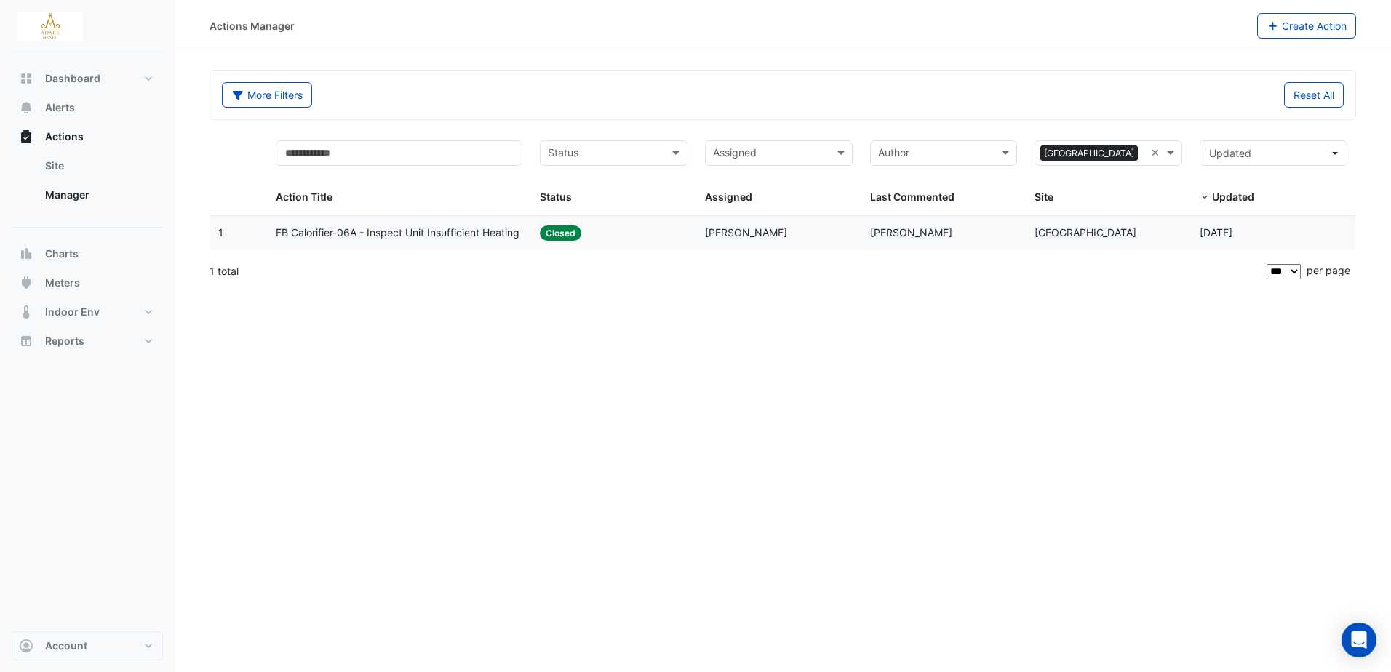
click at [466, 235] on span "FB Calorifier-06A - Inspect Unit Insufficient Heating" at bounding box center [398, 233] width 244 height 17
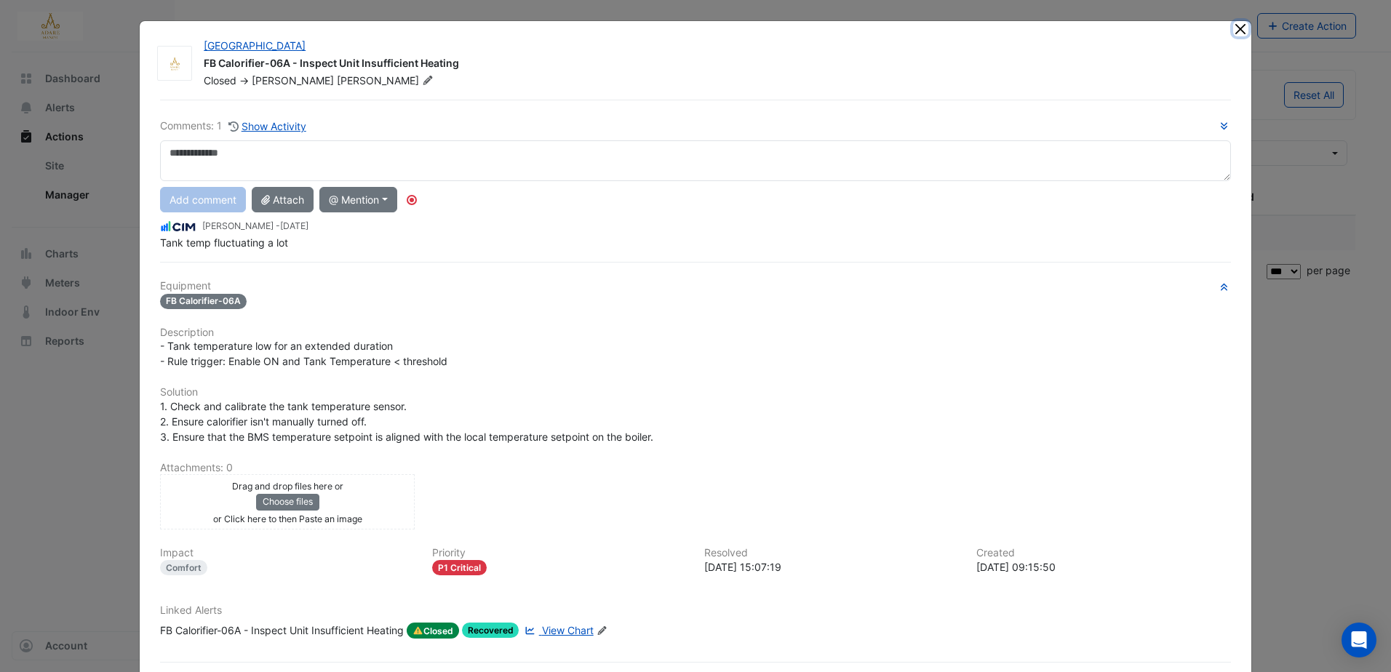
click at [1238, 32] on button "Close" at bounding box center [1240, 28] width 15 height 15
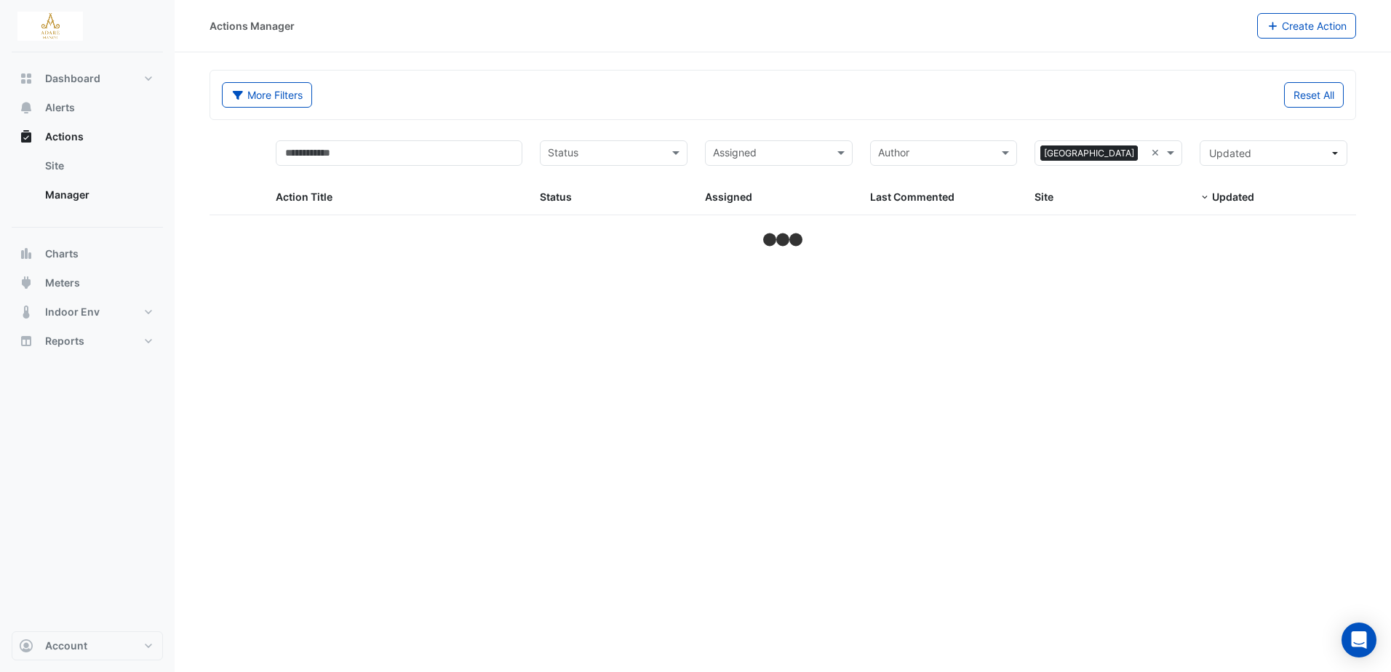
select select "***"
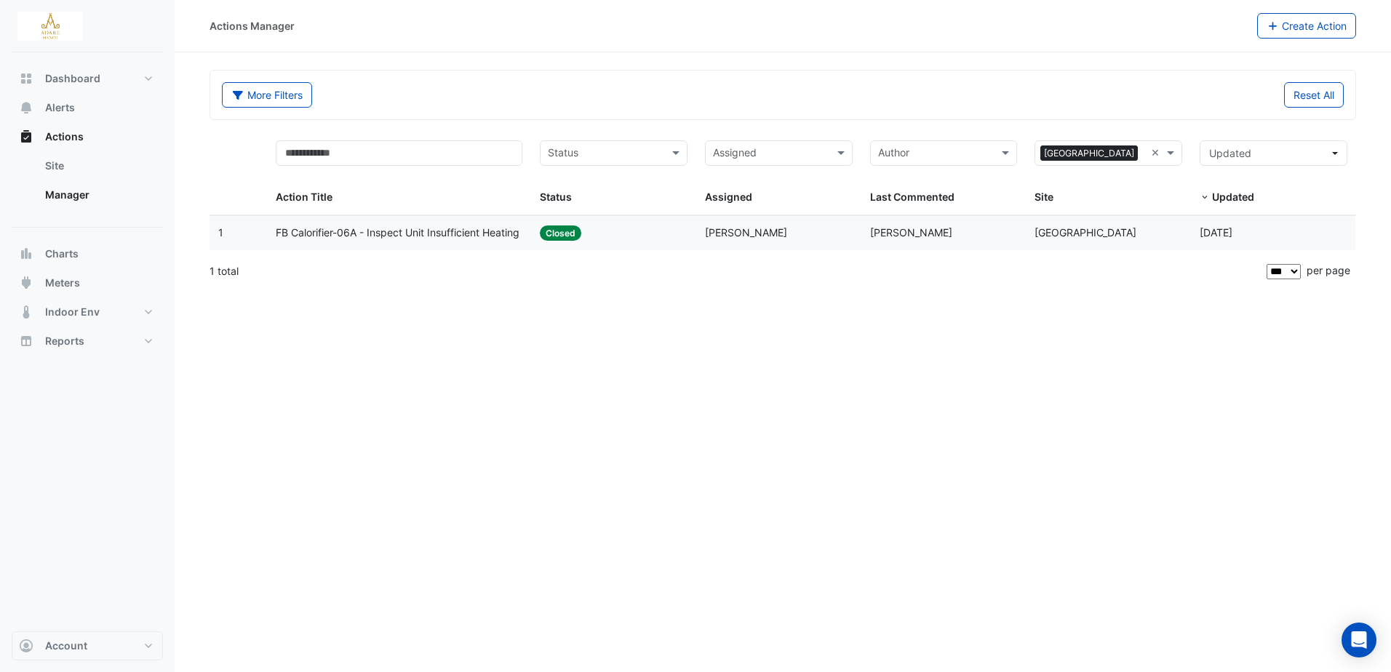
click at [329, 229] on span "FB Calorifier-06A - Inspect Unit Insufficient Heating" at bounding box center [398, 233] width 244 height 17
click at [467, 229] on span "FB Calorifier-06A - Inspect Unit Insufficient Heating" at bounding box center [398, 233] width 244 height 17
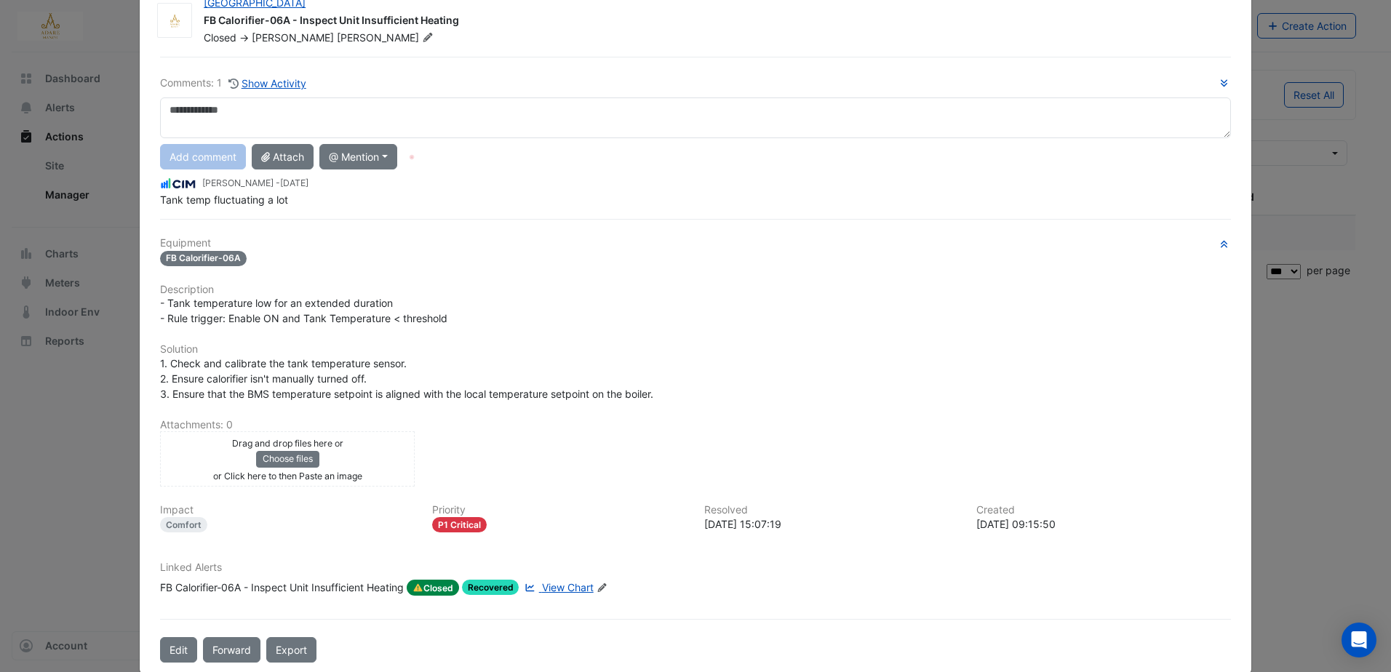
scroll to position [66, 0]
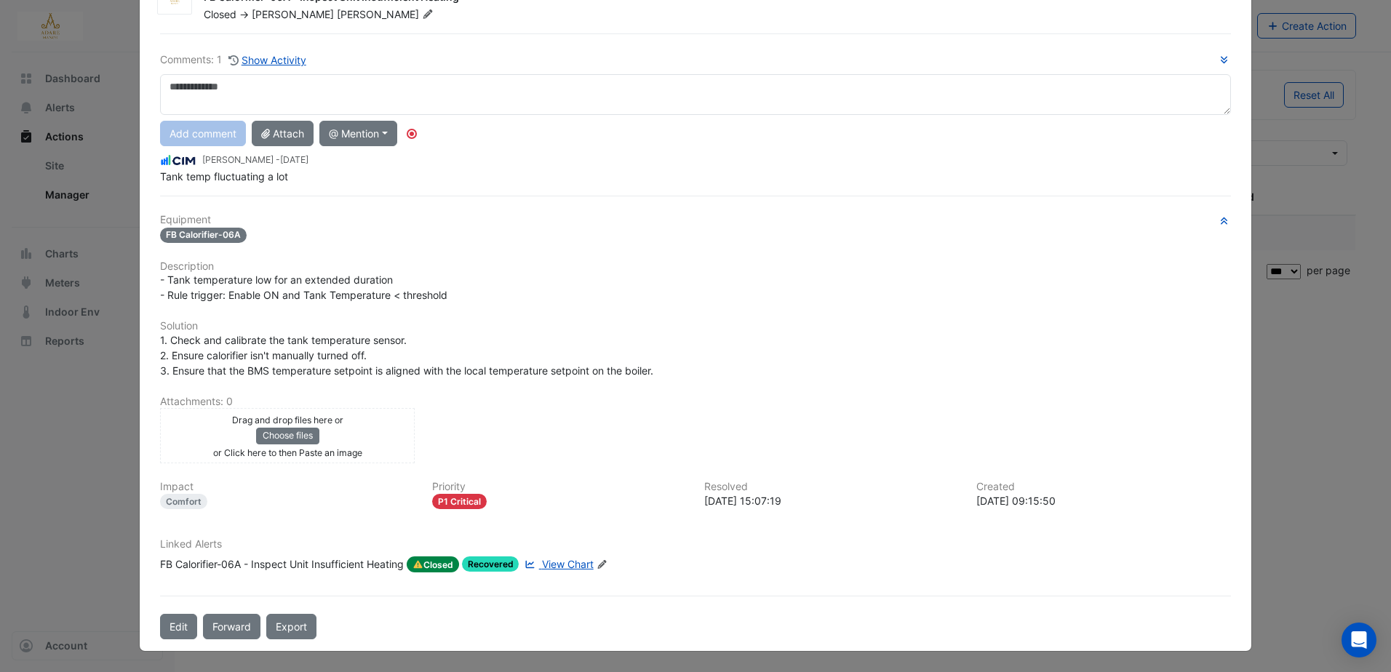
click at [565, 556] on div "Linked Alerts FB Calorifier-06A - Inspect Unit Insufficient Heating Closed Reco…" at bounding box center [695, 554] width 1088 height 33
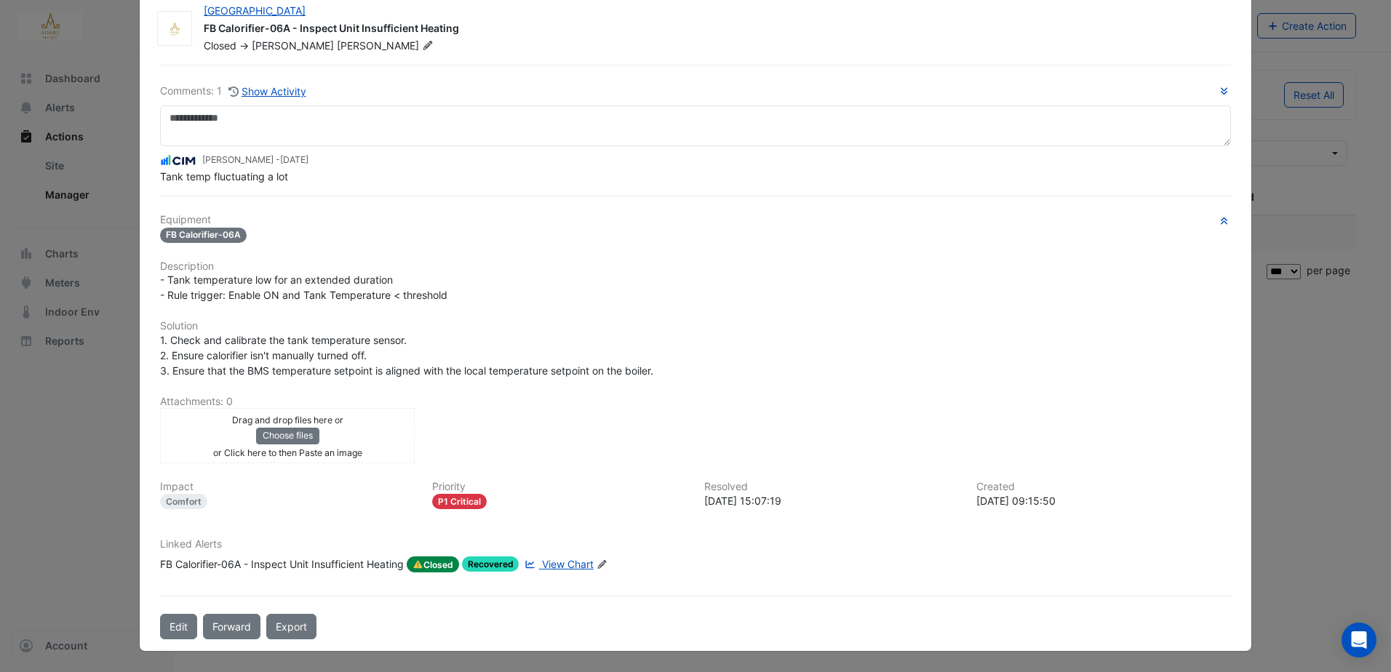
click at [565, 560] on span "View Chart" at bounding box center [568, 564] width 52 height 12
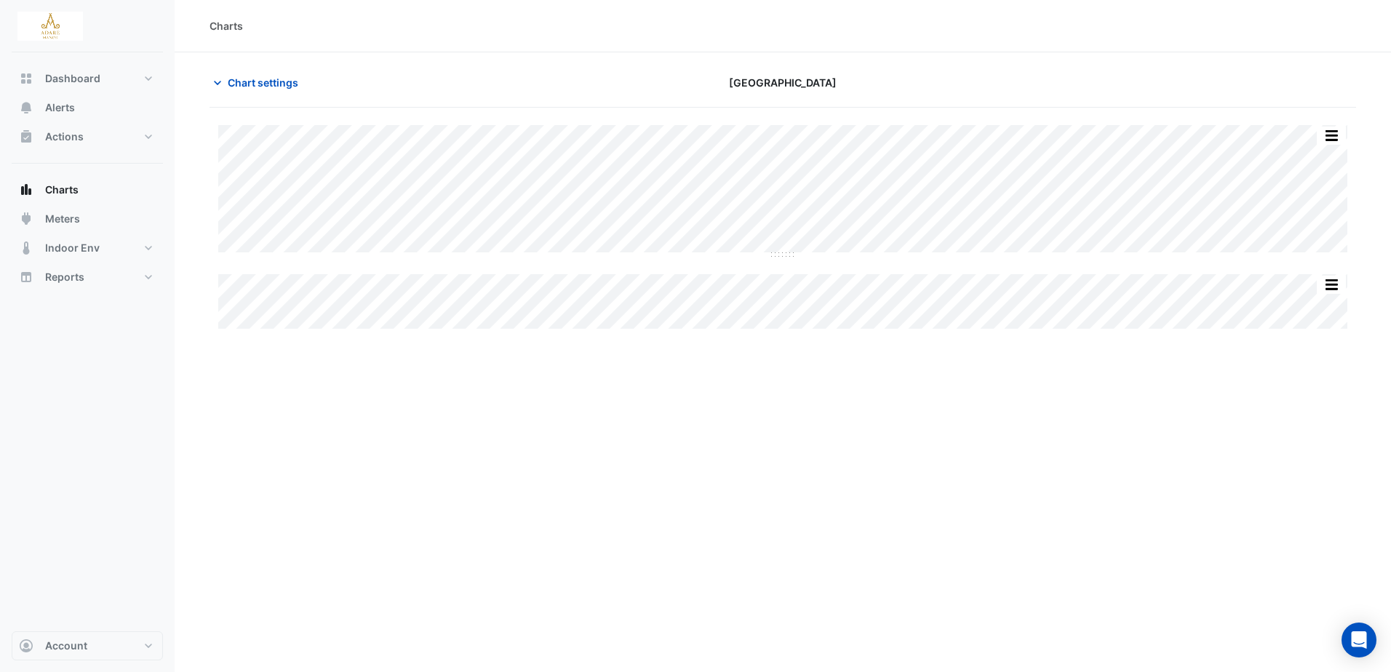
type input "**********"
click at [71, 187] on span "Charts" at bounding box center [61, 190] width 33 height 15
click at [261, 81] on span "Chart settings" at bounding box center [263, 82] width 71 height 15
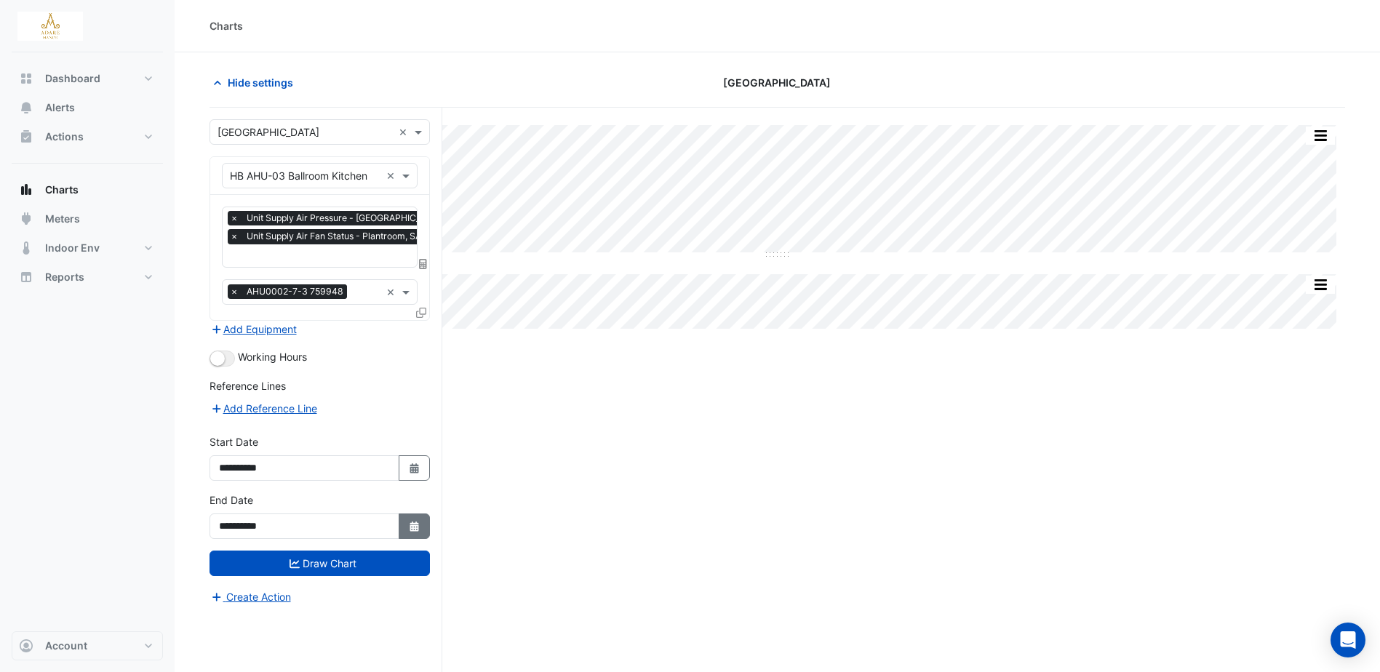
click at [413, 525] on icon "button" at bounding box center [414, 527] width 9 height 10
select select "*"
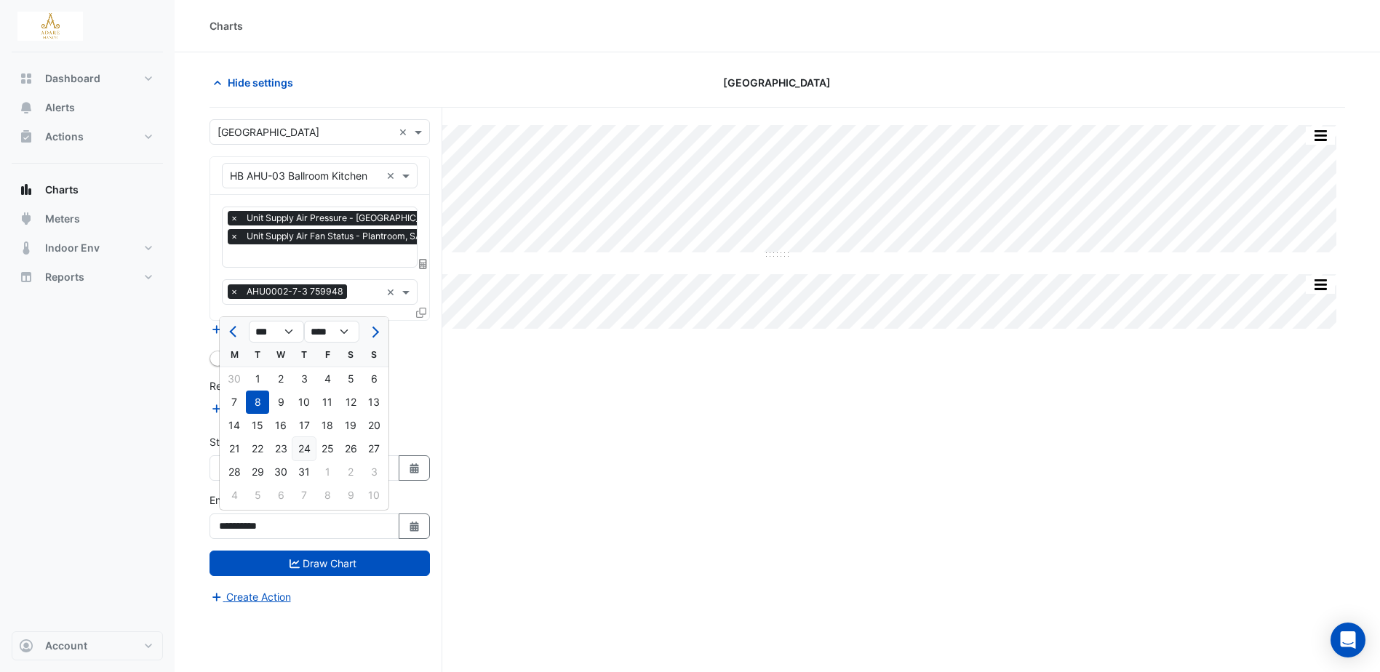
click at [305, 447] on div "24" at bounding box center [303, 448] width 23 height 23
type input "**********"
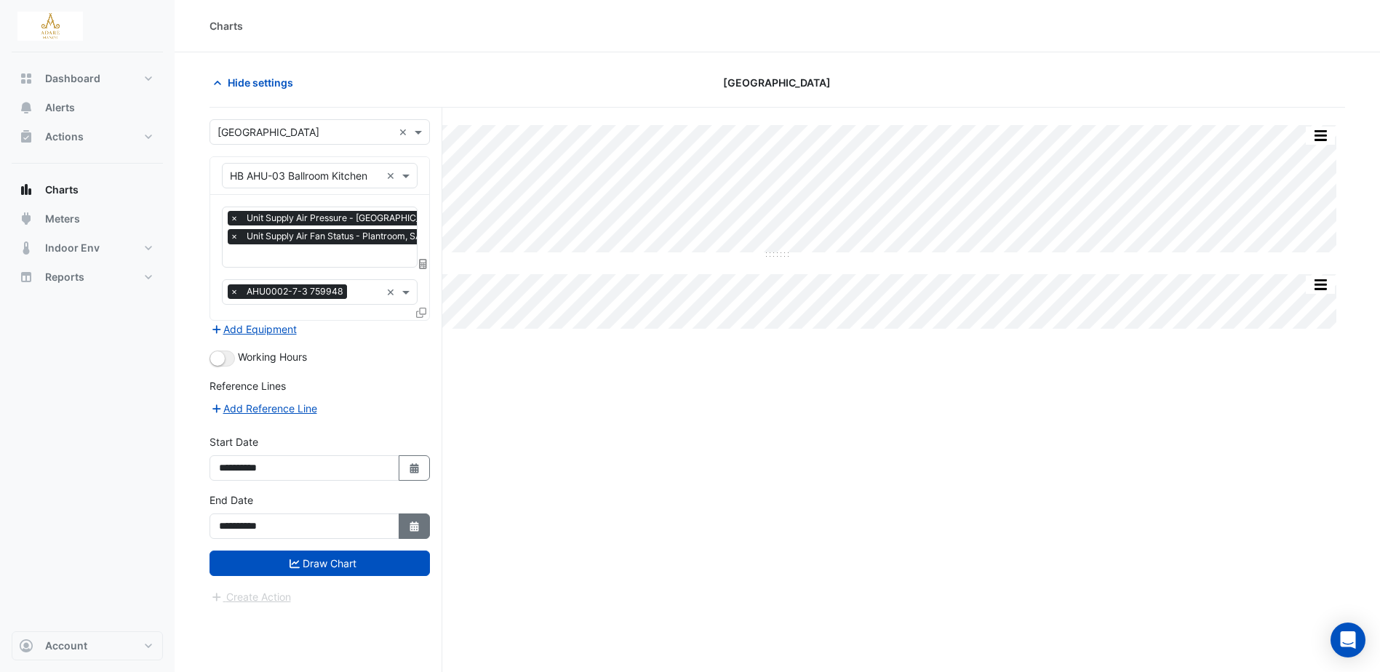
click at [422, 523] on button "Select Date" at bounding box center [415, 526] width 32 height 25
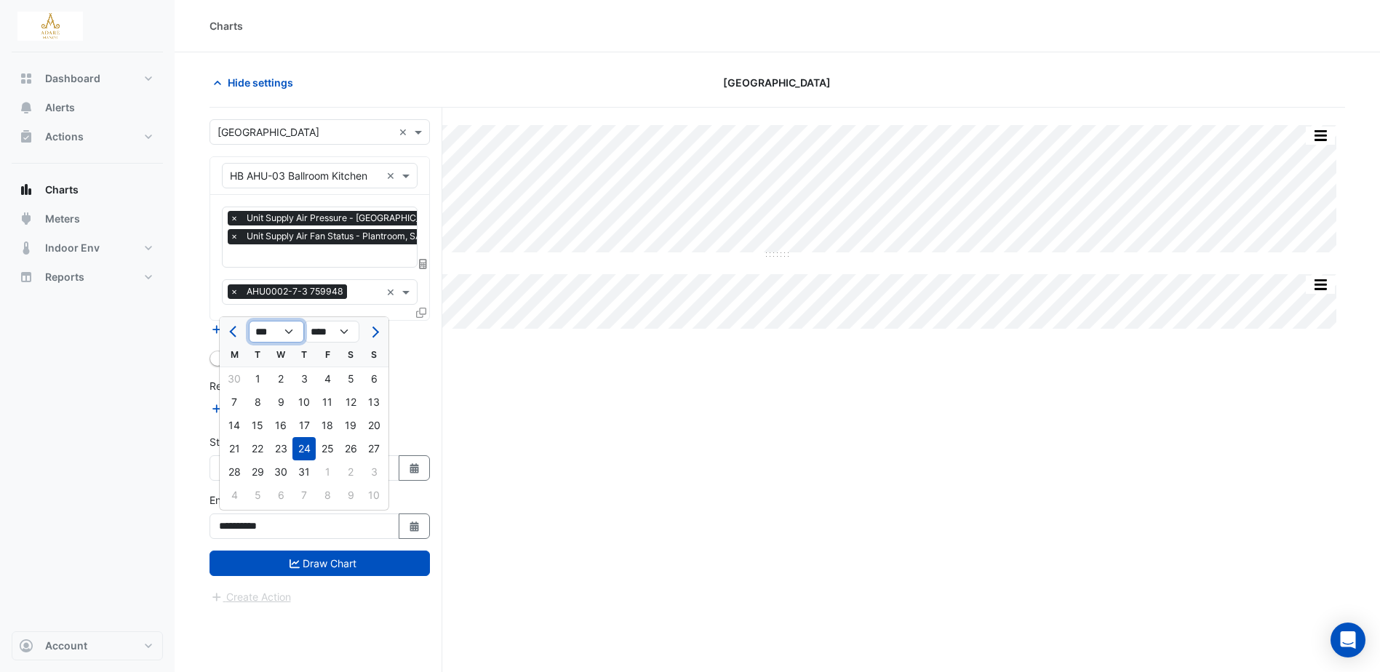
drag, startPoint x: 290, startPoint y: 332, endPoint x: 290, endPoint y: 343, distance: 10.9
click at [290, 332] on select "*** *** *** *** *** *** ***" at bounding box center [276, 332] width 55 height 22
select select "*"
click at [249, 321] on select "*** *** *** *** *** *** ***" at bounding box center [276, 332] width 55 height 22
click at [289, 469] on div "27" at bounding box center [280, 472] width 23 height 23
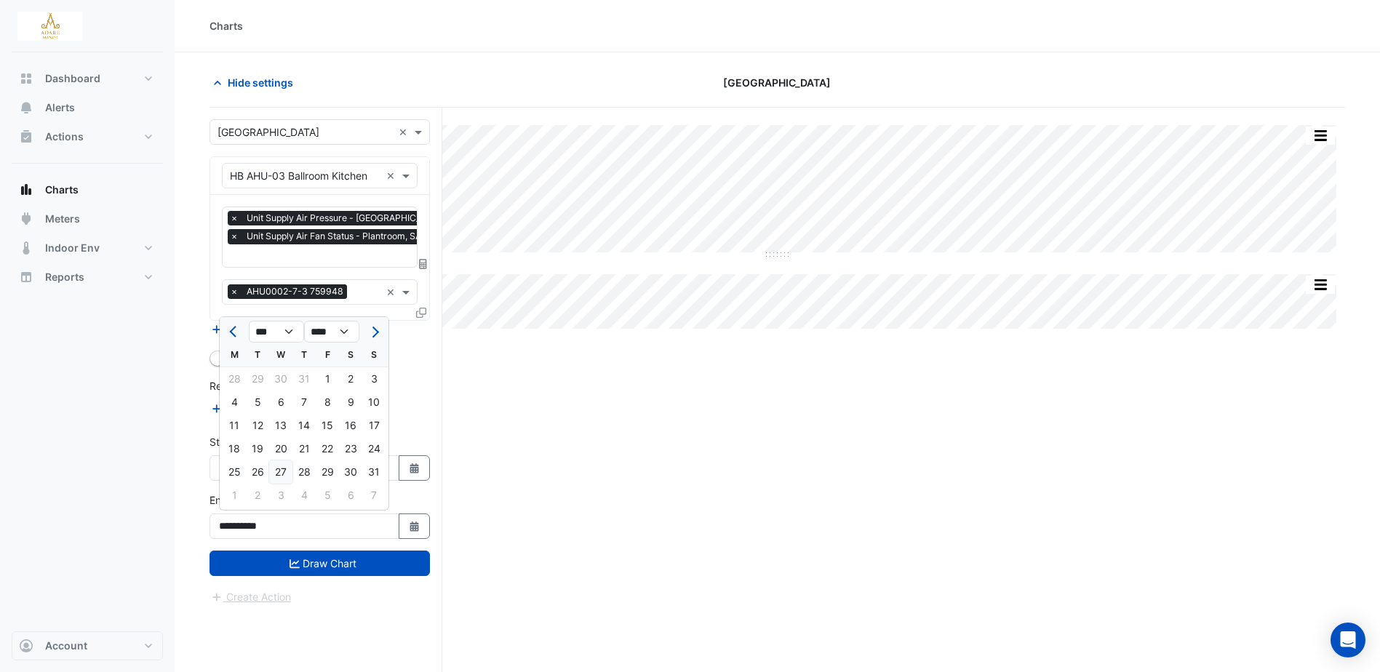
type input "**********"
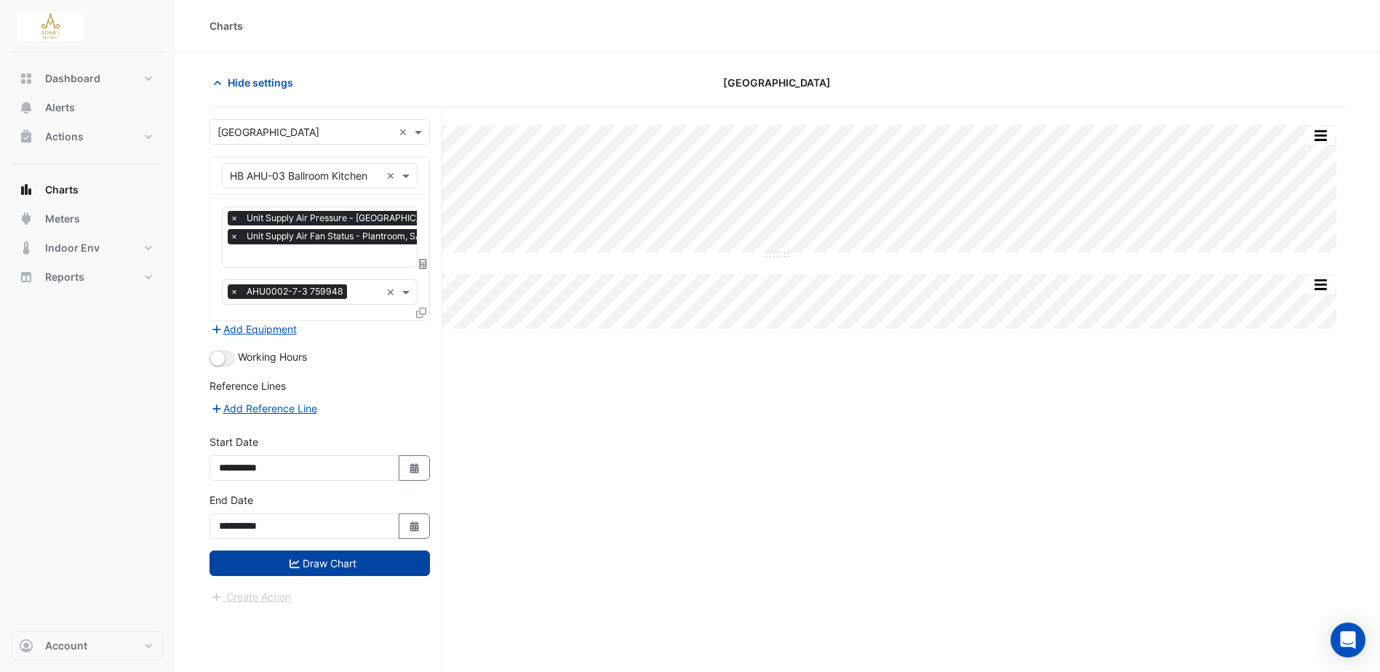
click at [346, 564] on button "Draw Chart" at bounding box center [320, 563] width 220 height 25
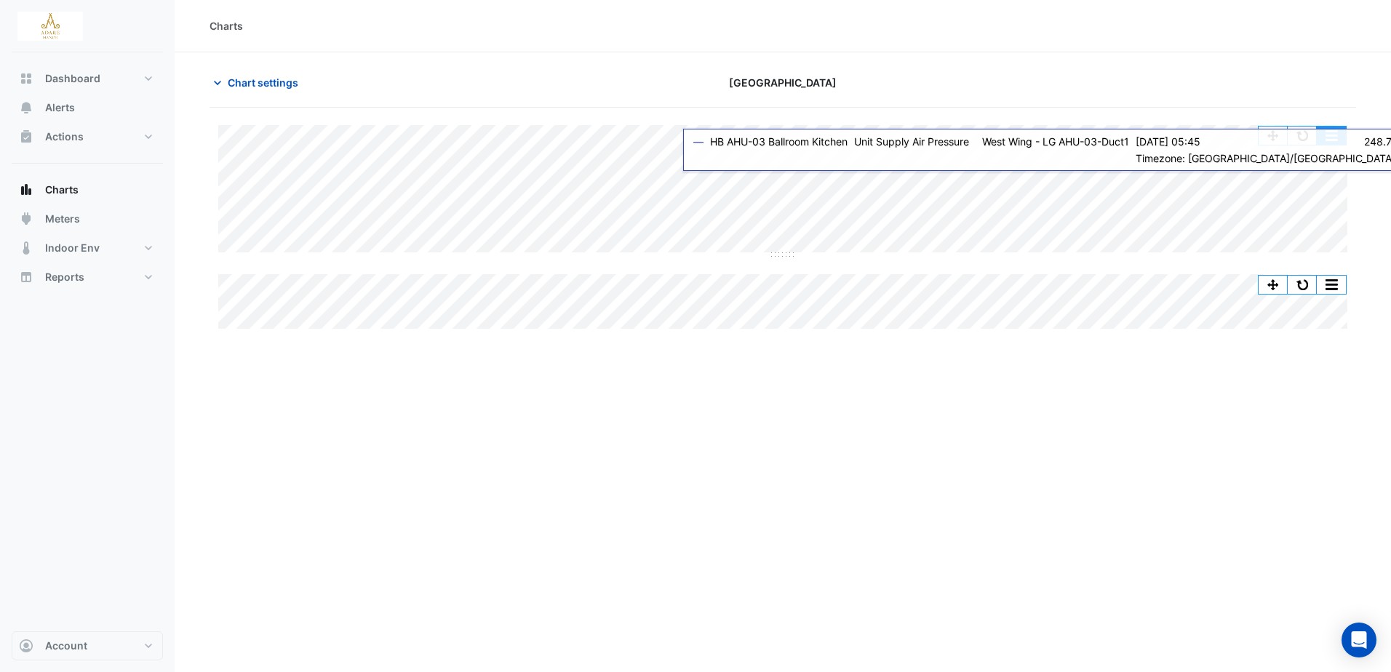
click at [1337, 133] on button "button" at bounding box center [1331, 136] width 29 height 18
click at [1302, 131] on button "button" at bounding box center [1302, 136] width 29 height 18
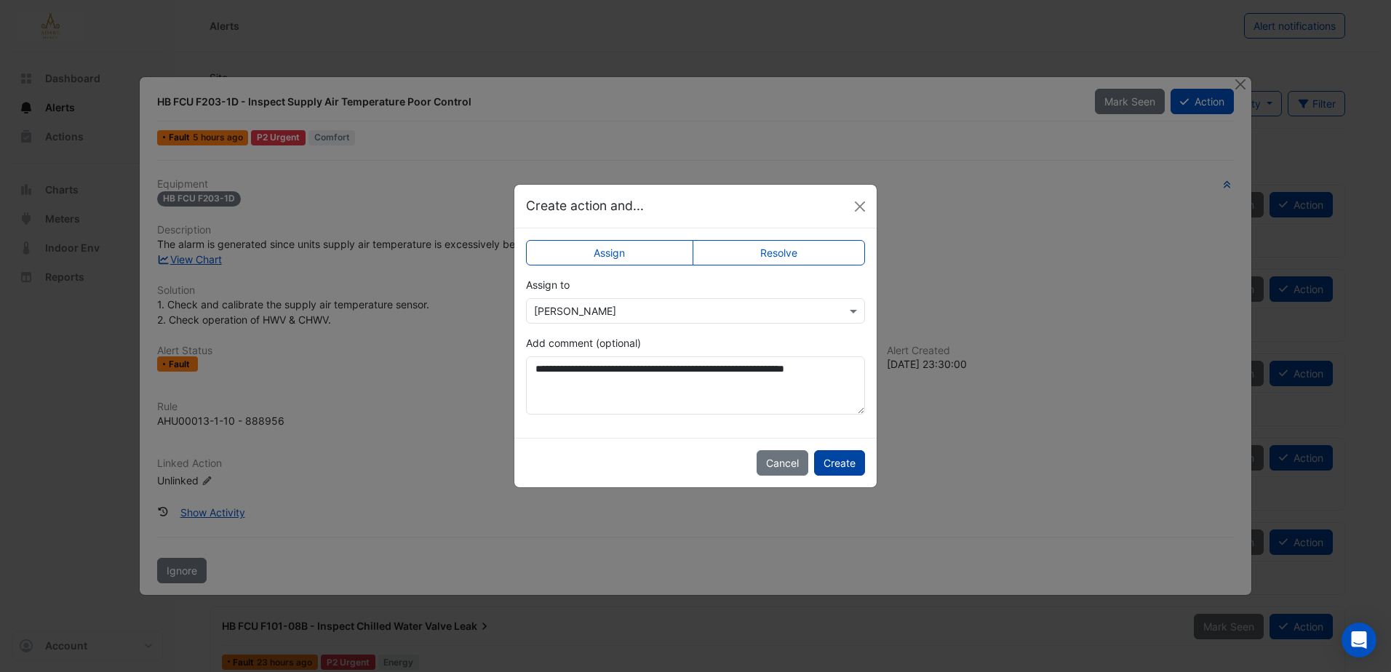
type textarea "**********"
click at [829, 464] on button "Create" at bounding box center [839, 462] width 51 height 25
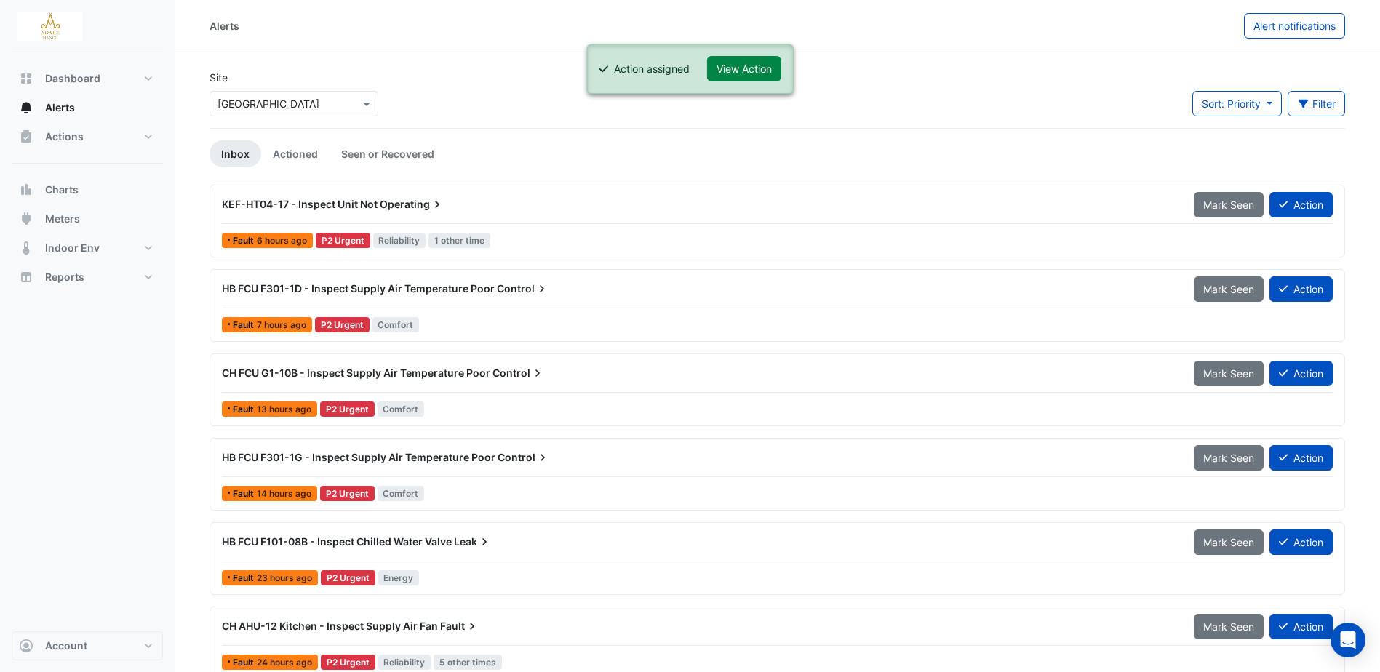
click at [373, 204] on span "KEF-HT04-17 - Inspect Unit Not" at bounding box center [300, 204] width 156 height 12
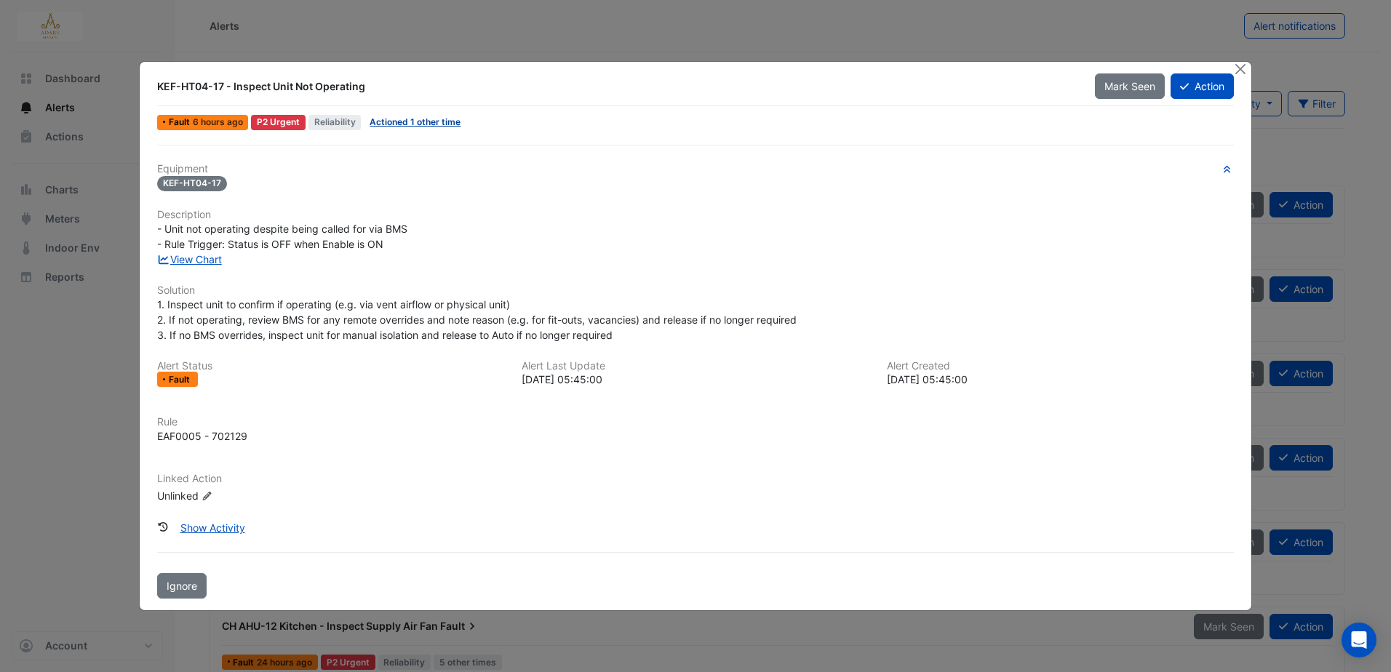
click at [430, 125] on link "Actioned 1 other time" at bounding box center [415, 121] width 91 height 11
click at [191, 256] on link "View Chart" at bounding box center [189, 259] width 65 height 12
click at [228, 525] on button "Show Activity" at bounding box center [213, 527] width 84 height 25
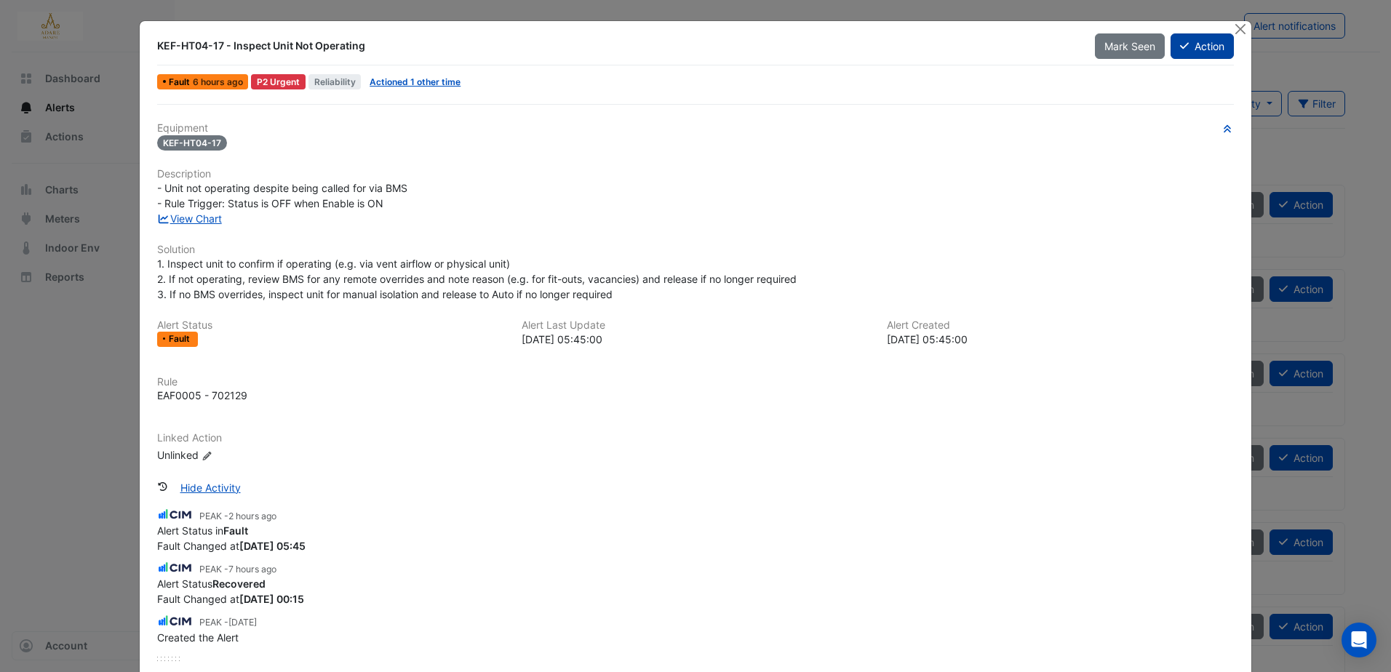
click at [1195, 45] on button "Action" at bounding box center [1202, 45] width 63 height 25
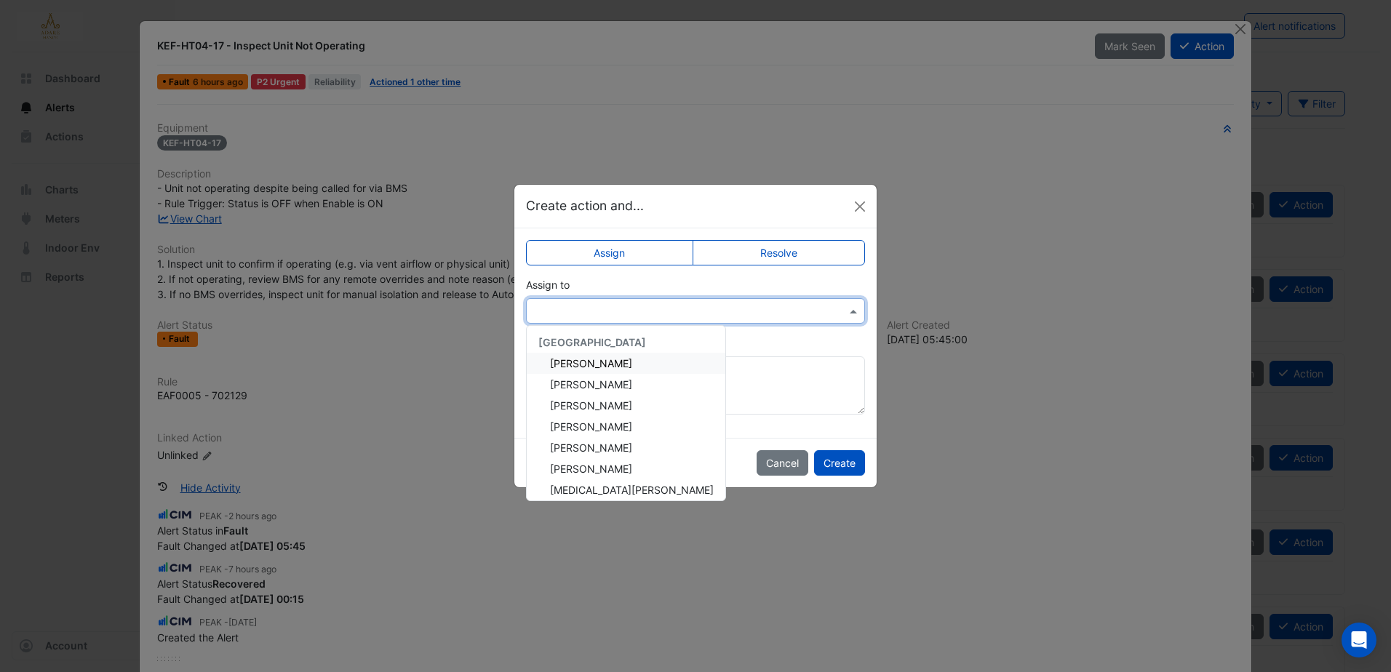
click at [703, 307] on input "text" at bounding box center [681, 311] width 294 height 15
click at [607, 387] on div "Eddie Reale" at bounding box center [626, 384] width 199 height 21
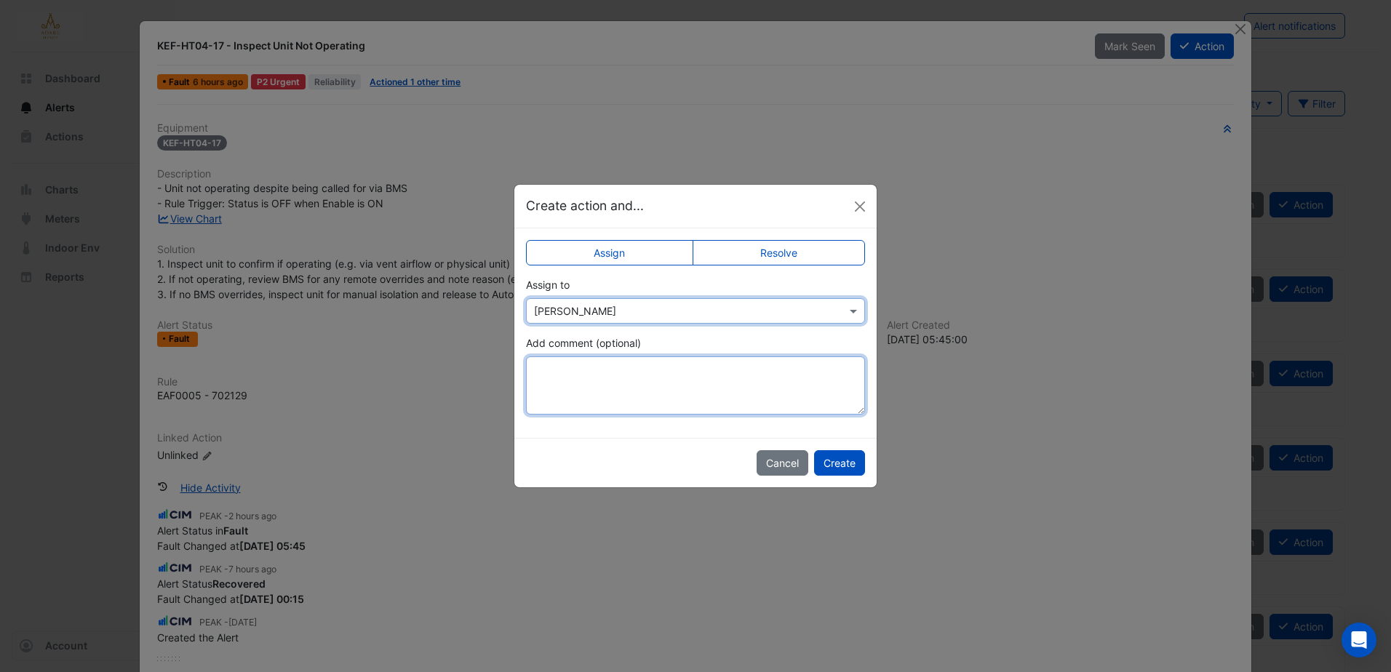
click at [631, 383] on textarea "Add comment (optional)" at bounding box center [695, 385] width 339 height 58
type textarea "*"
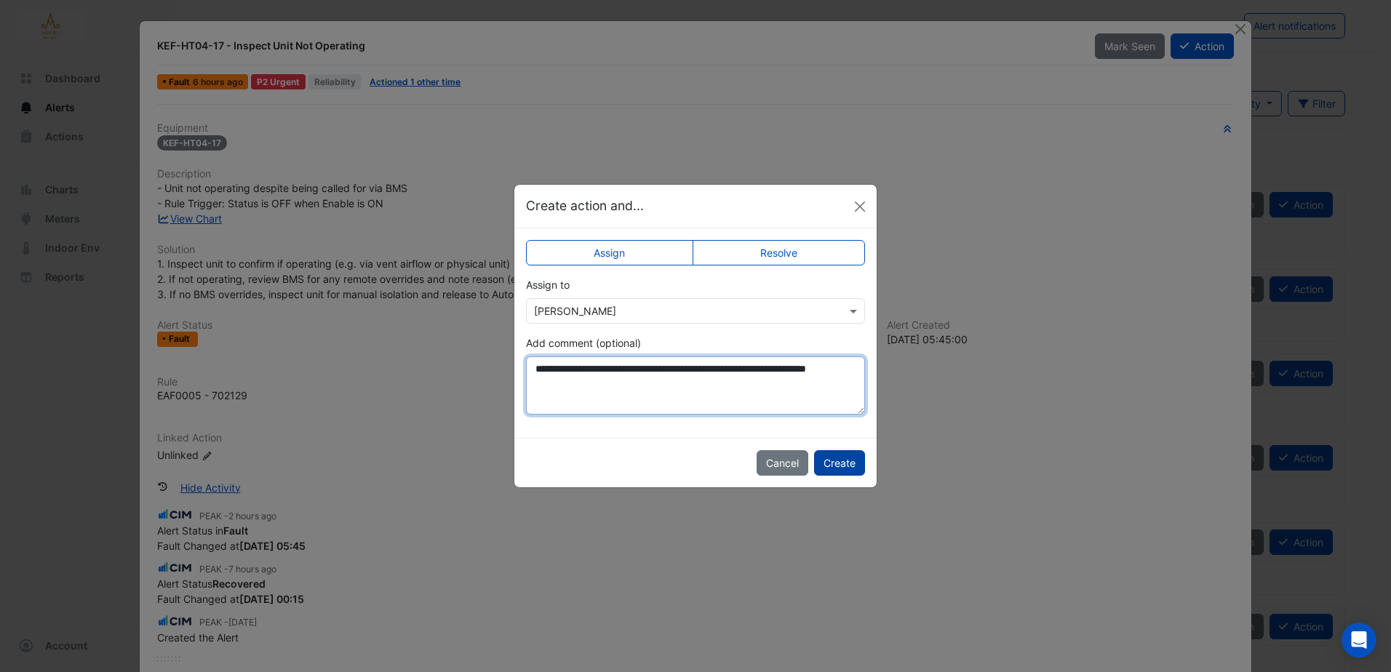
type textarea "**********"
click at [839, 465] on button "Create" at bounding box center [839, 462] width 51 height 25
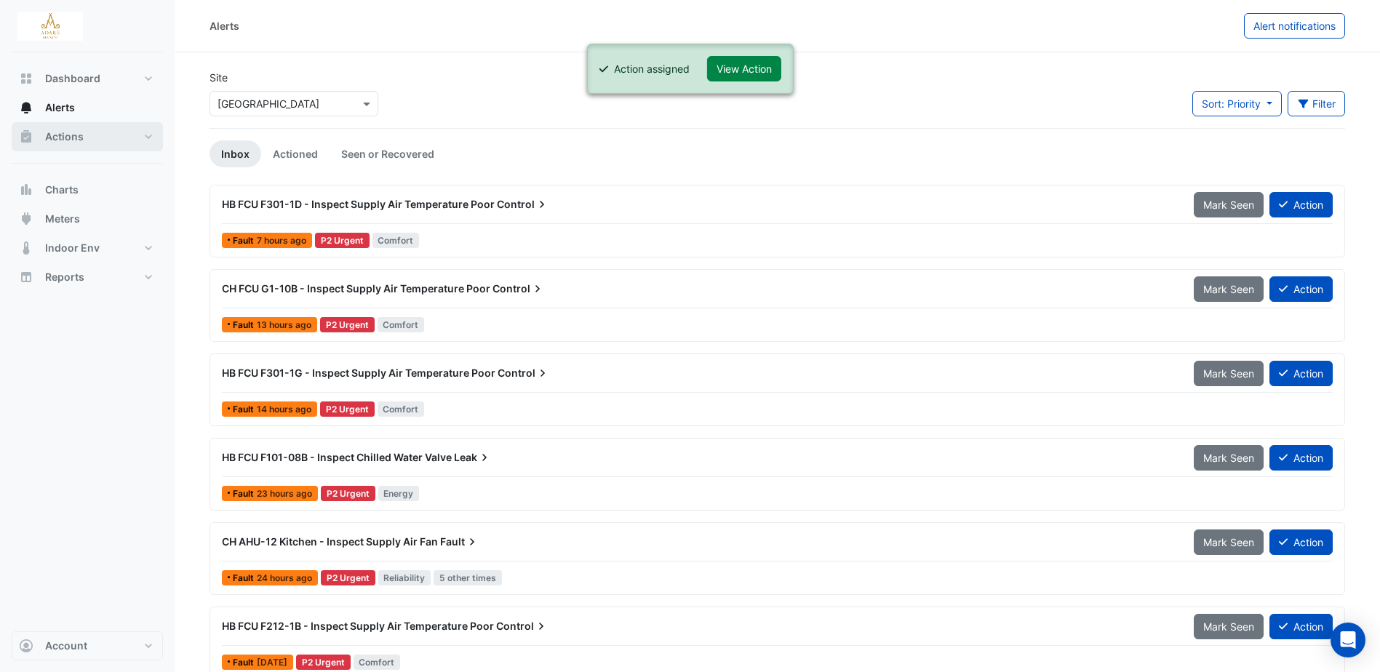
click at [79, 138] on span "Actions" at bounding box center [64, 136] width 39 height 15
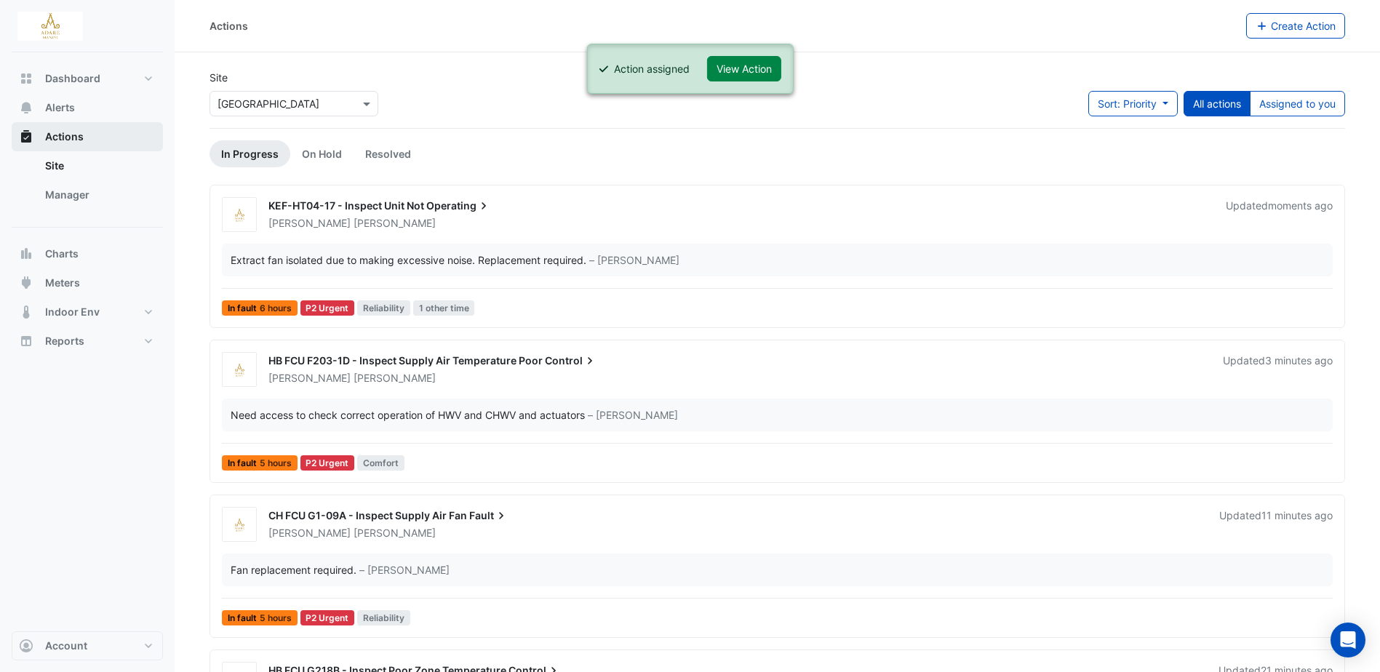
click at [79, 137] on span "Actions" at bounding box center [64, 136] width 39 height 15
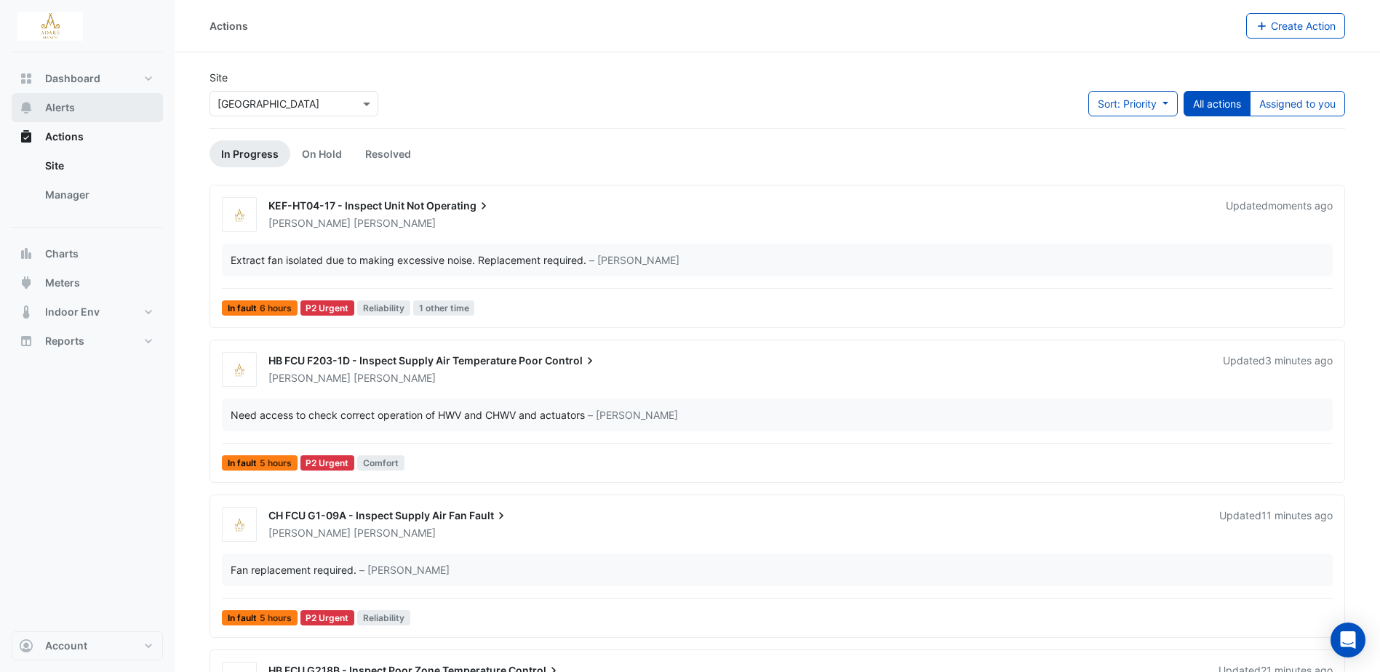
click at [73, 108] on span "Alerts" at bounding box center [60, 107] width 30 height 15
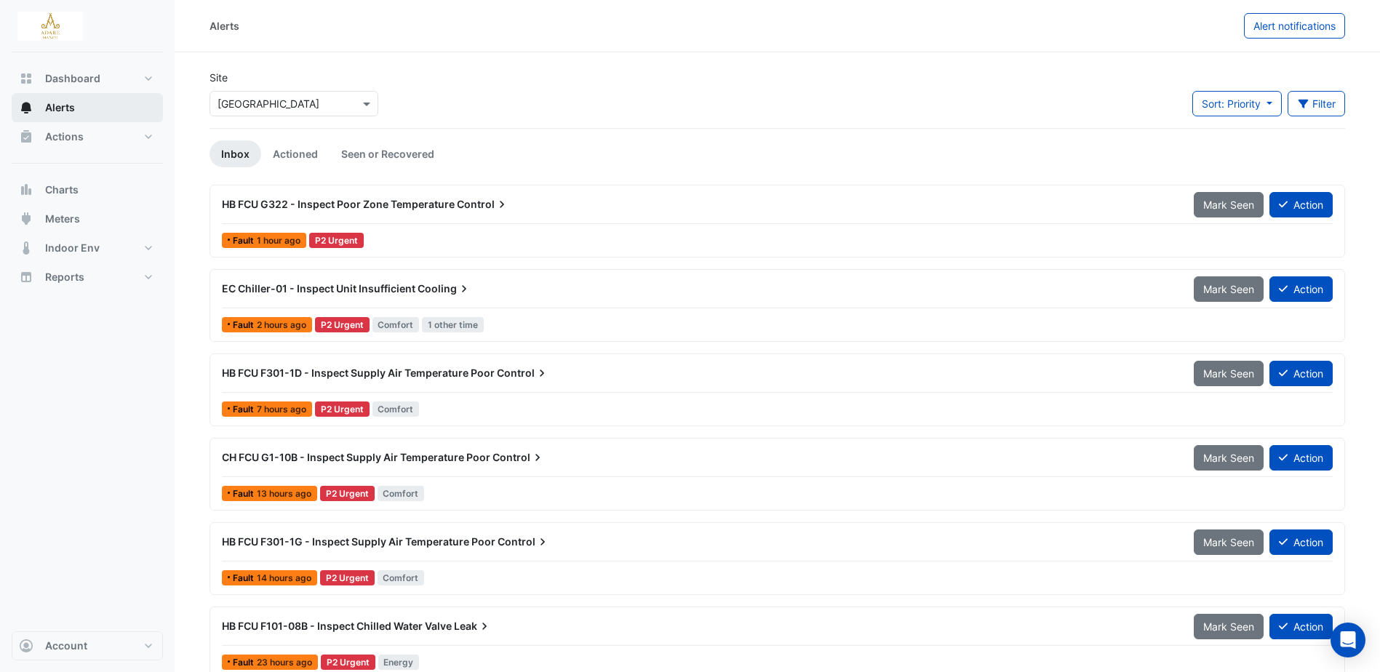
click at [58, 111] on span "Alerts" at bounding box center [60, 107] width 30 height 15
click at [76, 138] on span "Actions" at bounding box center [64, 136] width 39 height 15
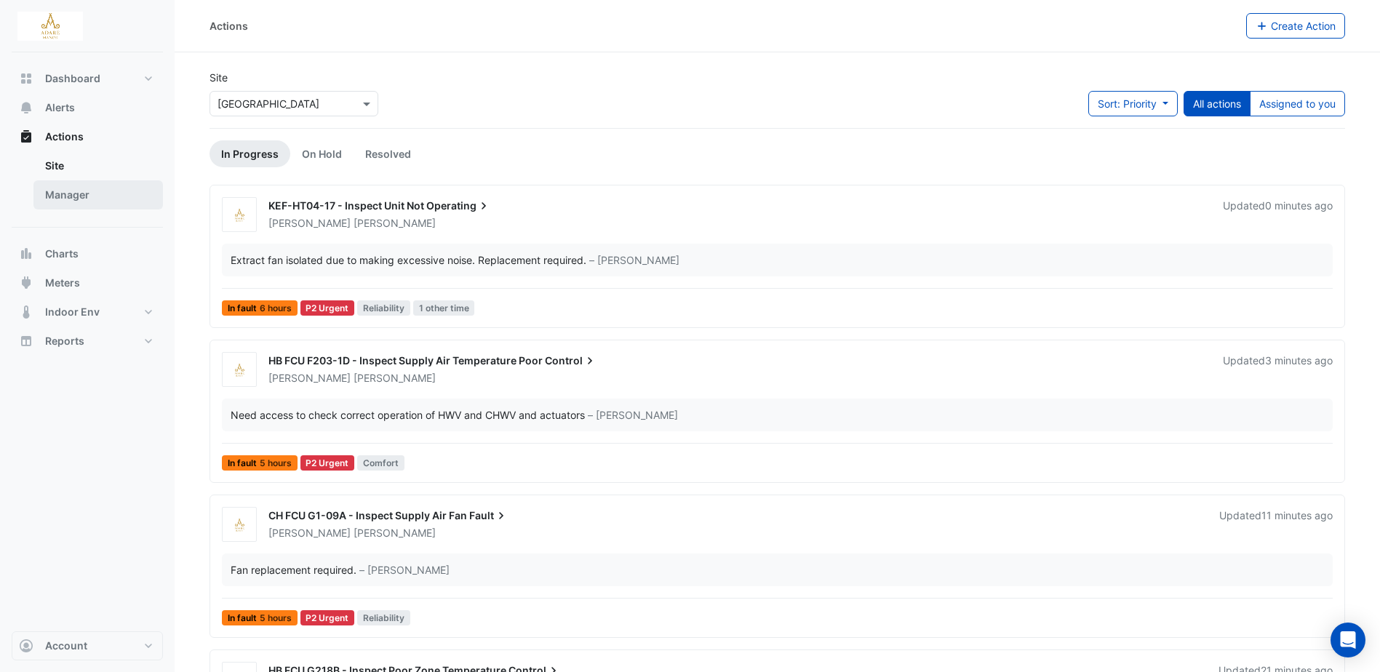
click at [79, 189] on link "Manager" at bounding box center [97, 194] width 129 height 29
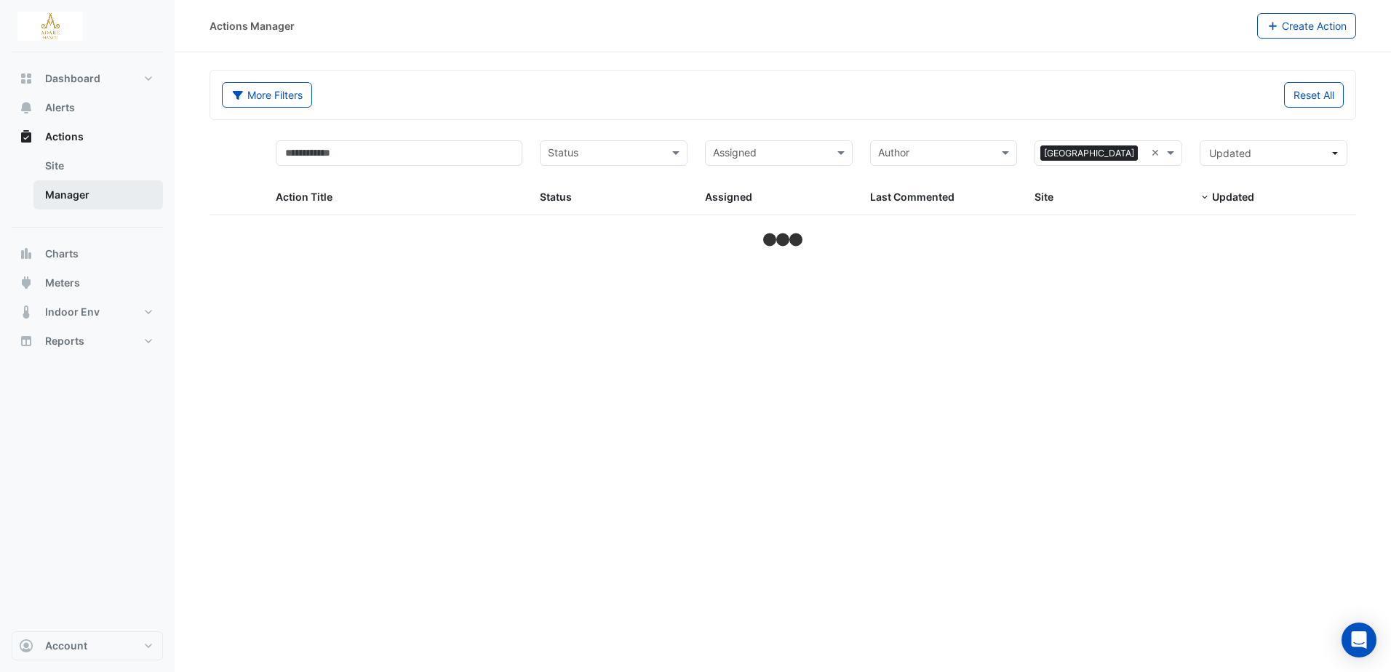
select select "***"
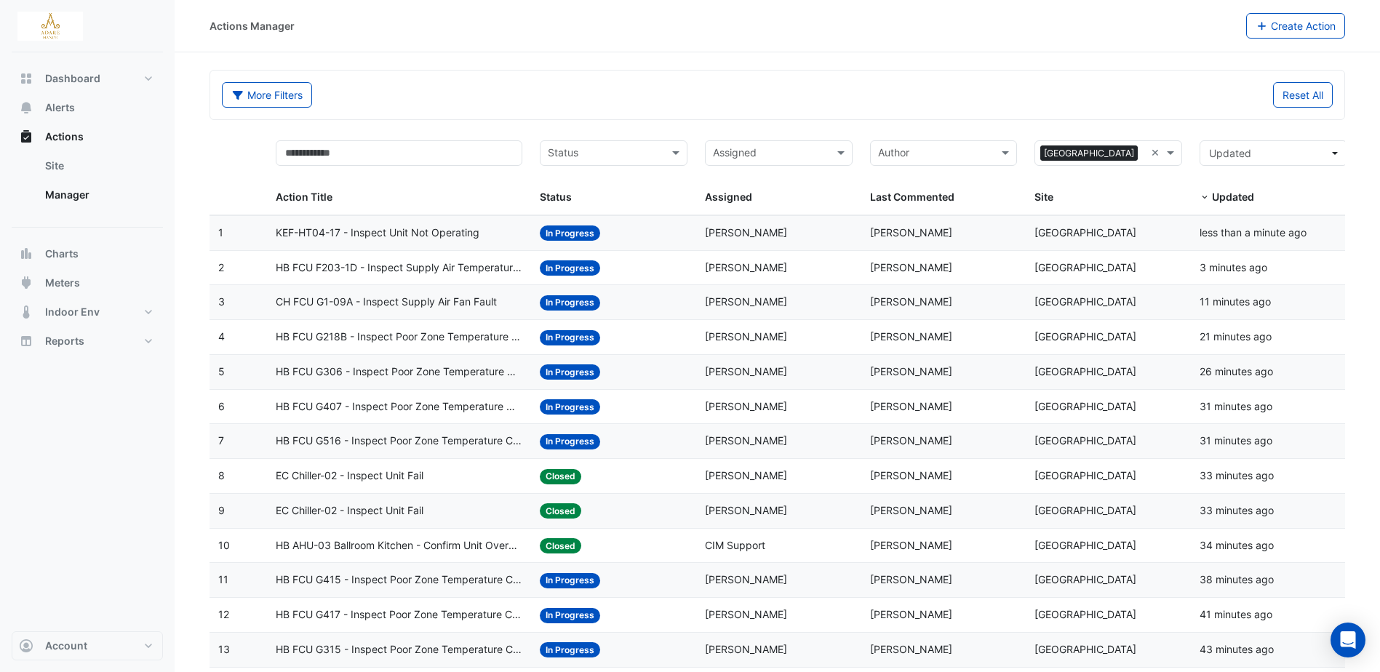
click at [450, 229] on span "KEF-HT04-17 - Inspect Unit Not Operating" at bounding box center [378, 233] width 204 height 17
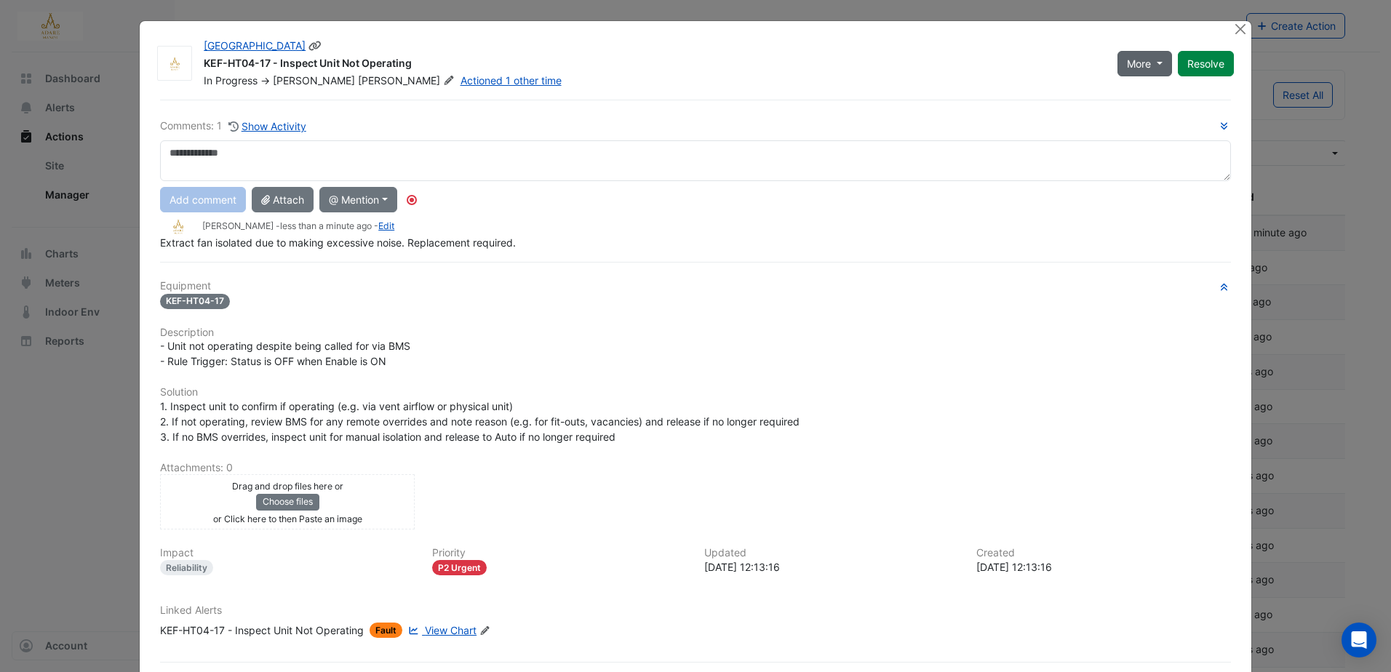
click at [1136, 65] on span "More" at bounding box center [1139, 63] width 24 height 15
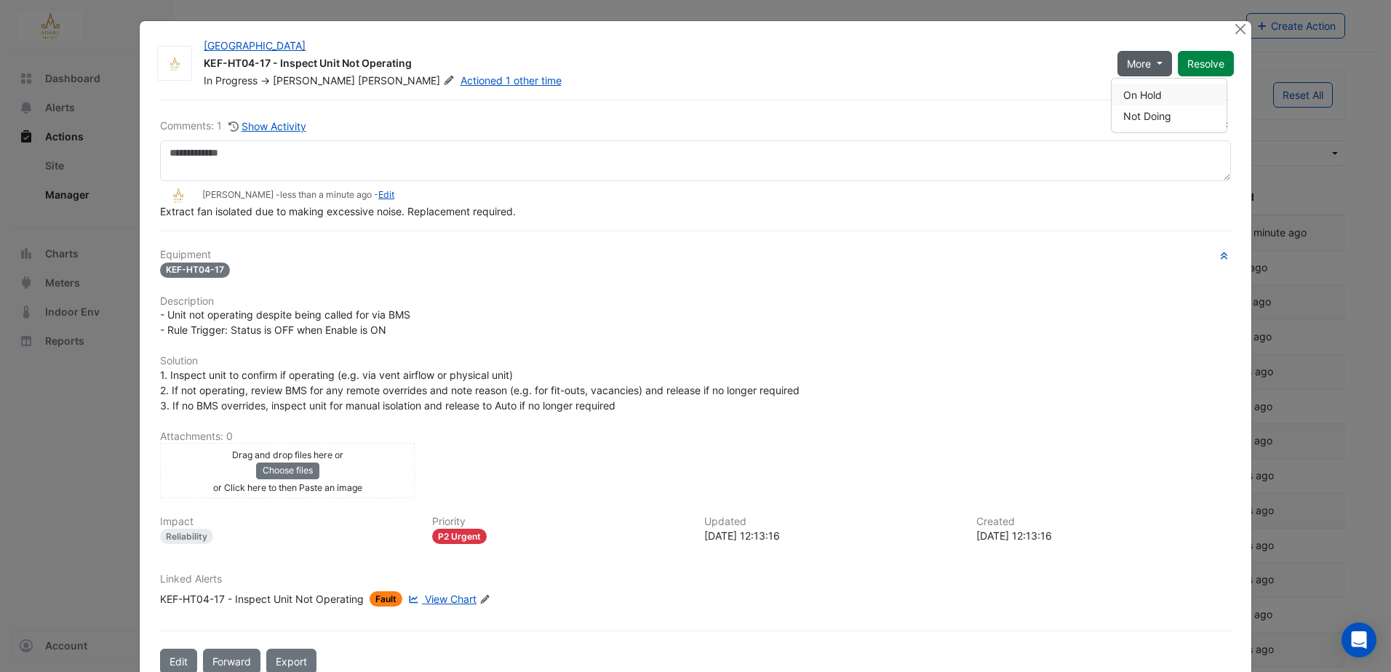
click at [1133, 95] on button "On Hold" at bounding box center [1169, 94] width 115 height 21
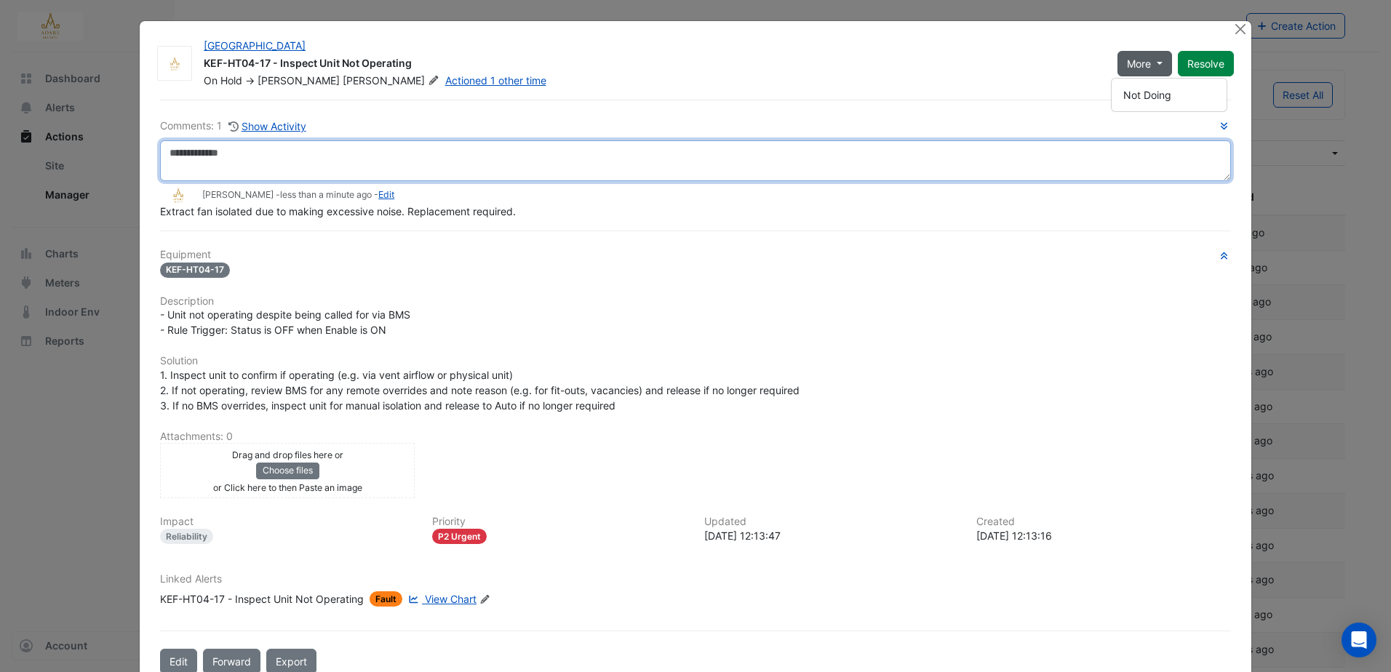
click at [362, 162] on textarea at bounding box center [695, 160] width 1071 height 41
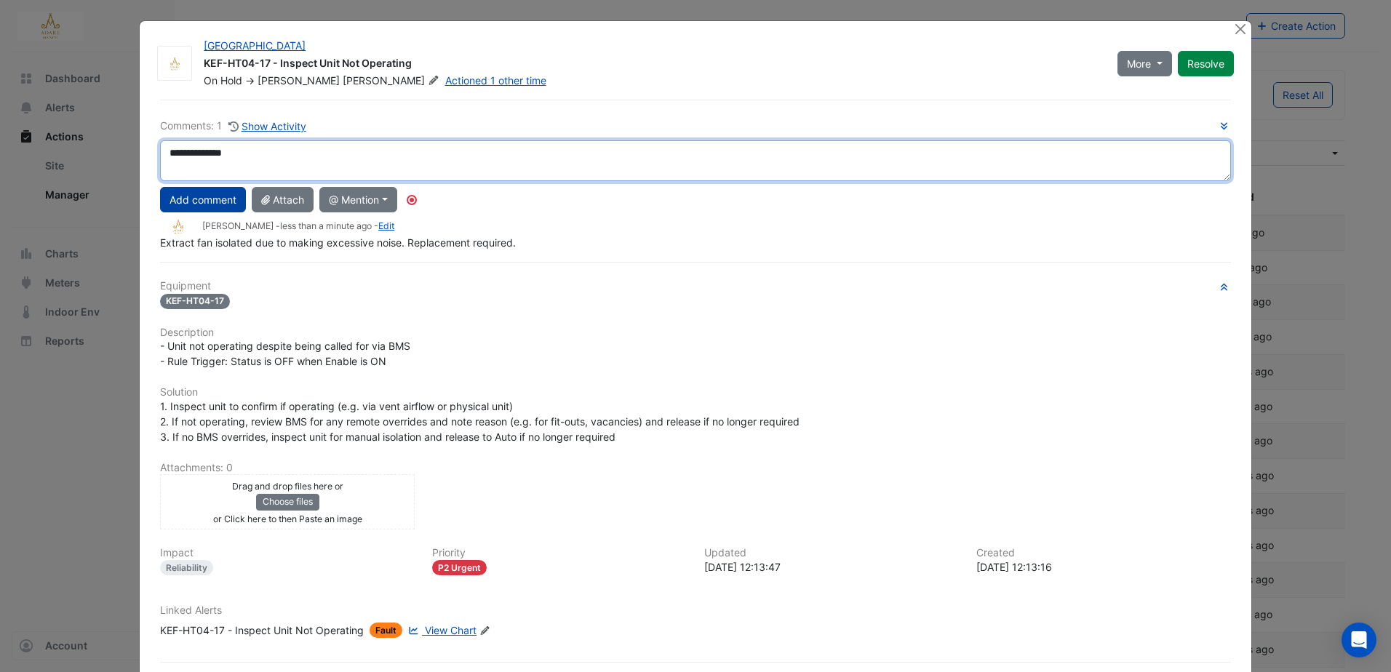
type textarea "**********"
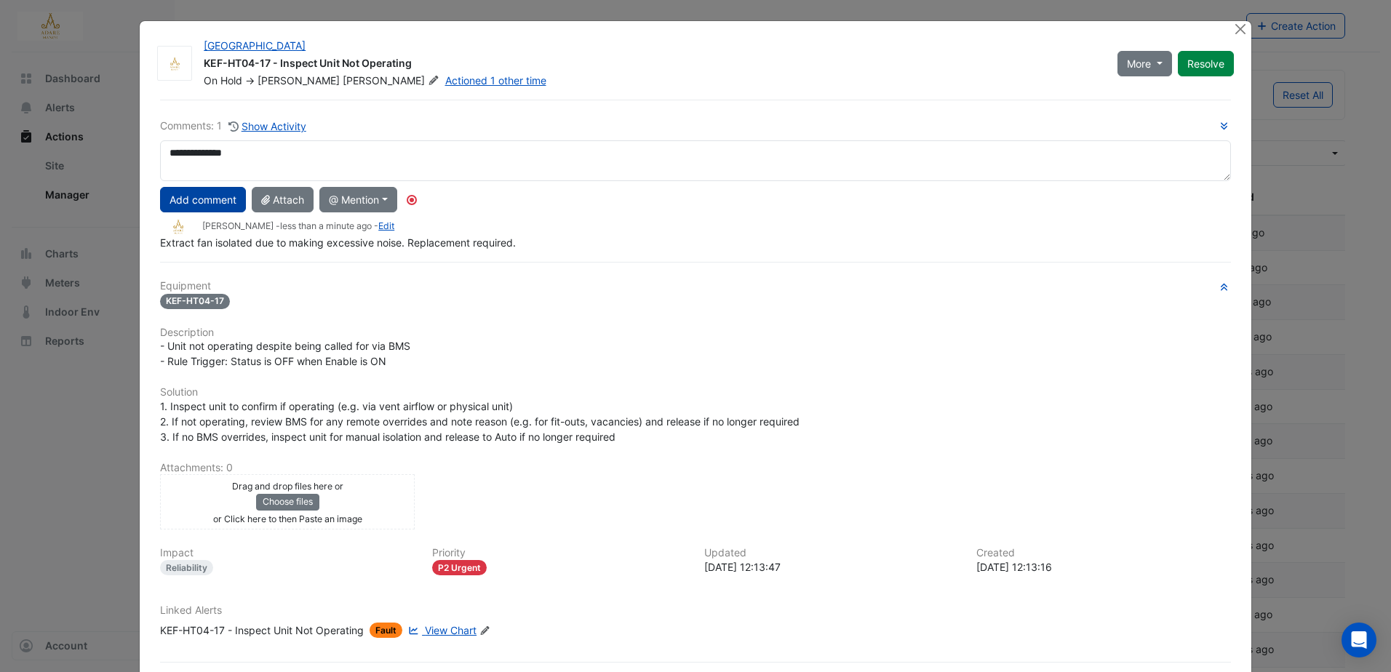
click at [198, 199] on button "Add comment" at bounding box center [203, 199] width 86 height 25
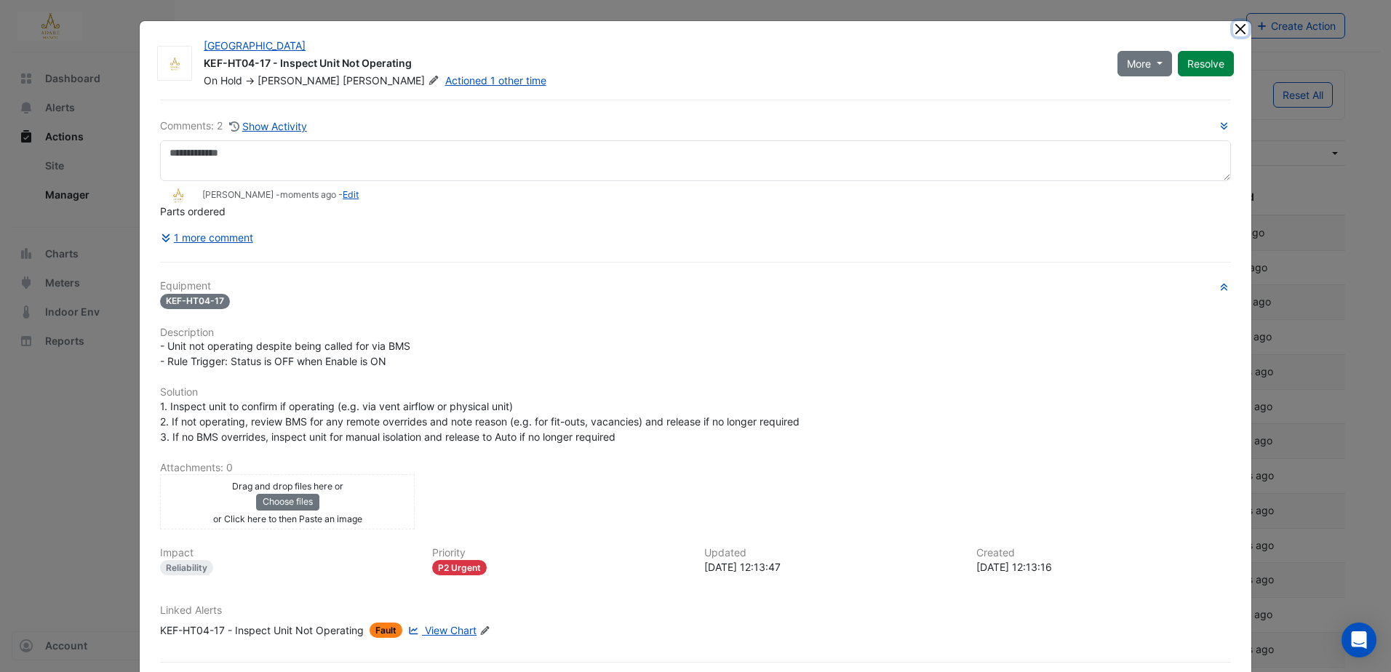
click at [1234, 31] on button "Close" at bounding box center [1240, 28] width 15 height 15
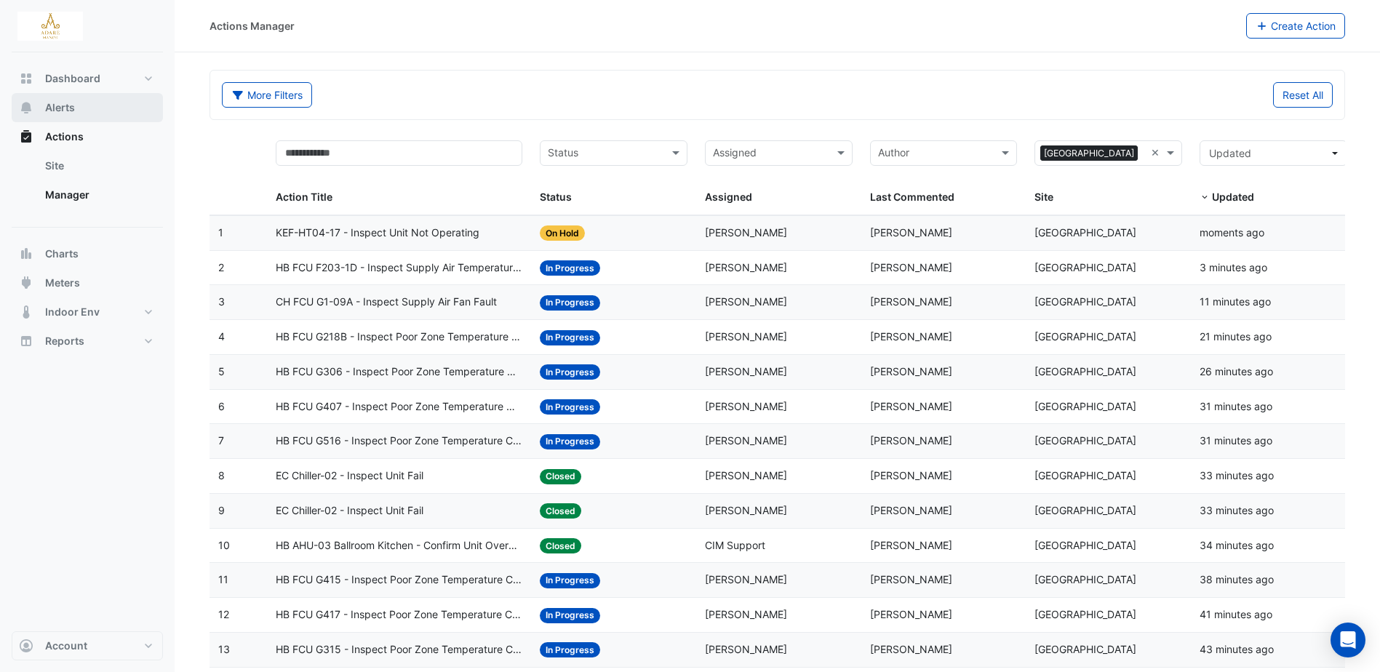
click at [68, 111] on span "Alerts" at bounding box center [60, 107] width 30 height 15
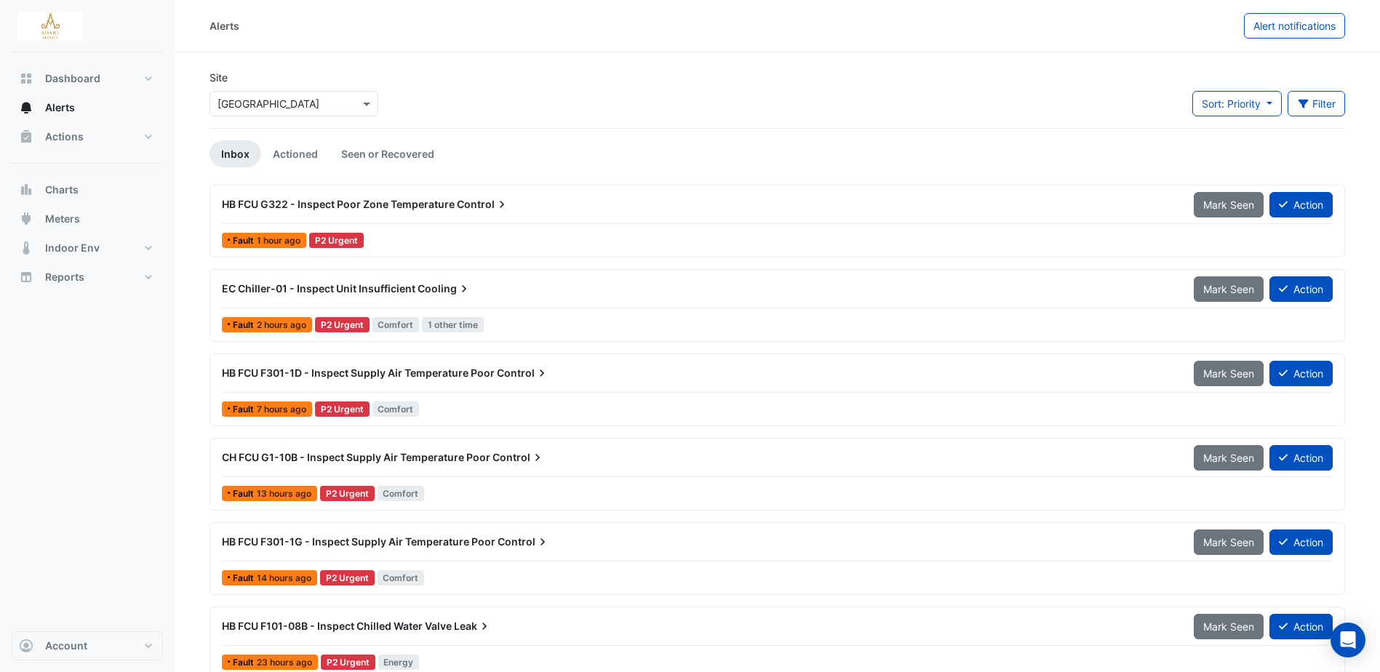
click at [405, 201] on span "HB FCU G322 - Inspect Poor Zone Temperature" at bounding box center [338, 204] width 233 height 12
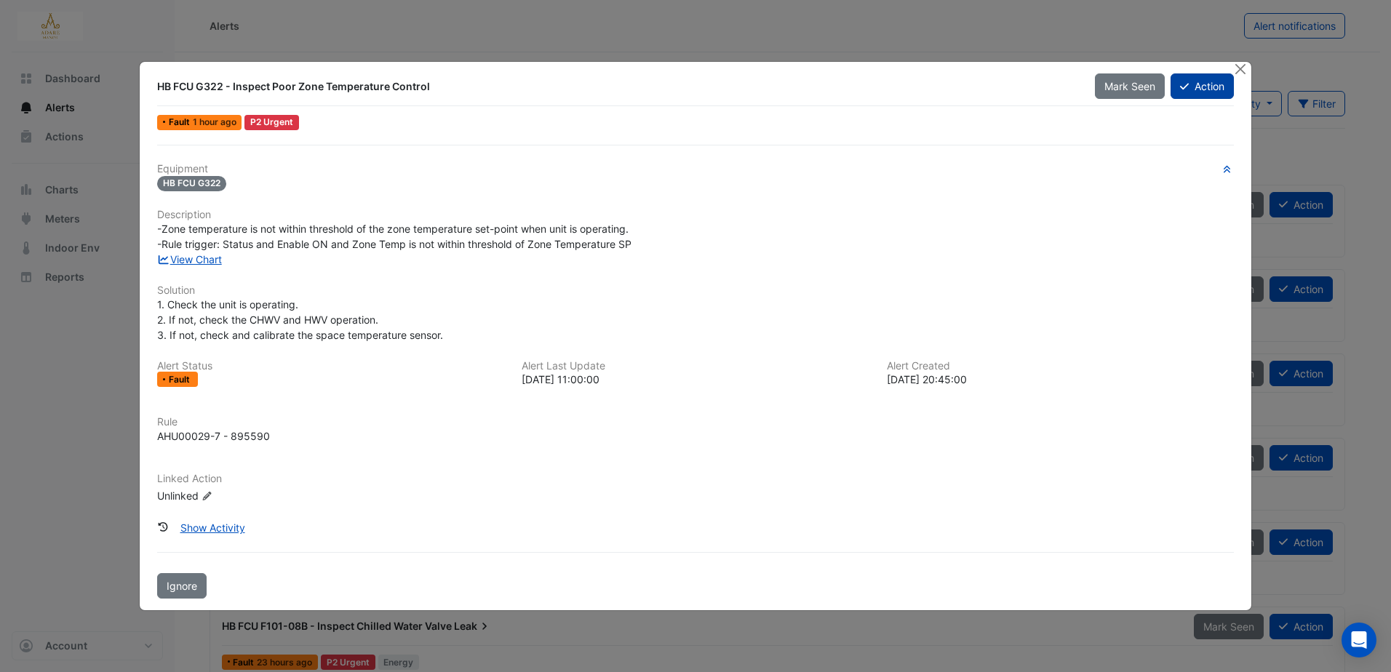
click at [1207, 84] on button "Action" at bounding box center [1202, 85] width 63 height 25
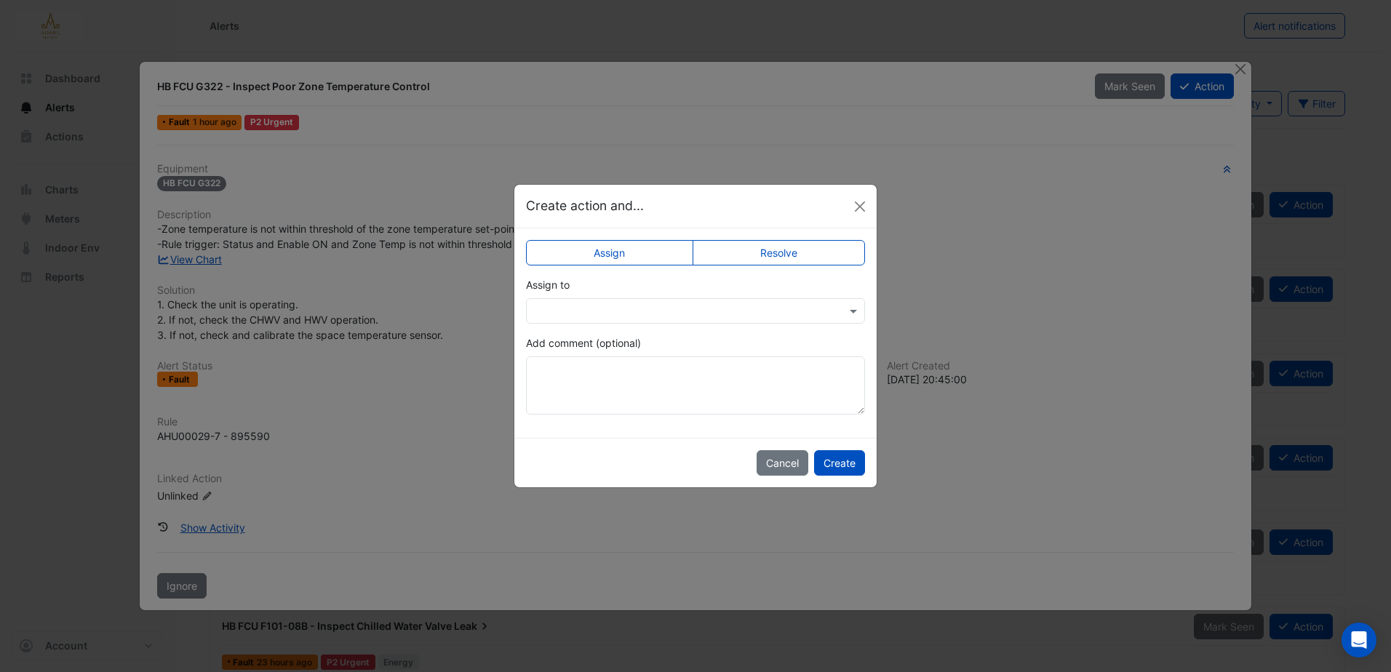
click at [618, 304] on input "text" at bounding box center [681, 311] width 294 height 15
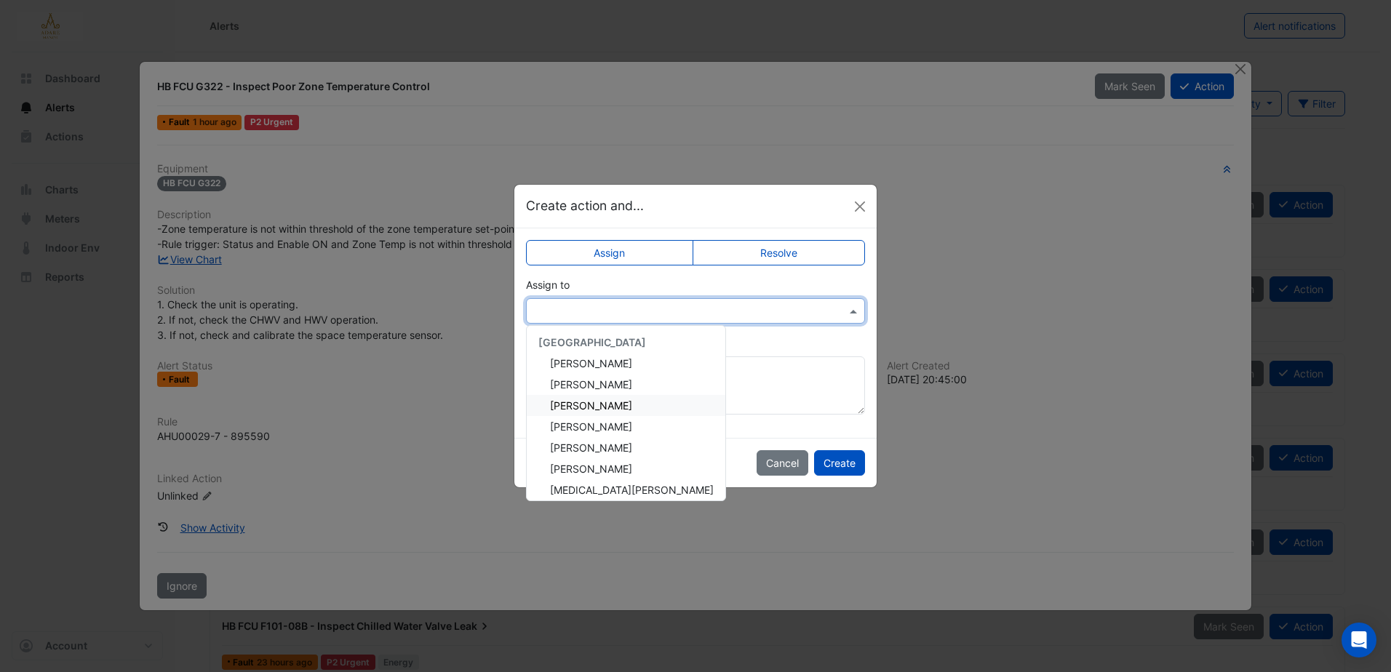
click at [600, 390] on span "Eddie Reale" at bounding box center [591, 384] width 82 height 12
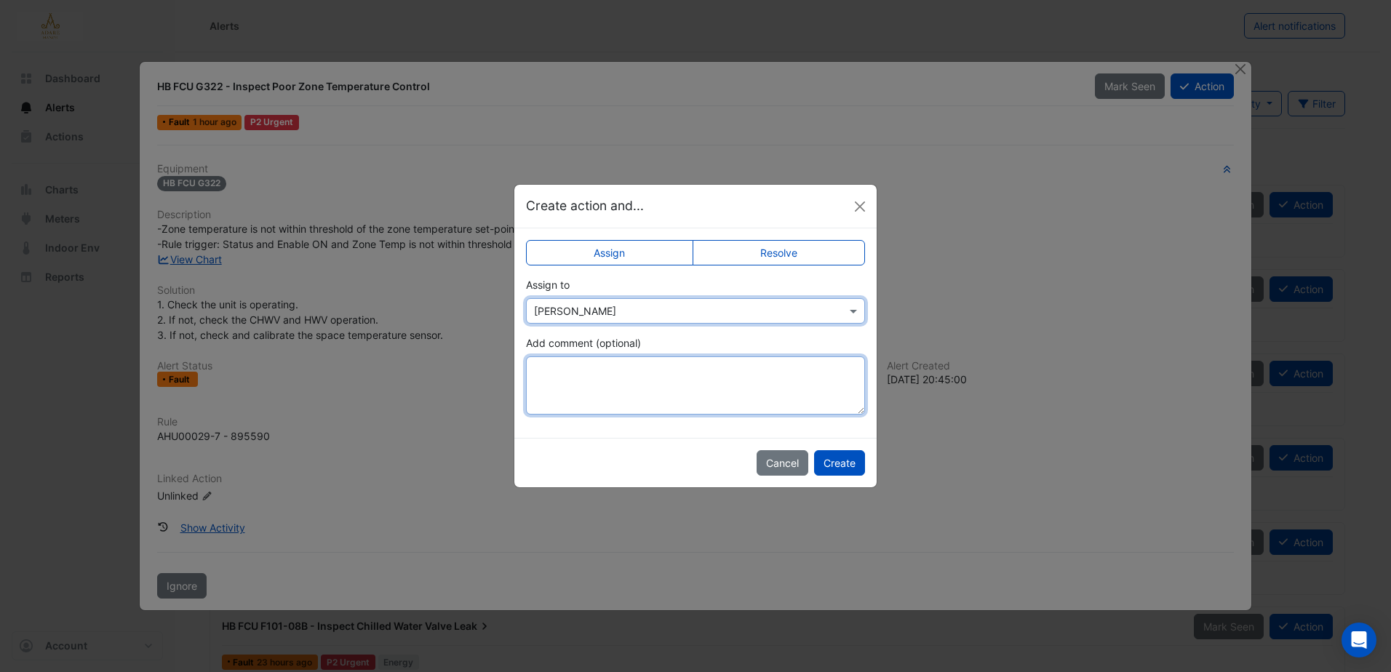
click at [694, 356] on textarea "Add comment (optional)" at bounding box center [695, 385] width 339 height 58
paste textarea "**********"
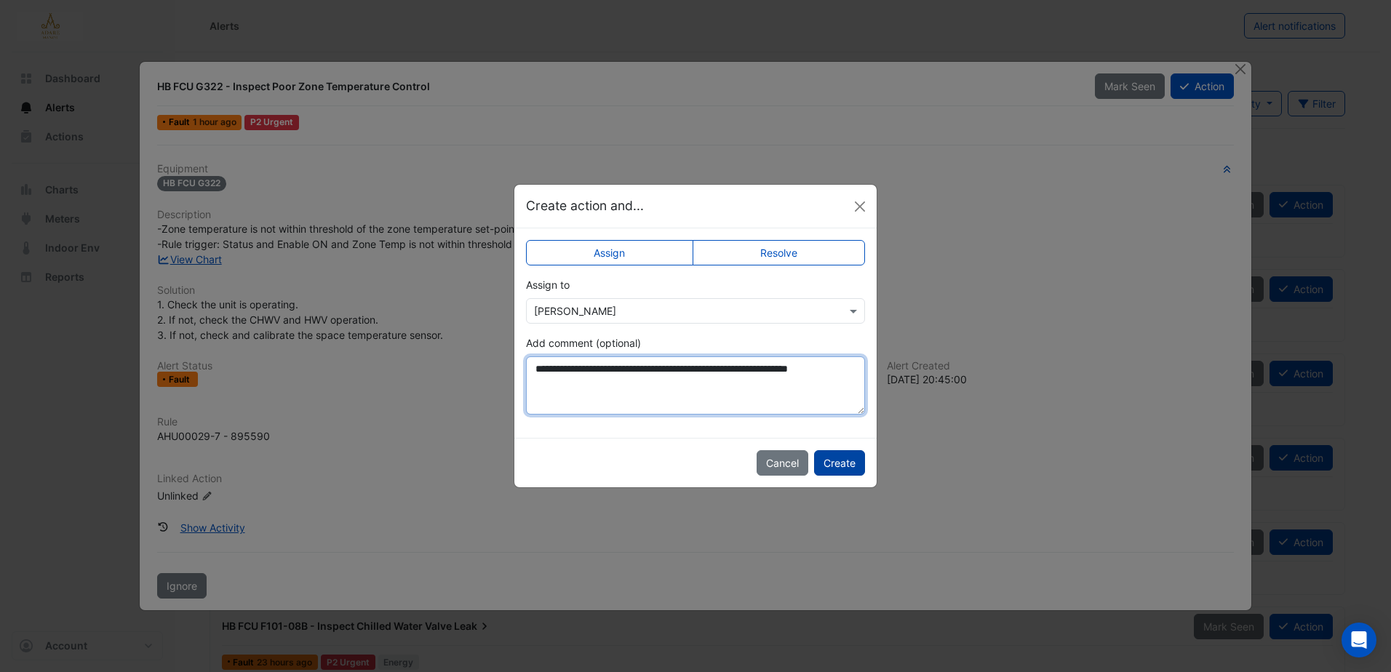
type textarea "**********"
click at [856, 464] on button "Create" at bounding box center [839, 462] width 51 height 25
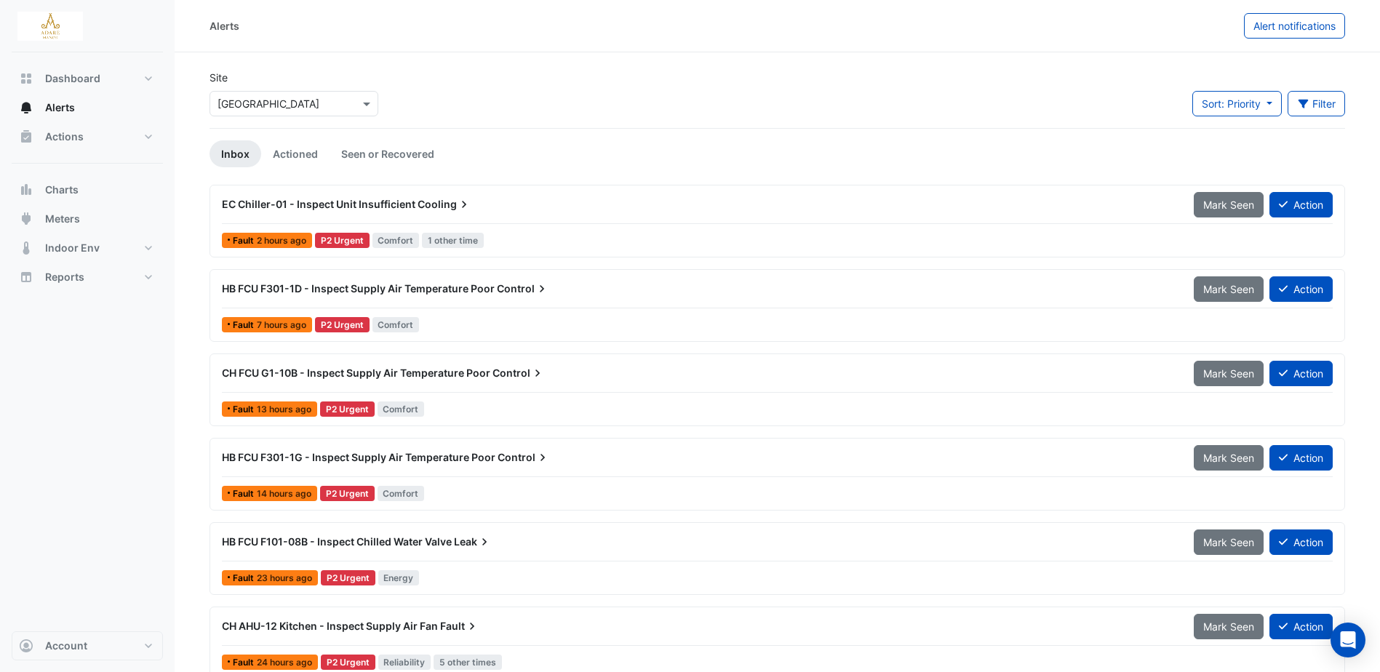
click at [403, 203] on span "EC Chiller-01 - Inspect Unit Insufficient" at bounding box center [319, 204] width 194 height 12
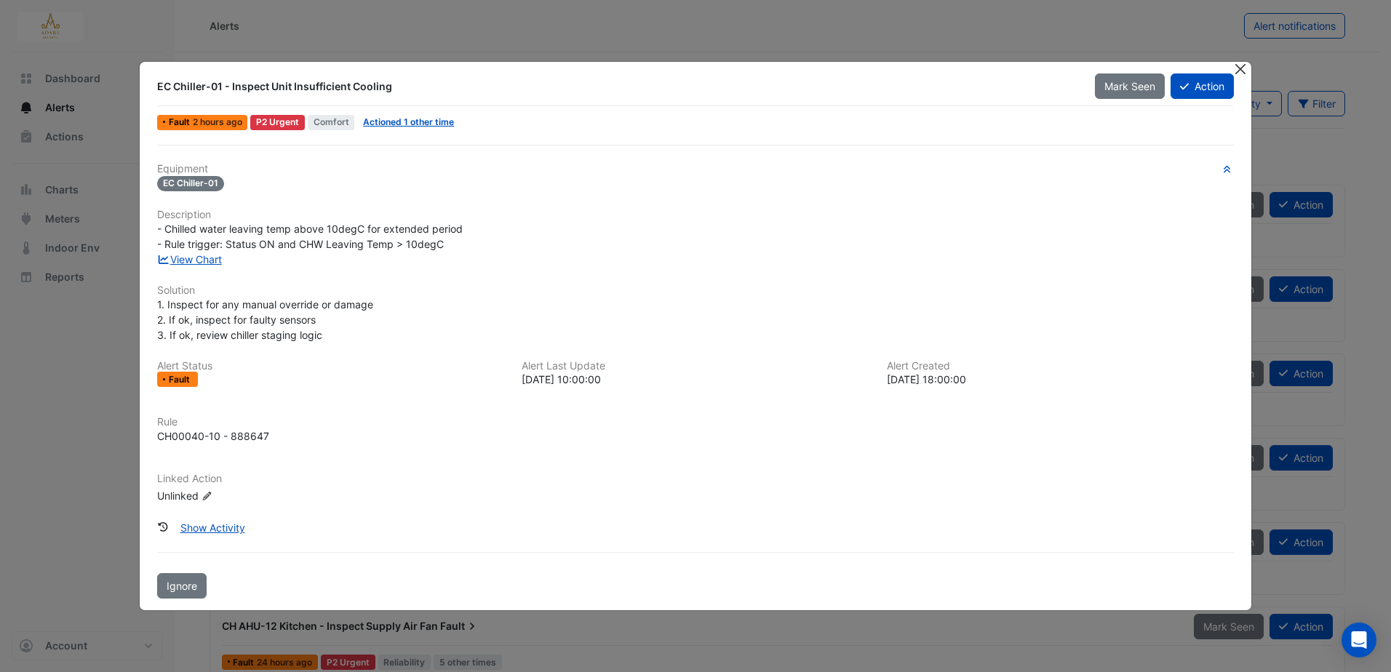
click at [1235, 68] on button "Close" at bounding box center [1240, 69] width 15 height 15
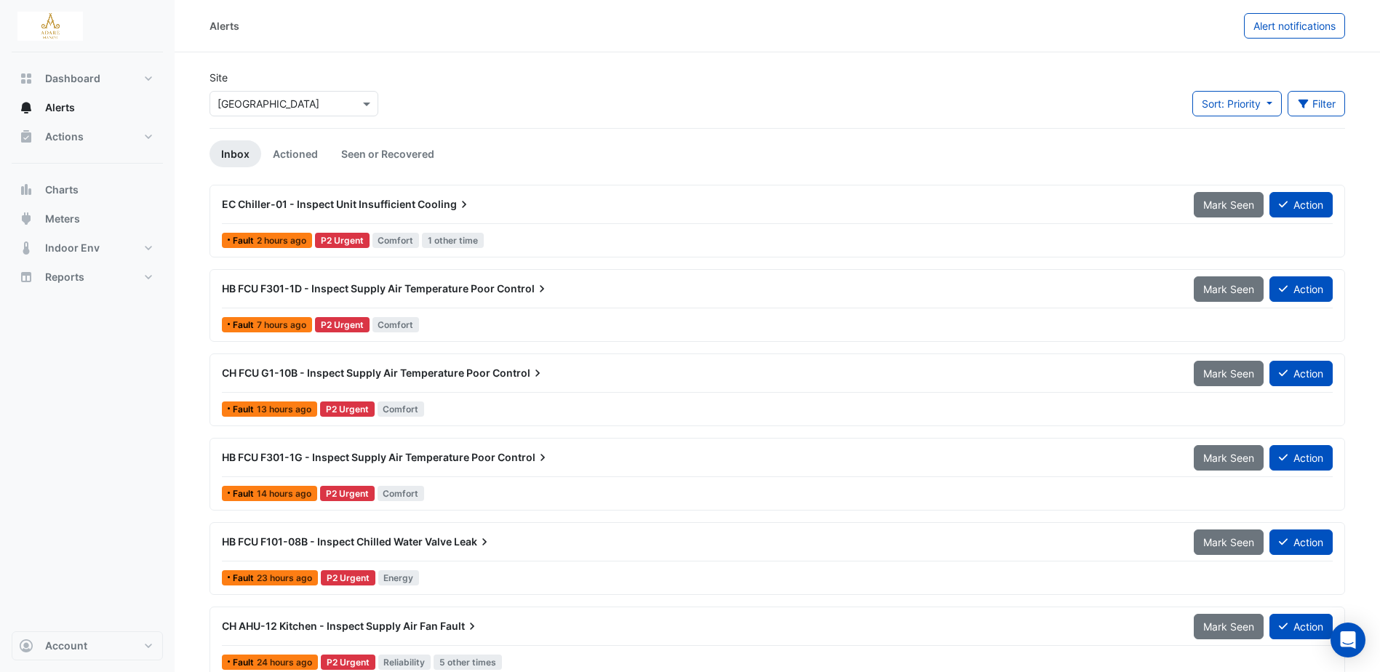
click at [351, 206] on span "EC Chiller-01 - Inspect Unit Insufficient" at bounding box center [319, 204] width 194 height 12
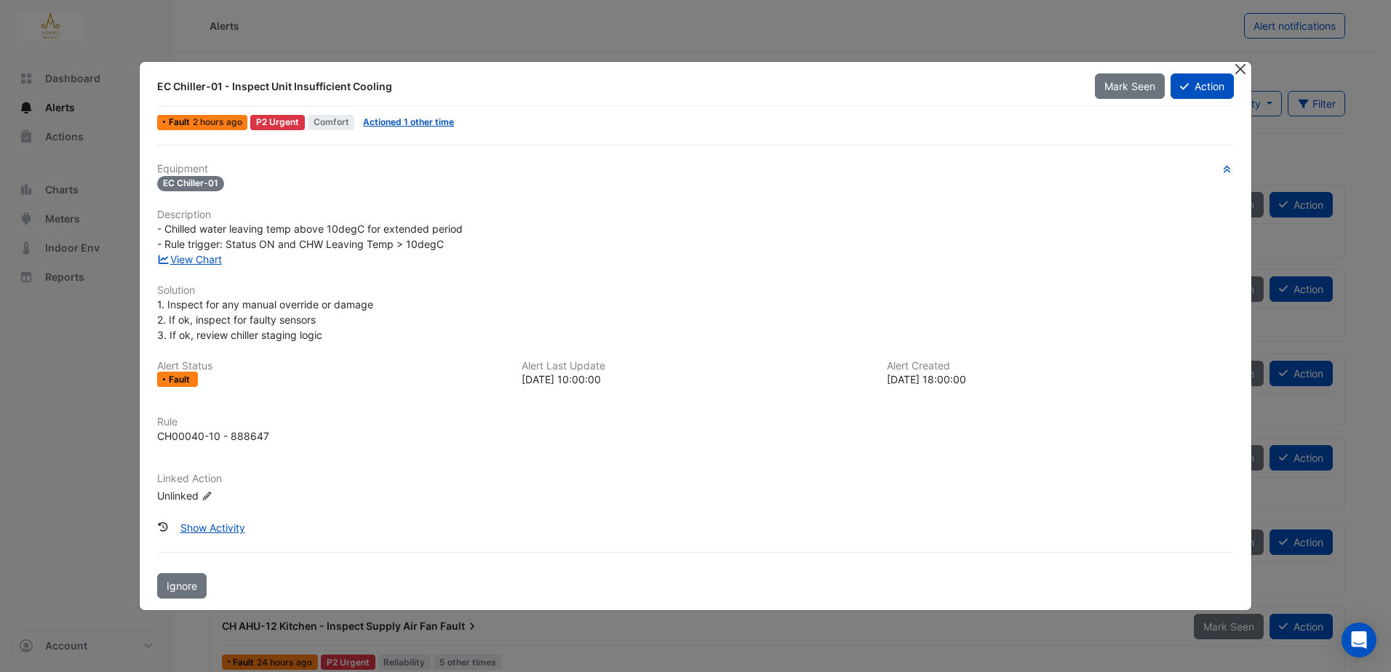
click at [1240, 73] on button "Close" at bounding box center [1240, 69] width 15 height 15
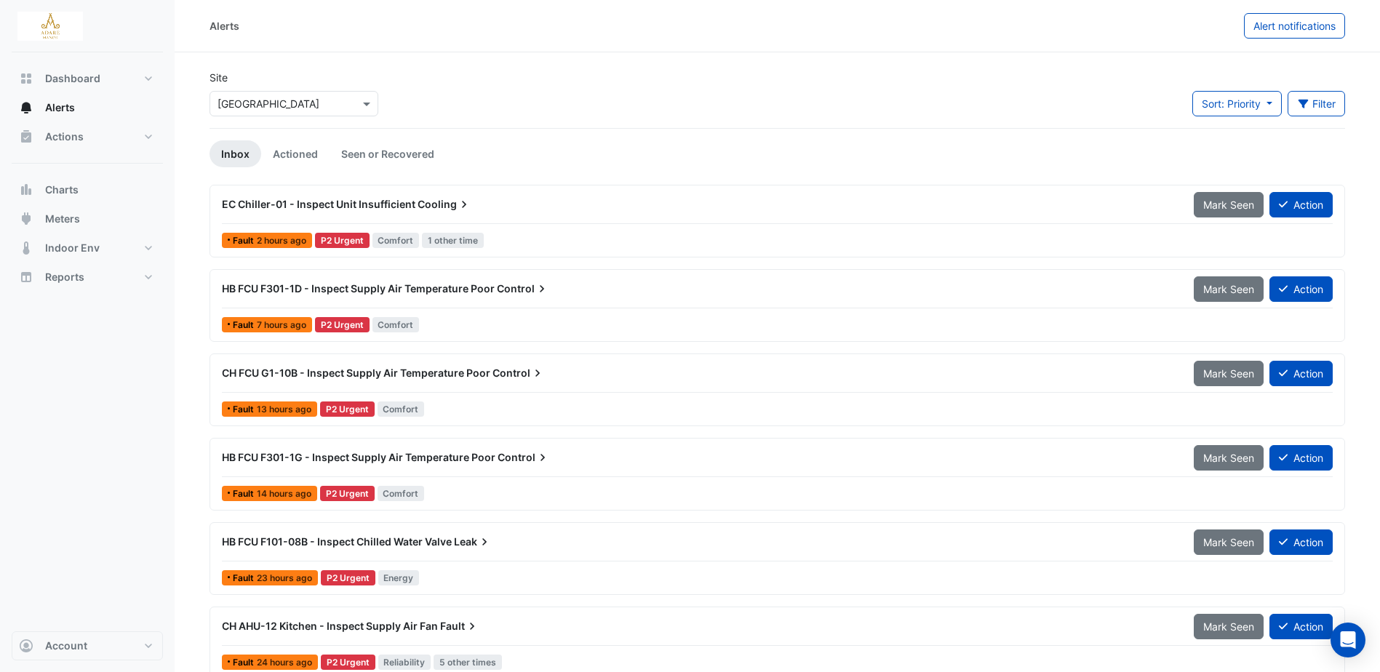
click at [357, 199] on span "EC Chiller-01 - Inspect Unit Insufficient" at bounding box center [319, 204] width 194 height 12
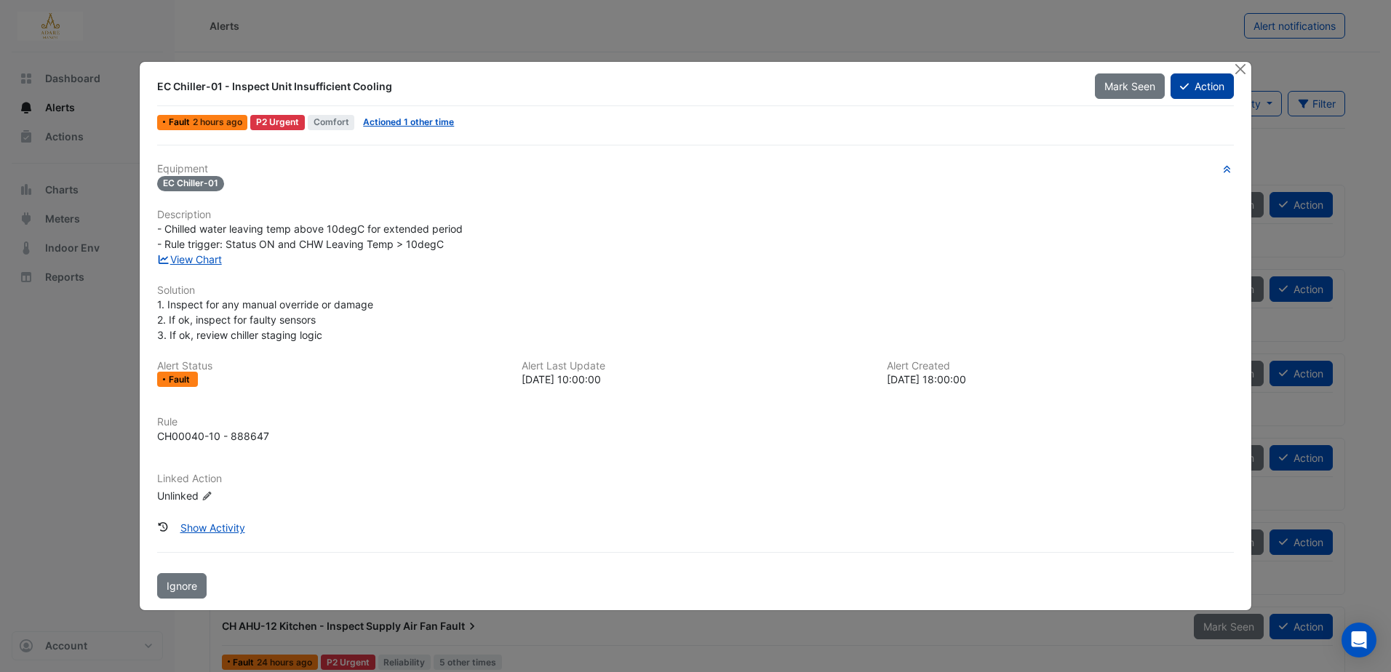
click at [1201, 87] on button "Action" at bounding box center [1202, 85] width 63 height 25
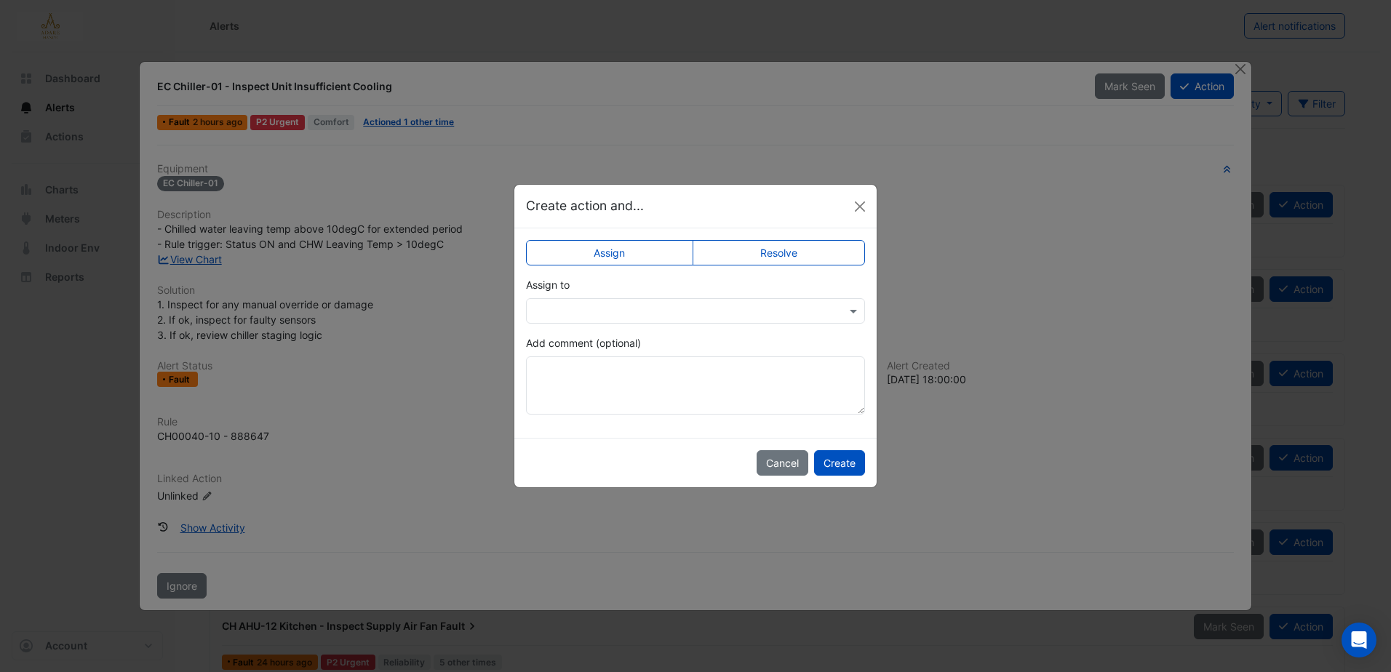
click at [753, 245] on label "Resolve" at bounding box center [779, 252] width 173 height 25
click at [647, 383] on textarea "Add comment (optional)" at bounding box center [695, 385] width 339 height 58
type textarea "*"
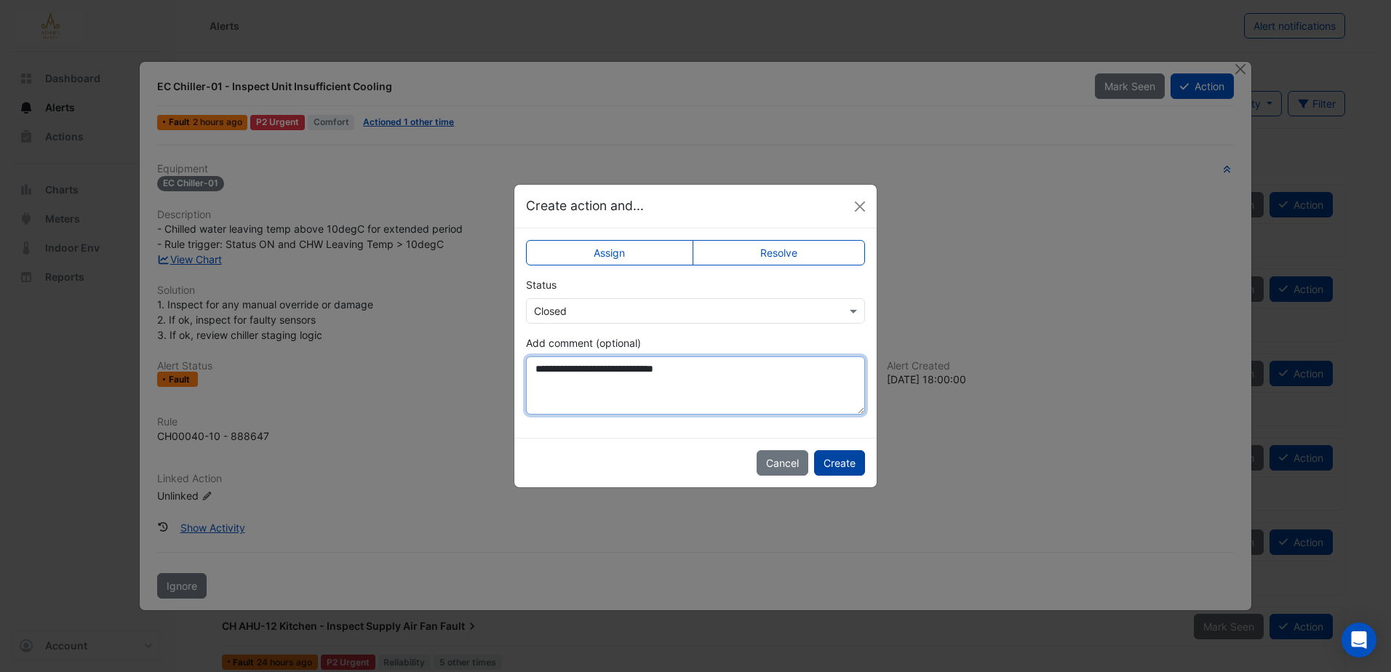
type textarea "**********"
click at [841, 469] on button "Create" at bounding box center [839, 462] width 51 height 25
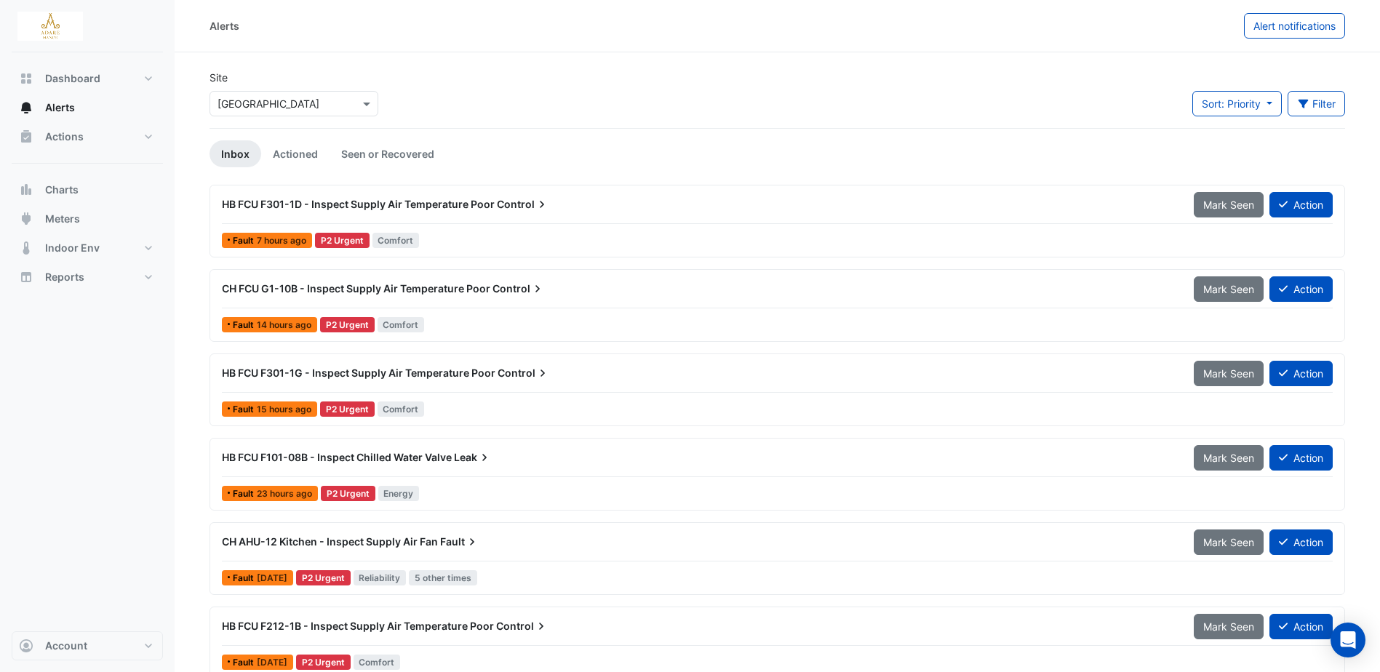
click at [467, 196] on div "HB FCU F301-1D - Inspect Supply Air Temperature Poor Control" at bounding box center [699, 204] width 972 height 26
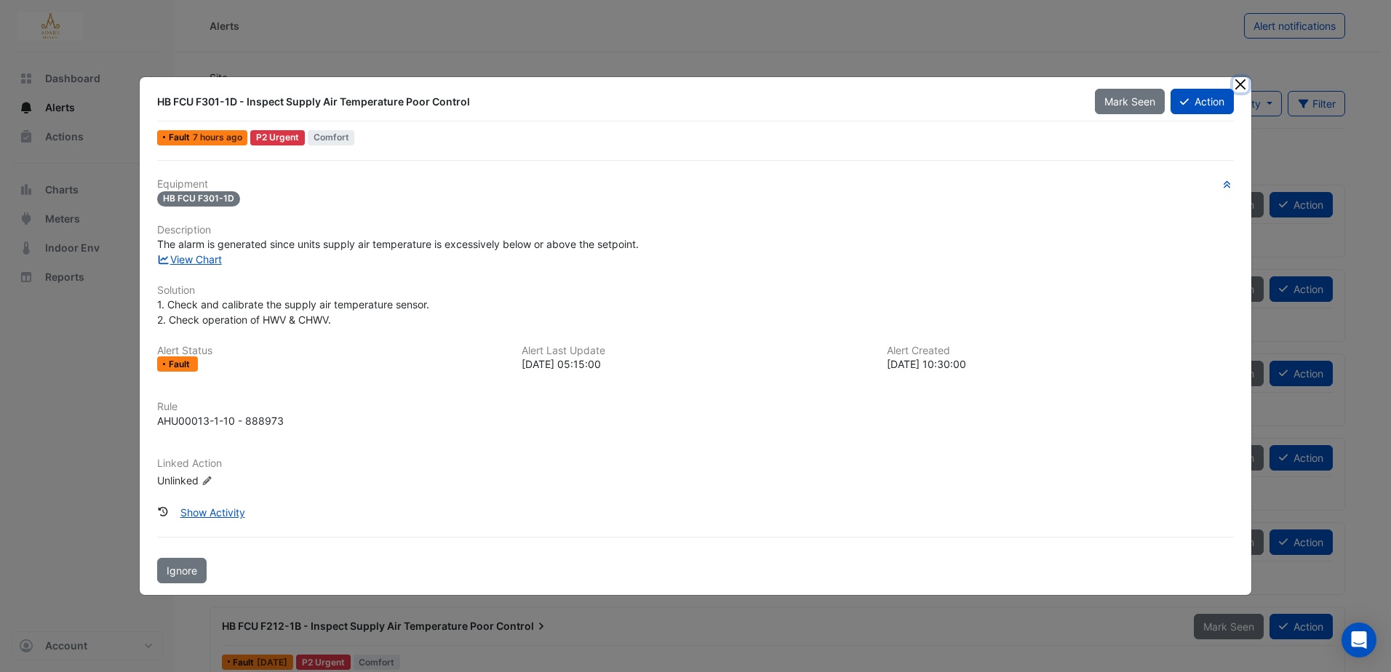
click at [1243, 87] on button "Close" at bounding box center [1240, 84] width 15 height 15
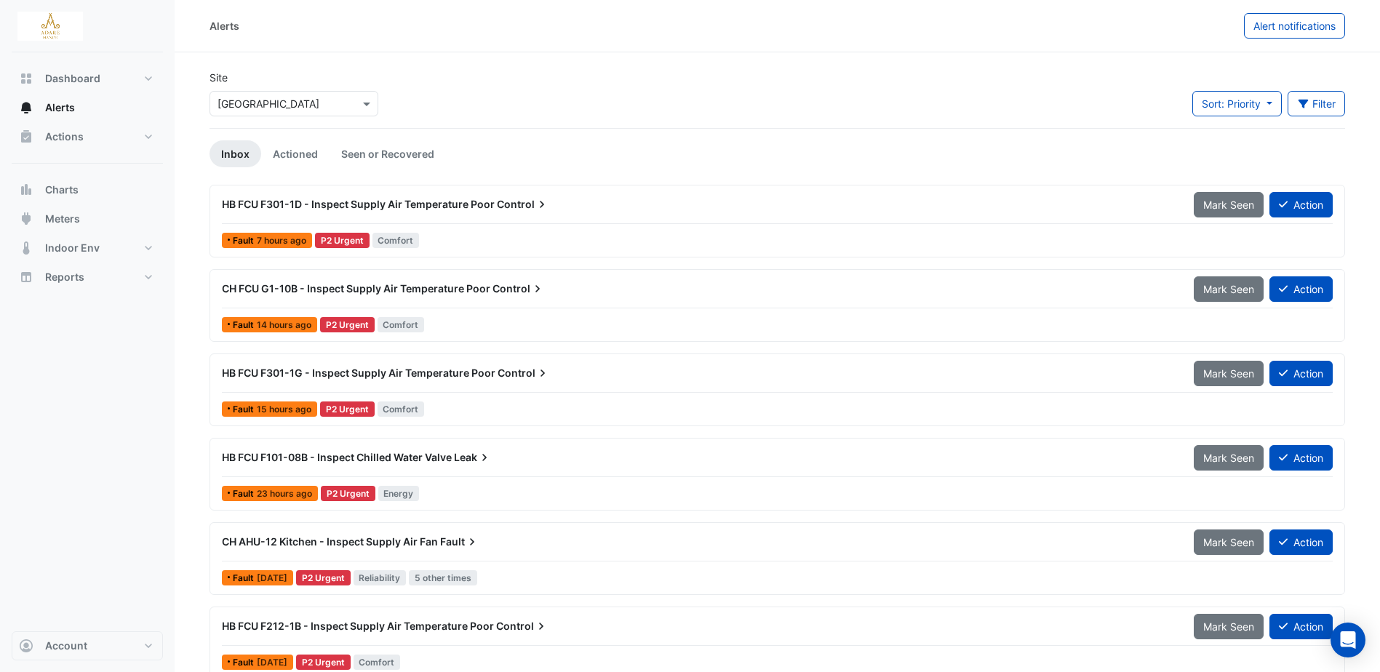
click at [372, 205] on span "HB FCU F301-1D - Inspect Supply Air Temperature Poor" at bounding box center [358, 204] width 273 height 12
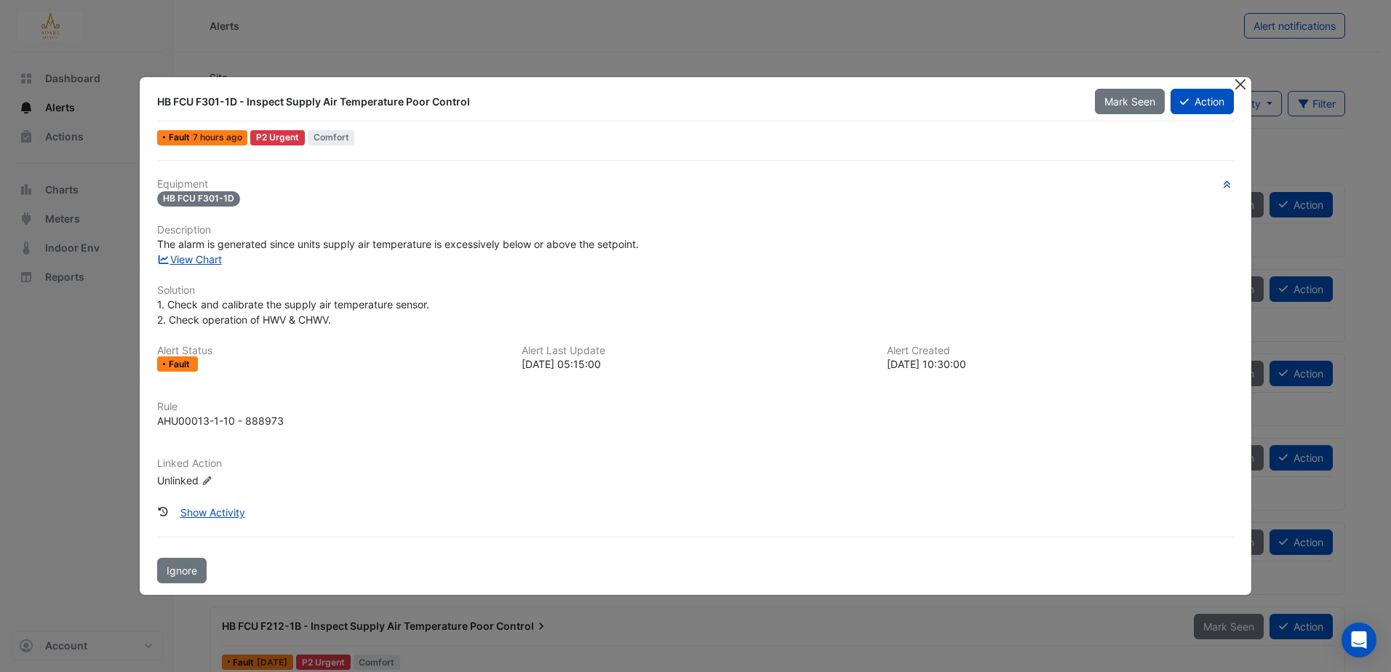
click at [1235, 89] on button "Close" at bounding box center [1240, 84] width 15 height 15
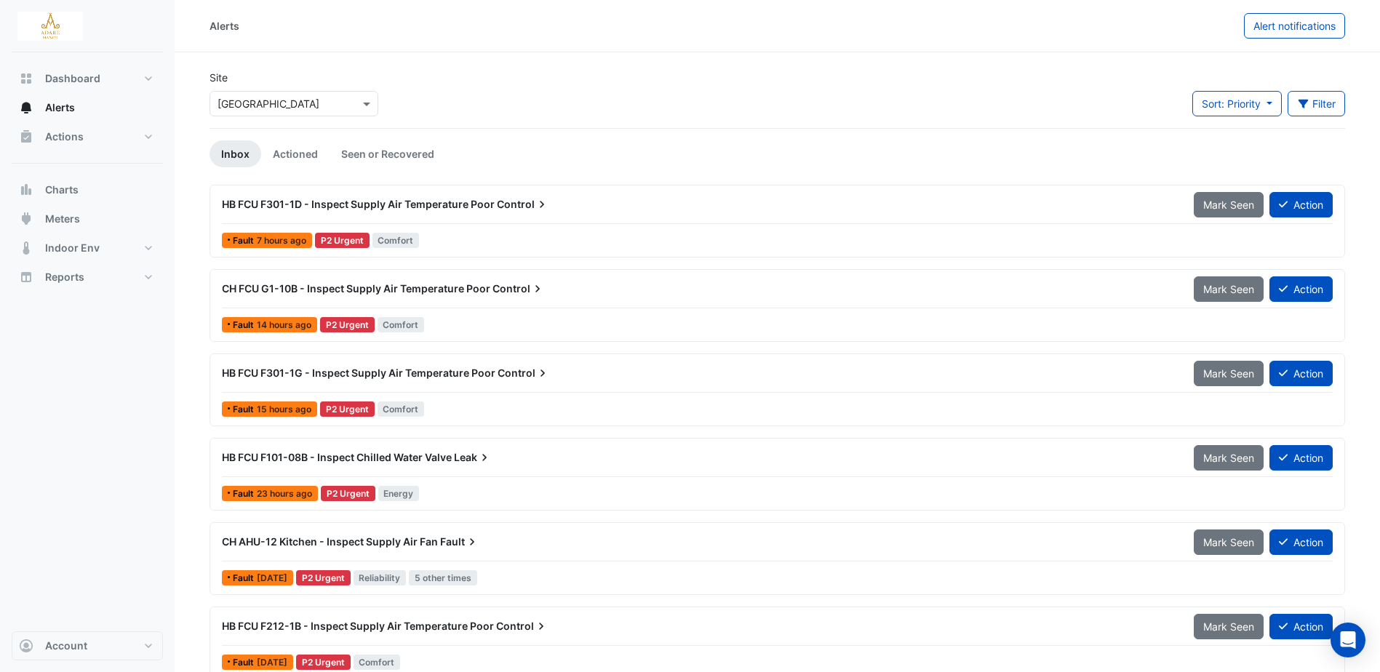
click at [376, 204] on span "HB FCU F301-1D - Inspect Supply Air Temperature Poor" at bounding box center [358, 204] width 273 height 12
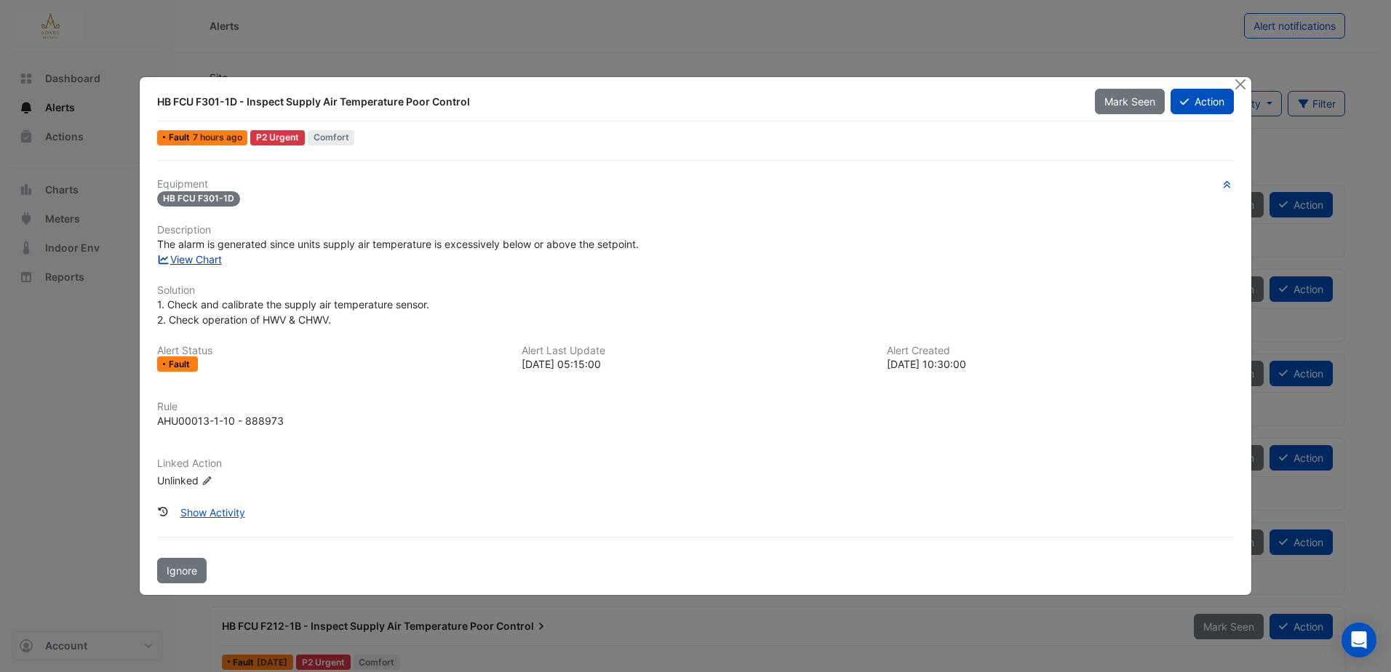
click at [210, 258] on link "View Chart" at bounding box center [189, 259] width 65 height 12
click at [748, 48] on ngb-modal-window "HB FCU F301-1D - Inspect Supply Air Temperature Poor Control Mark Seen Action F…" at bounding box center [695, 336] width 1391 height 672
click at [1245, 83] on button "Close" at bounding box center [1240, 84] width 15 height 15
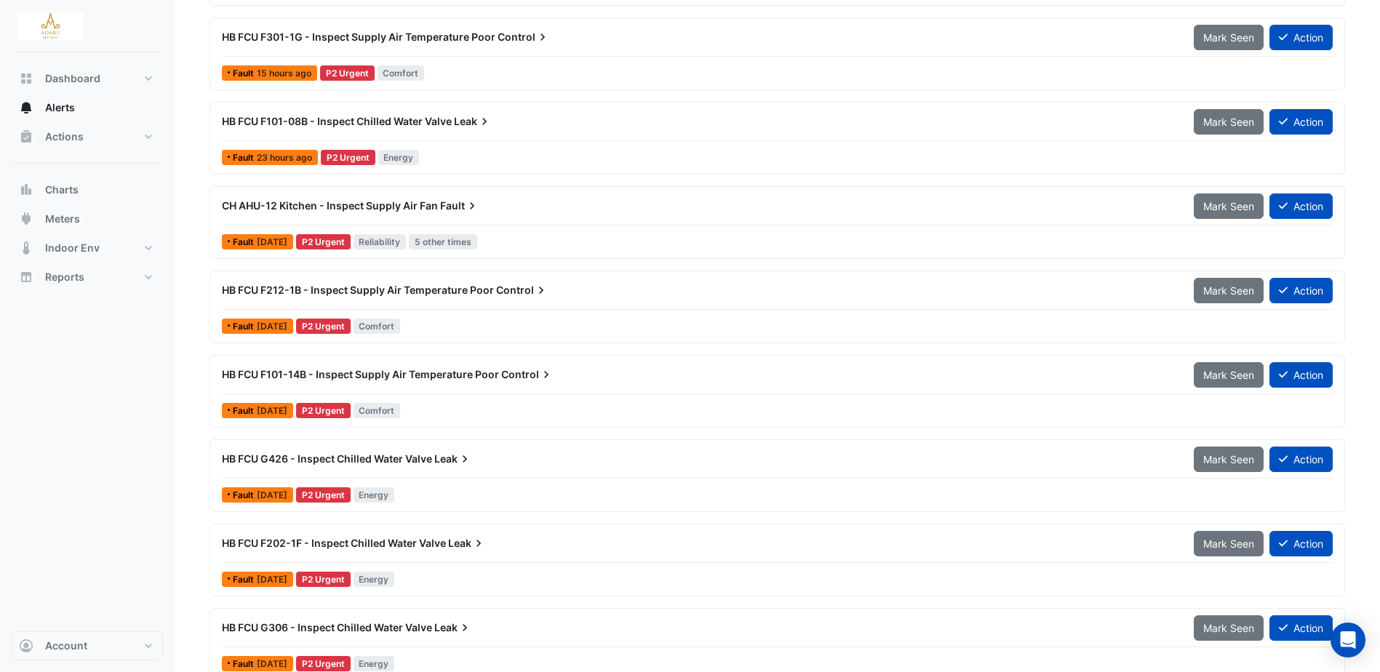
scroll to position [364, 0]
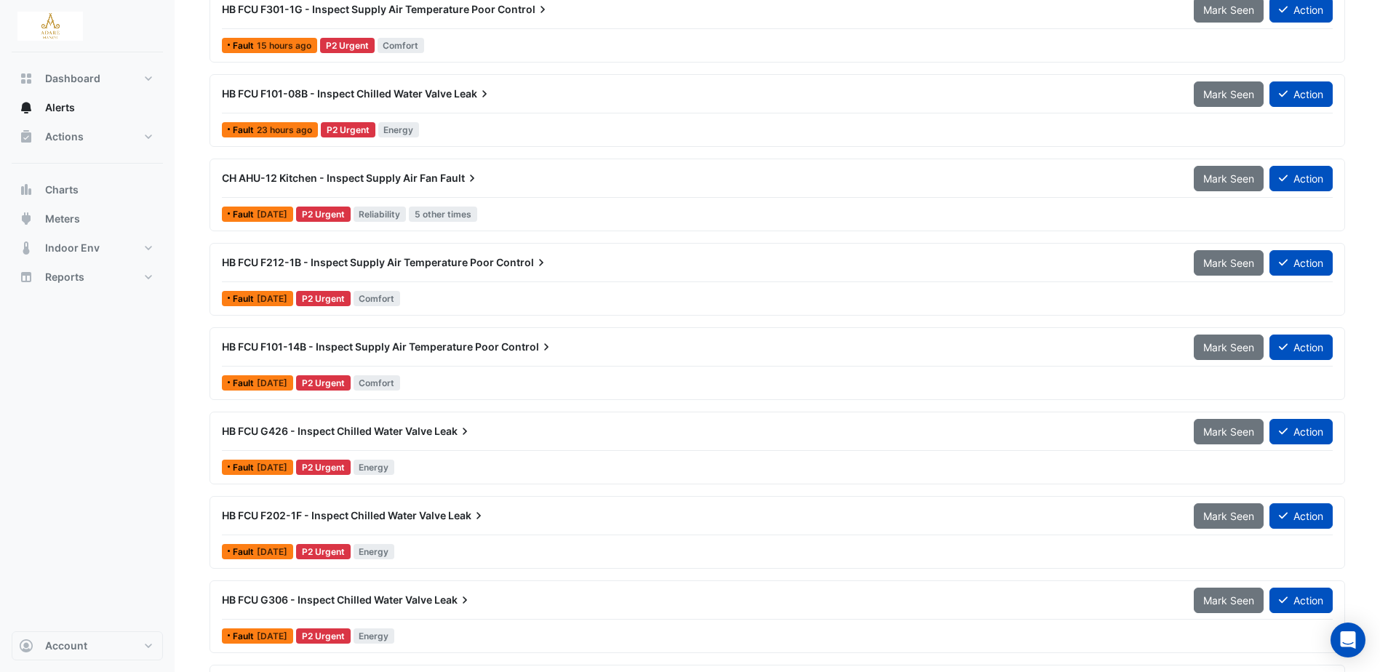
click at [326, 601] on span "HB FCU G306 - Inspect Chilled Water Valve" at bounding box center [327, 600] width 210 height 12
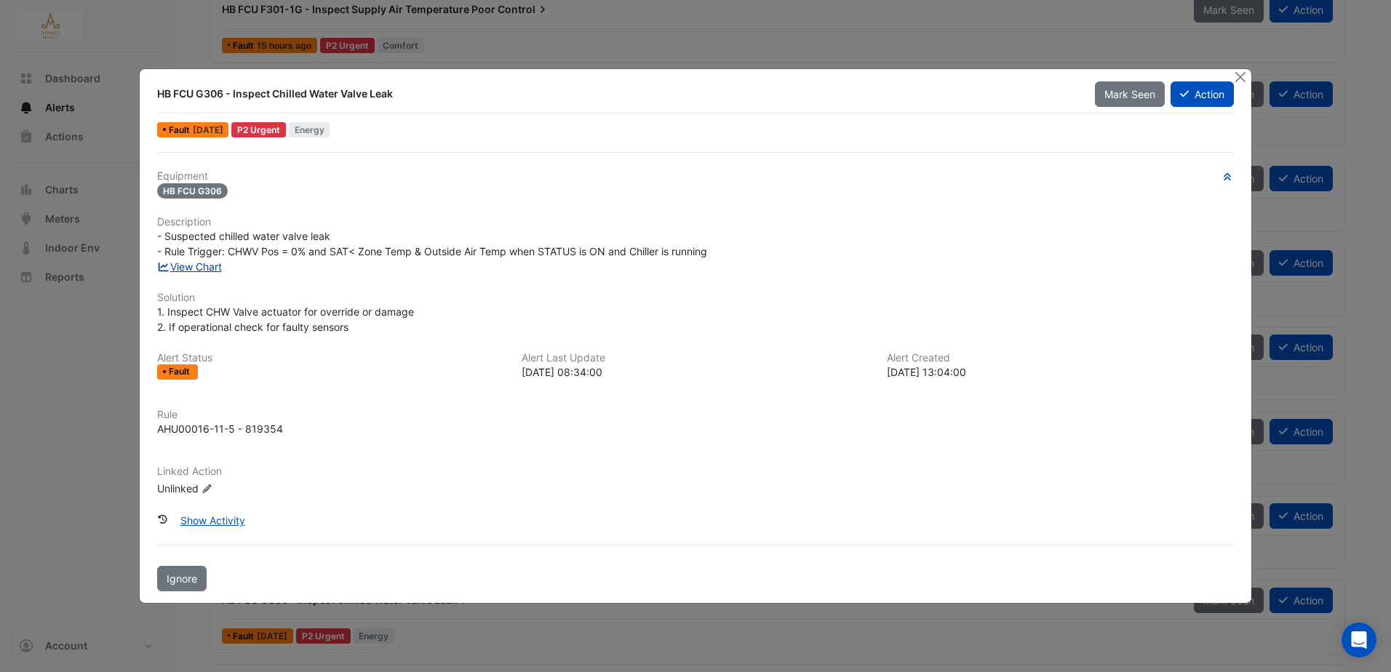
click at [216, 266] on link "View Chart" at bounding box center [189, 266] width 65 height 12
click at [1241, 78] on button "Close" at bounding box center [1240, 76] width 15 height 15
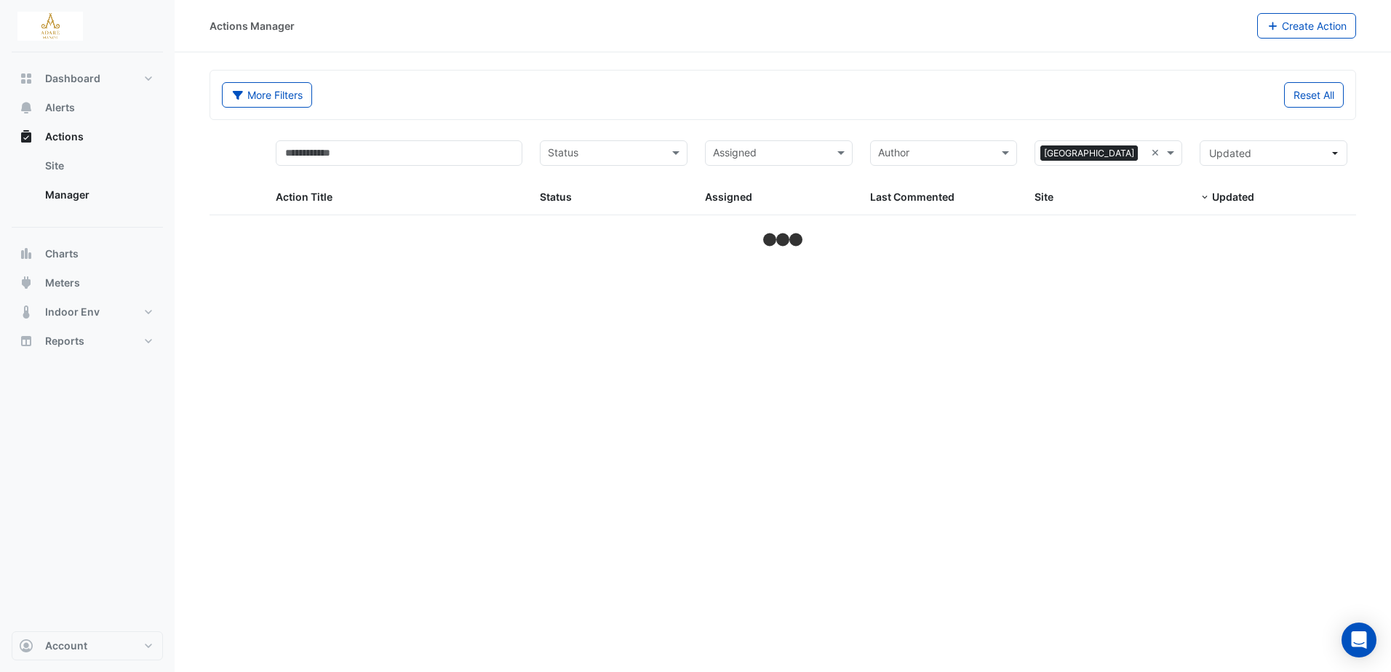
select select "***"
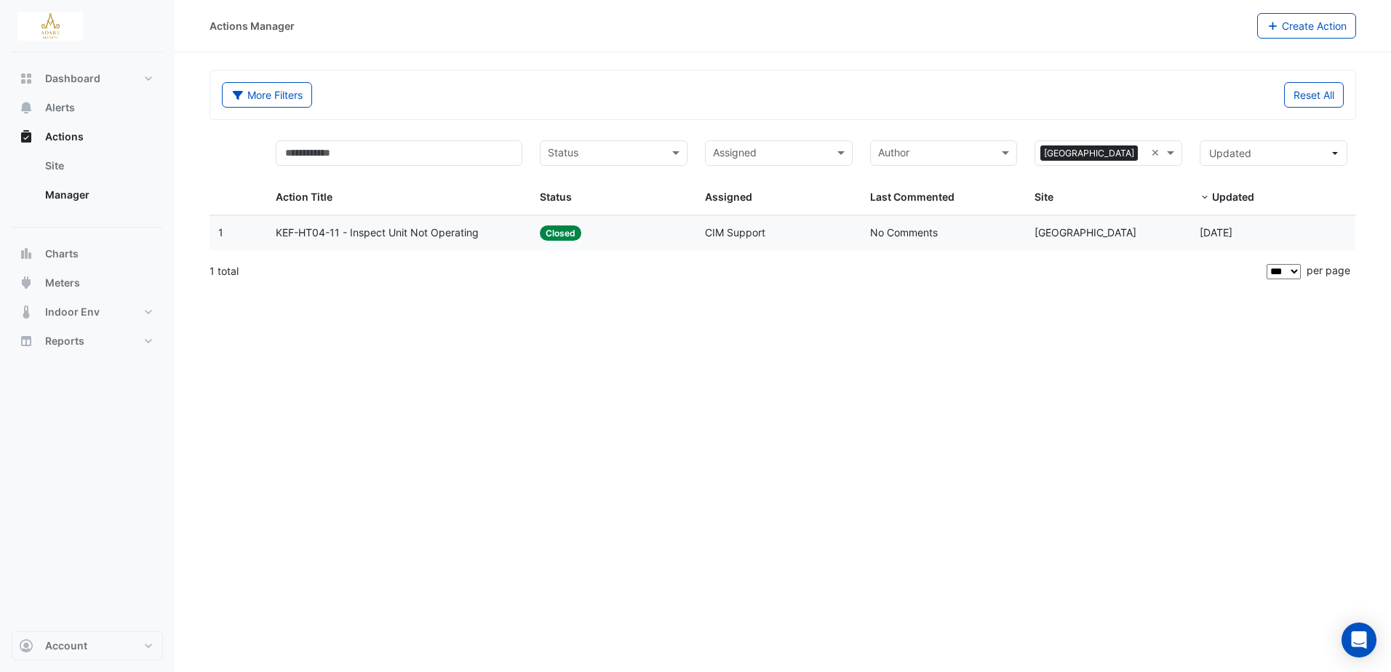
click at [416, 238] on span "KEF-HT04-11 - Inspect Unit Not Operating" at bounding box center [377, 233] width 203 height 17
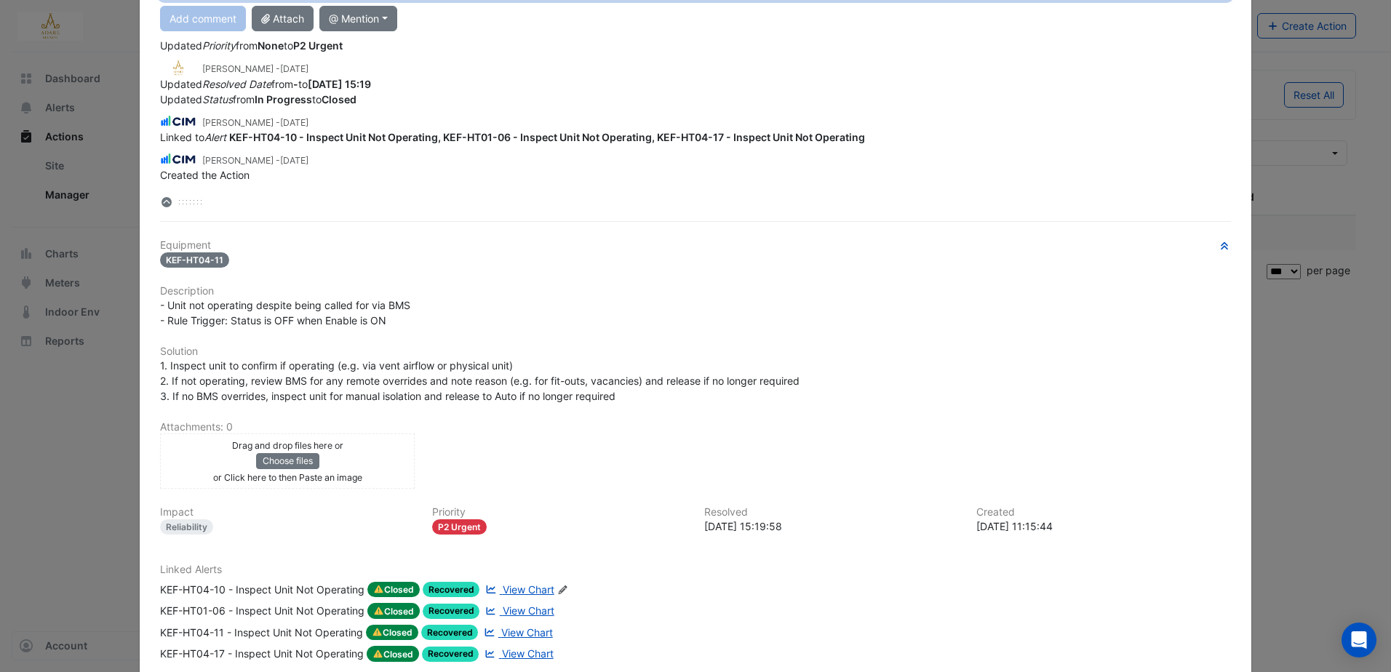
scroll to position [218, 0]
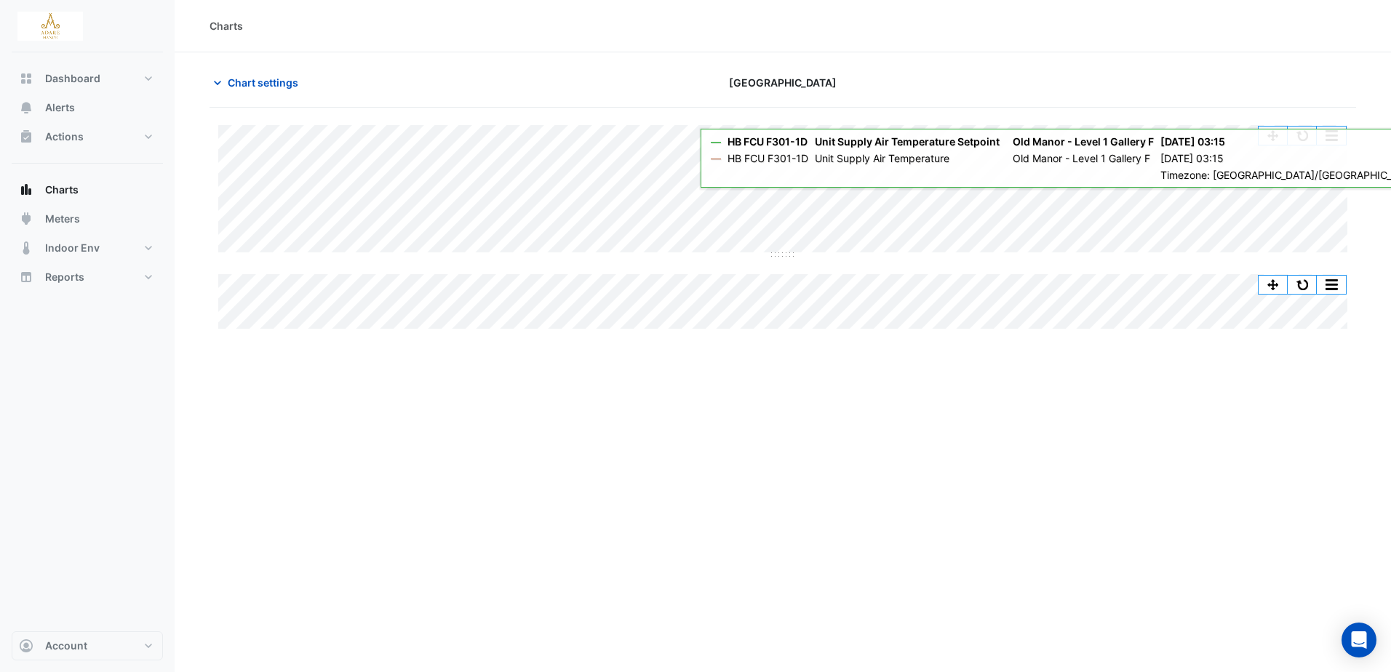
click at [1051, 449] on div "Charts Chart settings Adare Manor Split All Split None Print Save as JPEG Save …" at bounding box center [783, 336] width 1216 height 672
